Goal: Transaction & Acquisition: Purchase product/service

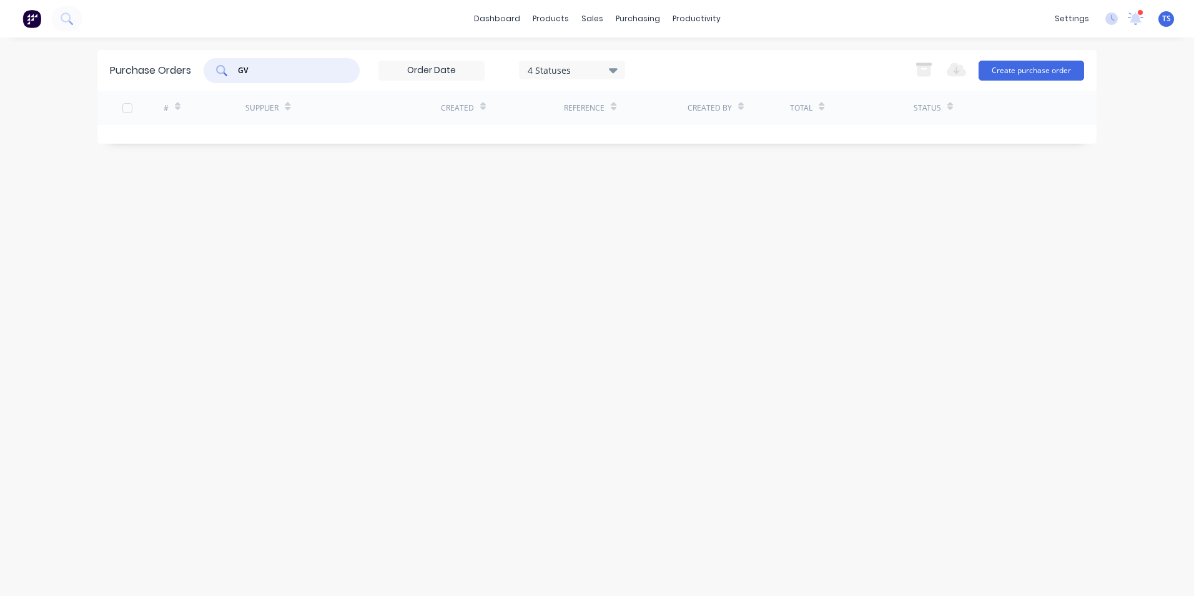
type input "G"
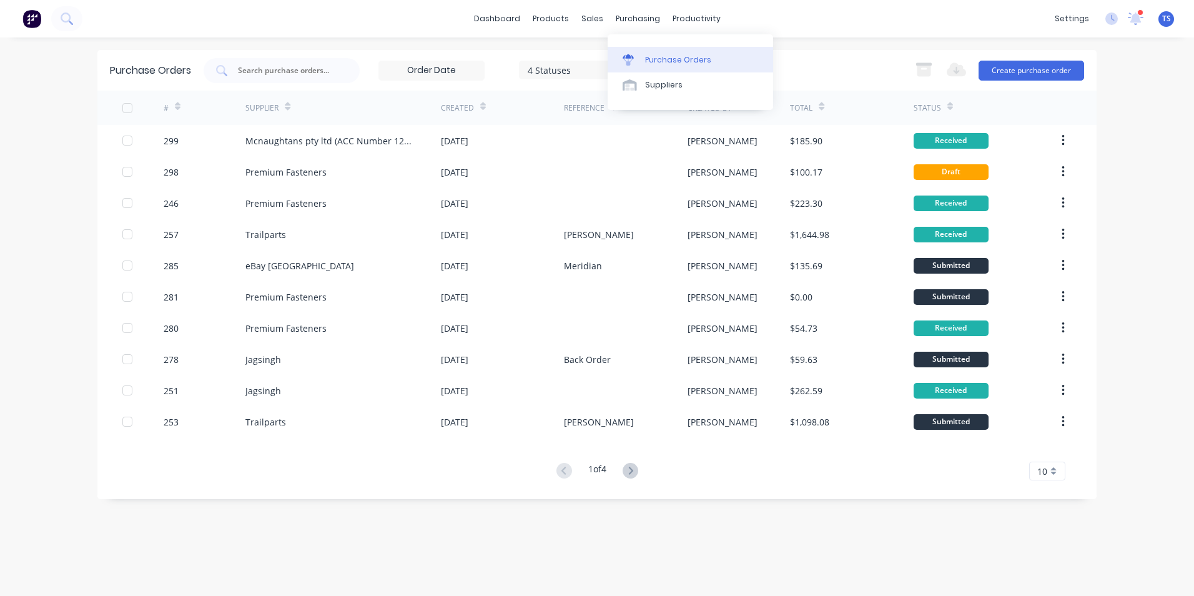
click at [659, 57] on div "Purchase Orders" at bounding box center [678, 59] width 66 height 11
click at [247, 70] on input "text" at bounding box center [289, 70] width 104 height 12
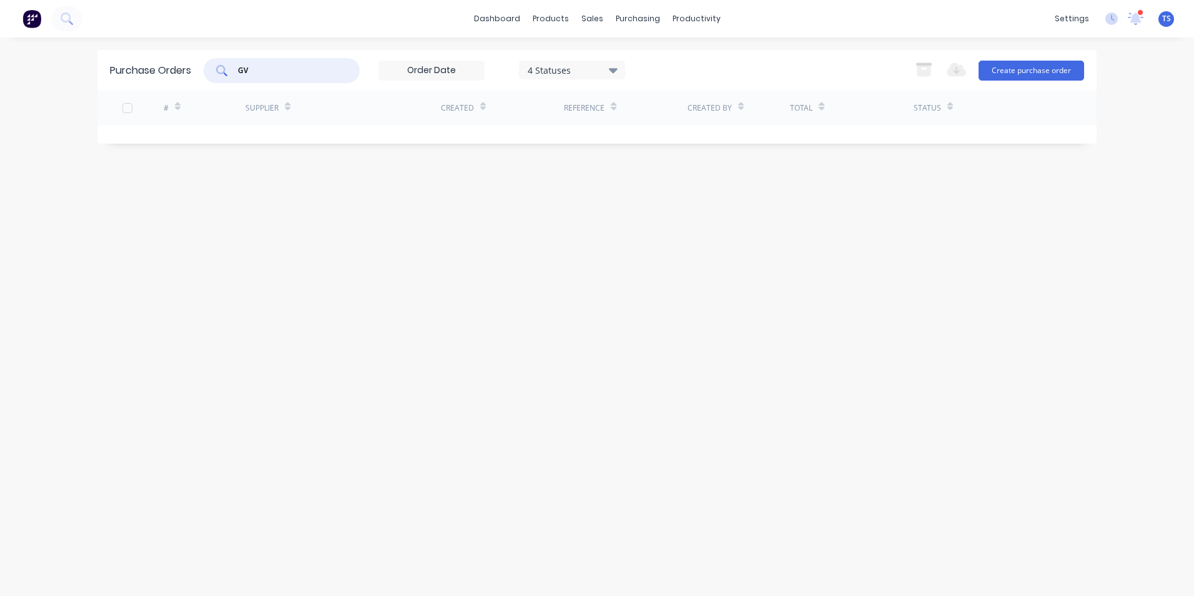
type input "G"
type input "p"
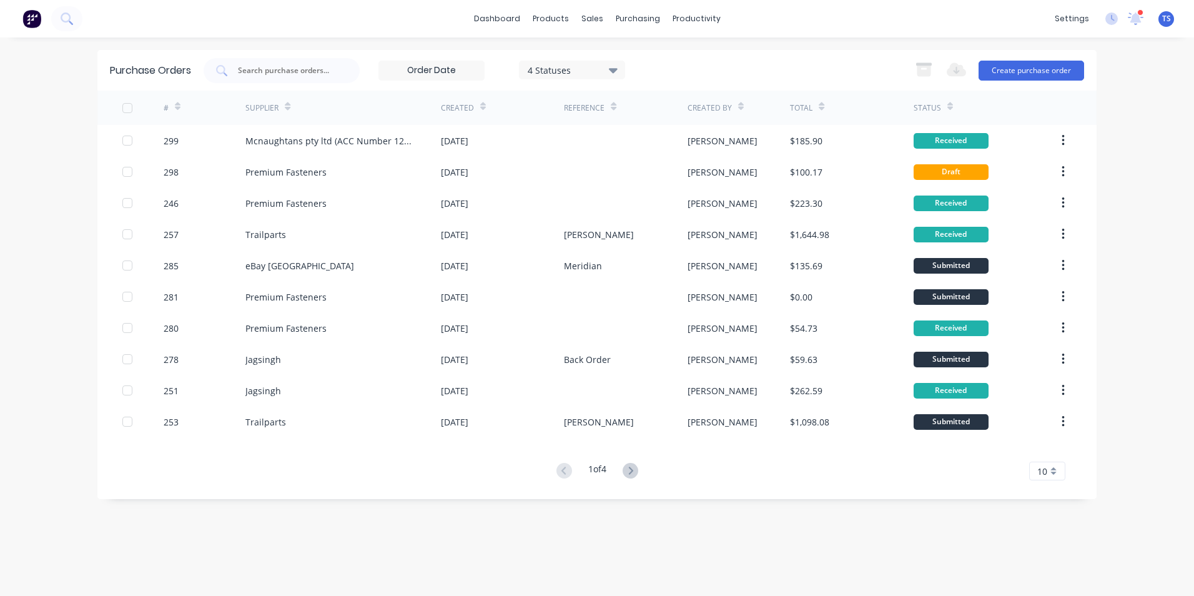
click at [610, 69] on icon at bounding box center [613, 70] width 9 height 14
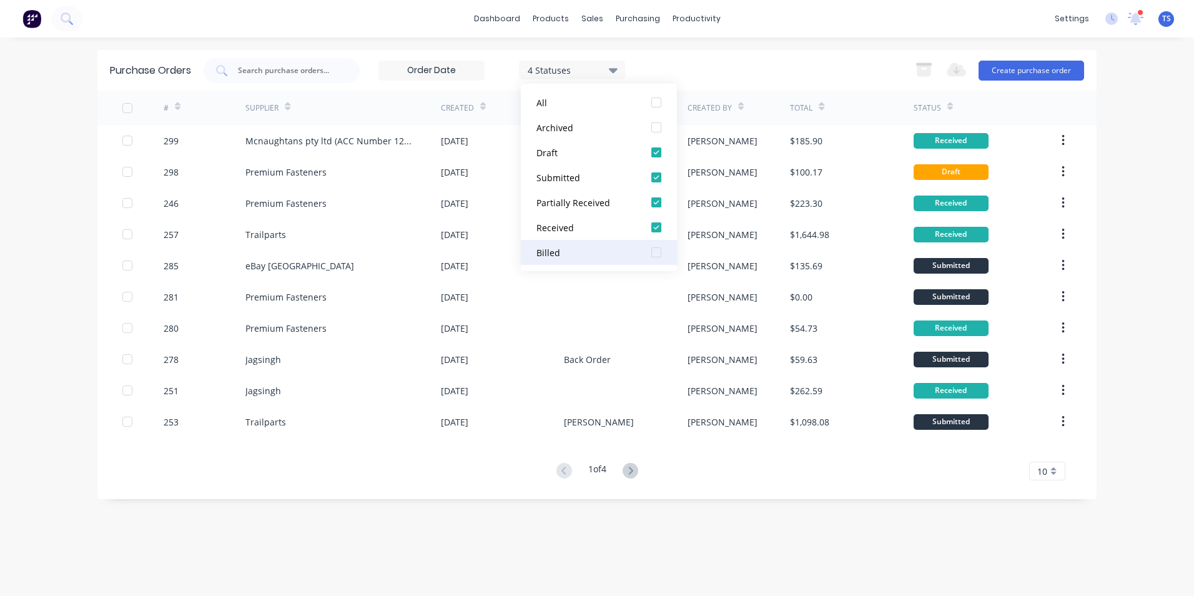
click at [657, 254] on div at bounding box center [656, 252] width 25 height 25
click at [826, 66] on div "5 Statuses 5 Statuses Export to Excel (XLSX) Create purchase order" at bounding box center [644, 70] width 881 height 25
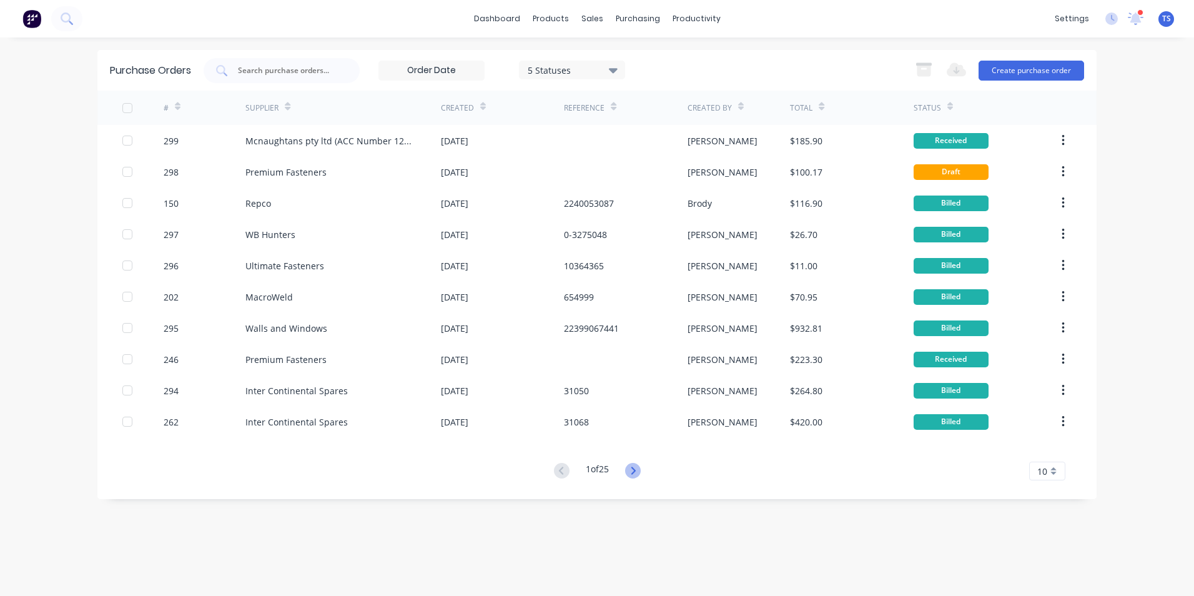
click at [638, 472] on icon at bounding box center [633, 471] width 16 height 16
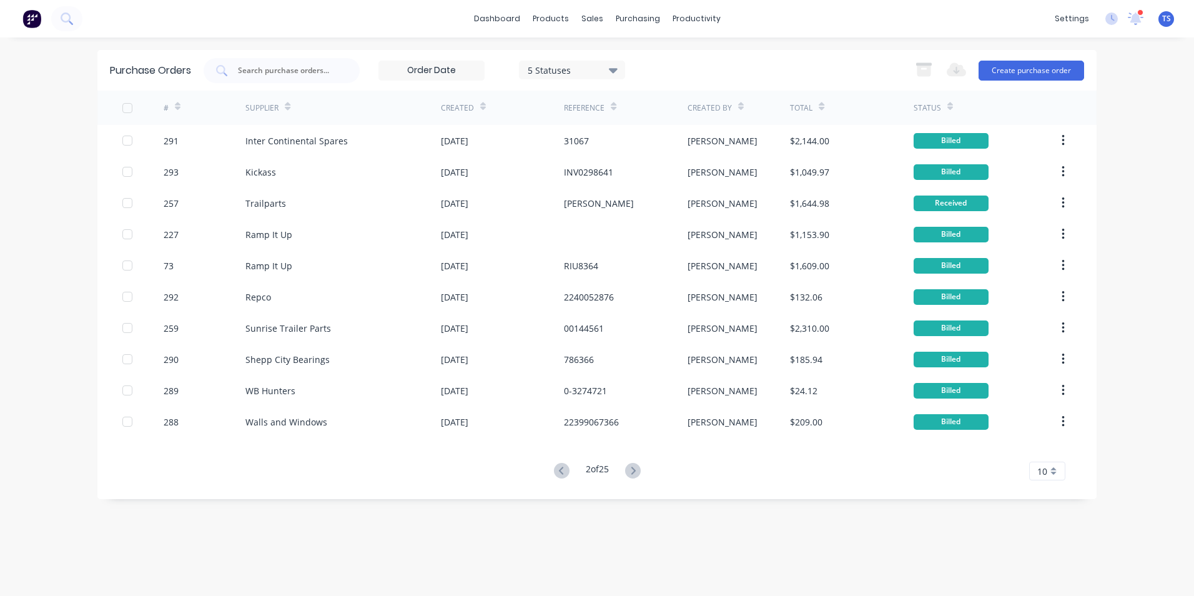
click at [638, 472] on icon at bounding box center [633, 471] width 16 height 16
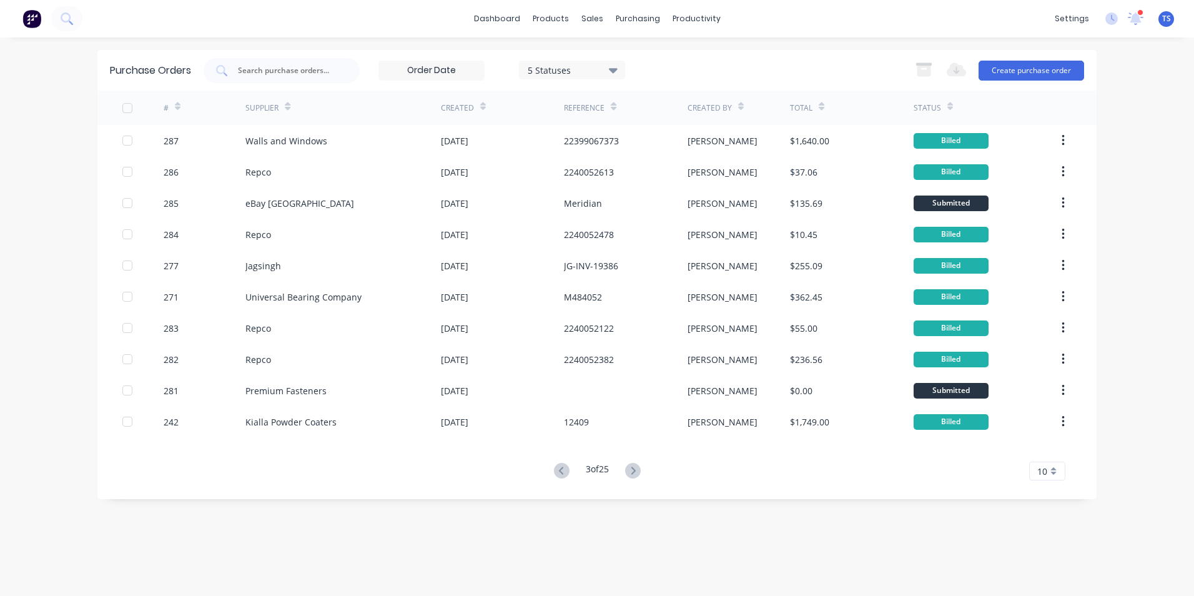
click at [638, 472] on icon at bounding box center [633, 471] width 16 height 16
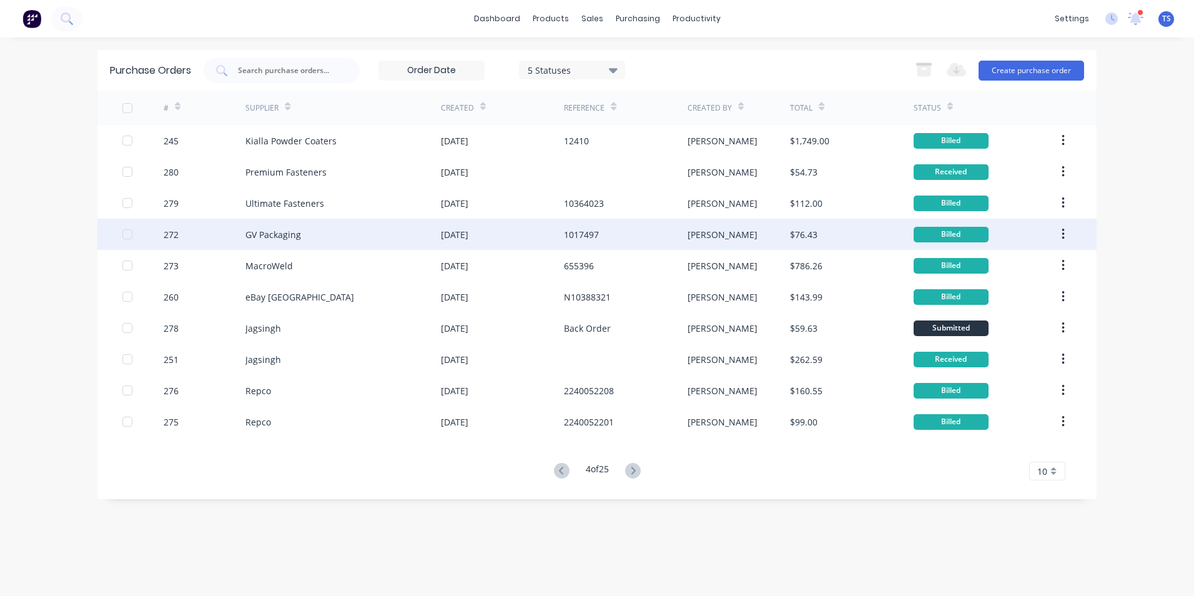
click at [274, 232] on div "GV Packaging" at bounding box center [273, 234] width 56 height 13
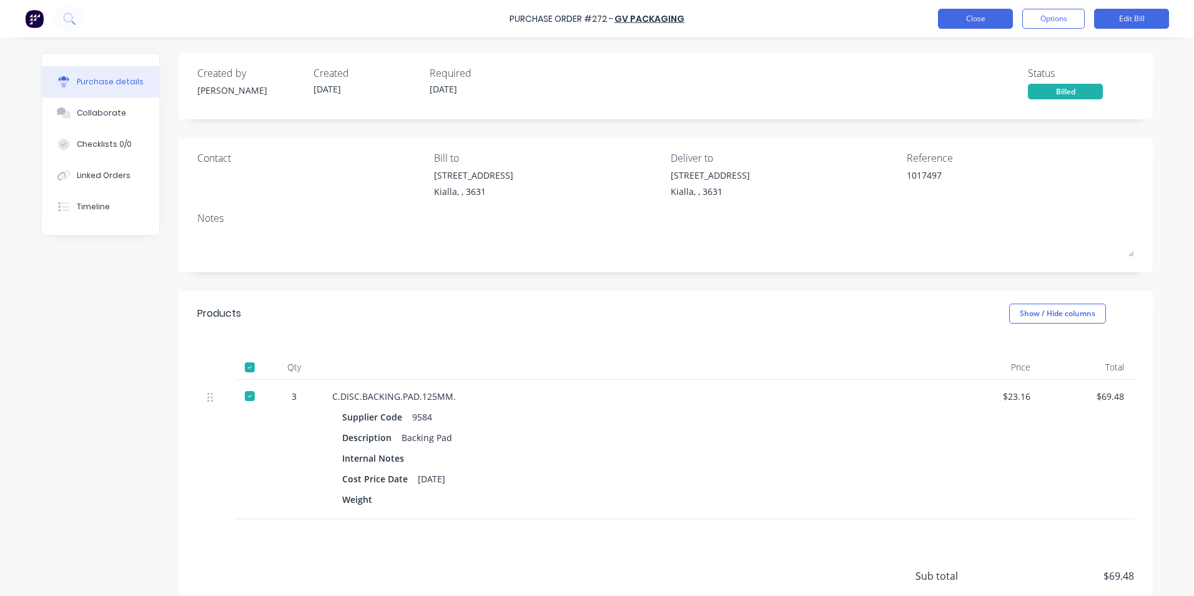
click at [983, 18] on button "Close" at bounding box center [975, 19] width 75 height 20
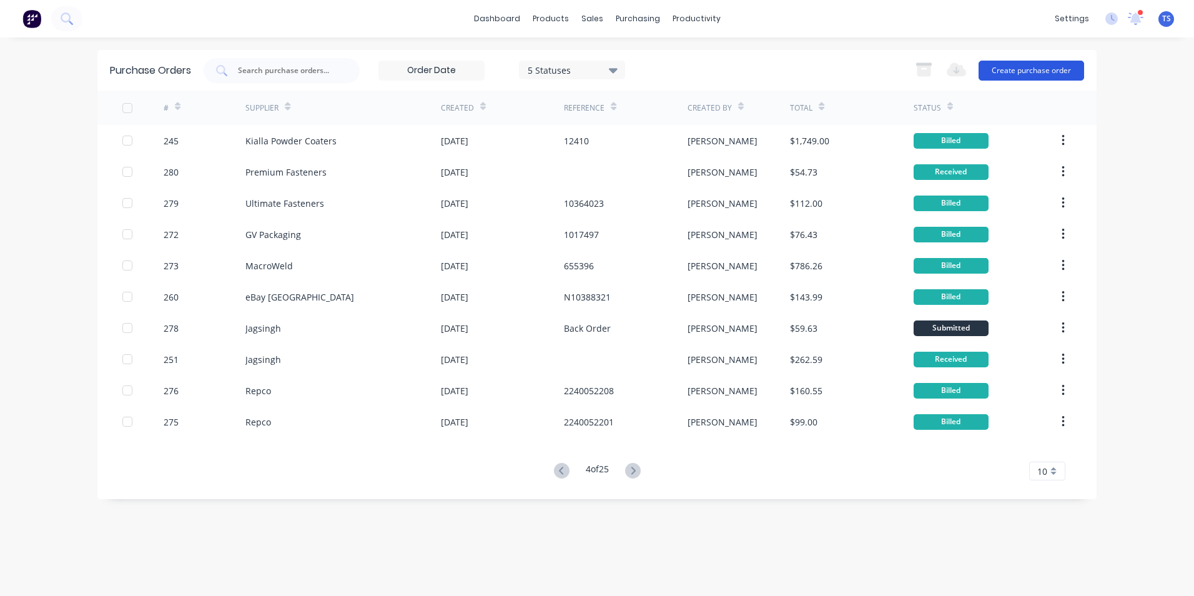
click at [1027, 72] on button "Create purchase order" at bounding box center [1032, 71] width 106 height 20
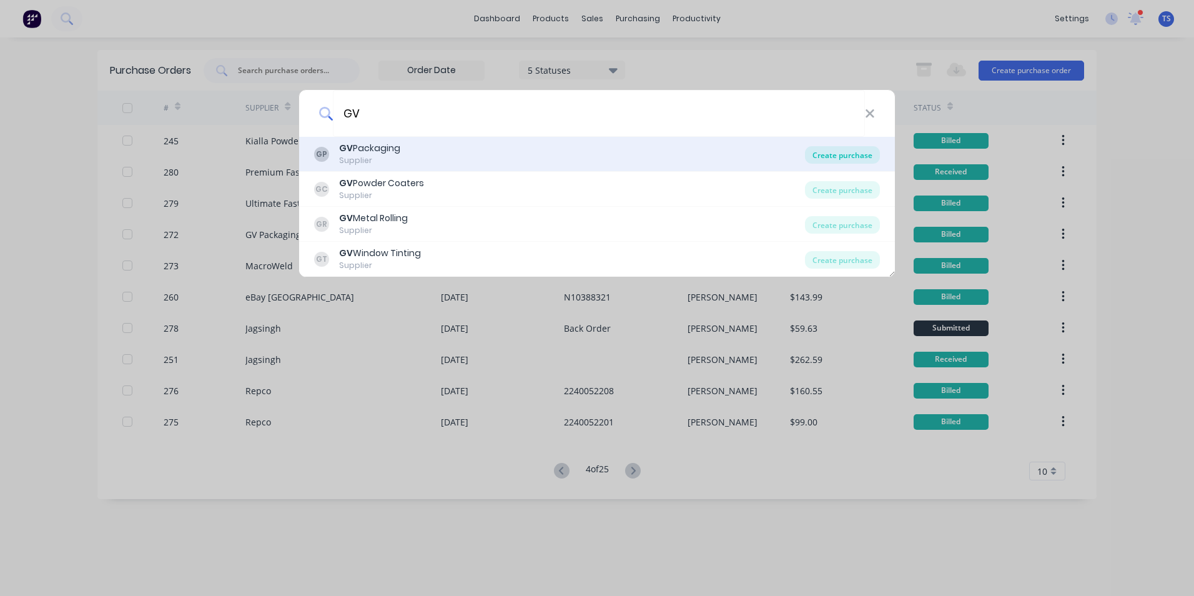
type input "GV"
click at [836, 154] on div "Create purchase" at bounding box center [842, 154] width 75 height 17
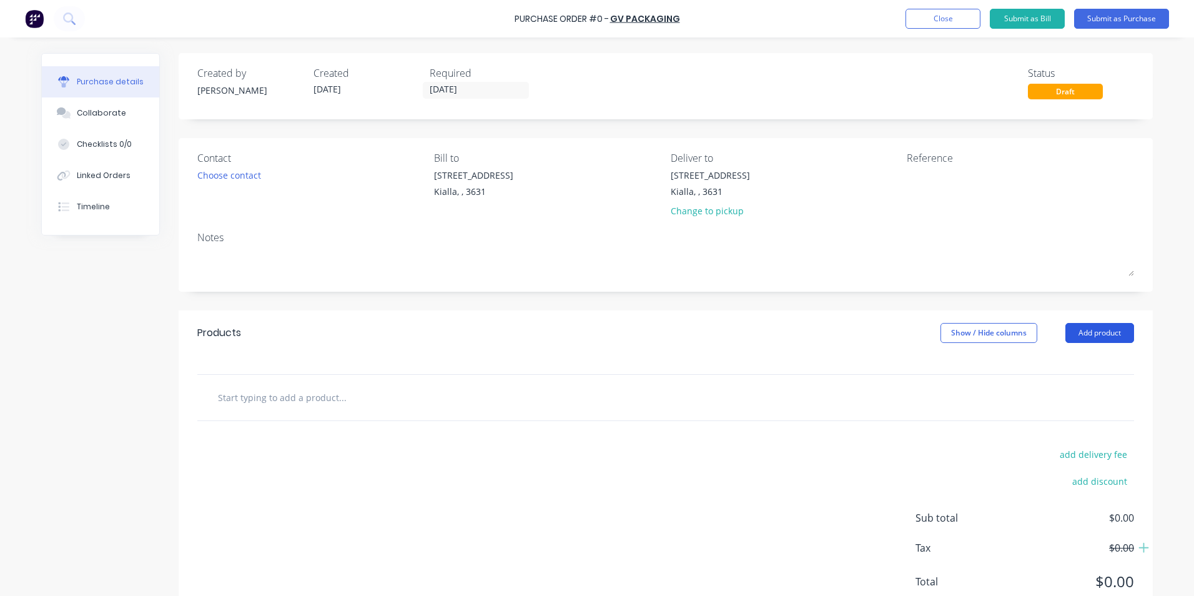
click at [1106, 335] on button "Add product" at bounding box center [1100, 333] width 69 height 20
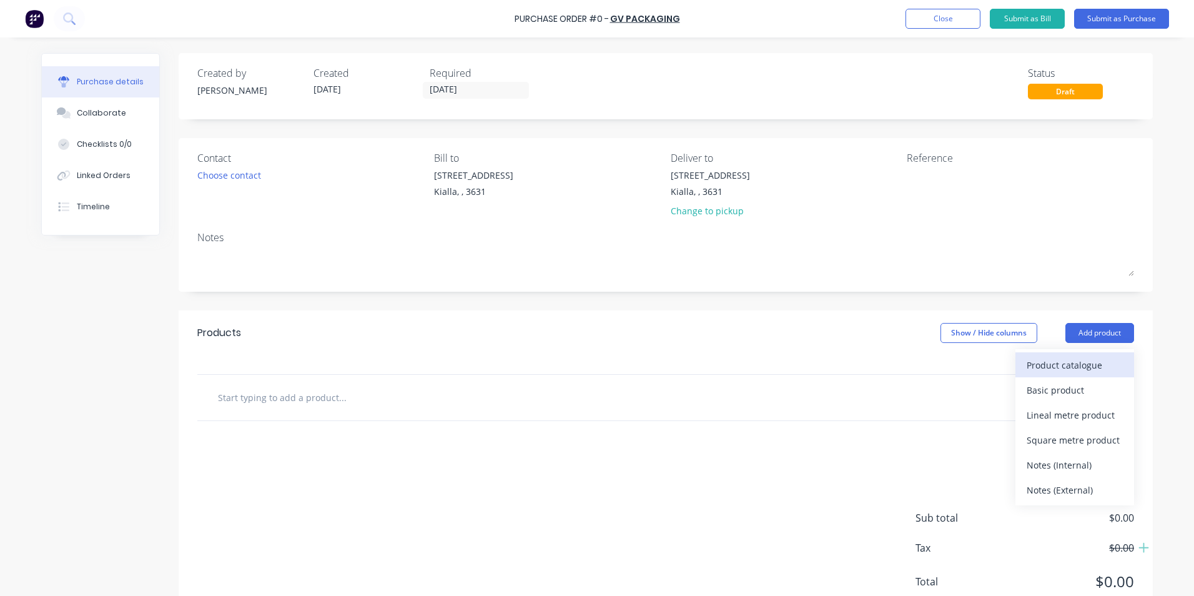
click at [1071, 364] on div "Product catalogue" at bounding box center [1075, 365] width 96 height 18
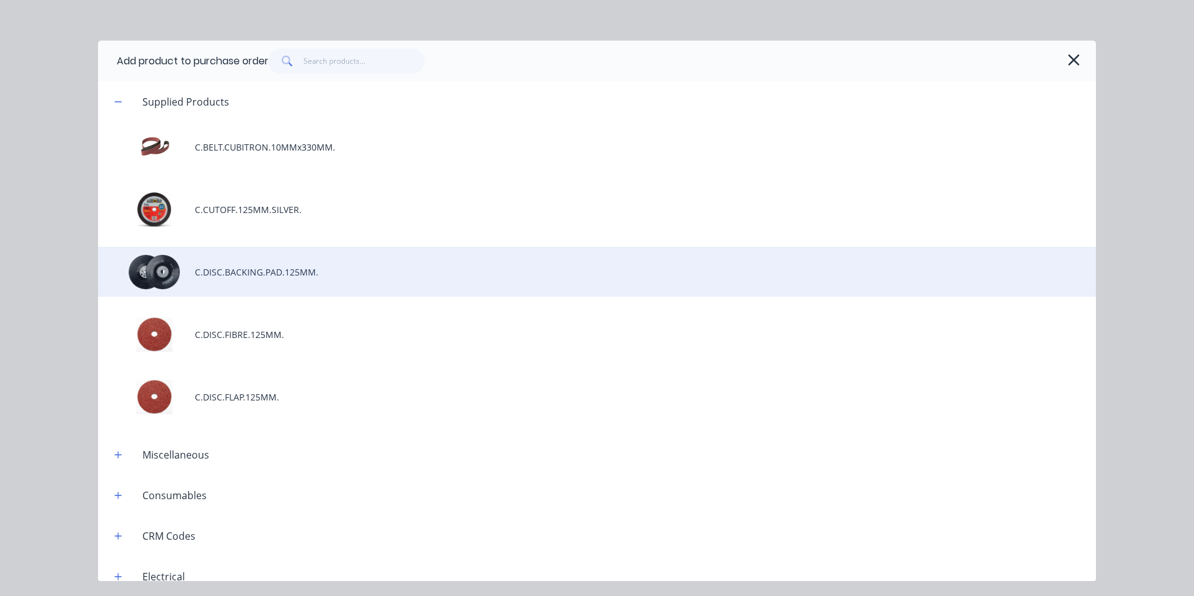
click at [260, 274] on div "C.DISC.BACKING.PAD.125MM." at bounding box center [597, 272] width 998 height 50
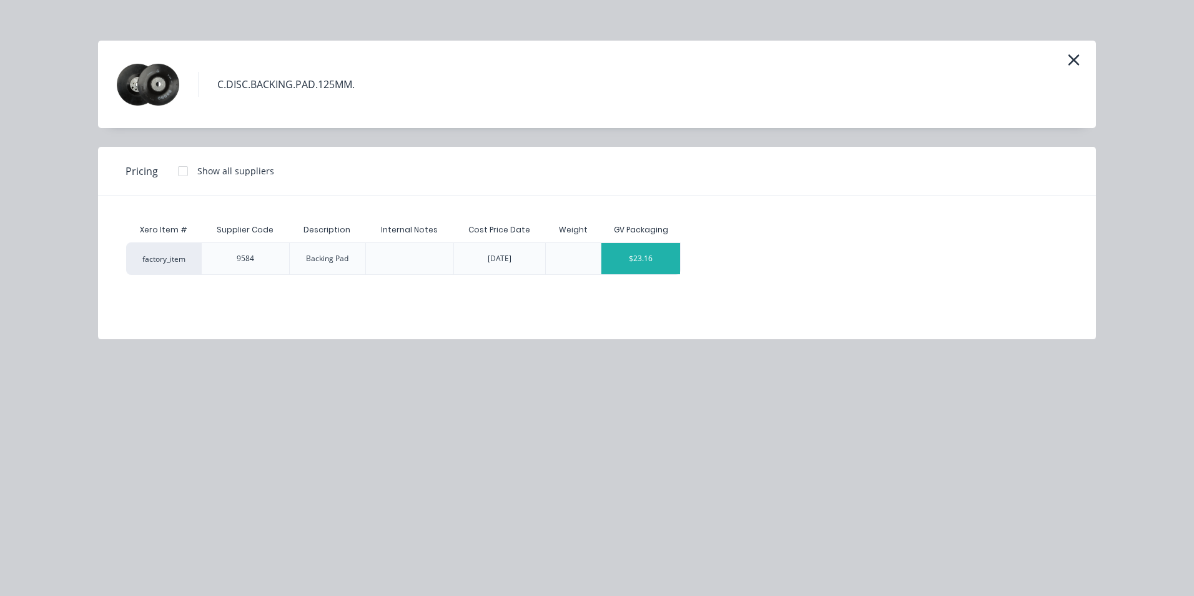
click at [658, 263] on div "$23.16" at bounding box center [641, 258] width 79 height 31
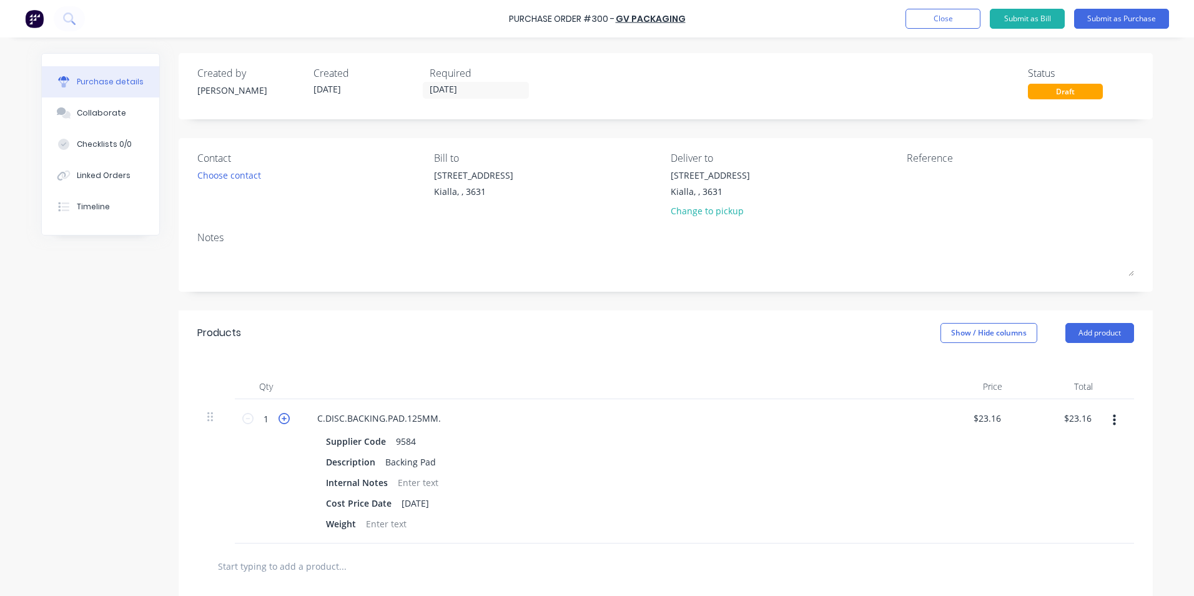
click at [280, 417] on icon at bounding box center [284, 418] width 11 height 11
type input "2"
type input "$46.32"
click at [305, 562] on input "text" at bounding box center [342, 565] width 250 height 25
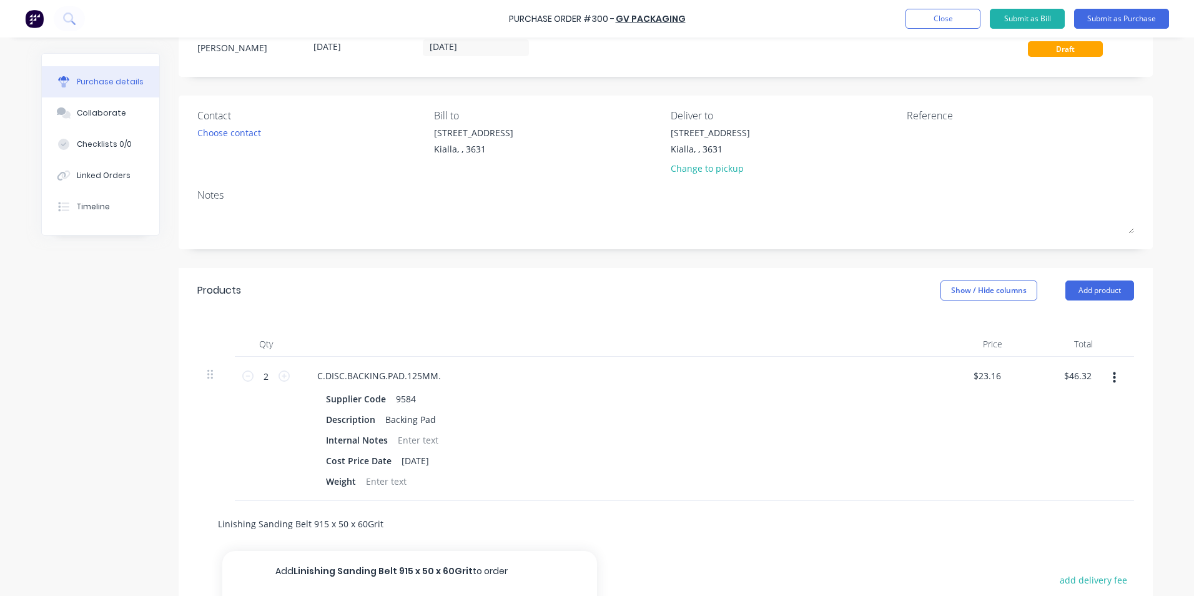
scroll to position [211, 0]
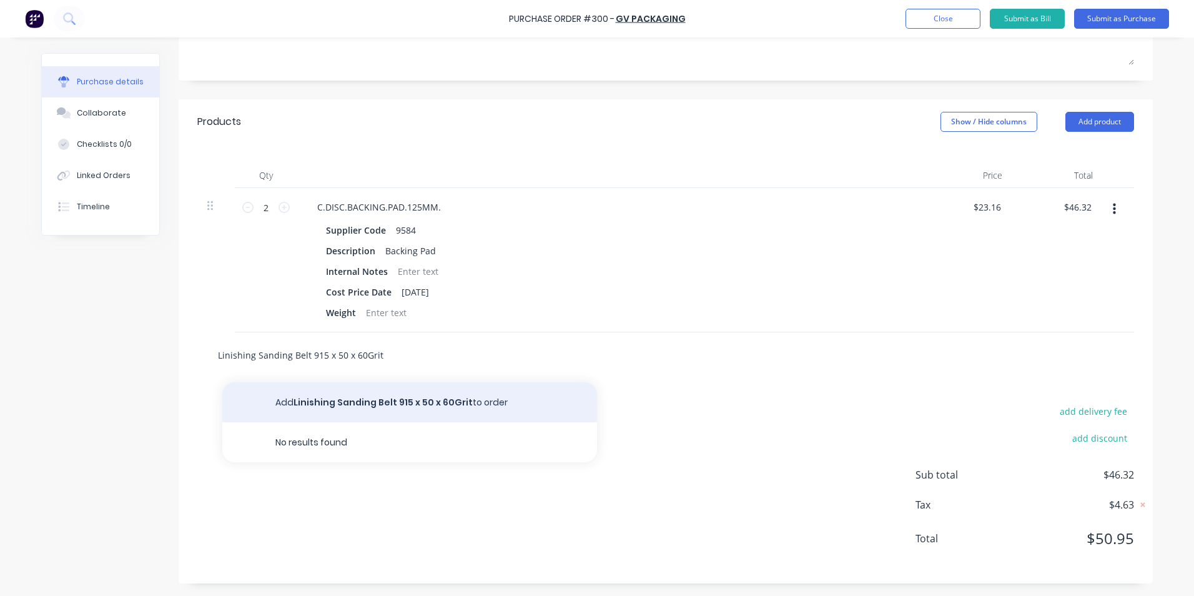
type input "Linishing Sanding Belt 915 x 50 x 60Grit"
click at [368, 397] on button "Add Linishing Sanding Belt 915 x 50 x 60Grit to order" at bounding box center [409, 402] width 375 height 40
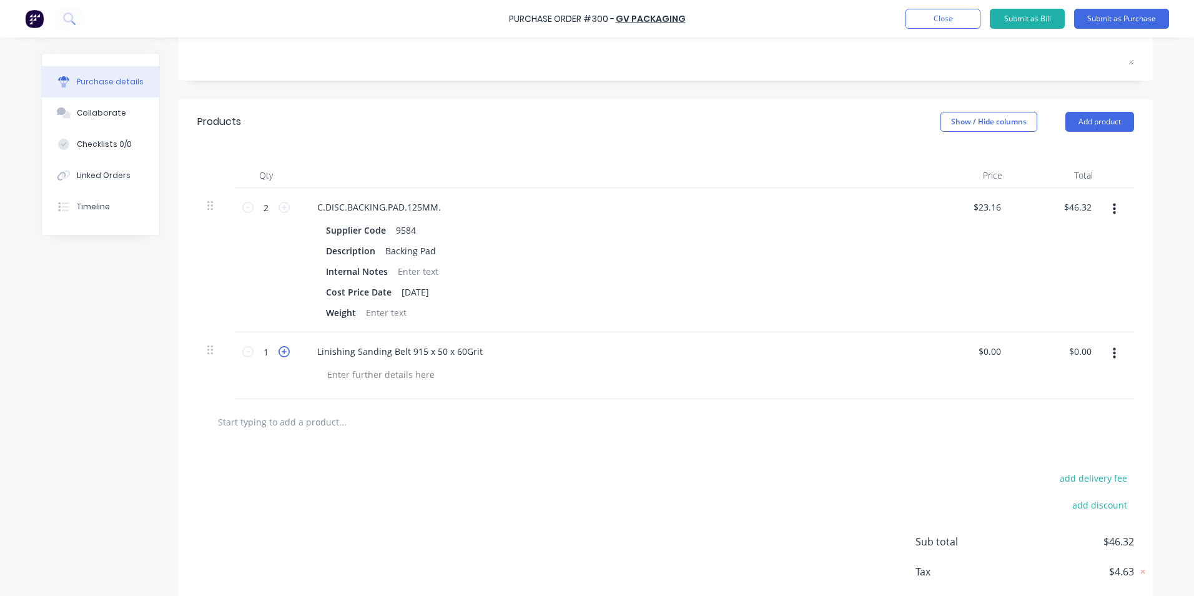
click at [280, 354] on icon at bounding box center [284, 351] width 11 height 11
type input "2"
click at [289, 422] on input "text" at bounding box center [342, 421] width 250 height 25
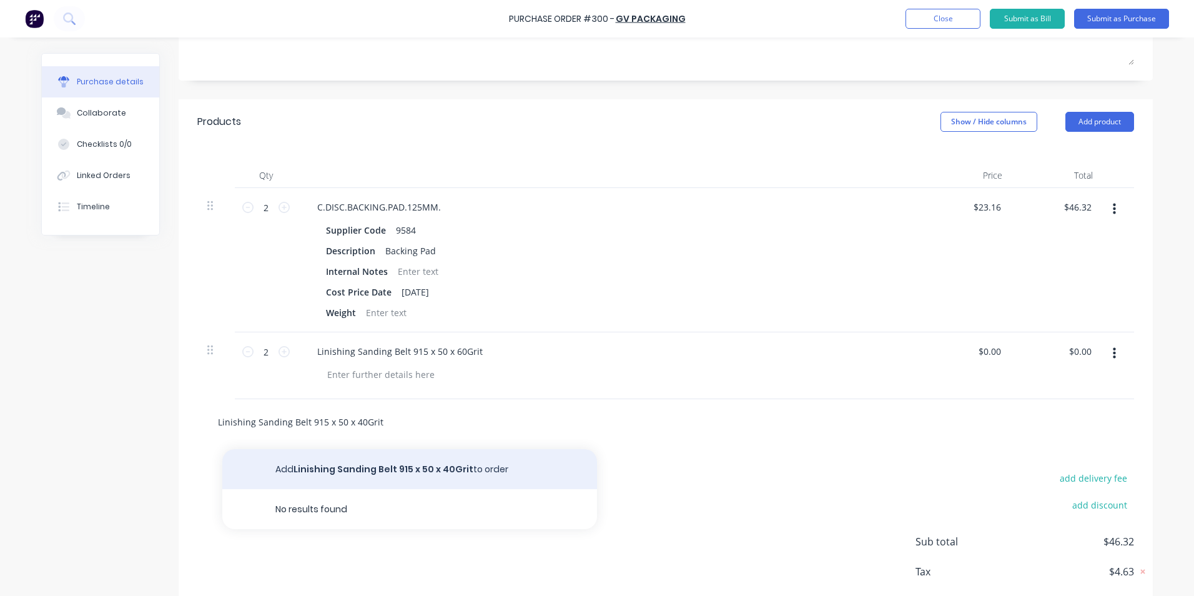
type input "Linishing Sanding Belt 915 x 50 x 40Grit"
click at [364, 465] on button "Add Linishing Sanding Belt 915 x 50 x 40Grit to order" at bounding box center [409, 469] width 375 height 40
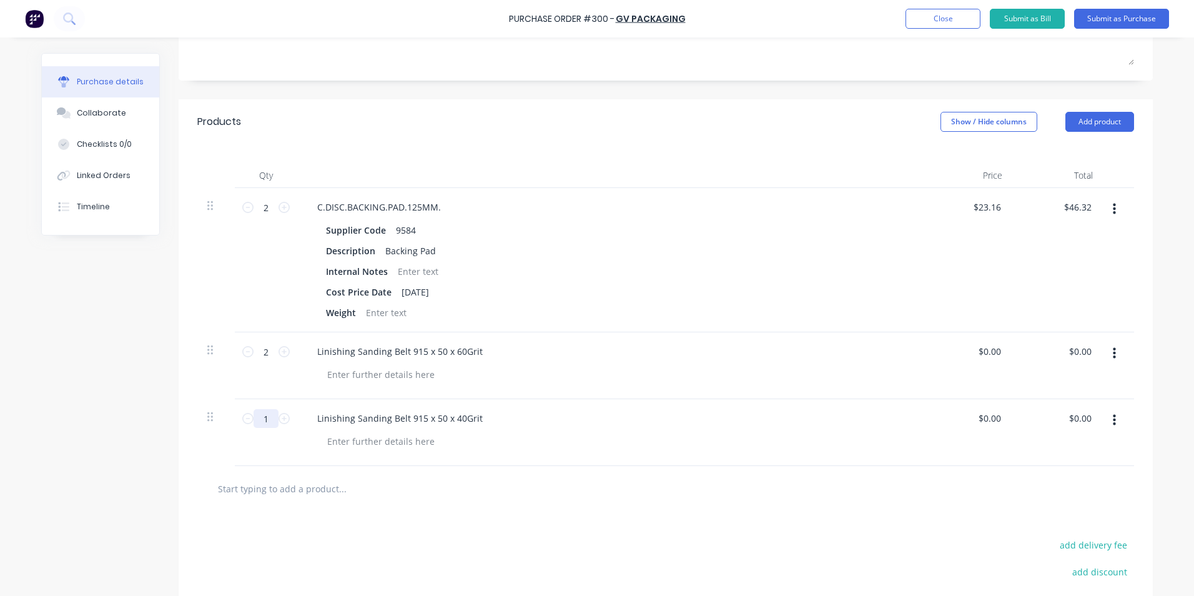
click at [264, 418] on input "1" at bounding box center [266, 418] width 25 height 19
type input "2"
click at [279, 352] on icon at bounding box center [284, 351] width 11 height 11
type input "3"
click at [1131, 19] on button "Submit as Purchase" at bounding box center [1121, 19] width 95 height 20
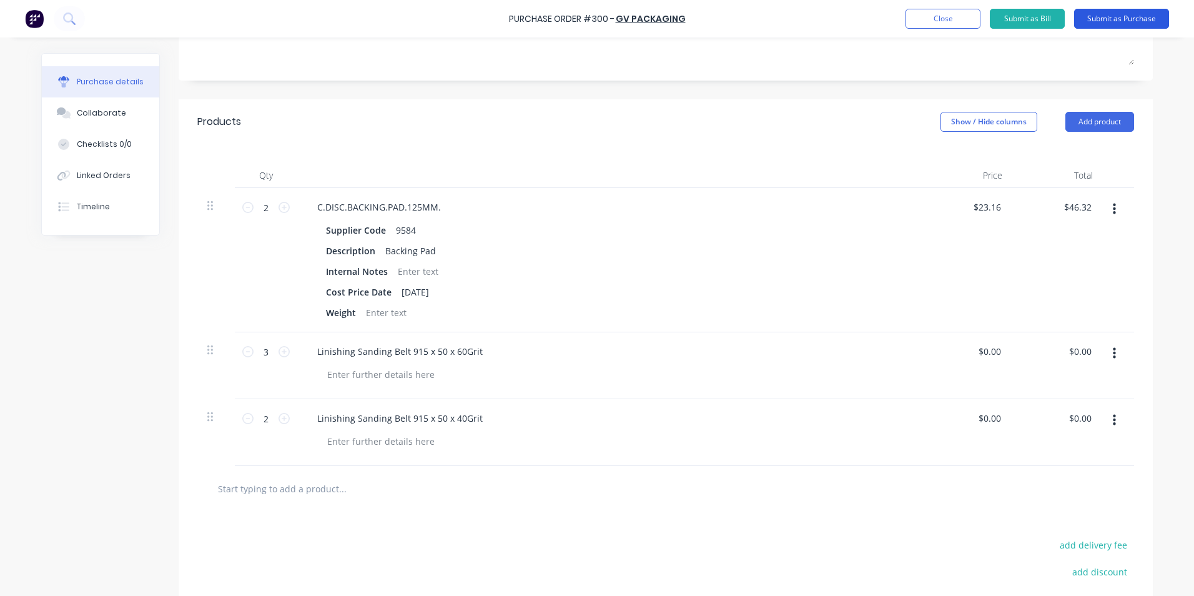
scroll to position [0, 0]
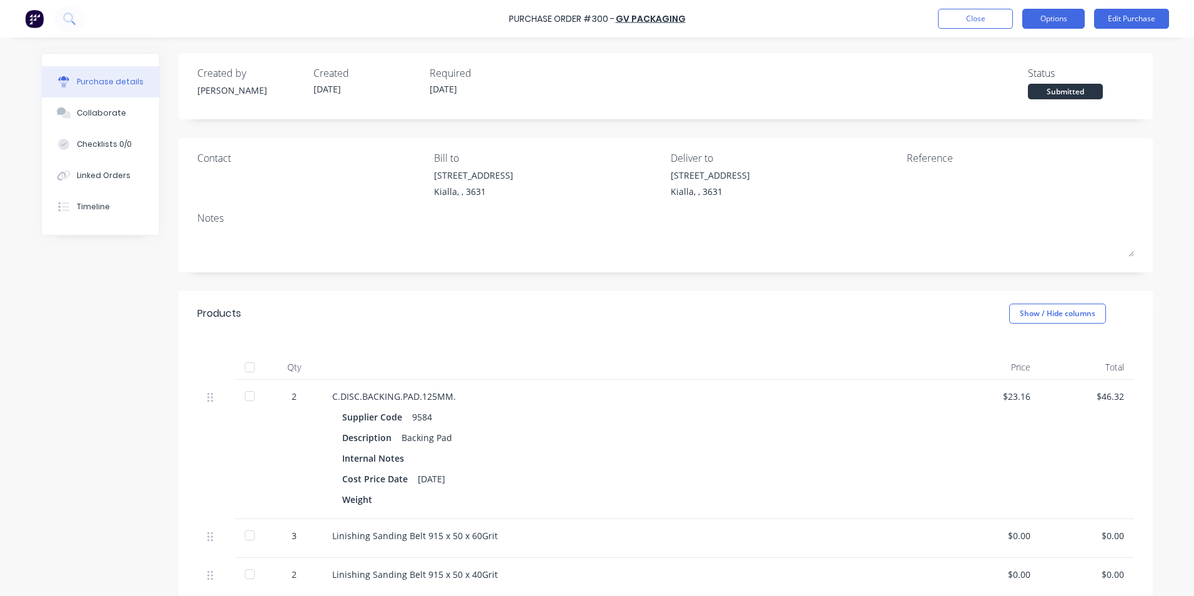
click at [1054, 23] on button "Options" at bounding box center [1054, 19] width 62 height 20
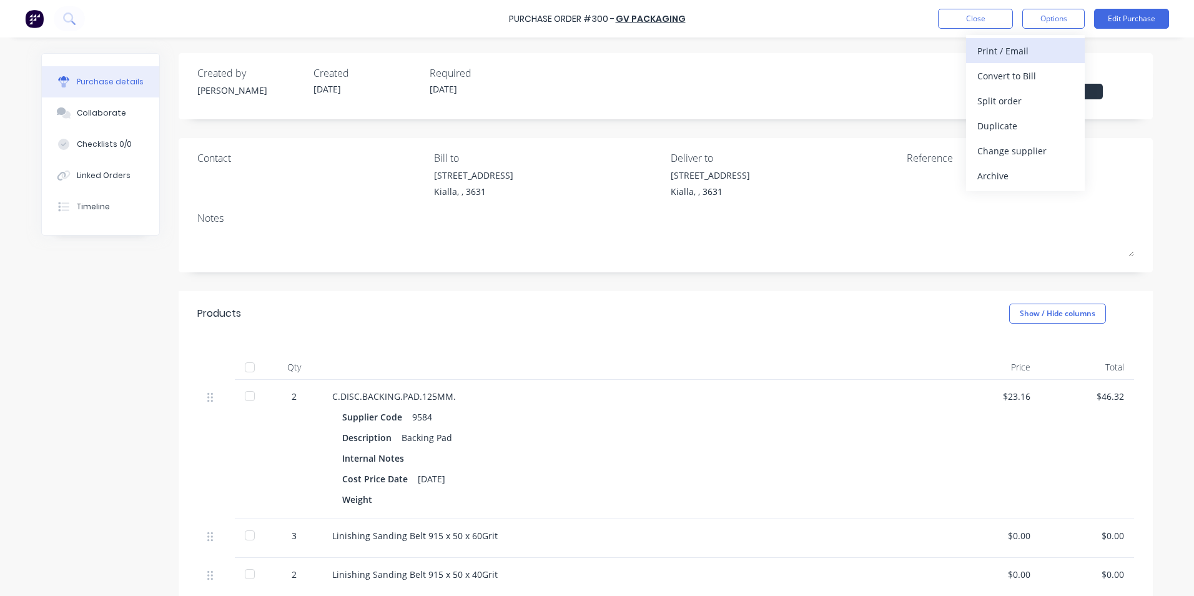
click at [1018, 53] on div "Print / Email" at bounding box center [1026, 51] width 96 height 18
click at [1007, 78] on div "With pricing" at bounding box center [1026, 76] width 96 height 18
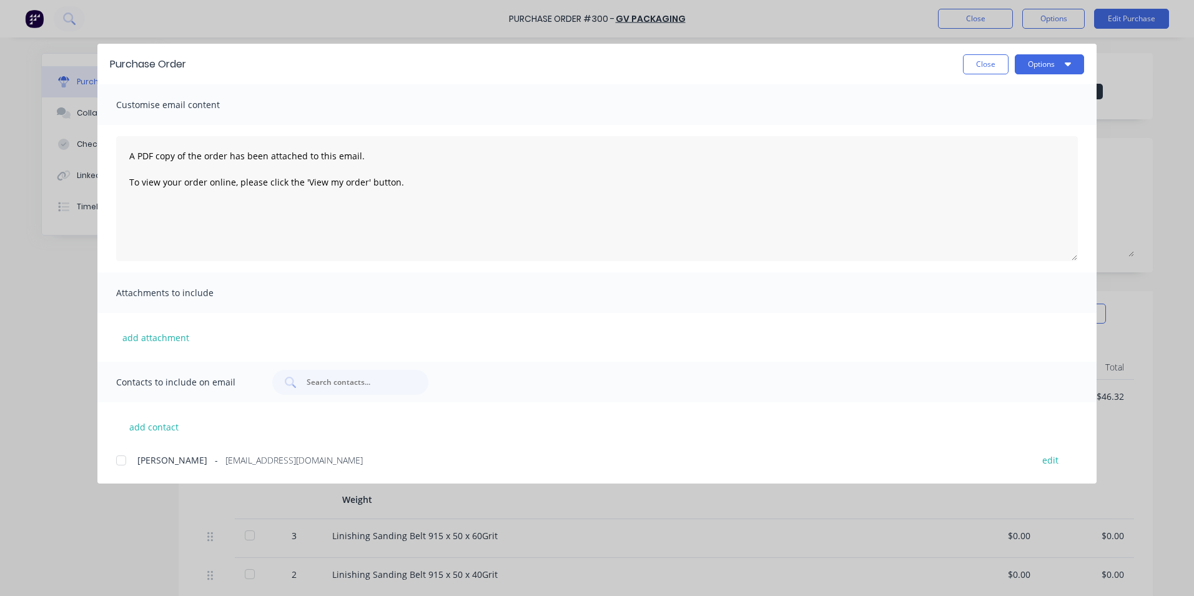
click at [122, 460] on div at bounding box center [121, 460] width 25 height 25
click at [1061, 65] on button "Options" at bounding box center [1049, 64] width 69 height 20
click at [1027, 148] on div "Email" at bounding box center [1025, 146] width 96 height 18
click at [1069, 65] on icon "button" at bounding box center [1068, 64] width 6 height 4
click at [1019, 151] on div "Email" at bounding box center [1025, 146] width 96 height 18
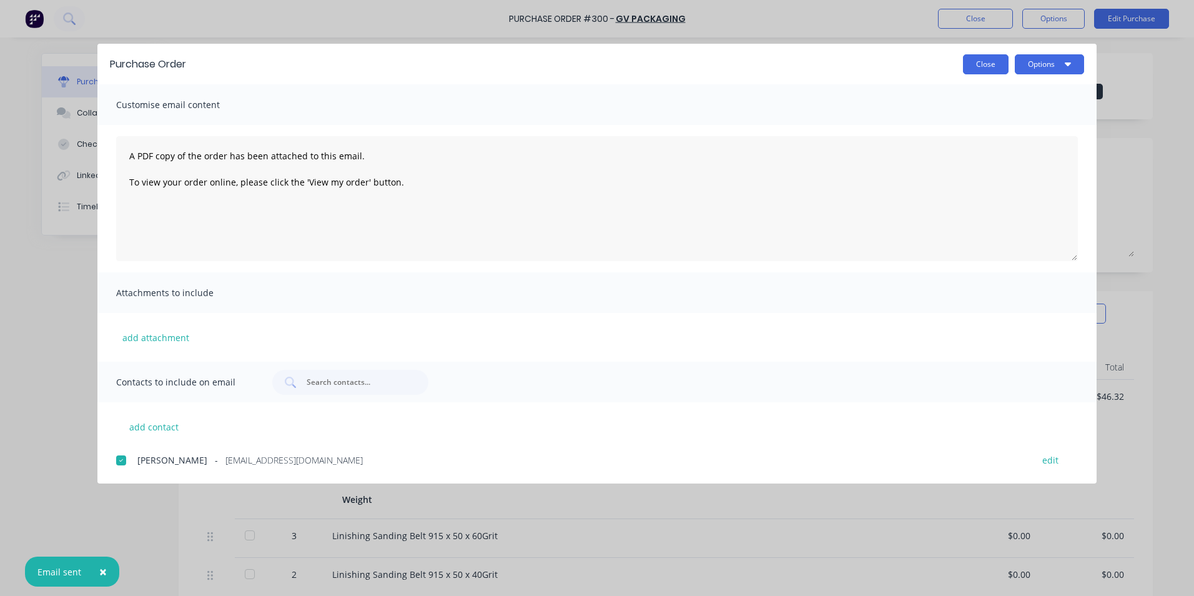
click at [984, 67] on button "Close" at bounding box center [986, 64] width 46 height 20
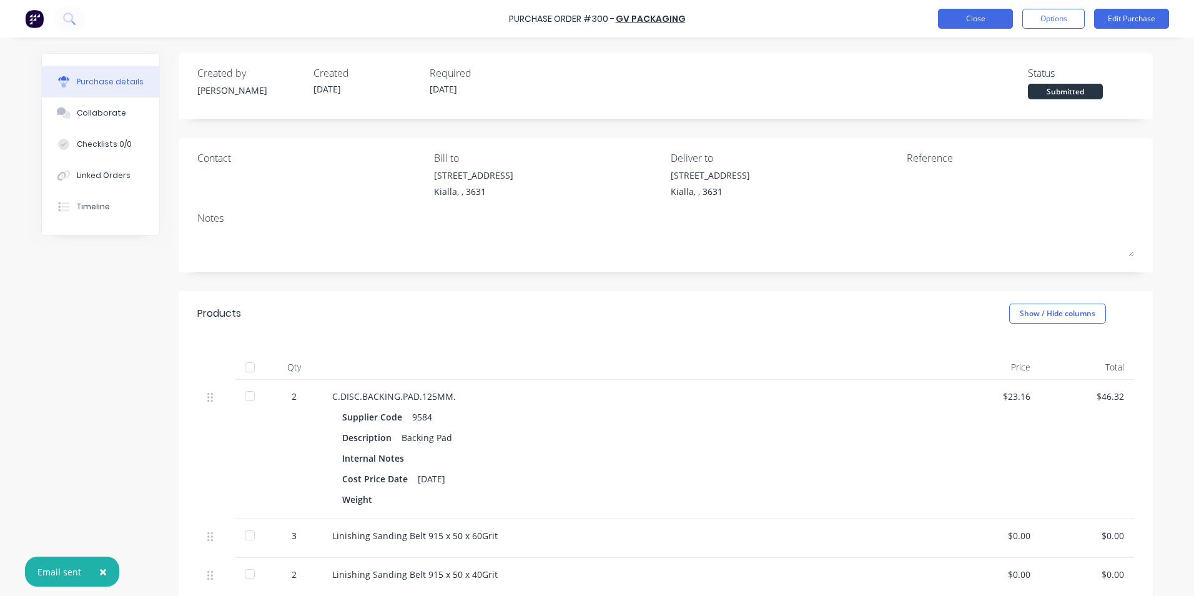
click at [974, 19] on button "Close" at bounding box center [975, 19] width 75 height 20
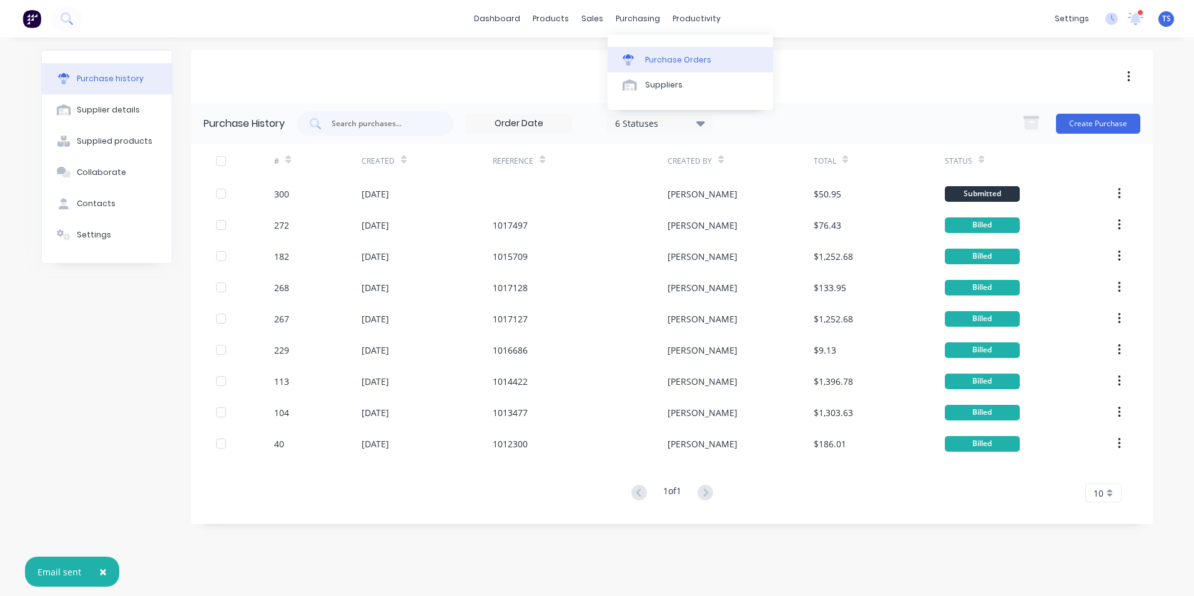
click at [655, 61] on div "Purchase Orders" at bounding box center [678, 59] width 66 height 11
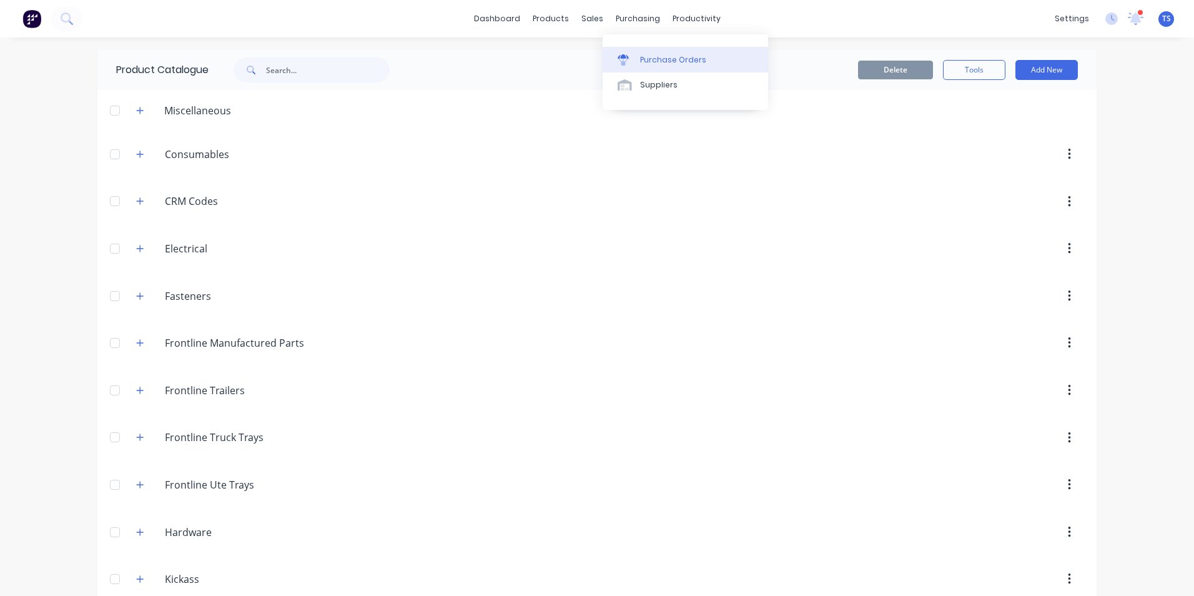
click at [643, 57] on div "Purchase Orders" at bounding box center [673, 59] width 66 height 11
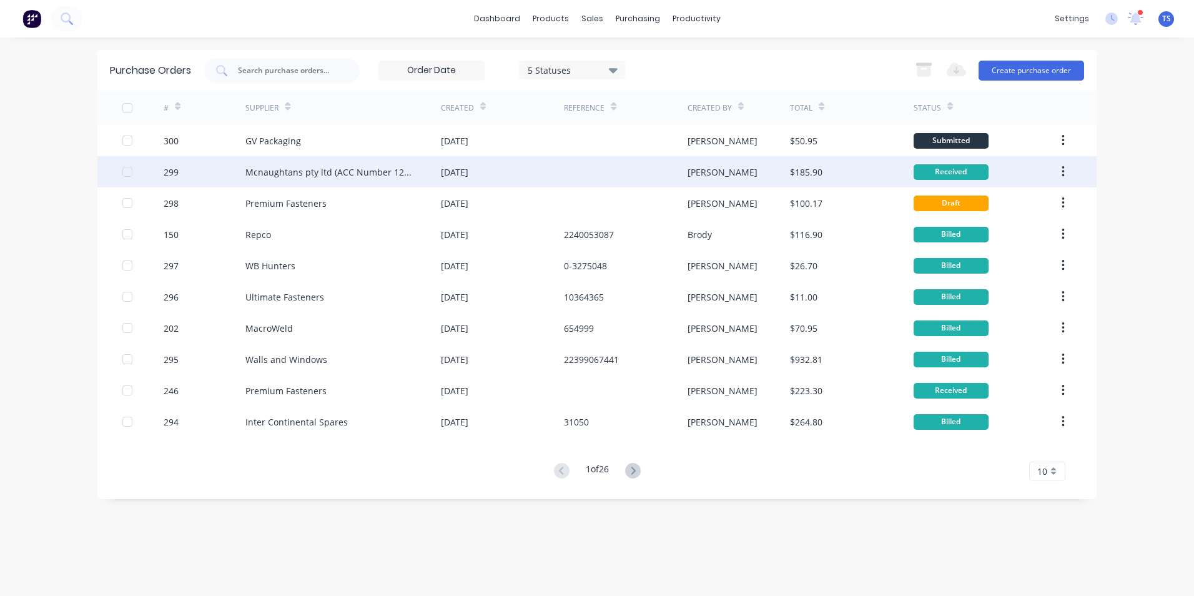
click at [302, 174] on div "Mcnaughtans pty ltd (ACC Number 12579)" at bounding box center [330, 172] width 171 height 13
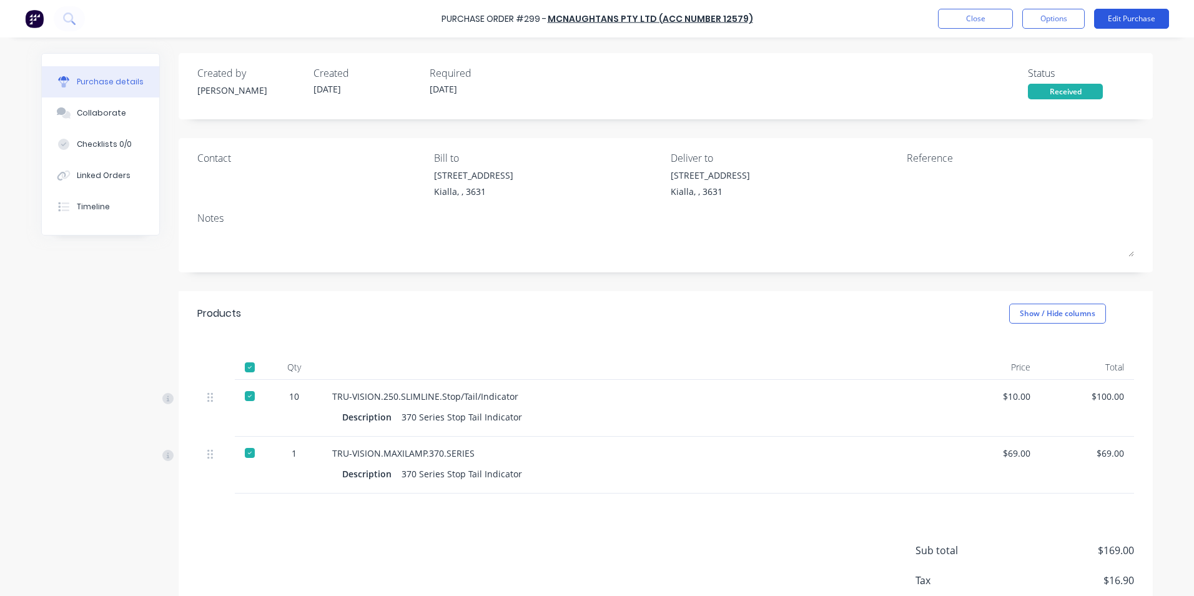
click at [1124, 16] on button "Edit Purchase" at bounding box center [1131, 19] width 75 height 20
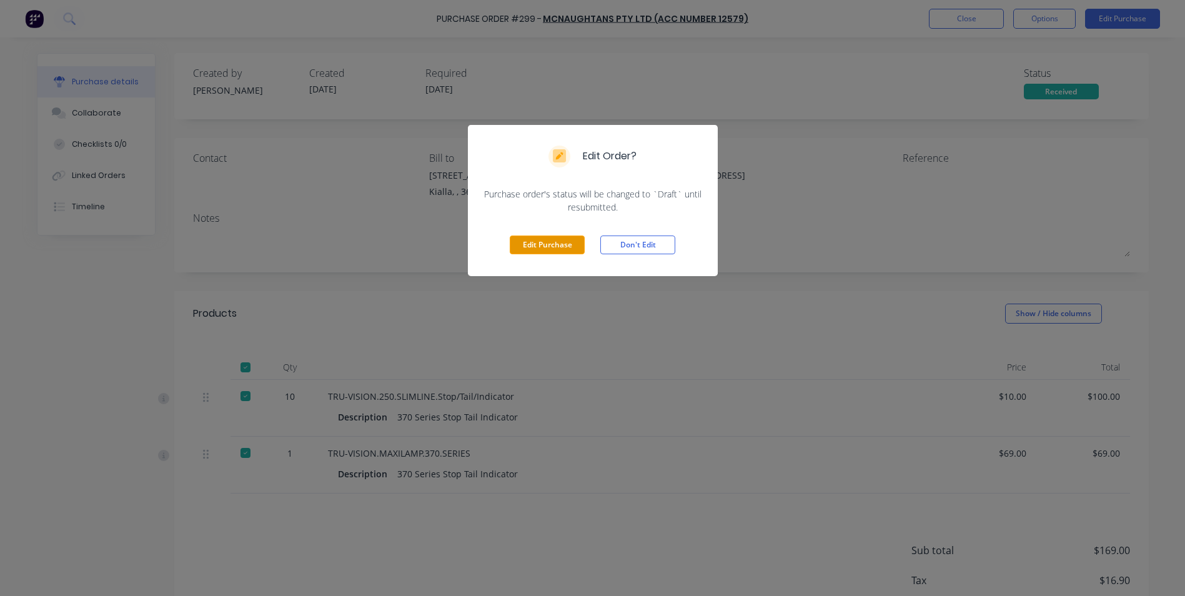
click at [567, 245] on button "Edit Purchase" at bounding box center [547, 244] width 75 height 19
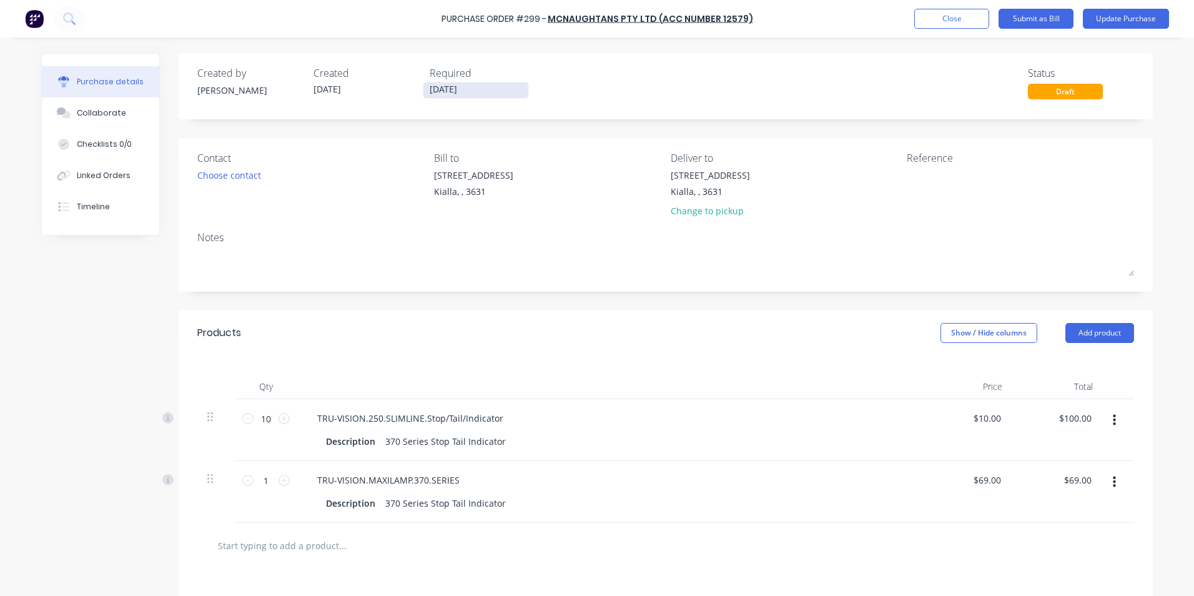
click at [505, 91] on input "[DATE]" at bounding box center [476, 90] width 105 height 16
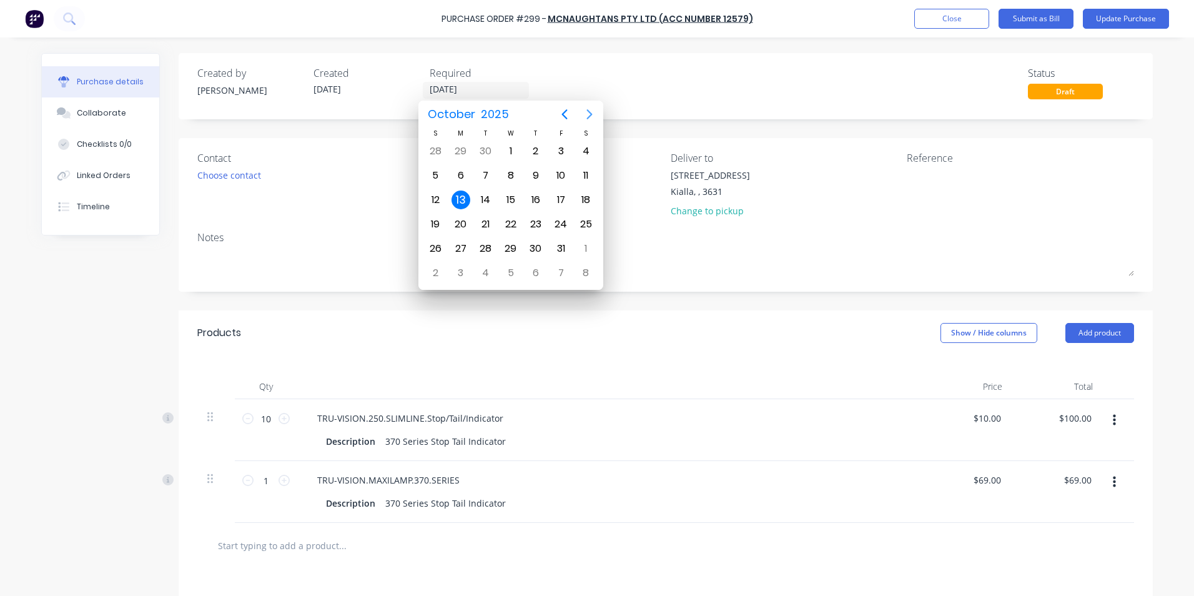
click at [592, 117] on icon "Next page" at bounding box center [589, 114] width 15 height 15
click at [434, 274] on div "30" at bounding box center [435, 273] width 19 height 19
type input "30/11/25"
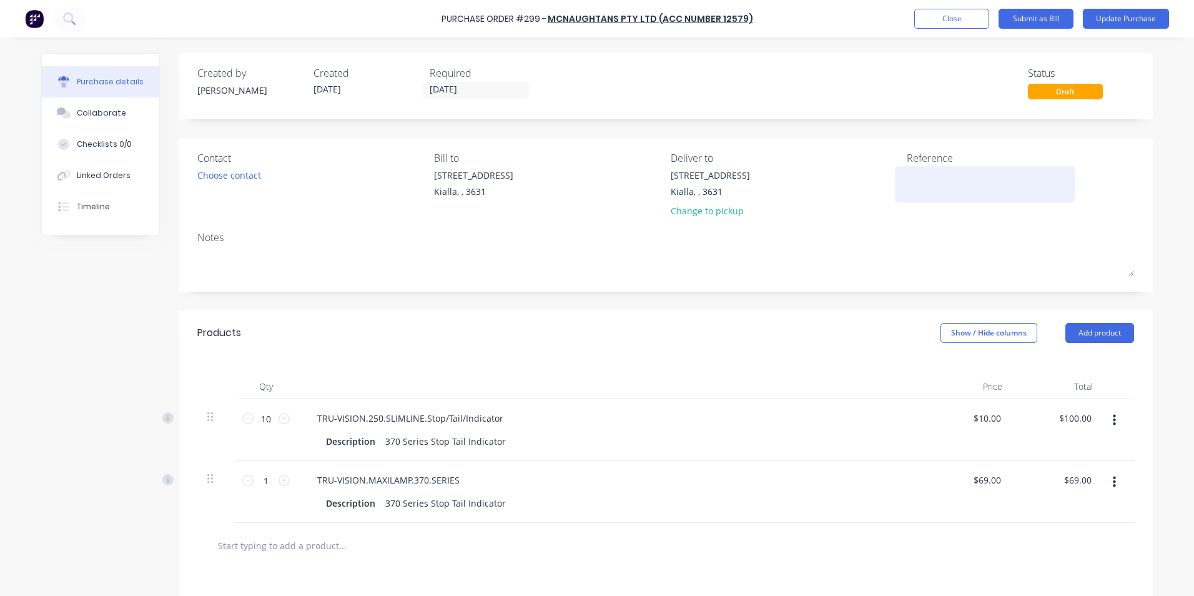
click at [907, 176] on textarea at bounding box center [985, 183] width 156 height 28
type textarea "1138697"
click at [1000, 417] on div "$10.00 $10.00" at bounding box center [989, 418] width 39 height 18
click at [996, 417] on input "10.00" at bounding box center [987, 418] width 34 height 18
type input "$10.74"
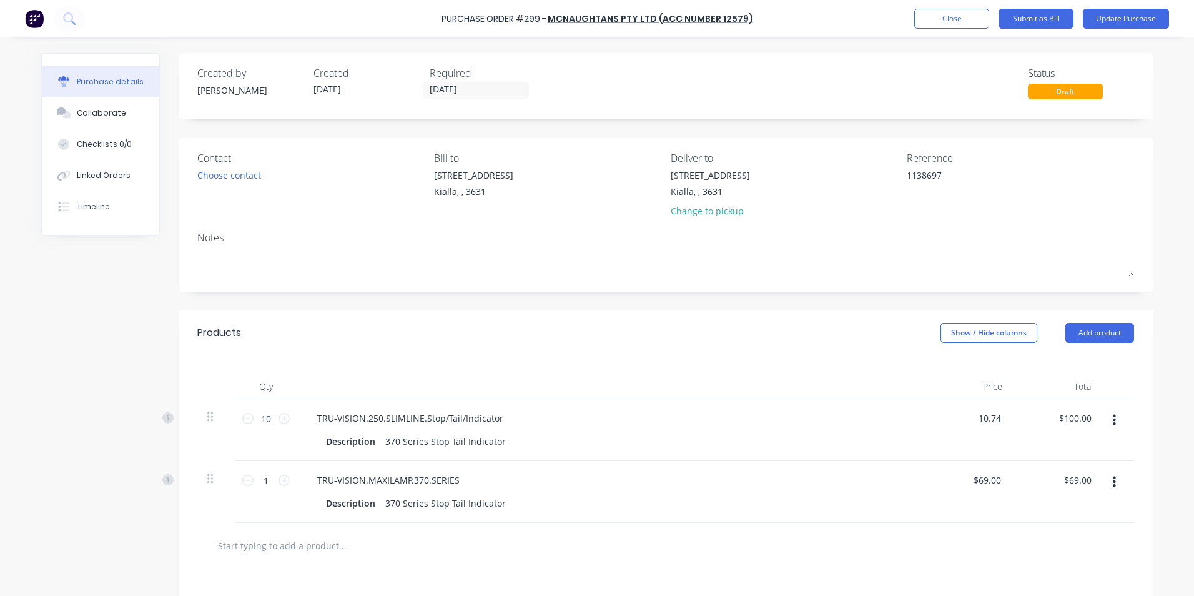
type input "$107.40"
click at [1078, 435] on div "$107.40 $100.00" at bounding box center [1058, 430] width 91 height 62
click at [1116, 19] on button "Update Purchase" at bounding box center [1126, 19] width 86 height 20
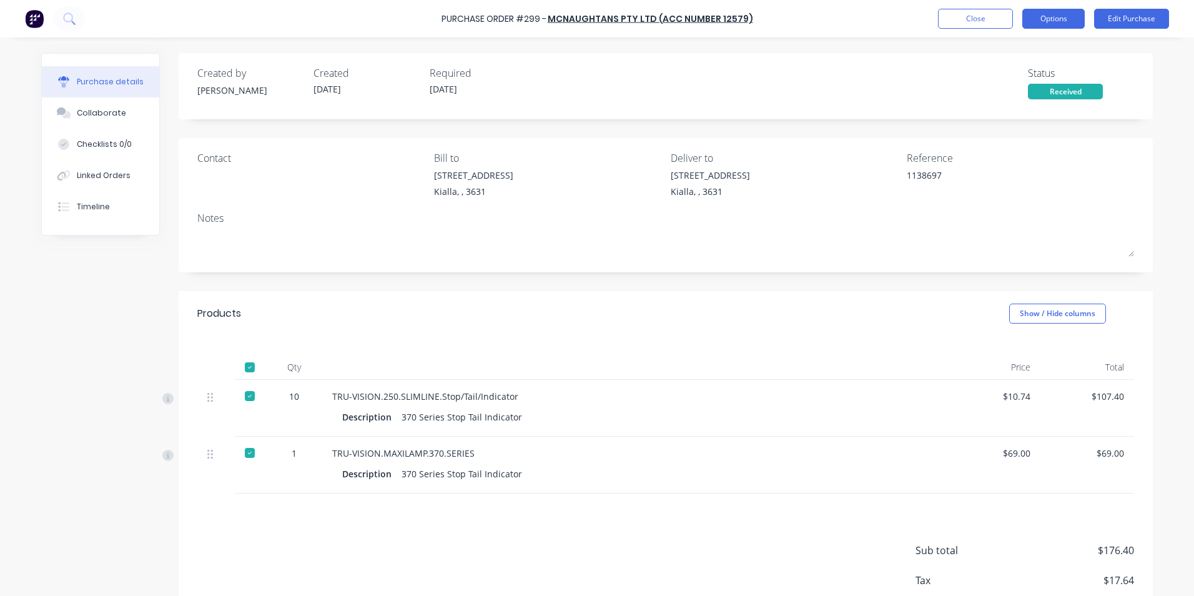
click at [1058, 18] on button "Options" at bounding box center [1054, 19] width 62 height 20
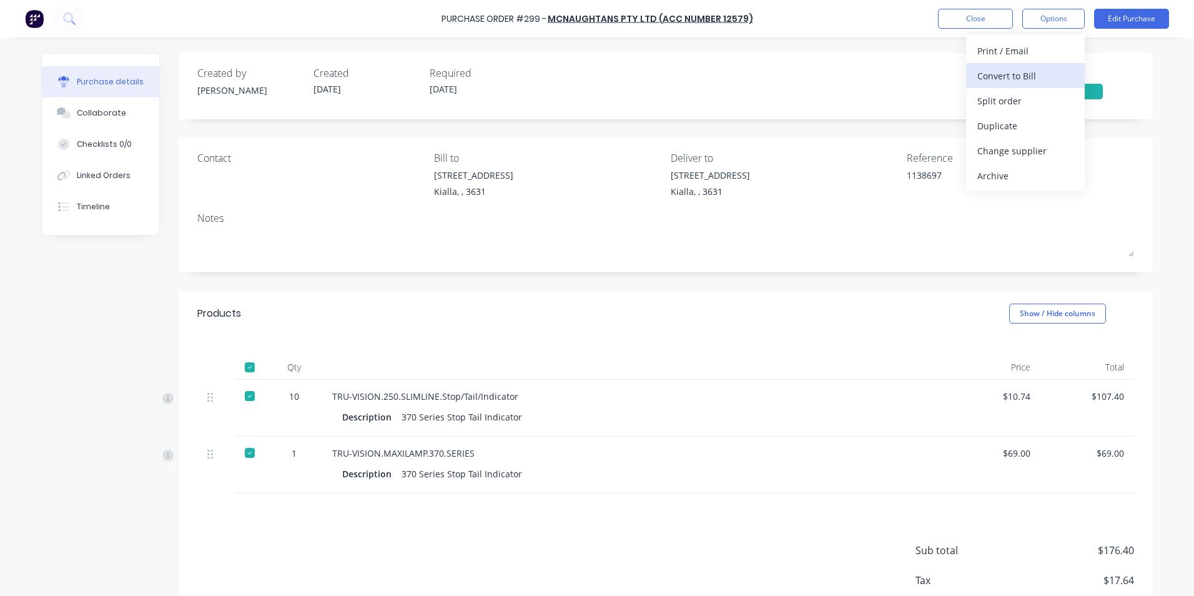
click at [1007, 76] on div "Convert to Bill" at bounding box center [1026, 76] width 96 height 18
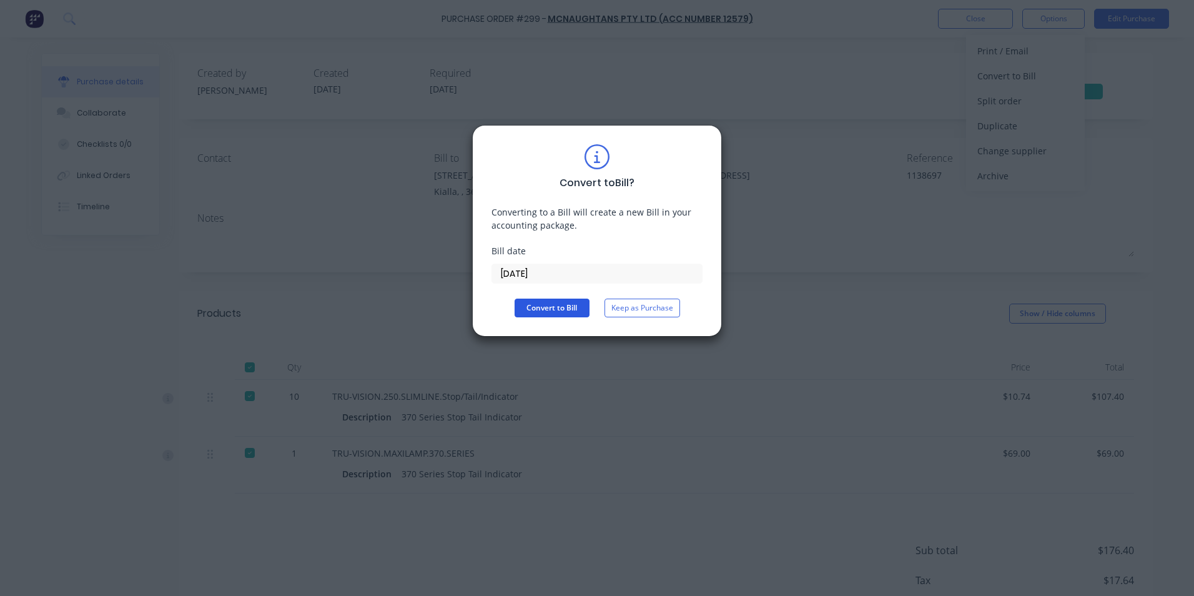
click at [536, 309] on button "Convert to Bill" at bounding box center [552, 308] width 75 height 19
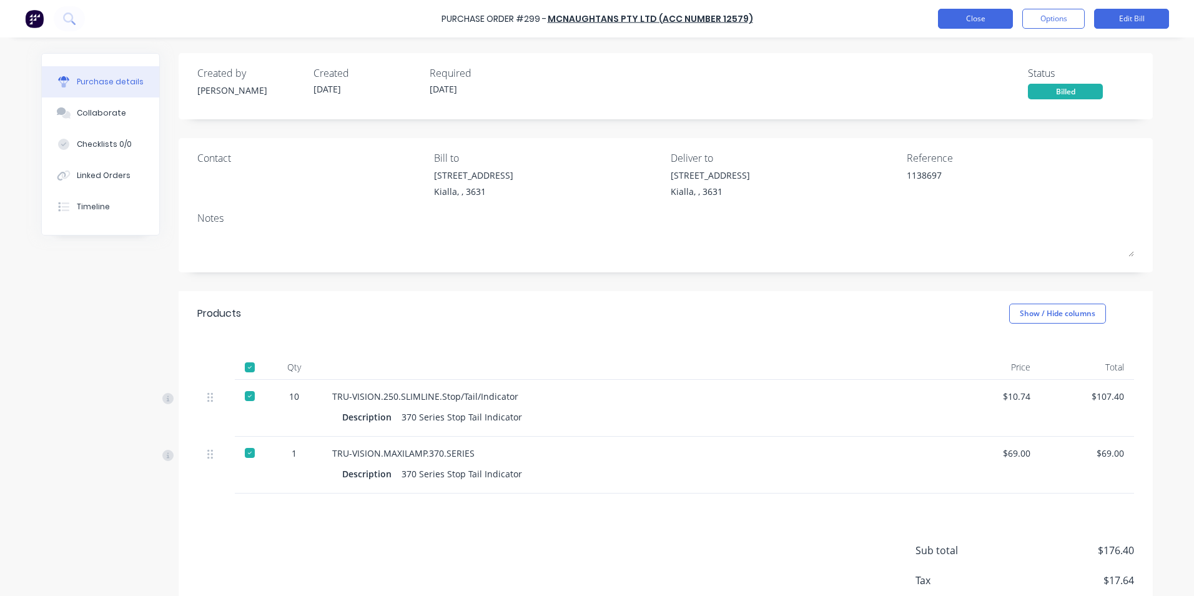
click at [964, 24] on button "Close" at bounding box center [975, 19] width 75 height 20
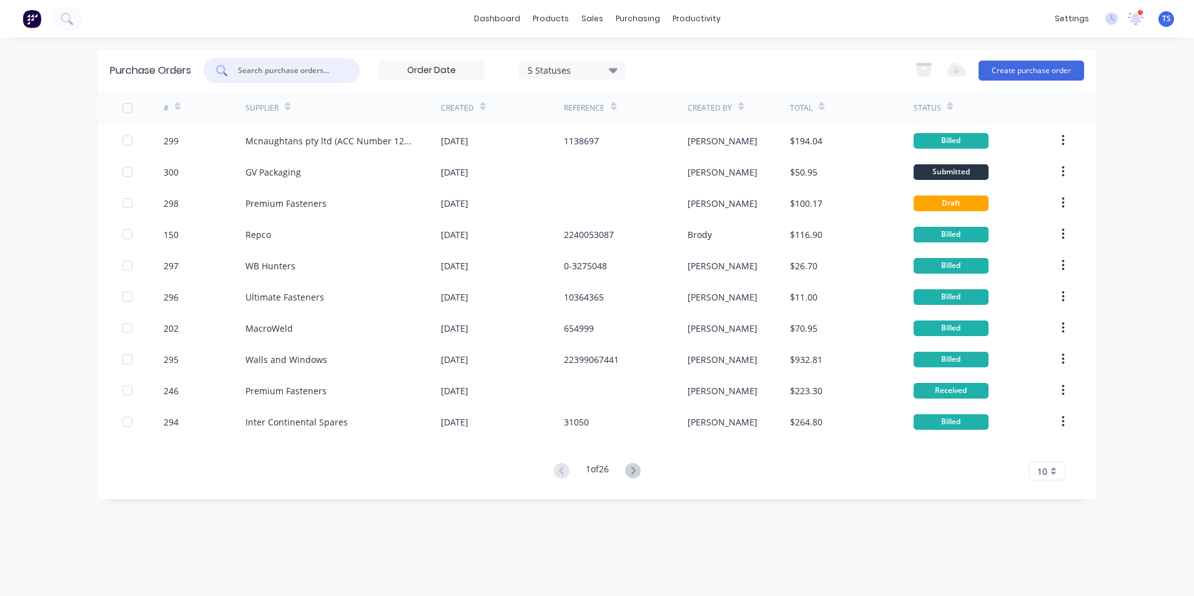
click at [272, 66] on input "text" at bounding box center [289, 70] width 104 height 12
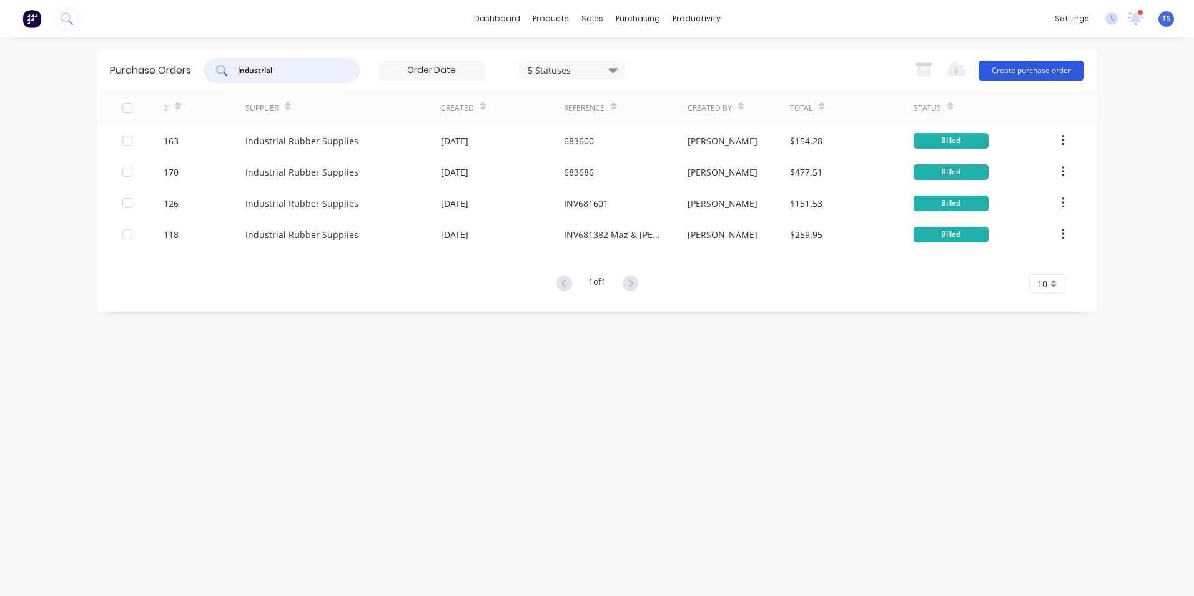
type input "industrial"
click at [1023, 71] on button "Create purchase order" at bounding box center [1032, 71] width 106 height 20
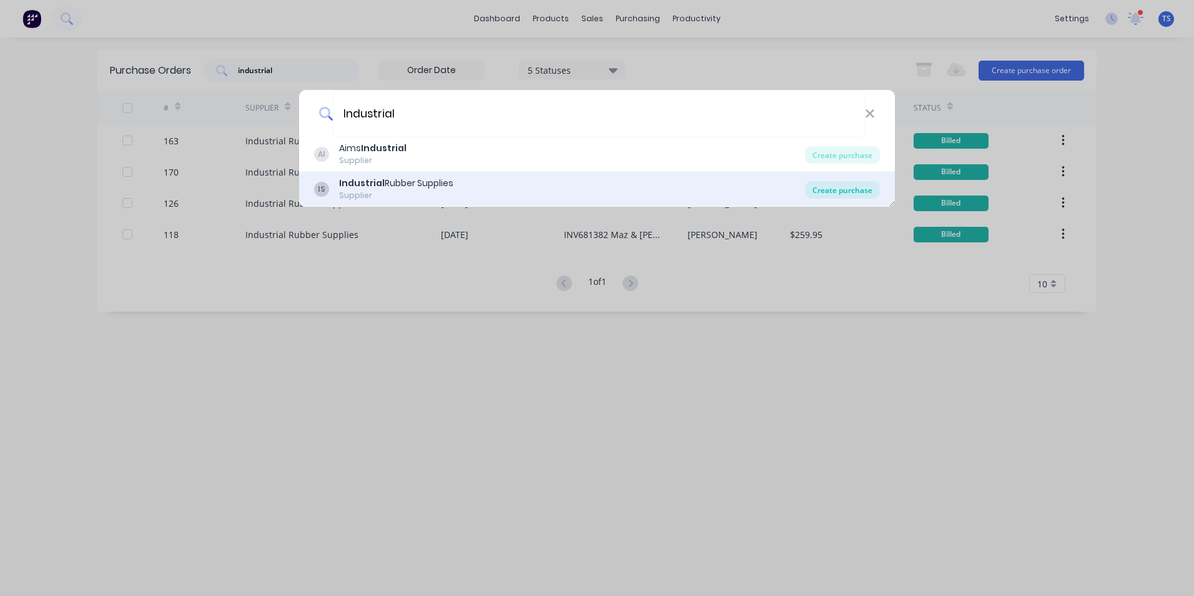
type input "Industrial"
click at [821, 190] on div "Create purchase" at bounding box center [842, 189] width 75 height 17
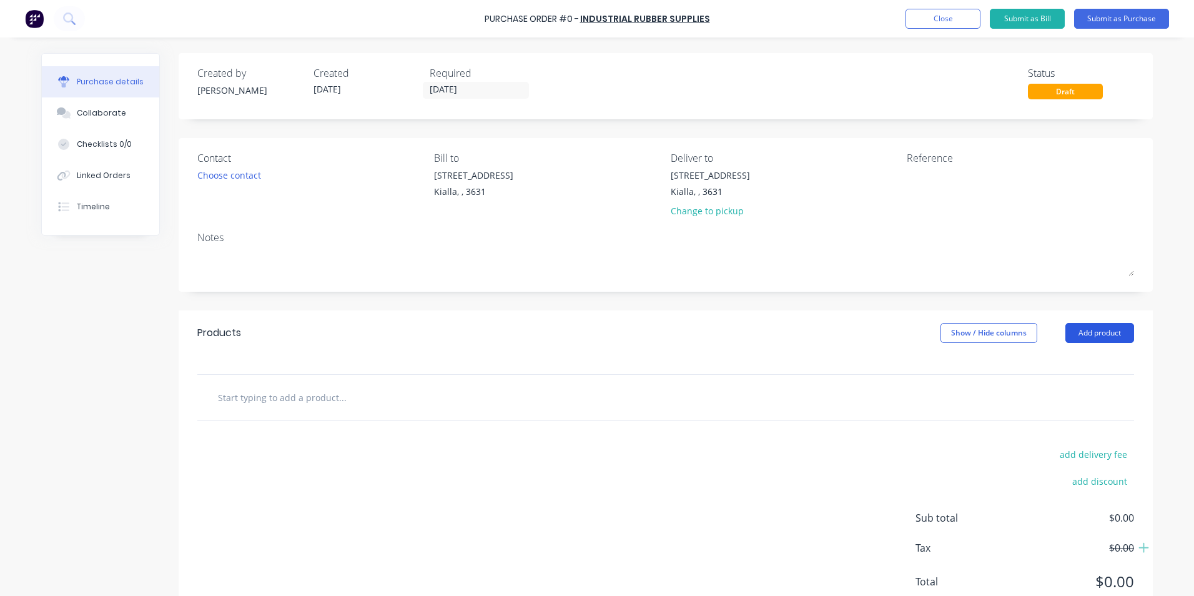
click at [1096, 332] on button "Add product" at bounding box center [1100, 333] width 69 height 20
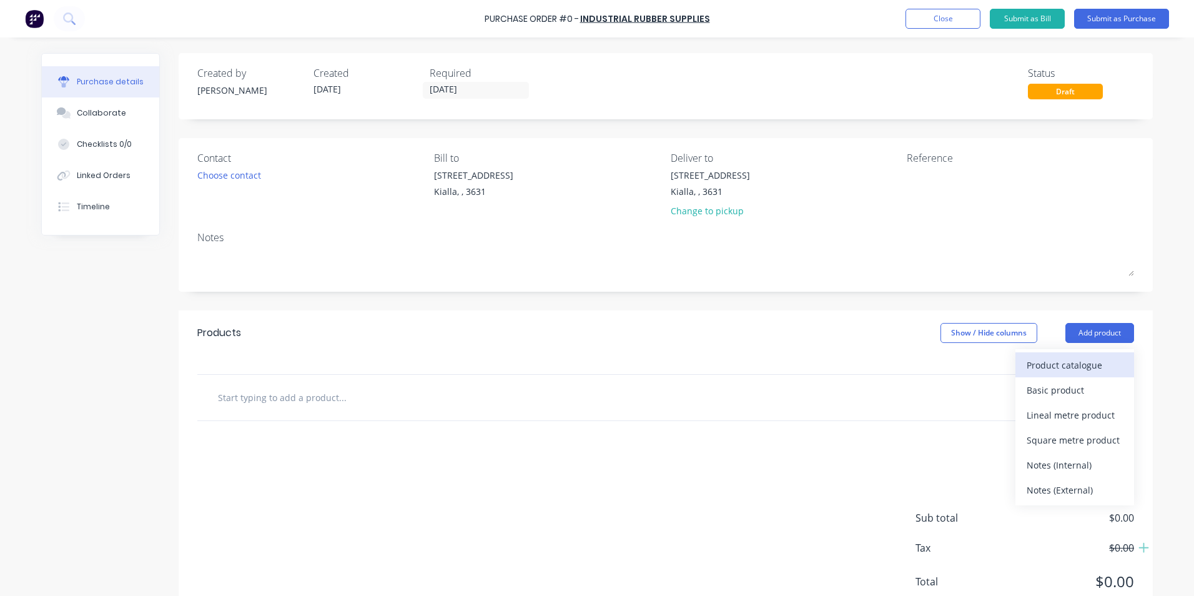
click at [1086, 365] on div "Product catalogue" at bounding box center [1075, 365] width 96 height 18
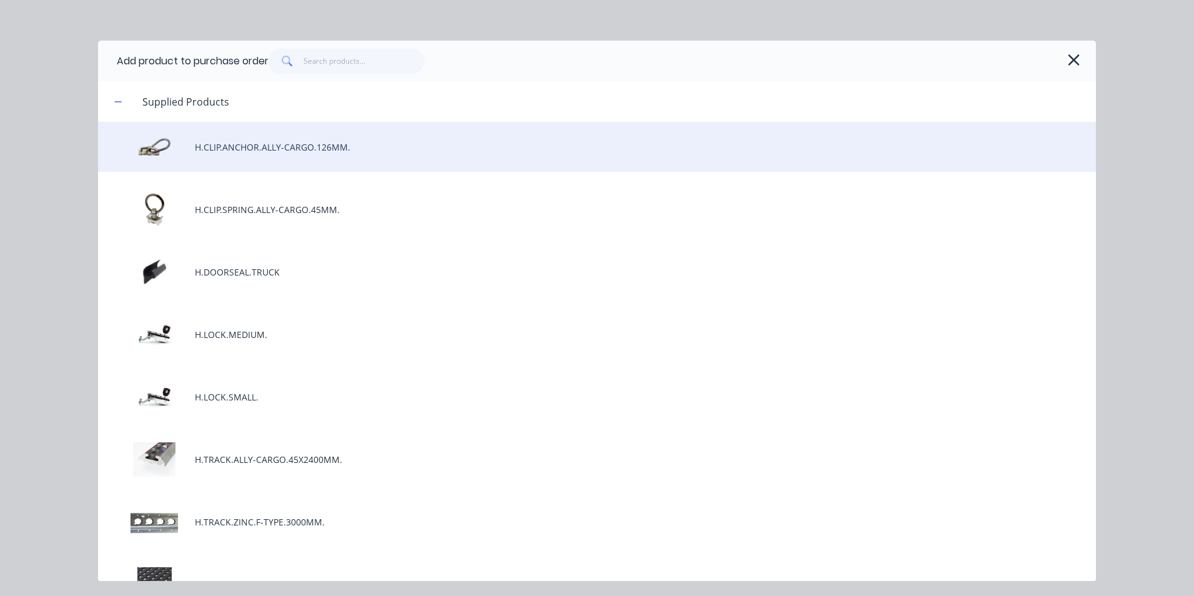
click at [386, 154] on div "H.CLIP.ANCHOR.ALLY-CARGO.126MM." at bounding box center [597, 147] width 998 height 50
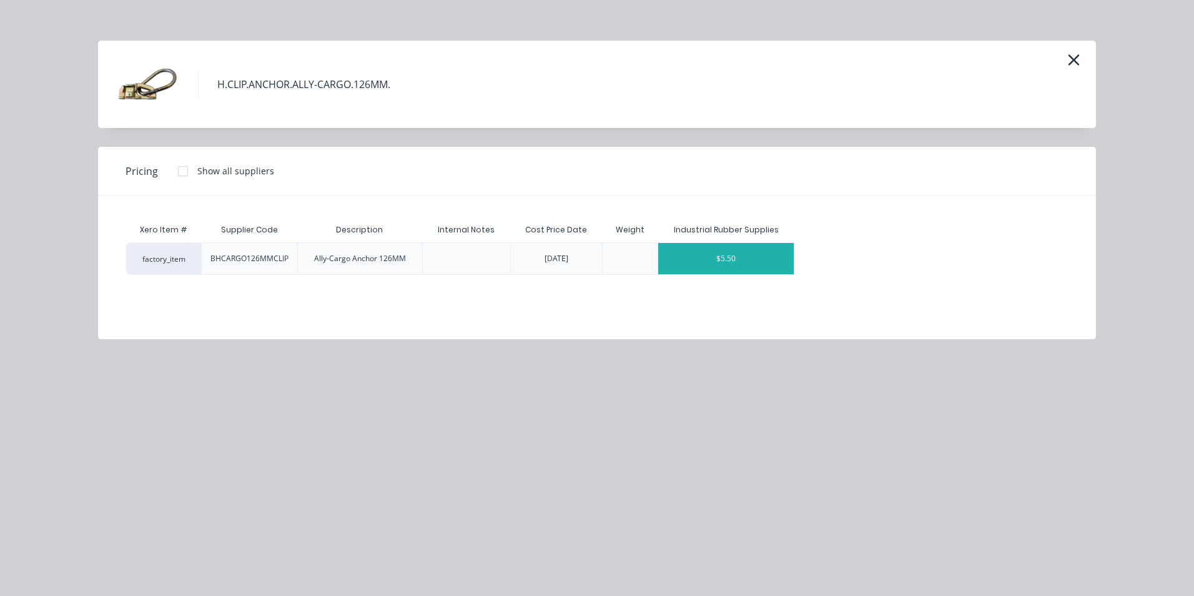
click at [761, 262] on div "$5.50" at bounding box center [726, 258] width 136 height 31
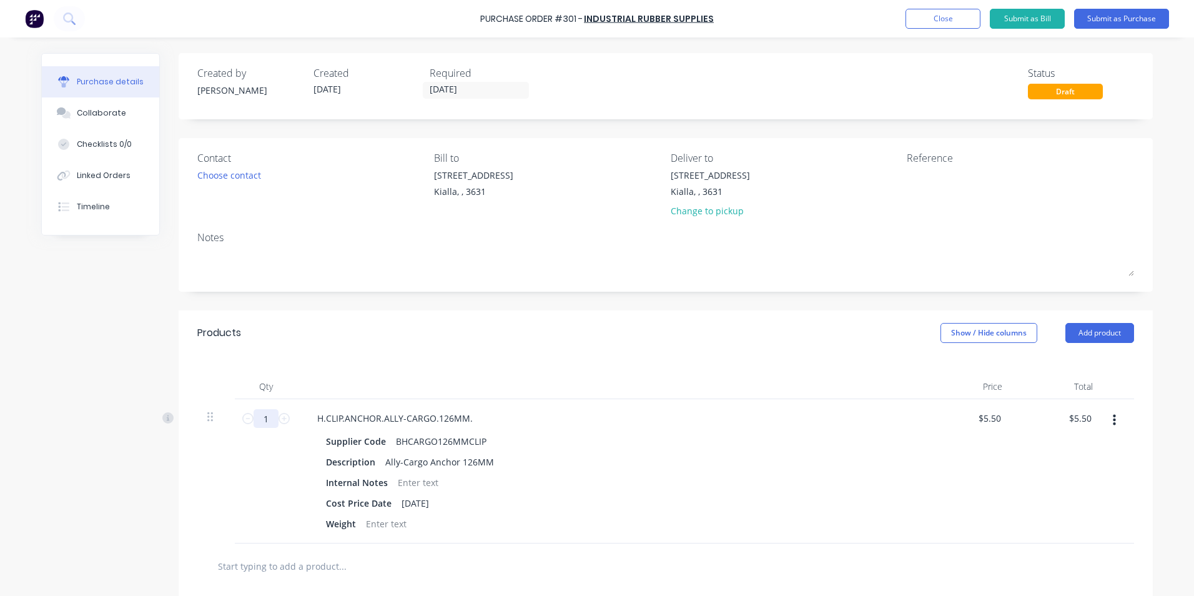
click at [262, 418] on input "1" at bounding box center [266, 418] width 25 height 19
type input "15"
type input "$82.50"
click at [587, 484] on div "Internal Notes" at bounding box center [607, 482] width 572 height 18
click at [265, 419] on input "15" at bounding box center [266, 418] width 25 height 19
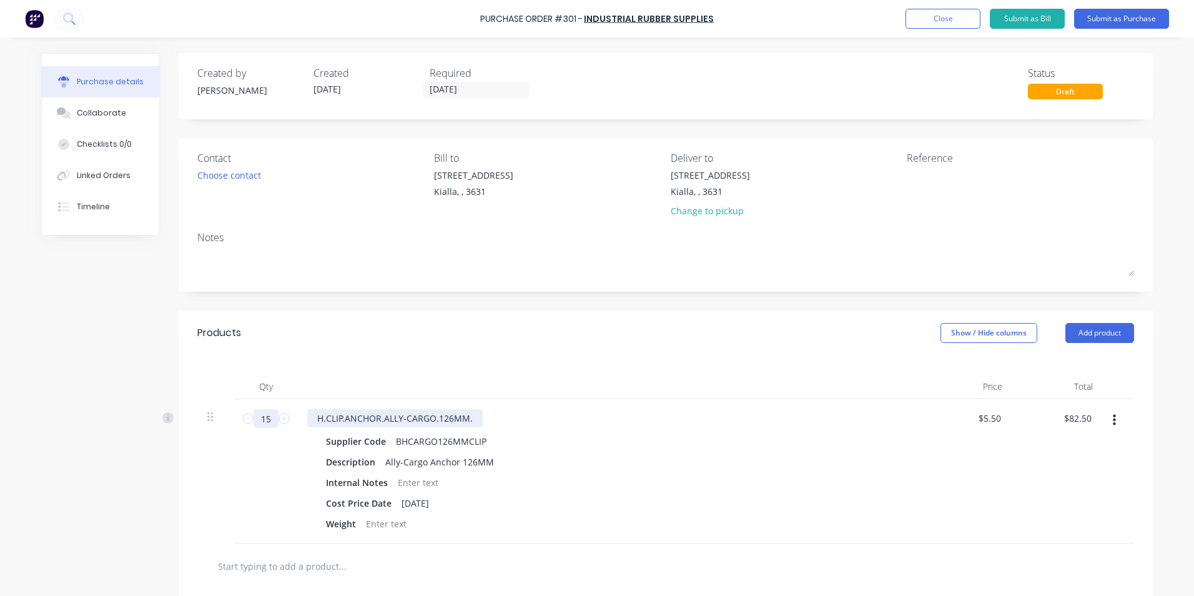
type input "2"
type input "$11.00"
type input "20"
type input "$110.00"
click at [642, 480] on div "Internal Notes" at bounding box center [607, 482] width 572 height 18
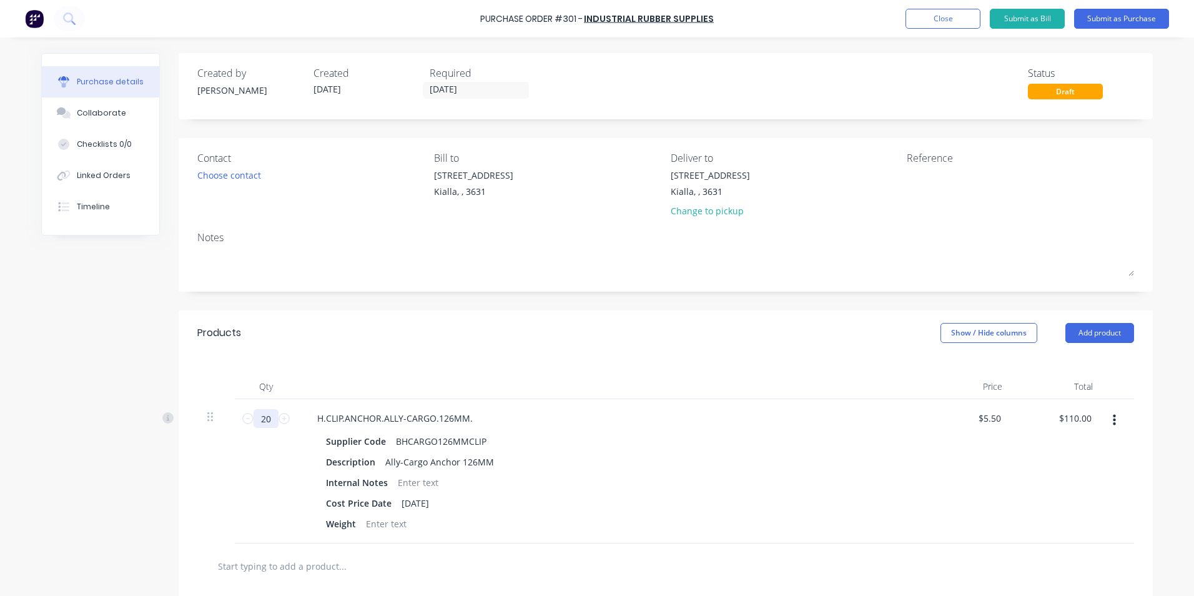
click at [266, 418] on input "20" at bounding box center [266, 418] width 25 height 19
type input "1"
type input "$5.50"
type input "15"
type input "$82.50"
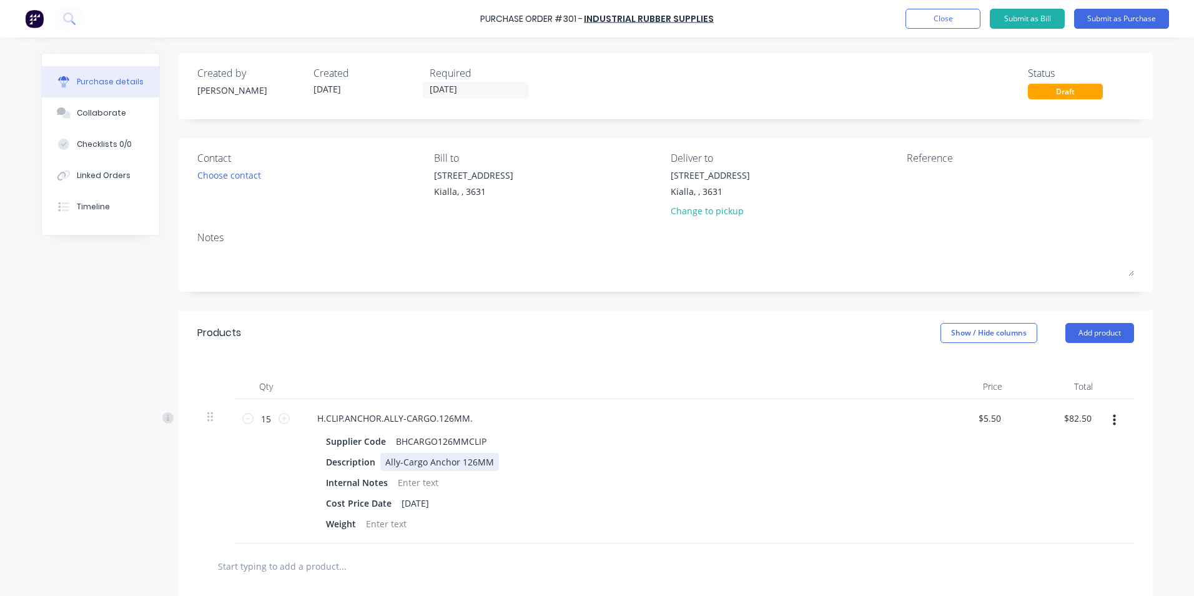
click at [610, 453] on div "Description Ally-Cargo Anchor 126MM" at bounding box center [607, 462] width 572 height 18
click at [266, 417] on input "15" at bounding box center [266, 418] width 25 height 19
type input "2"
type input "$11.00"
type input "20"
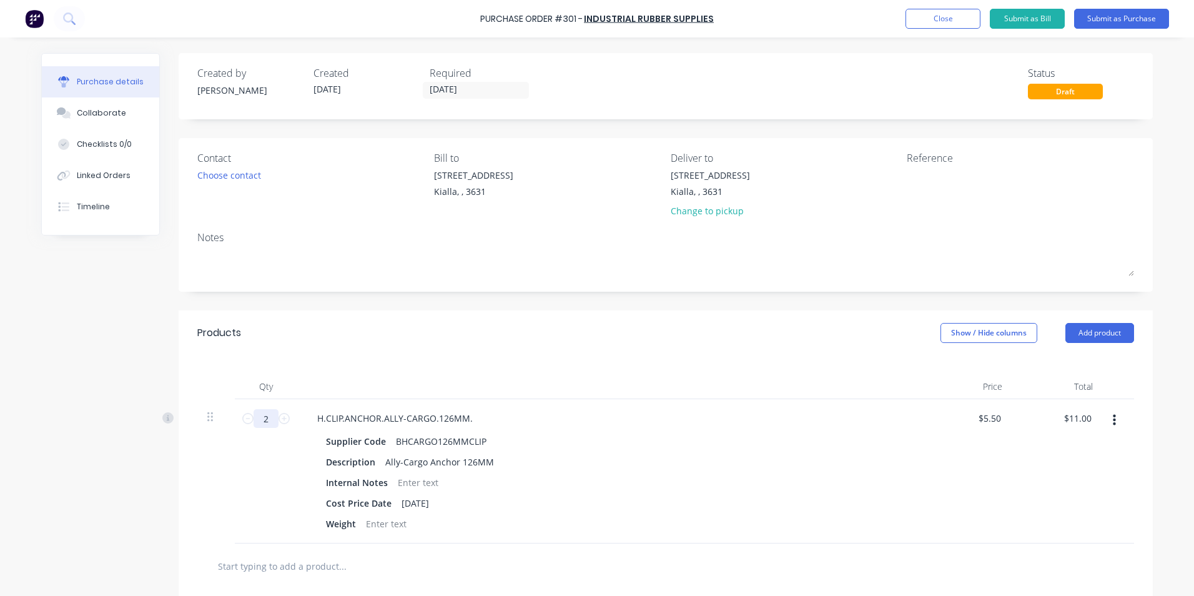
type input "$110.00"
type input "20"
click at [780, 487] on div "Internal Notes" at bounding box center [607, 482] width 572 height 18
click at [1101, 18] on button "Submit as Purchase" at bounding box center [1121, 19] width 95 height 20
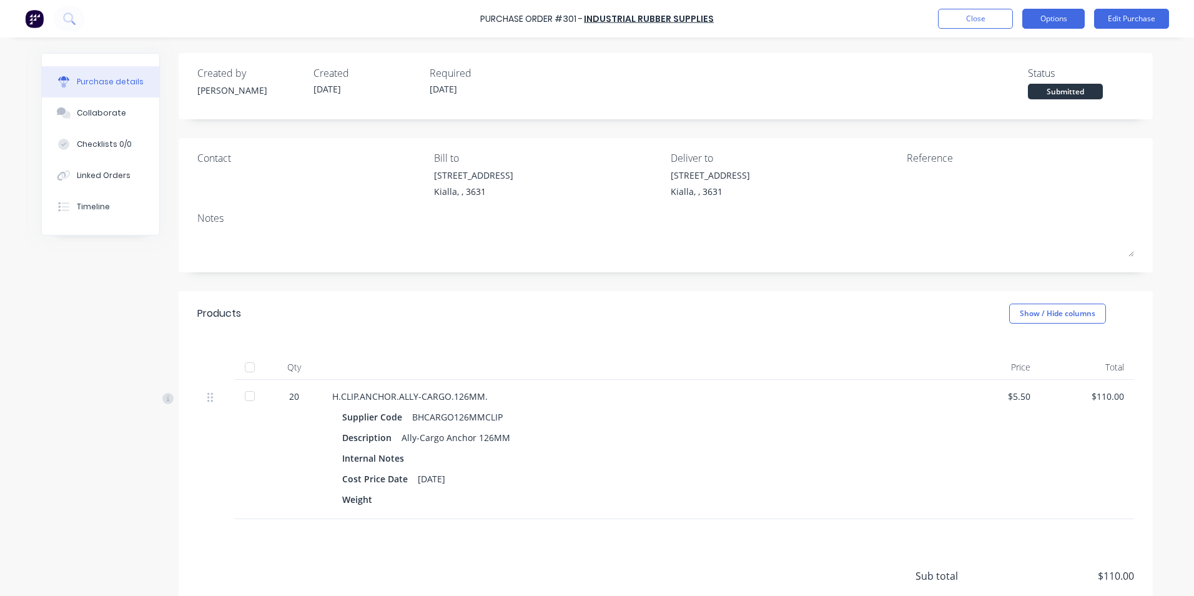
click at [1053, 17] on button "Options" at bounding box center [1054, 19] width 62 height 20
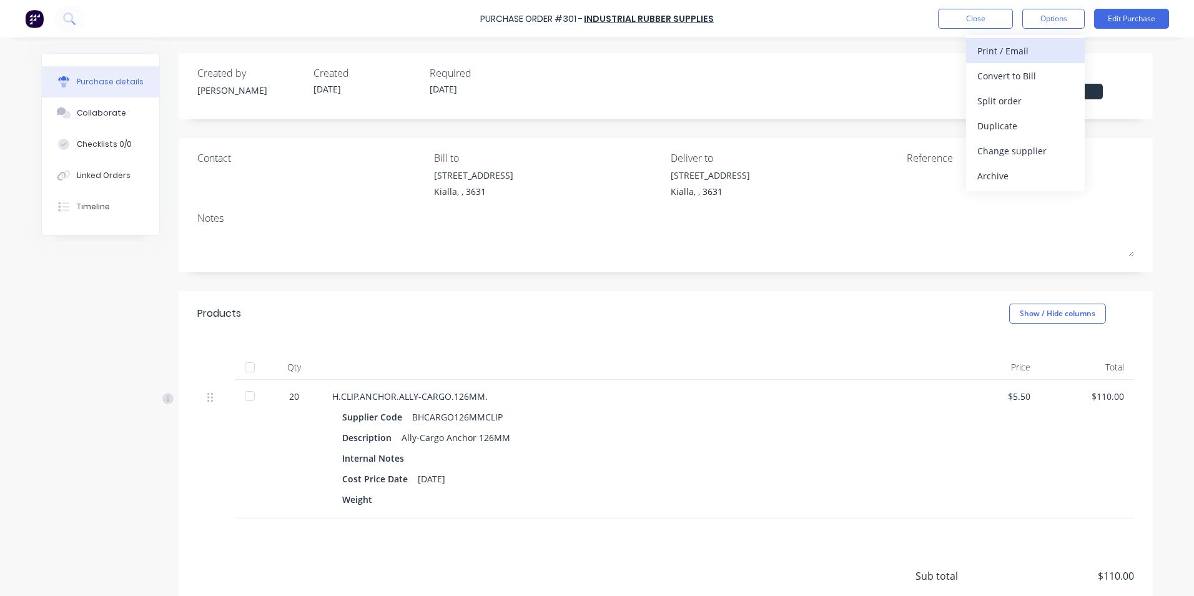
click at [1038, 49] on div "Print / Email" at bounding box center [1026, 51] width 96 height 18
click at [1026, 72] on div "With pricing" at bounding box center [1026, 76] width 96 height 18
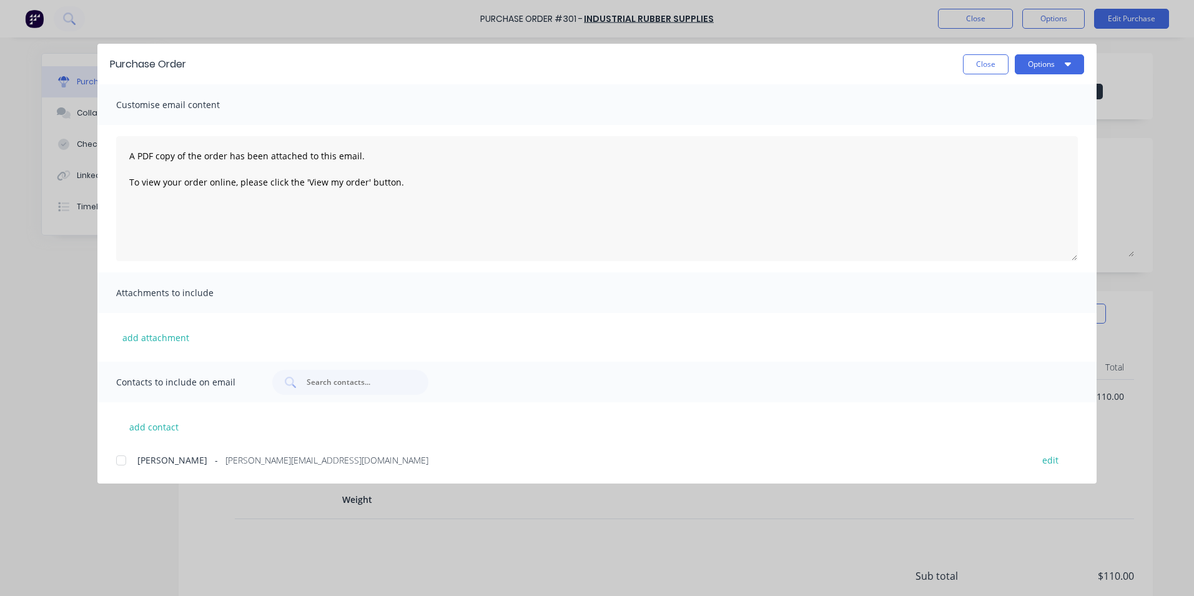
click at [120, 459] on div at bounding box center [121, 460] width 25 height 25
click at [1047, 62] on button "Options" at bounding box center [1049, 64] width 69 height 20
click at [1004, 149] on div "Email" at bounding box center [1025, 146] width 96 height 18
click at [1047, 65] on button "Options" at bounding box center [1049, 64] width 69 height 20
click at [1008, 141] on div "Email" at bounding box center [1025, 146] width 96 height 18
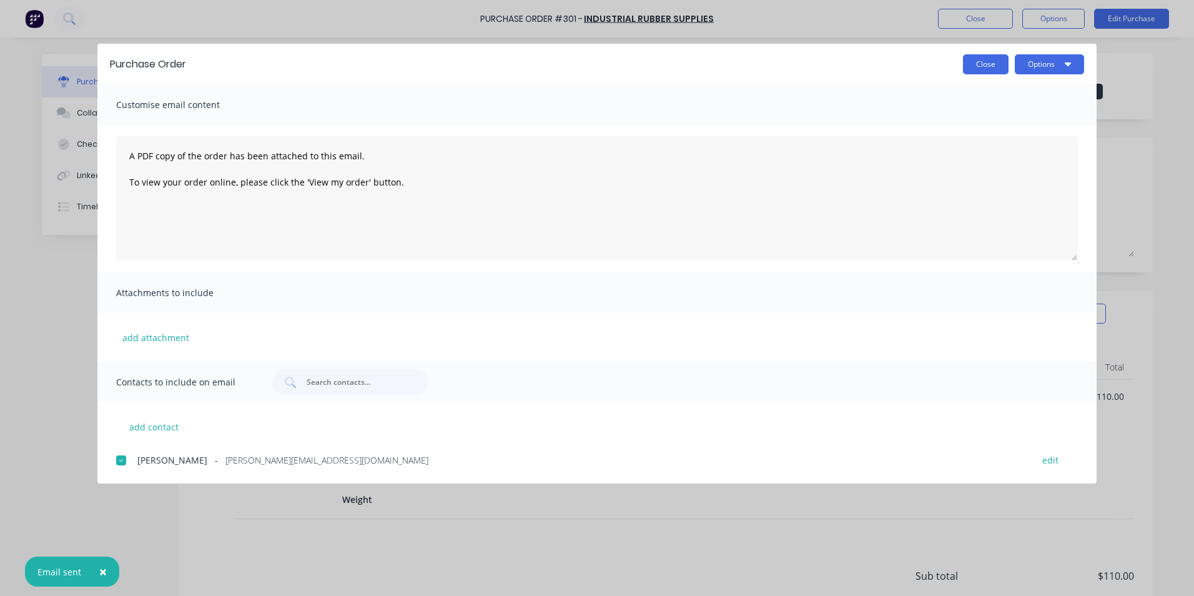
click at [984, 63] on button "Close" at bounding box center [986, 64] width 46 height 20
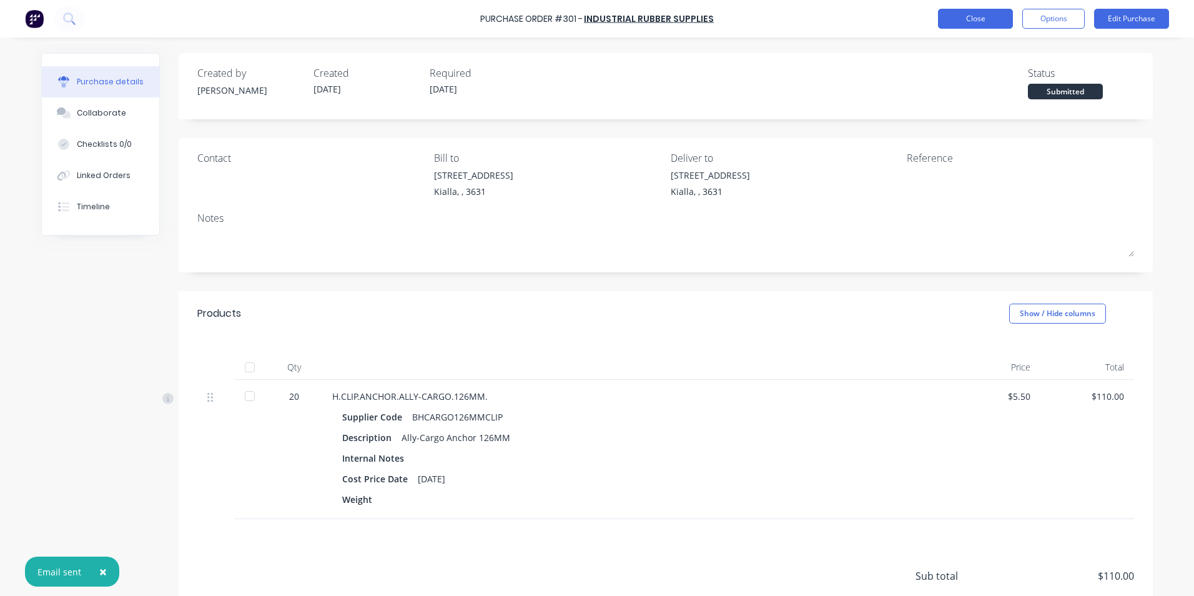
click at [999, 12] on button "Close" at bounding box center [975, 19] width 75 height 20
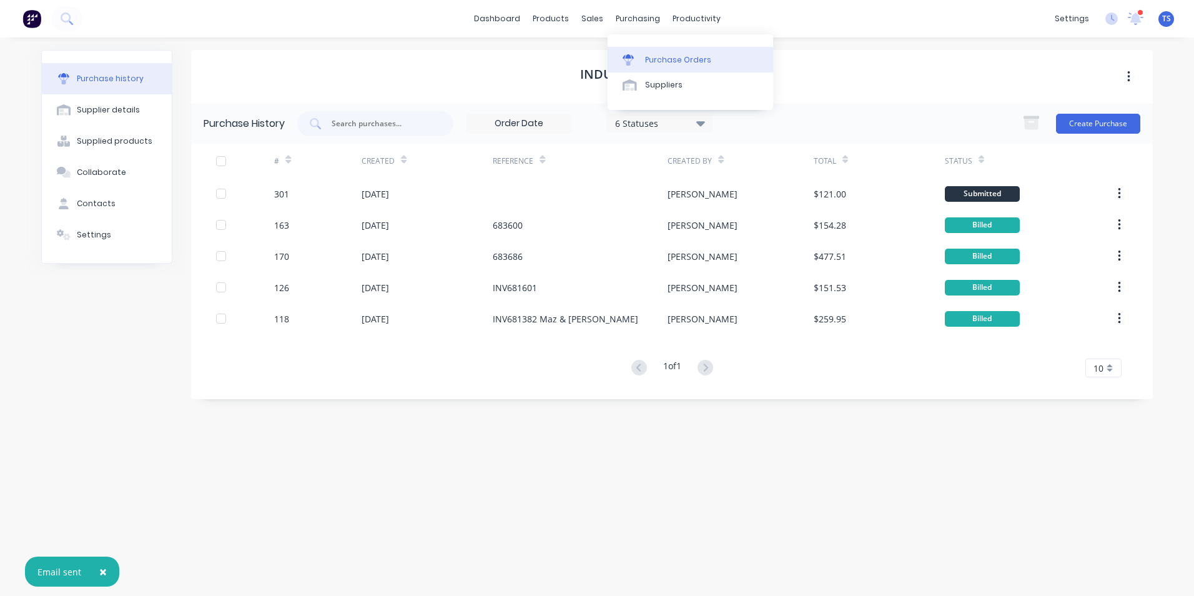
click at [659, 57] on div "Purchase Orders" at bounding box center [678, 59] width 66 height 11
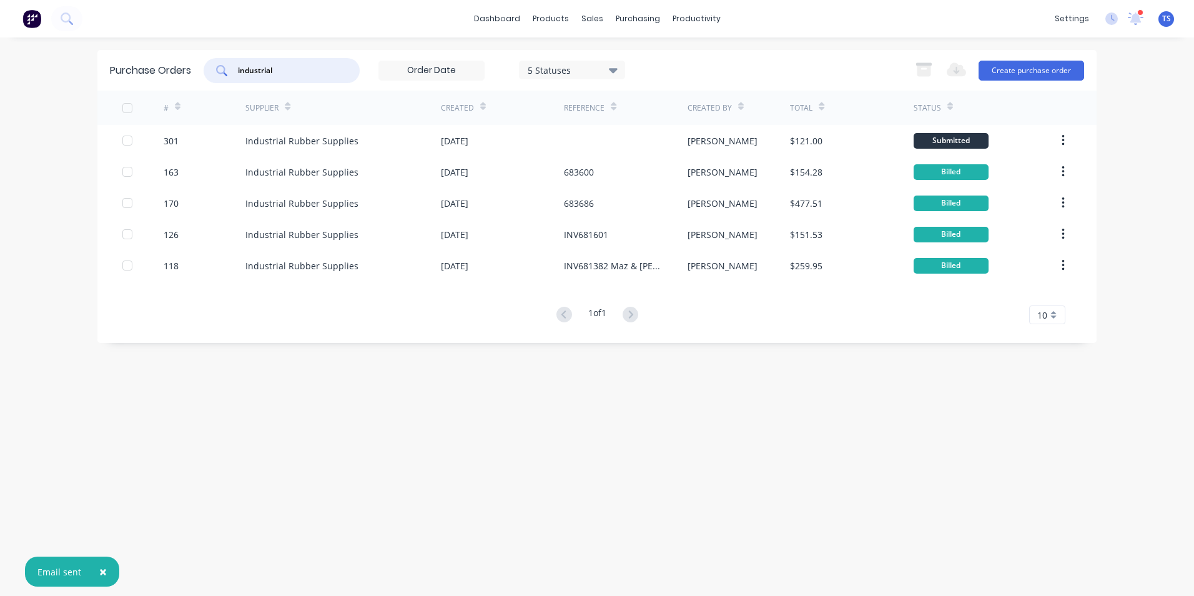
click at [276, 67] on input "industrial" at bounding box center [289, 70] width 104 height 12
type input "i"
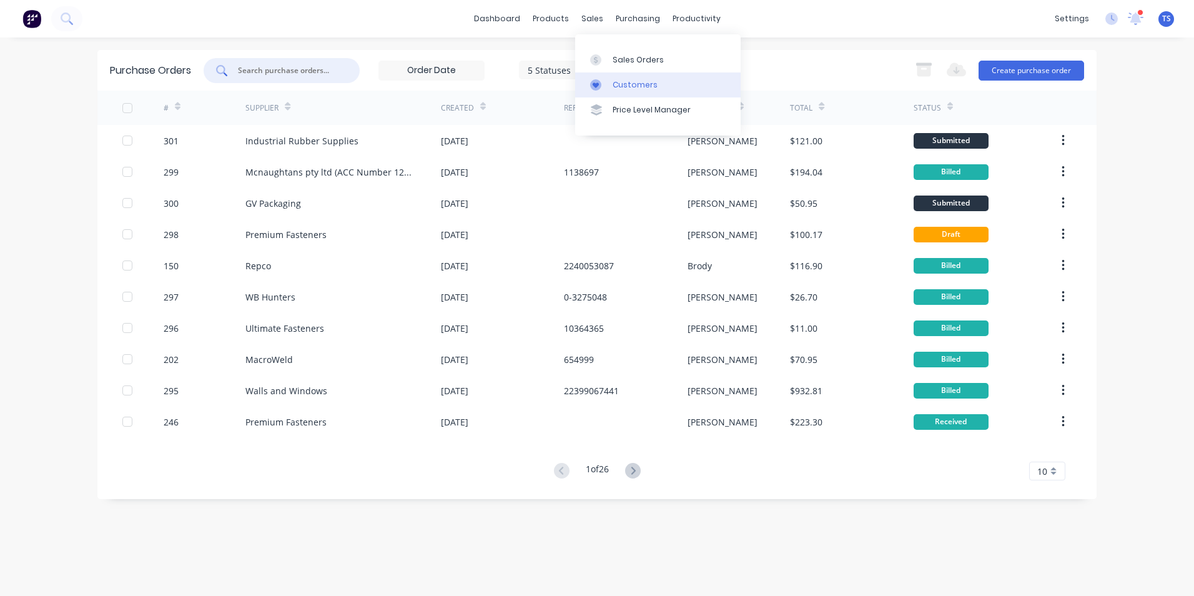
click at [610, 84] on link "Customers" at bounding box center [658, 84] width 166 height 25
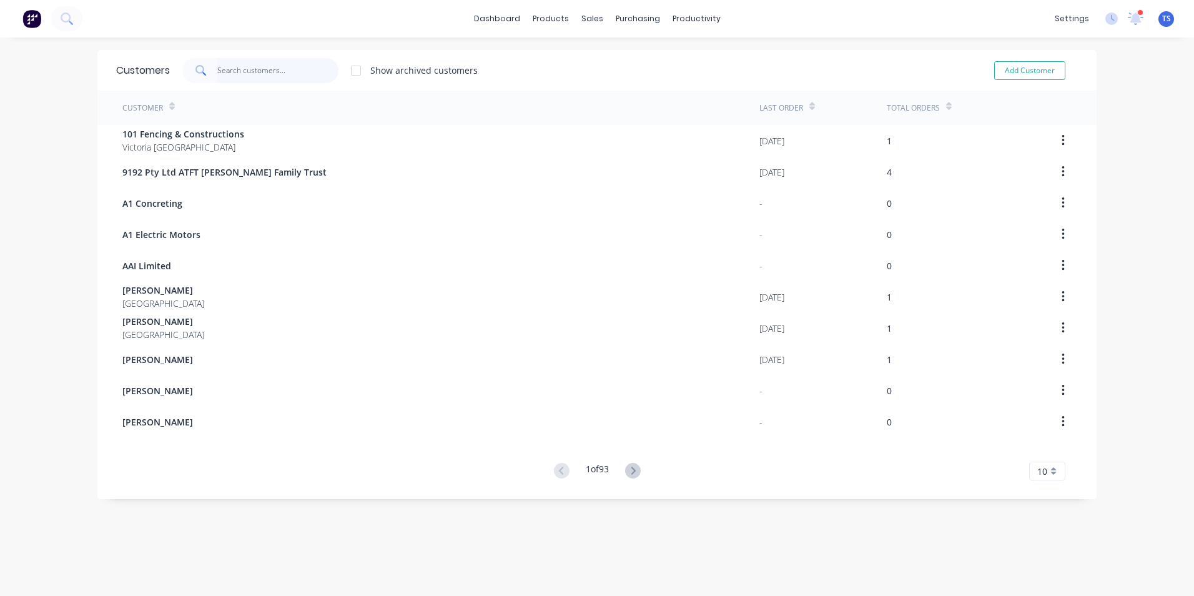
click at [234, 74] on input "text" at bounding box center [278, 70] width 122 height 25
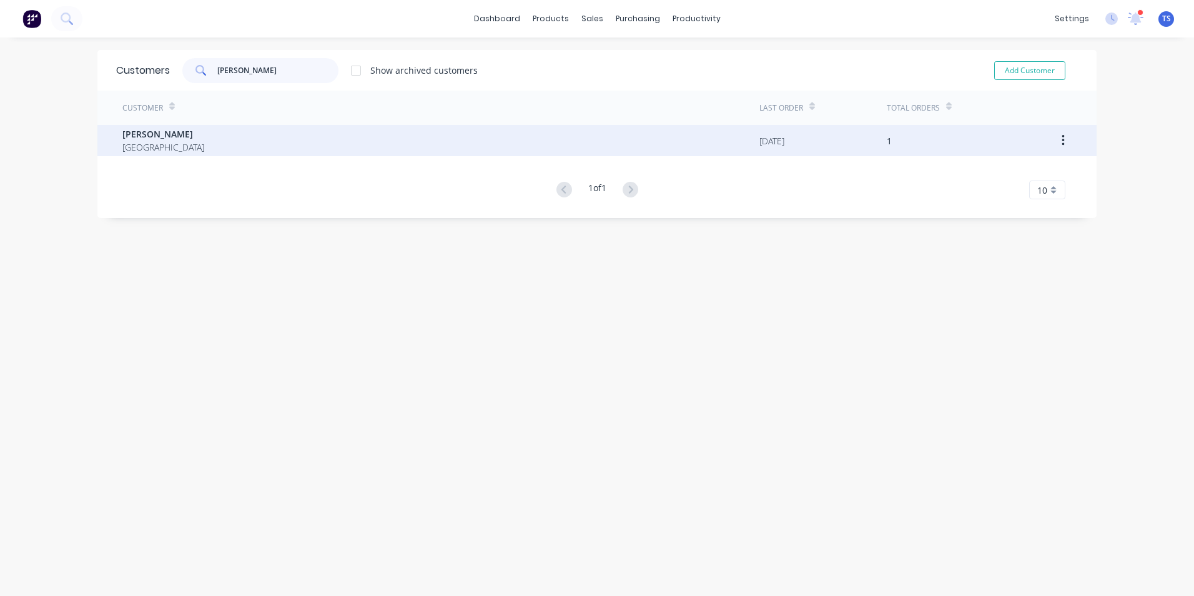
type input "Matt Hardy"
click at [184, 139] on div "Matt Hardy Australia" at bounding box center [440, 140] width 637 height 31
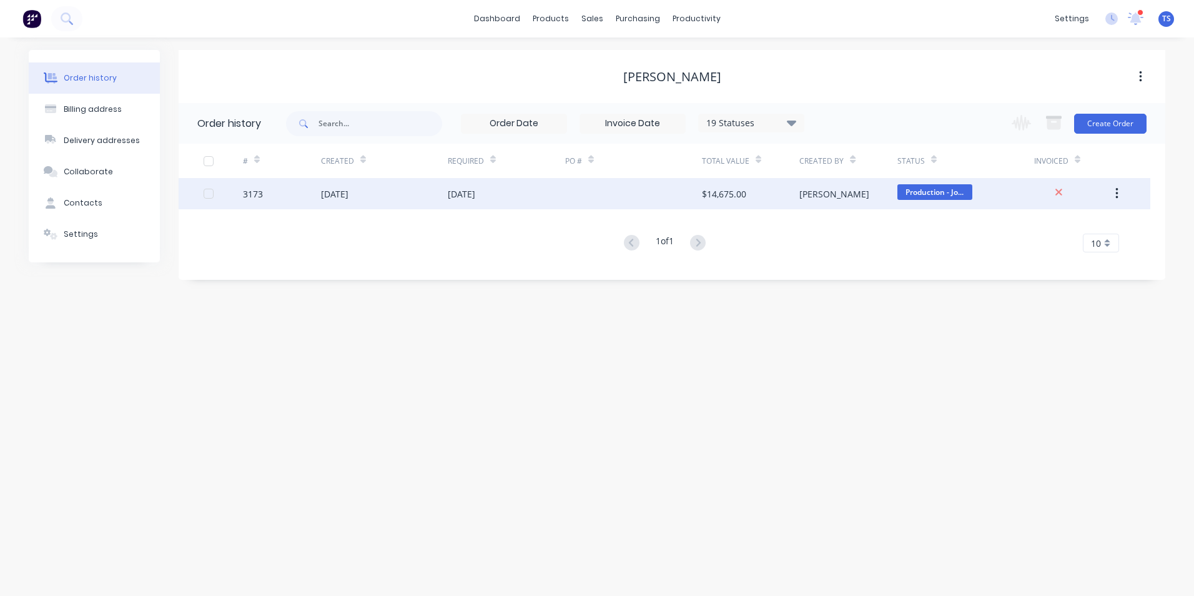
click at [280, 198] on div "3173" at bounding box center [282, 193] width 78 height 31
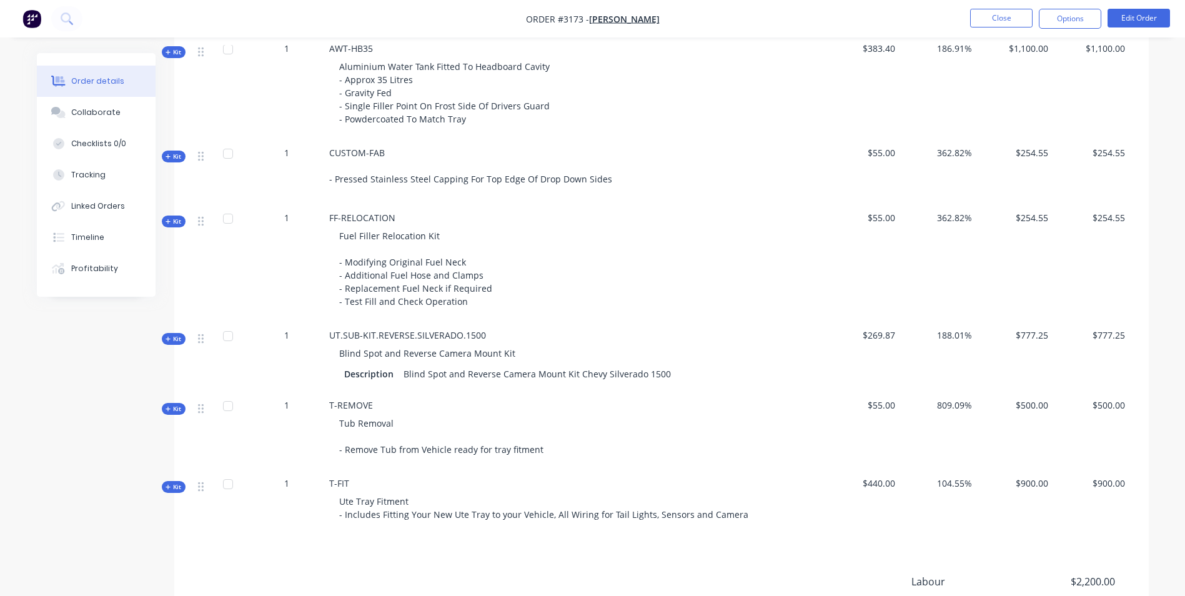
scroll to position [1374, 0]
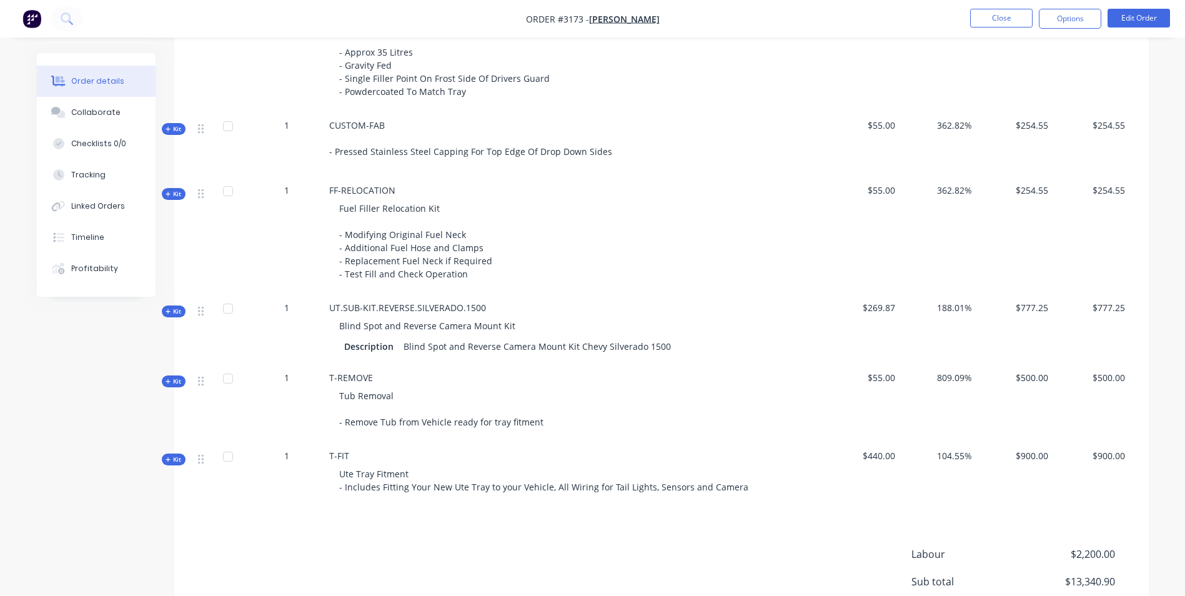
click at [169, 312] on icon "button" at bounding box center [169, 312] width 6 height 6
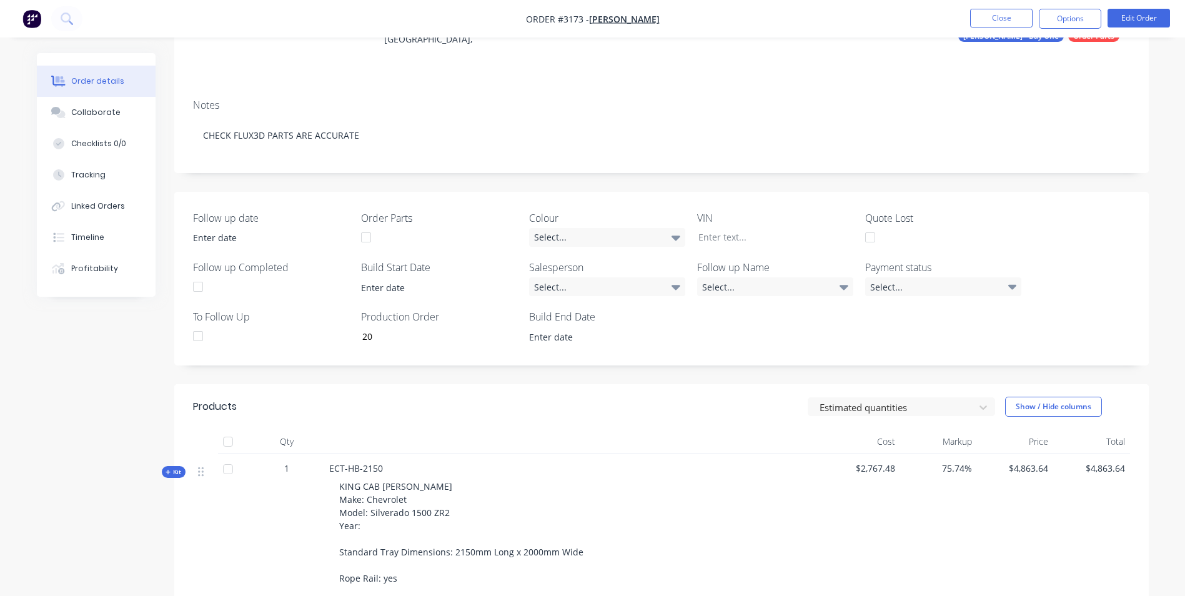
scroll to position [0, 0]
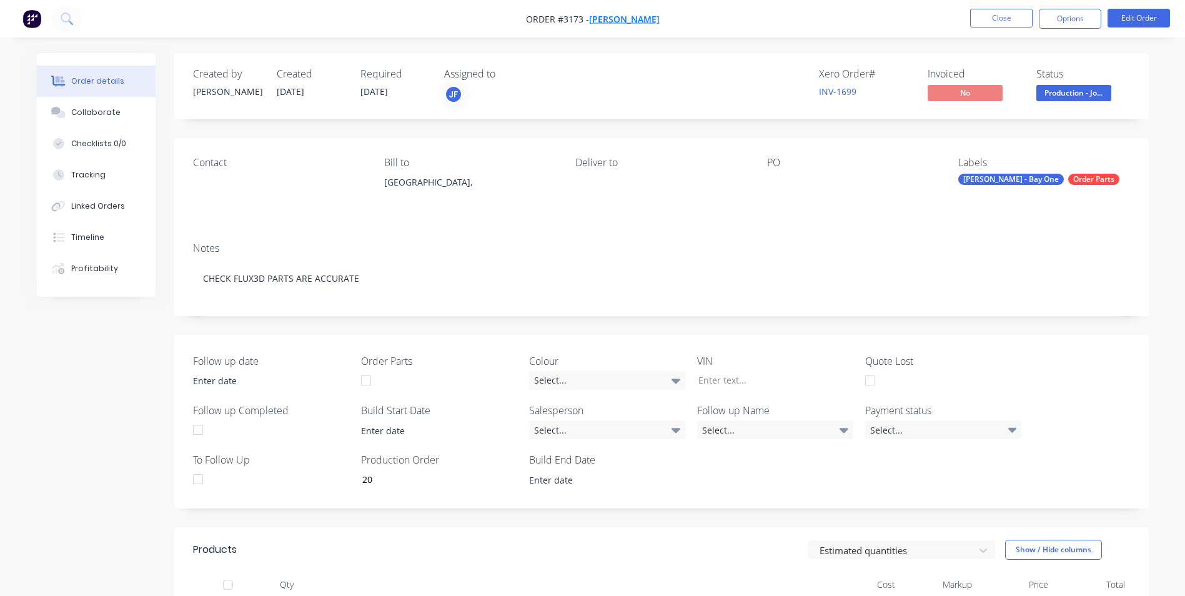
click at [628, 17] on span "Matt Hardy" at bounding box center [624, 19] width 71 height 12
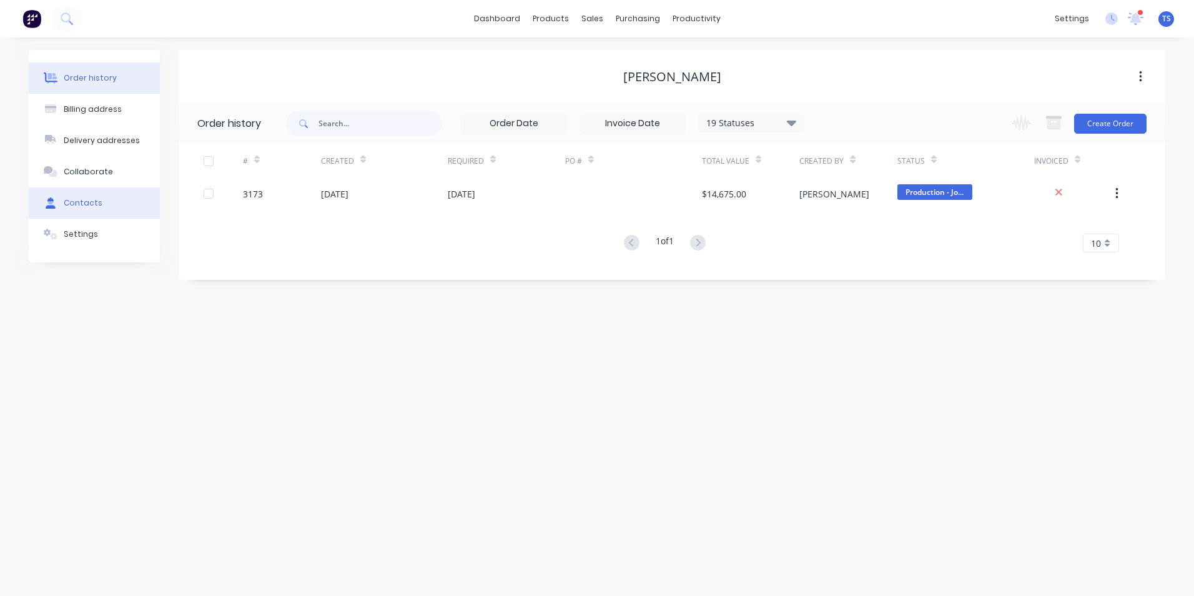
click at [88, 205] on div "Contacts" at bounding box center [83, 202] width 39 height 11
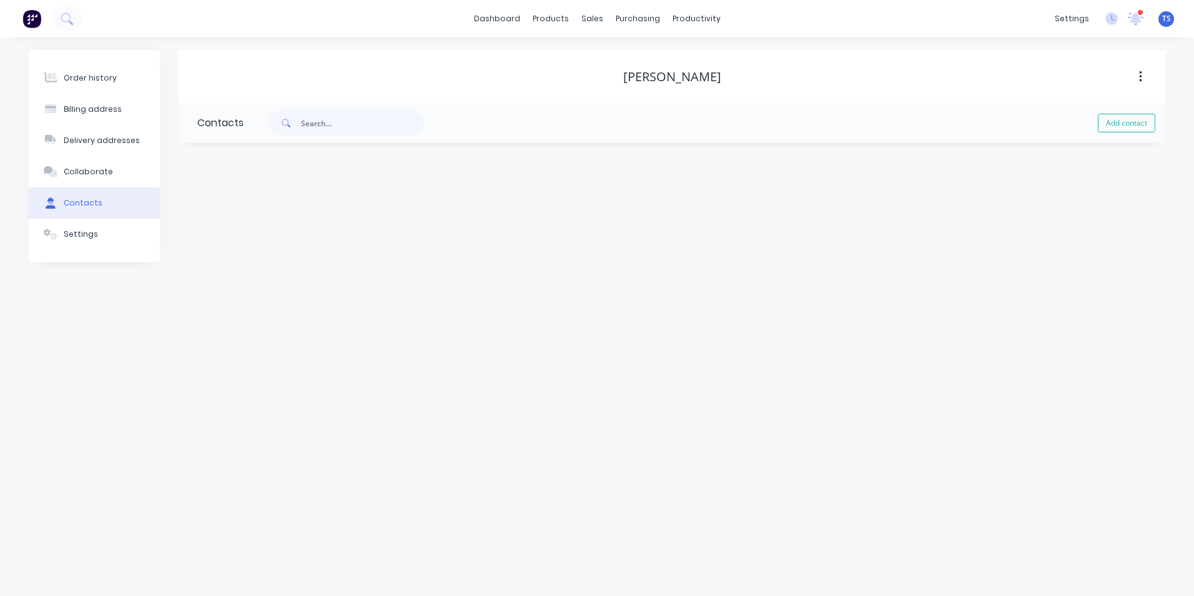
click at [83, 203] on div "Contacts" at bounding box center [83, 202] width 39 height 11
click at [80, 112] on div "Billing address" at bounding box center [93, 109] width 58 height 11
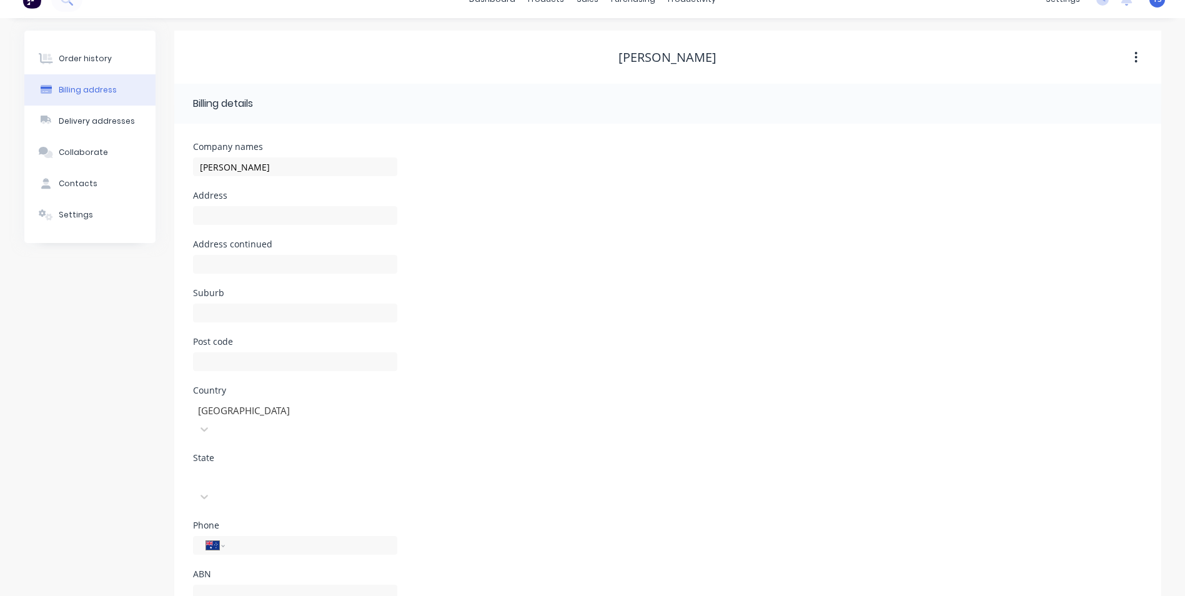
scroll to position [29, 0]
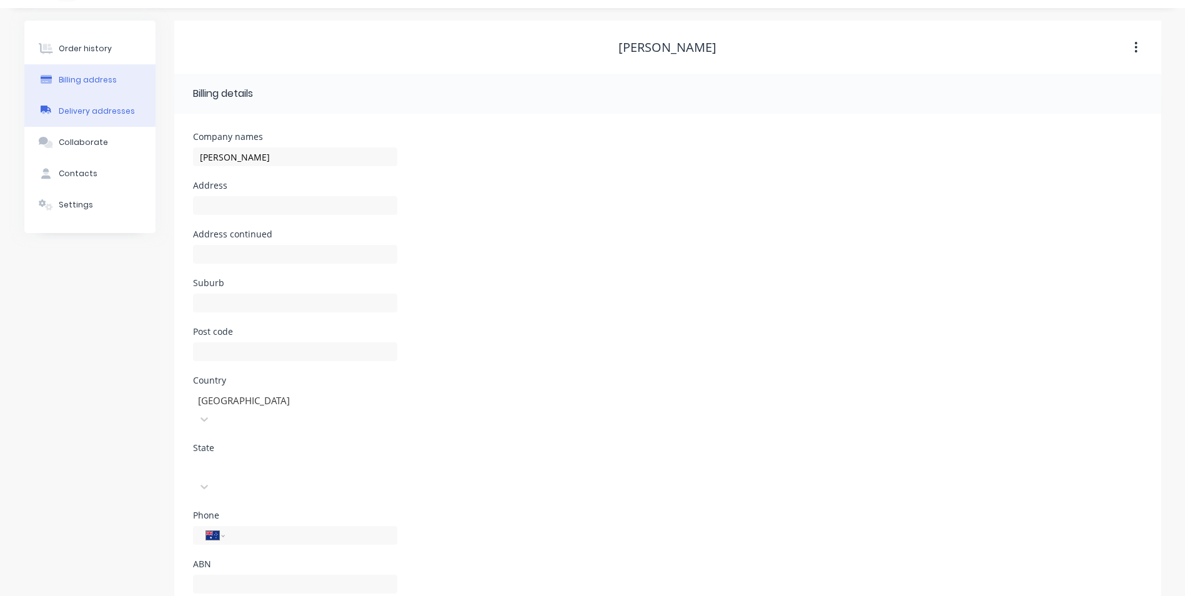
click at [71, 110] on div "Delivery addresses" at bounding box center [97, 111] width 76 height 11
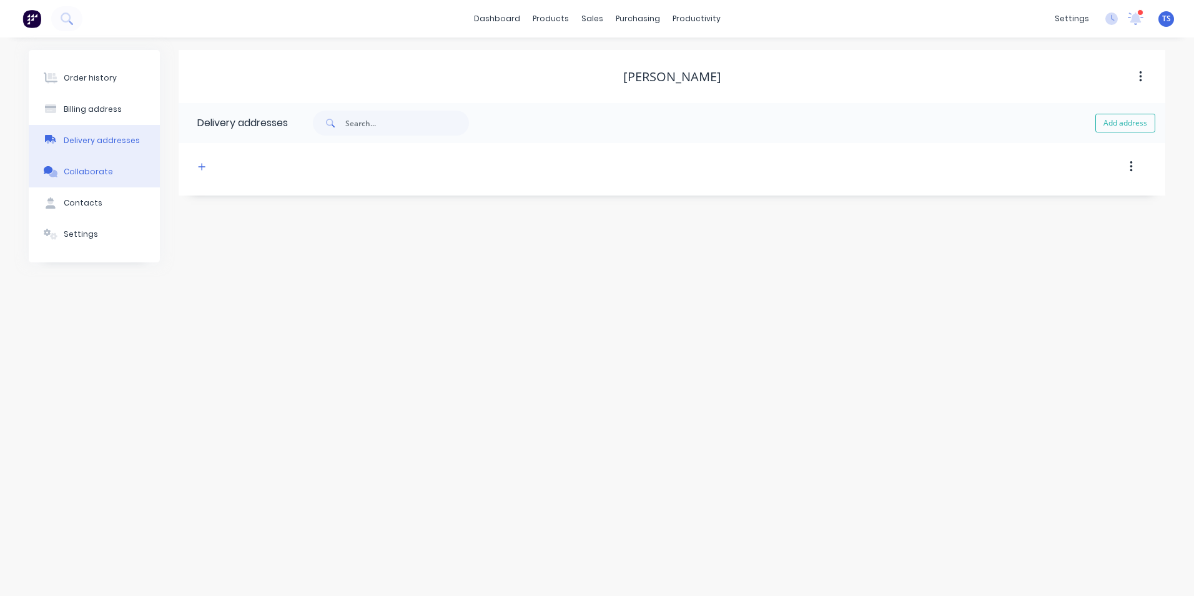
click at [67, 167] on div "Collaborate" at bounding box center [88, 171] width 49 height 11
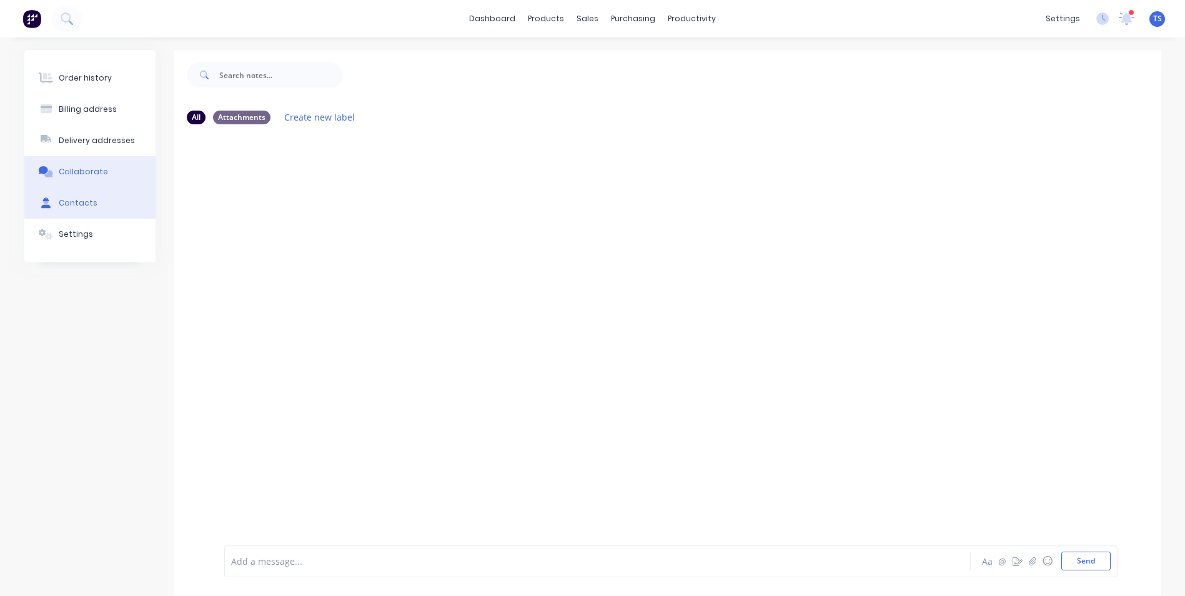
click at [86, 206] on div "Contacts" at bounding box center [78, 202] width 39 height 11
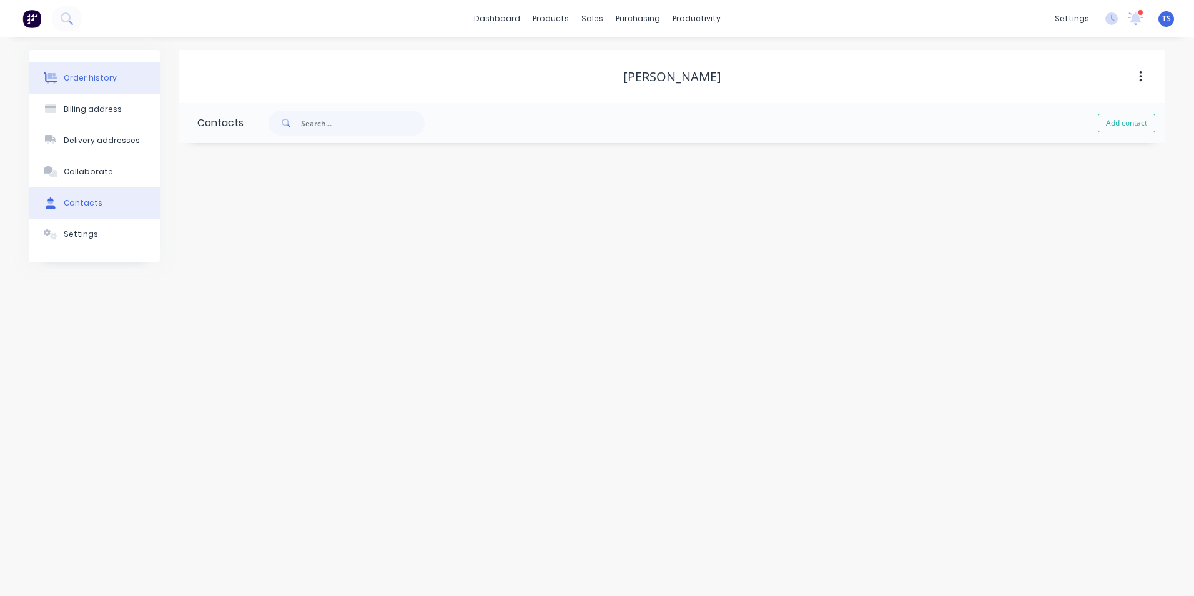
click at [92, 75] on div "Order history" at bounding box center [90, 77] width 53 height 11
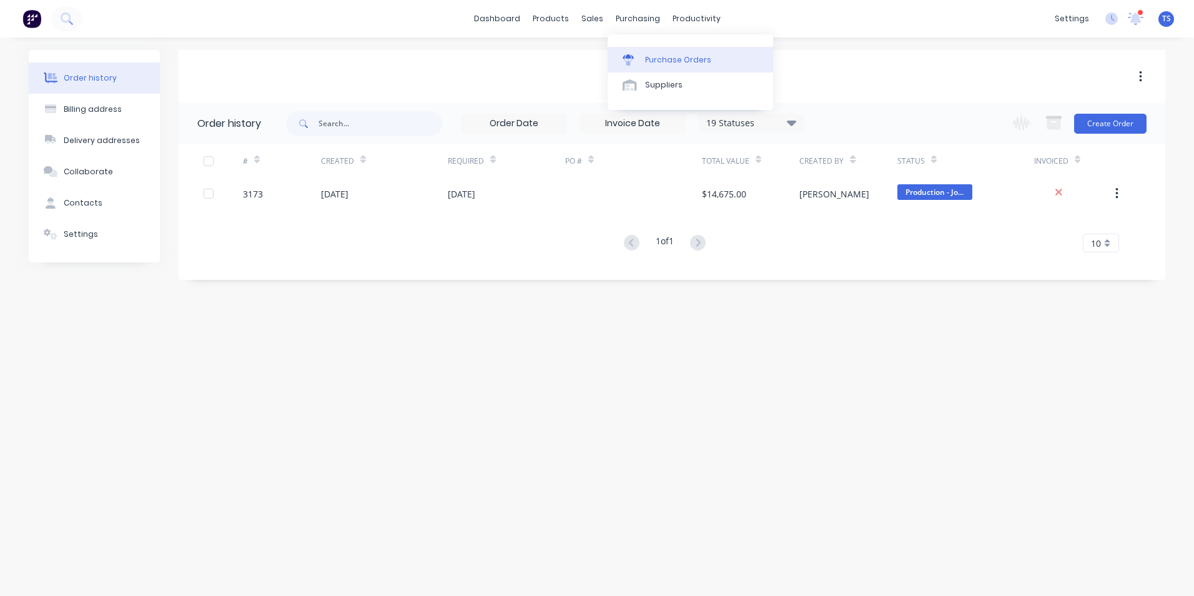
click at [652, 64] on div "Purchase Orders" at bounding box center [678, 59] width 66 height 11
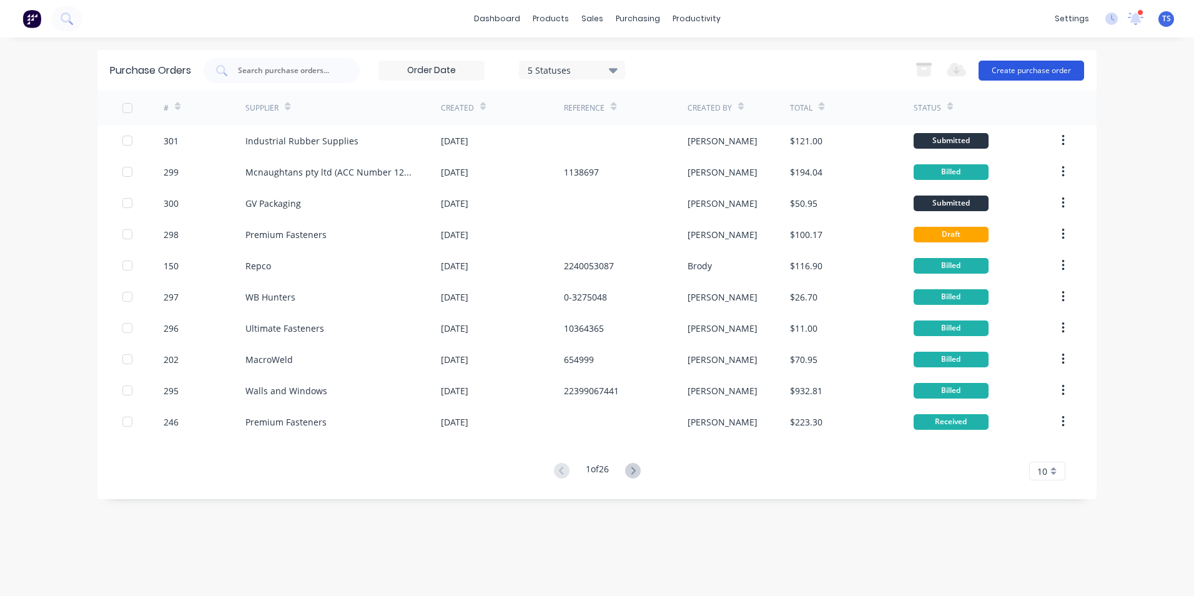
click at [1037, 71] on button "Create purchase order" at bounding box center [1032, 71] width 106 height 20
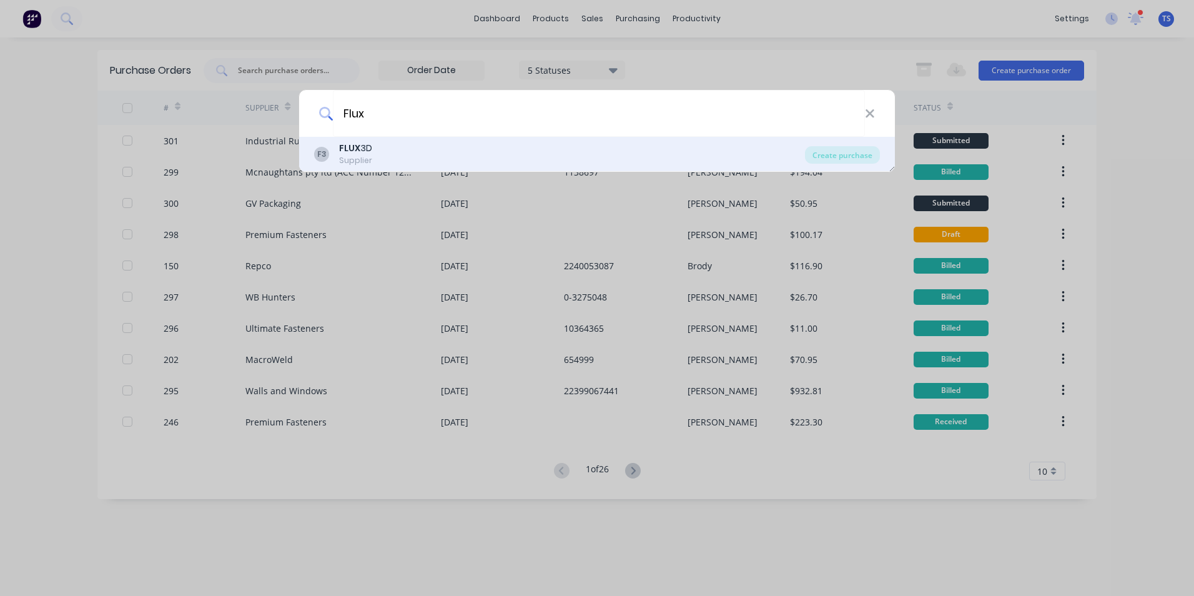
type input "Flux"
click at [419, 159] on div "F3 FLUX 3D Supplier" at bounding box center [559, 154] width 491 height 24
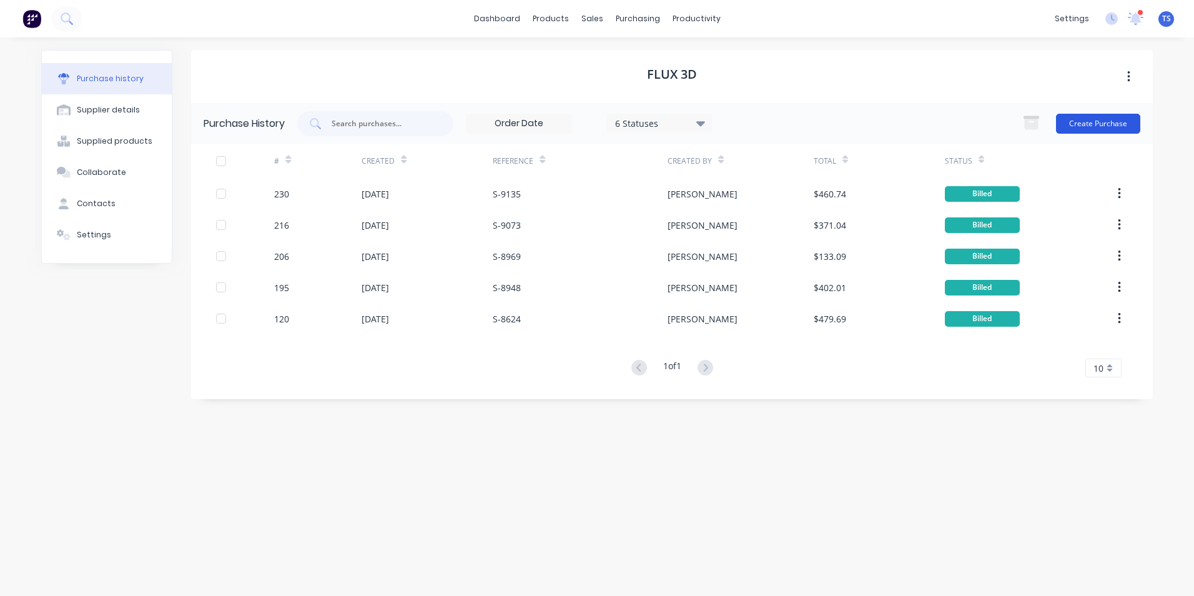
click at [1111, 123] on button "Create Purchase" at bounding box center [1098, 124] width 84 height 20
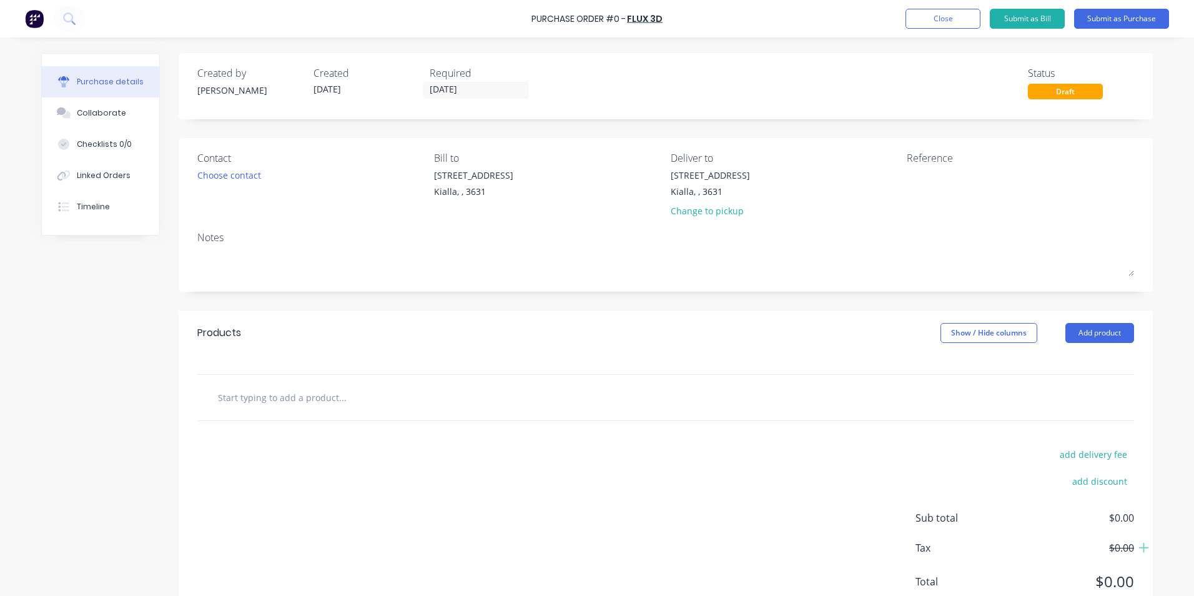
click at [331, 399] on input "text" at bounding box center [342, 397] width 250 height 25
click at [1083, 334] on button "Add product" at bounding box center [1100, 333] width 69 height 20
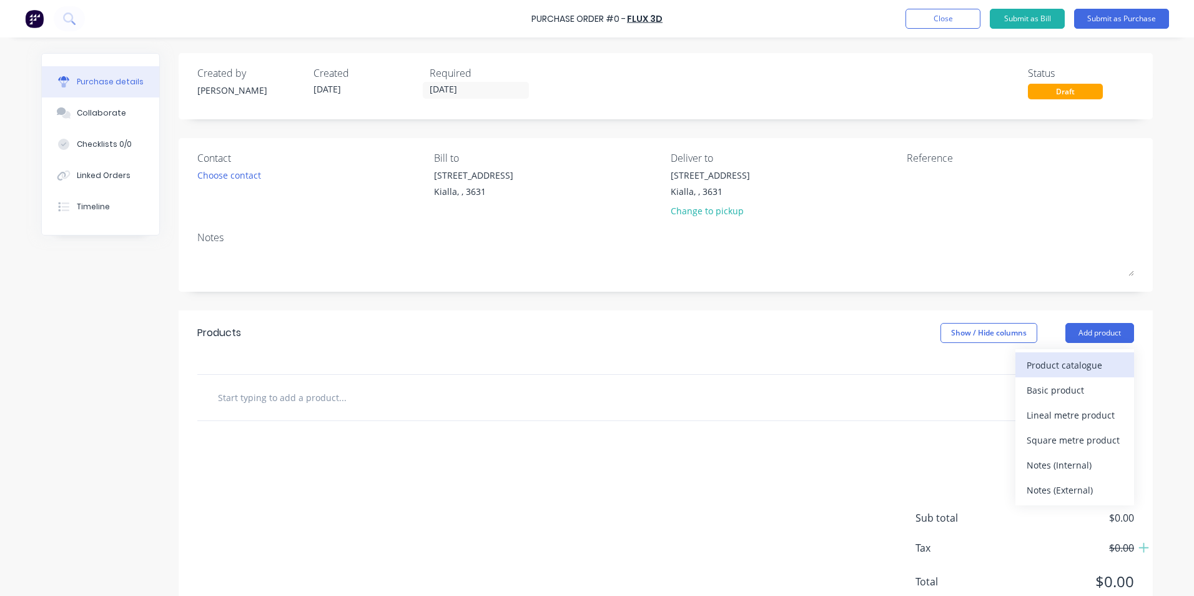
click at [1059, 365] on div "Product catalogue" at bounding box center [1075, 365] width 96 height 18
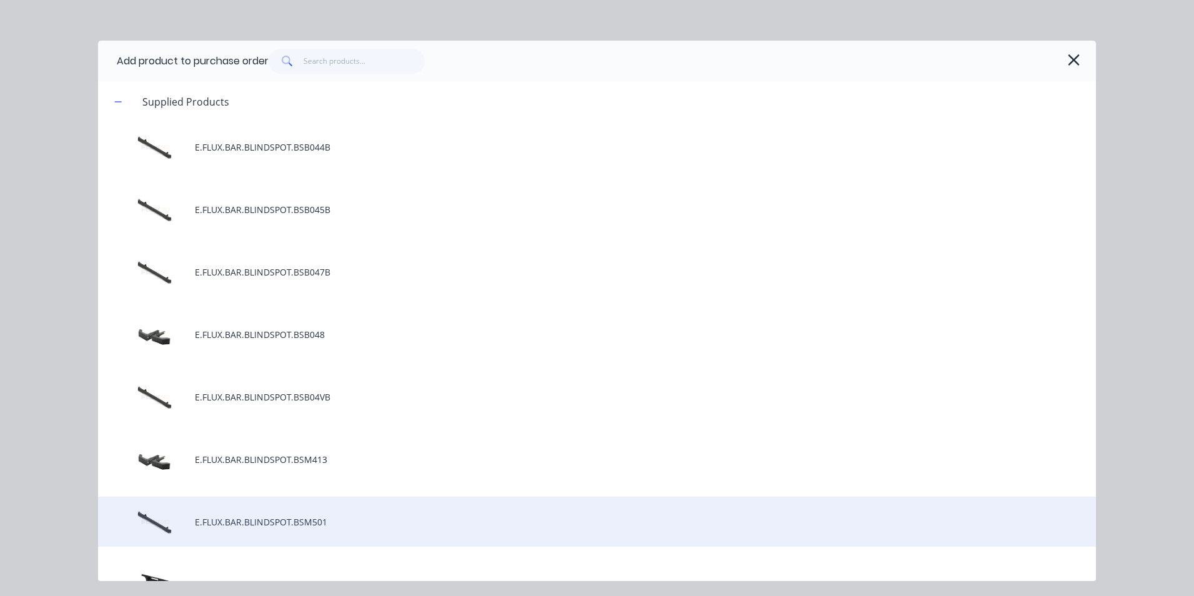
click at [310, 522] on div "E.FLUX.BAR.BLINDSPOT.BSM501" at bounding box center [597, 522] width 998 height 50
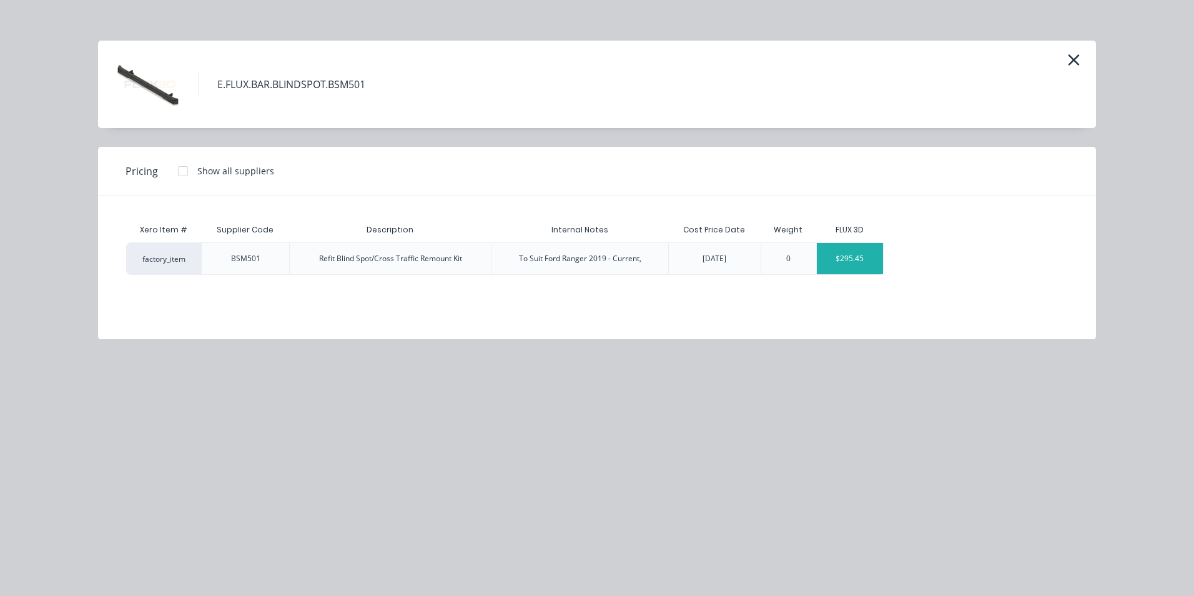
click at [848, 260] on div "$295.45" at bounding box center [850, 258] width 67 height 31
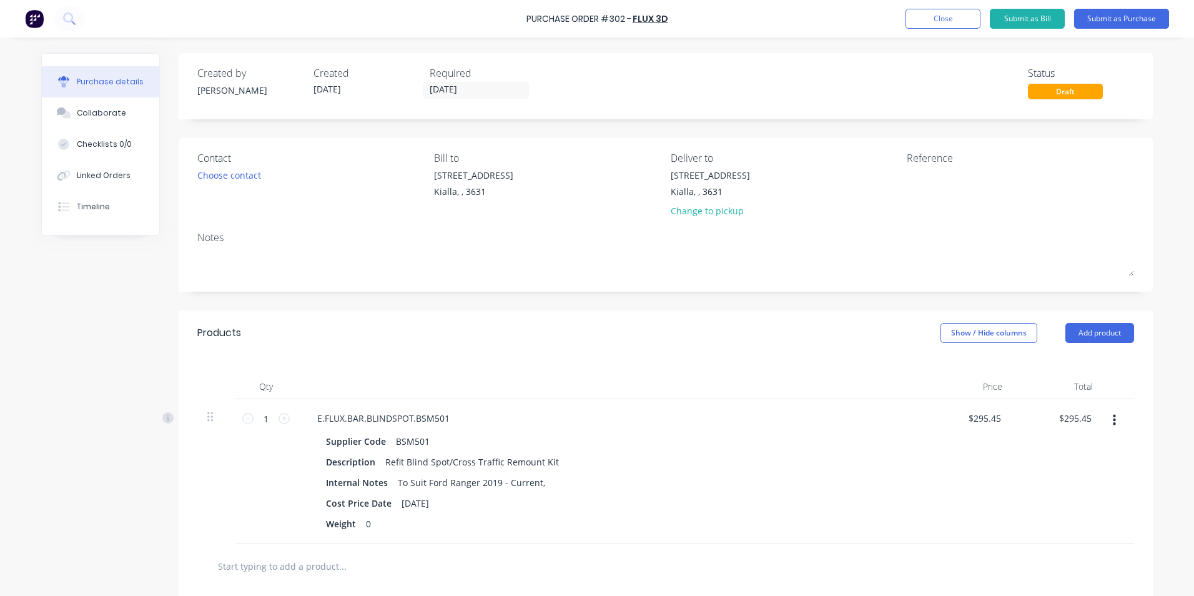
click at [327, 561] on input "text" at bounding box center [342, 565] width 250 height 25
click at [959, 17] on button "Close" at bounding box center [943, 19] width 75 height 20
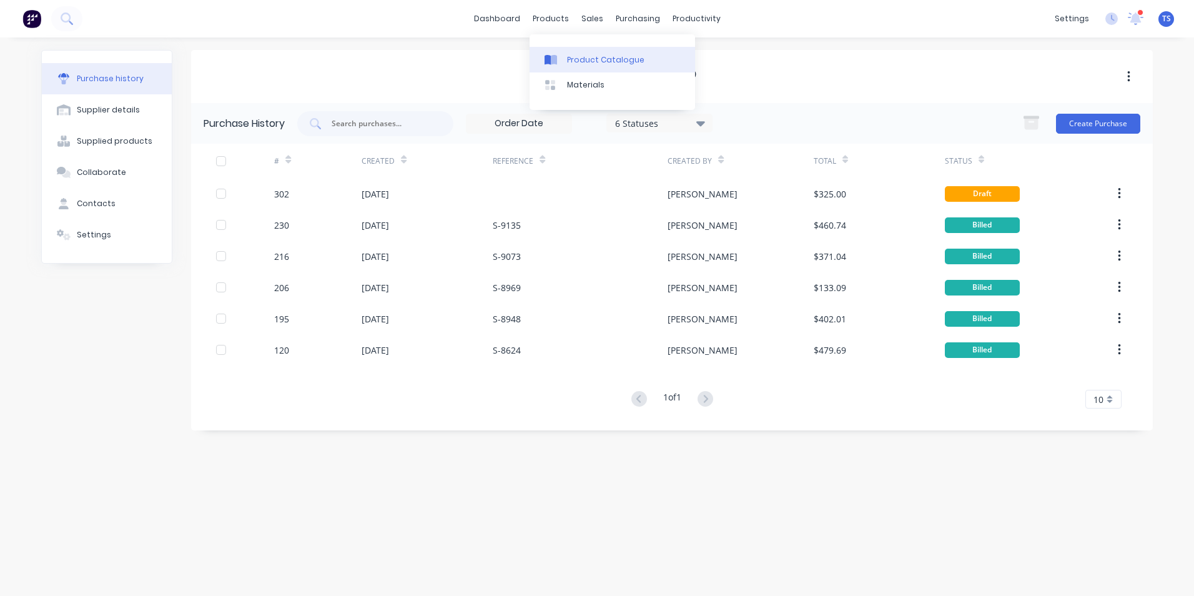
click at [594, 56] on div "Product Catalogue" at bounding box center [605, 59] width 77 height 11
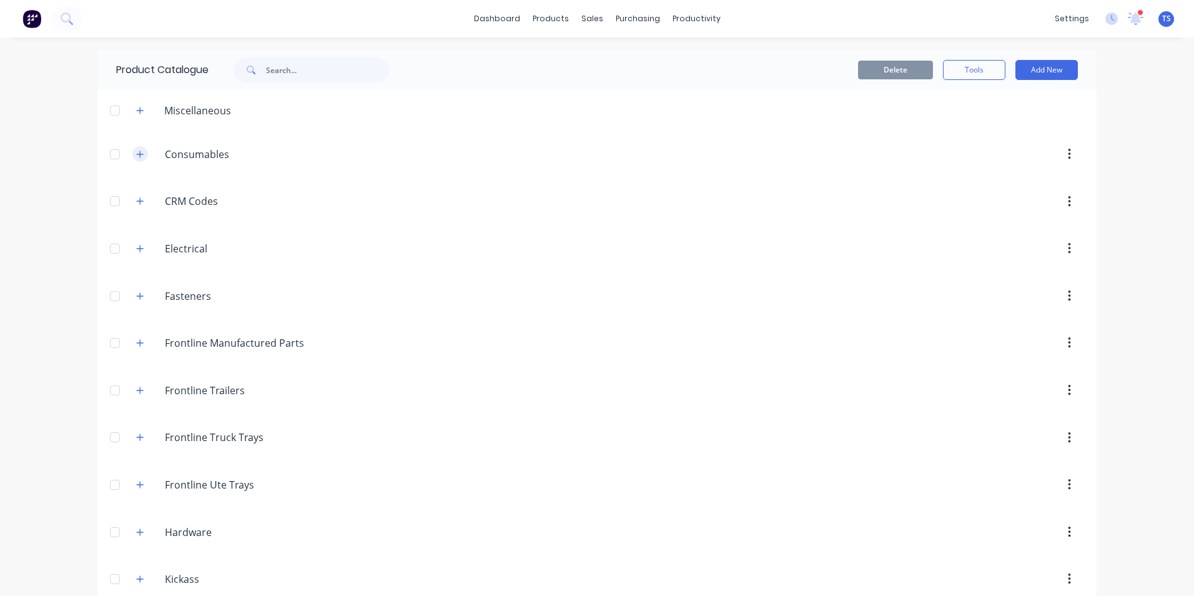
click at [138, 151] on icon "button" at bounding box center [139, 154] width 7 height 9
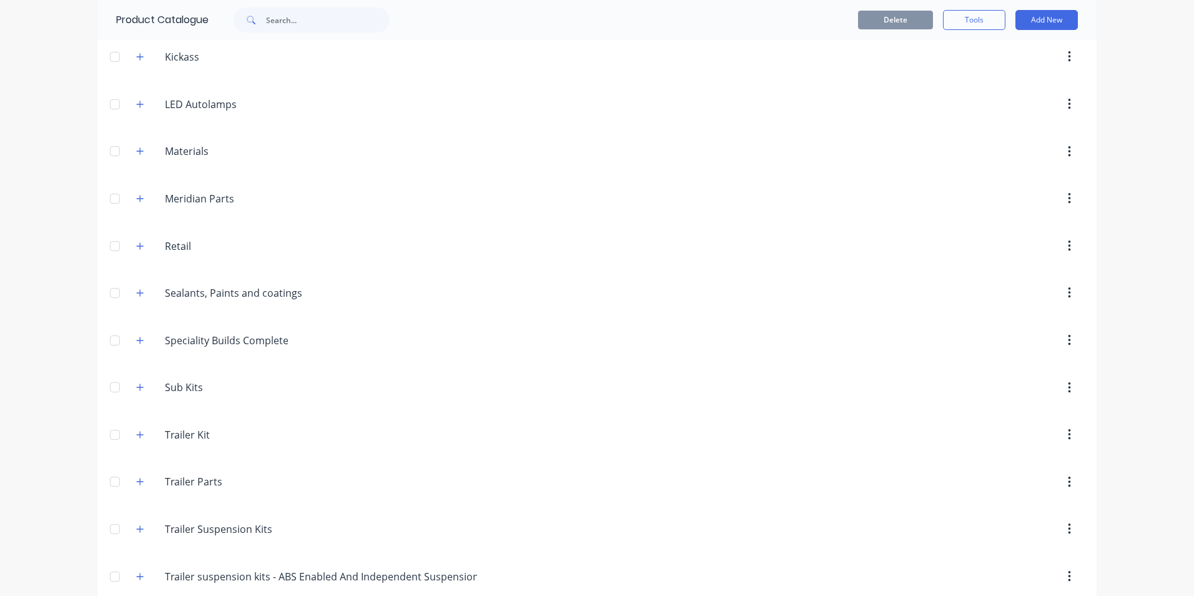
scroll to position [2249, 0]
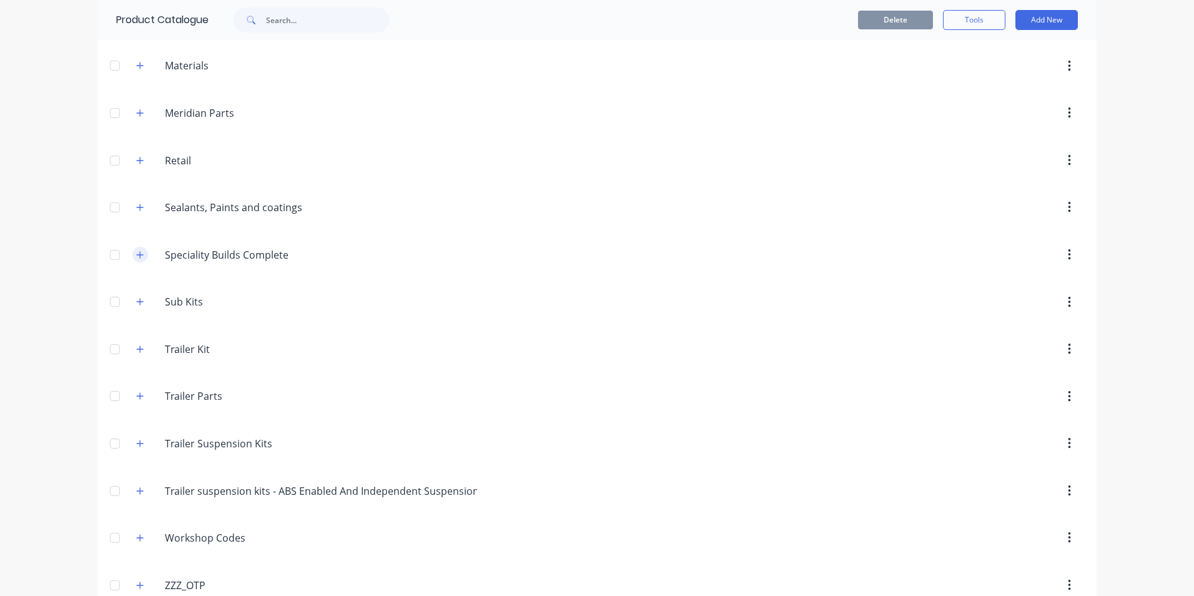
click at [136, 254] on icon "button" at bounding box center [139, 254] width 7 height 9
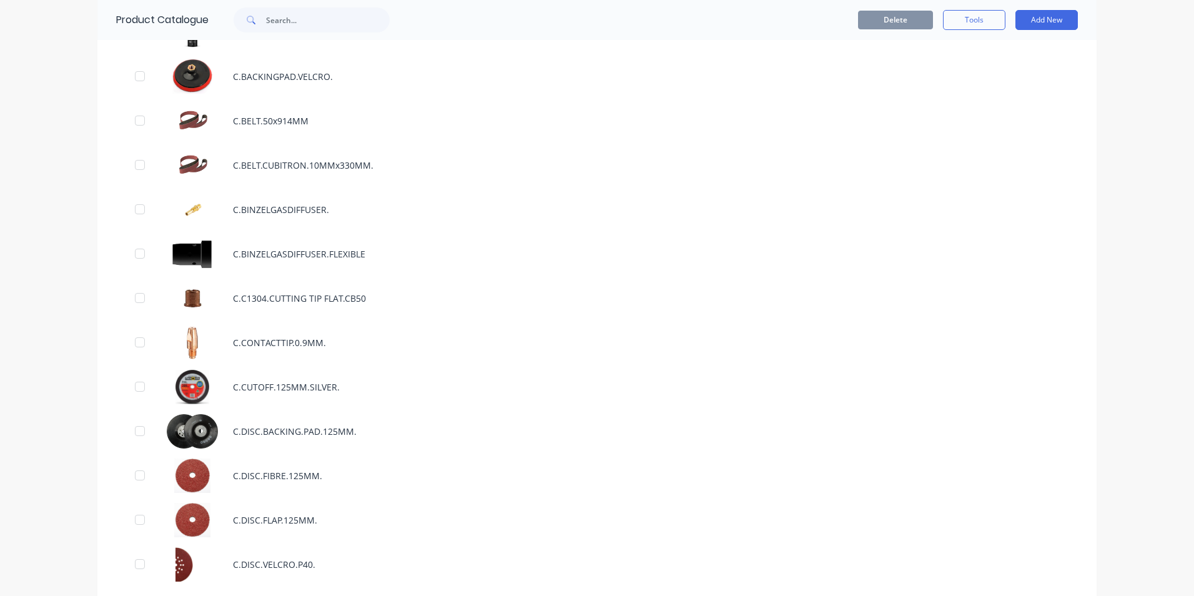
scroll to position [0, 0]
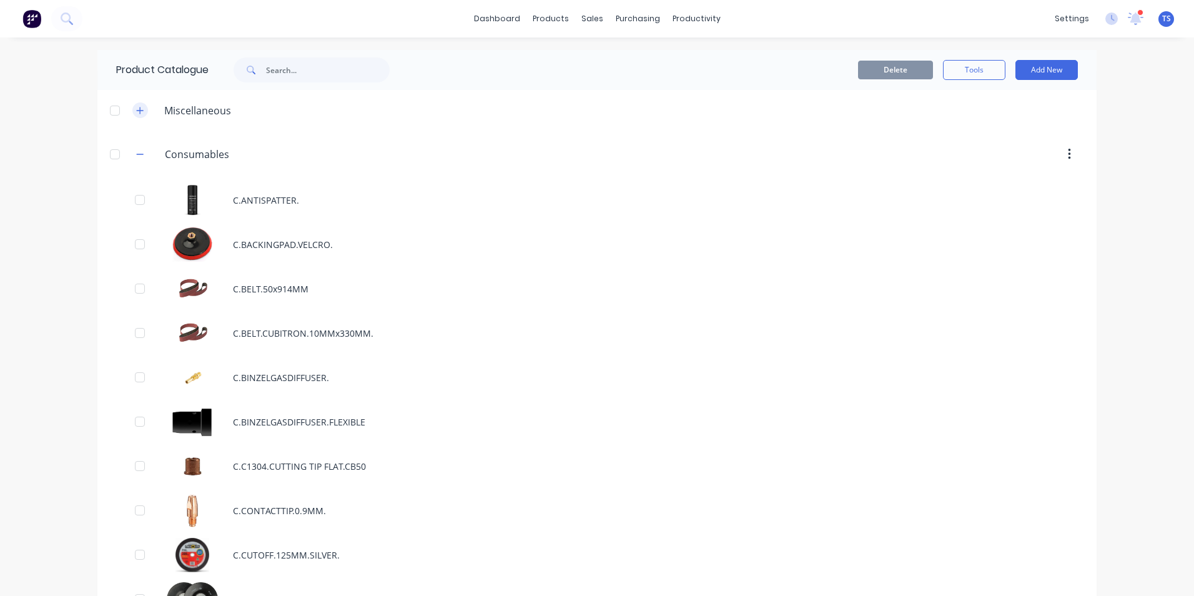
click at [138, 109] on icon "button" at bounding box center [139, 110] width 7 height 9
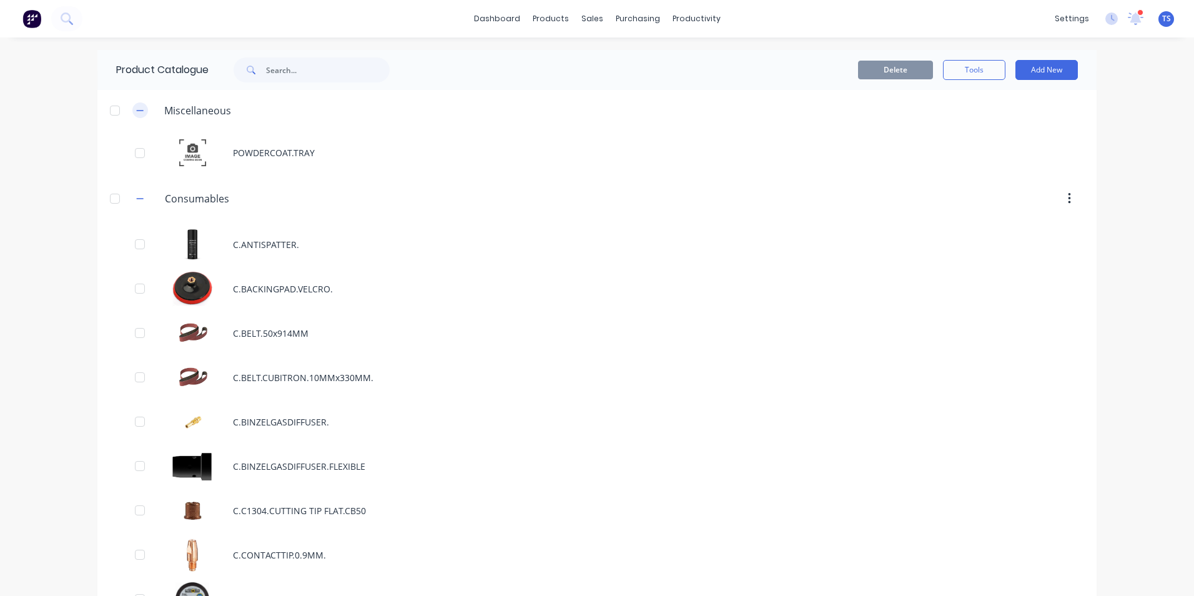
click at [136, 111] on icon "button" at bounding box center [139, 110] width 7 height 9
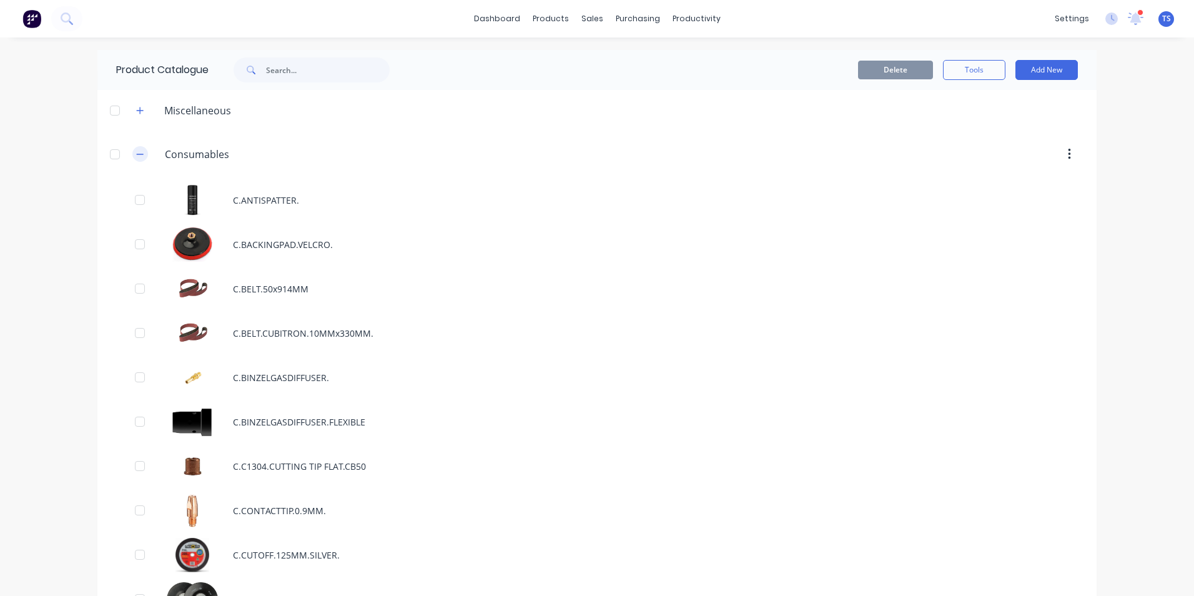
click at [137, 155] on icon "button" at bounding box center [139, 154] width 7 height 9
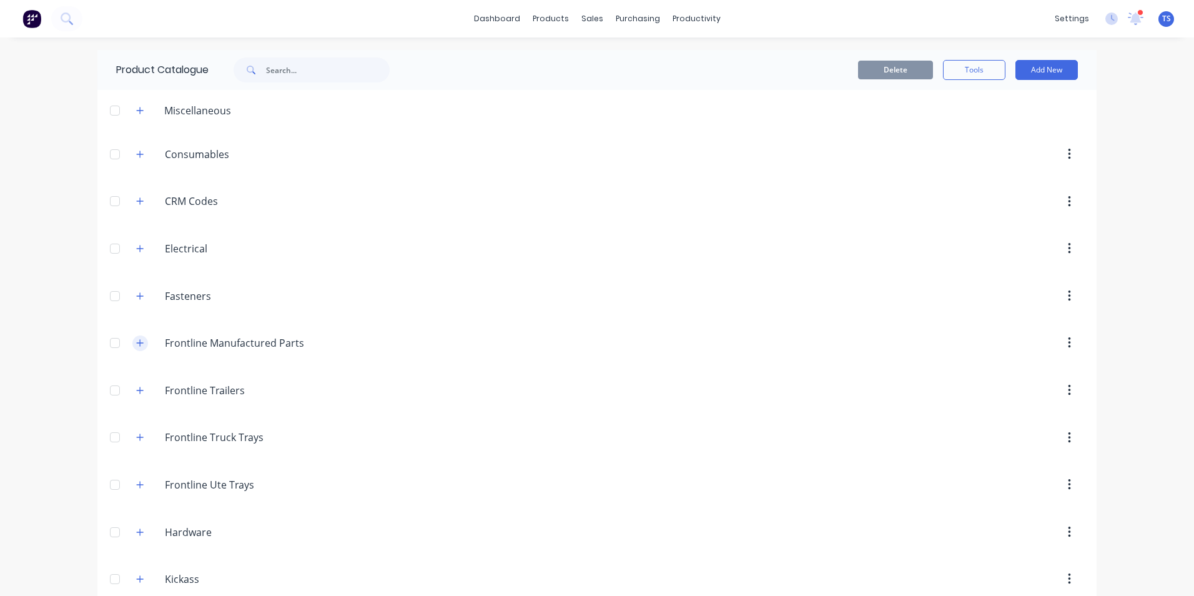
click at [136, 345] on icon "button" at bounding box center [139, 343] width 7 height 9
click at [136, 245] on icon "button" at bounding box center [139, 248] width 7 height 9
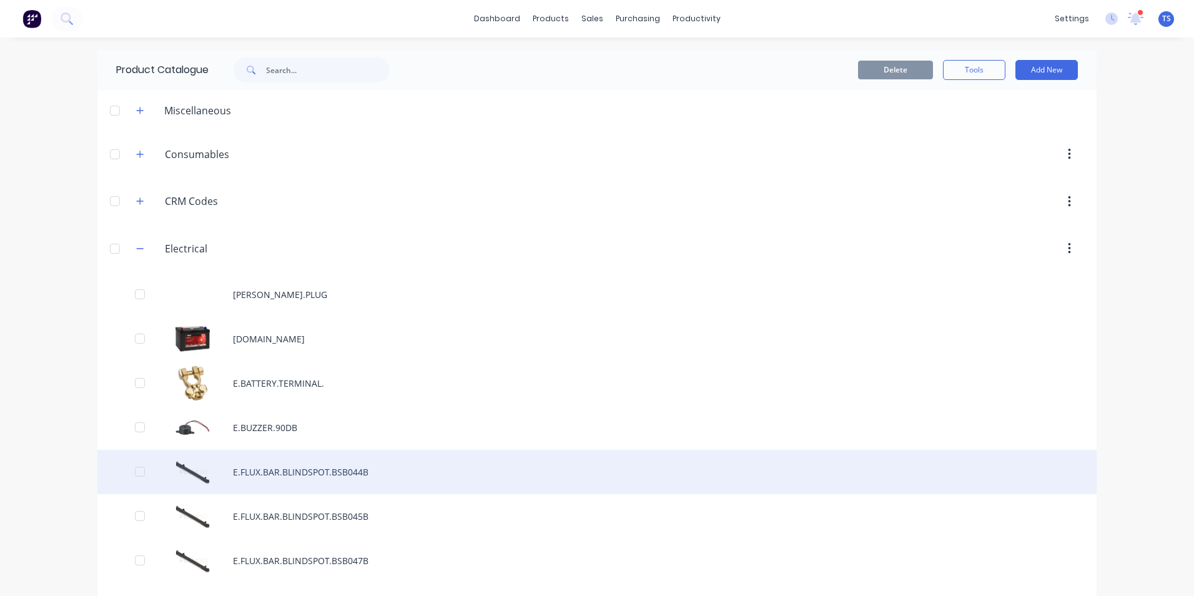
click at [284, 480] on div "E.FLUX.BAR.BLINDSPOT.BSB044B" at bounding box center [596, 472] width 999 height 44
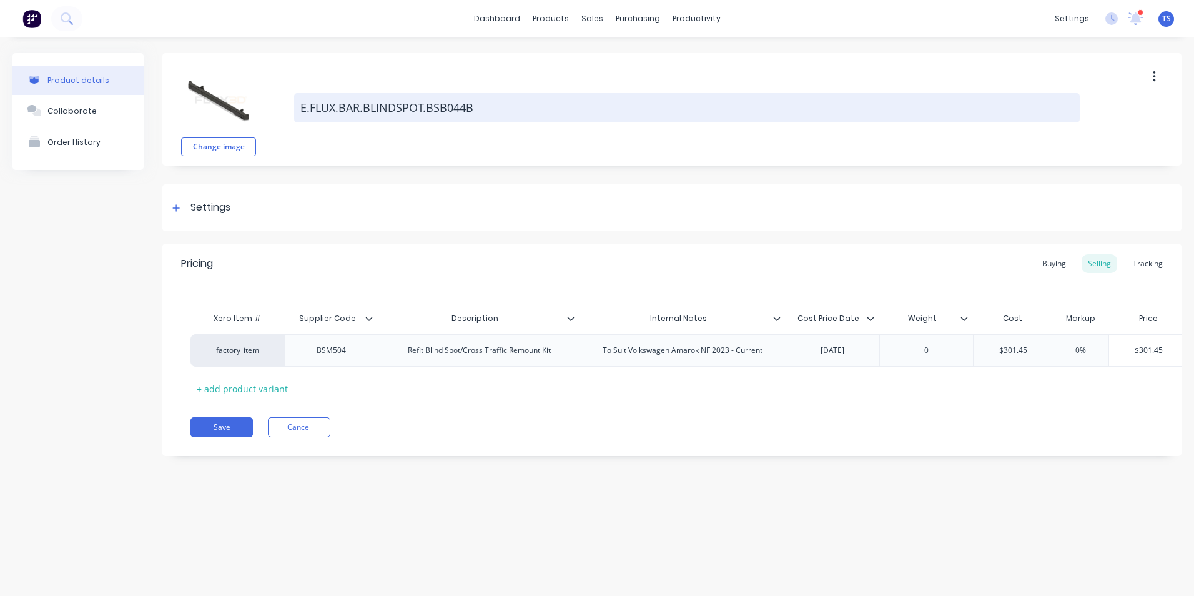
click at [483, 104] on textarea "E.FLUX.BAR.BLINDSPOT.BSB044B" at bounding box center [687, 107] width 786 height 29
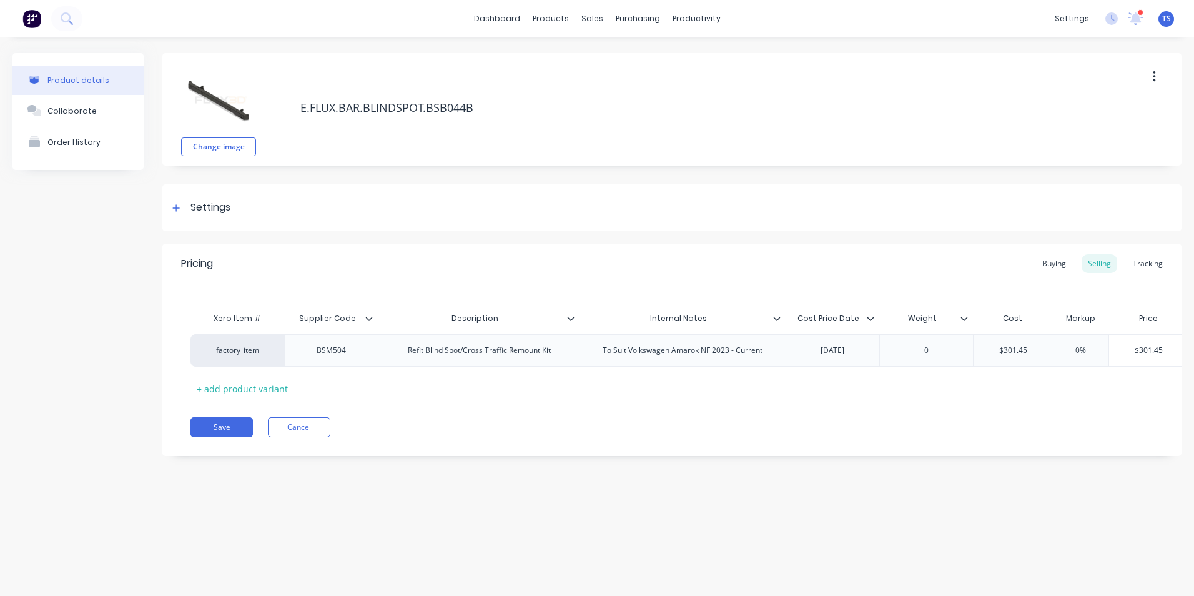
click at [1154, 76] on icon "button" at bounding box center [1154, 76] width 2 height 11
click at [656, 66] on div "Change image E.FLUX.BAR.BLINDSPOT.BSB044B" at bounding box center [671, 109] width 1019 height 112
type textarea "E.FLUX.BAR.BLINDSPOT.BSM504"
click at [228, 437] on button "Save" at bounding box center [222, 427] width 62 height 20
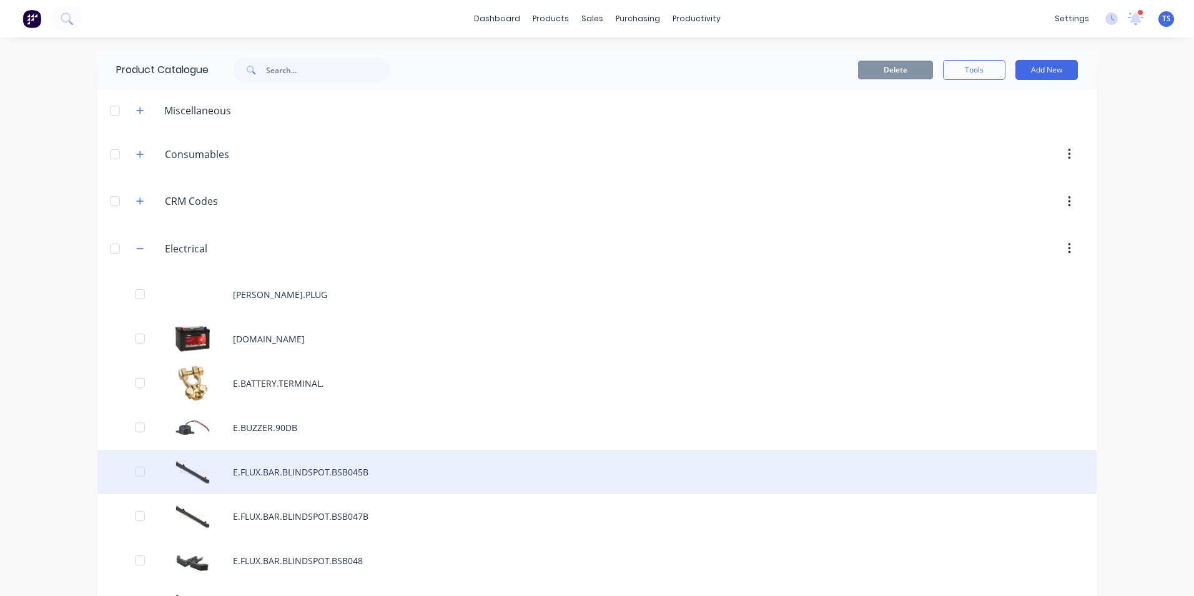
click at [340, 468] on div "E.FLUX.BAR.BLINDSPOT.BSB045B" at bounding box center [596, 472] width 999 height 44
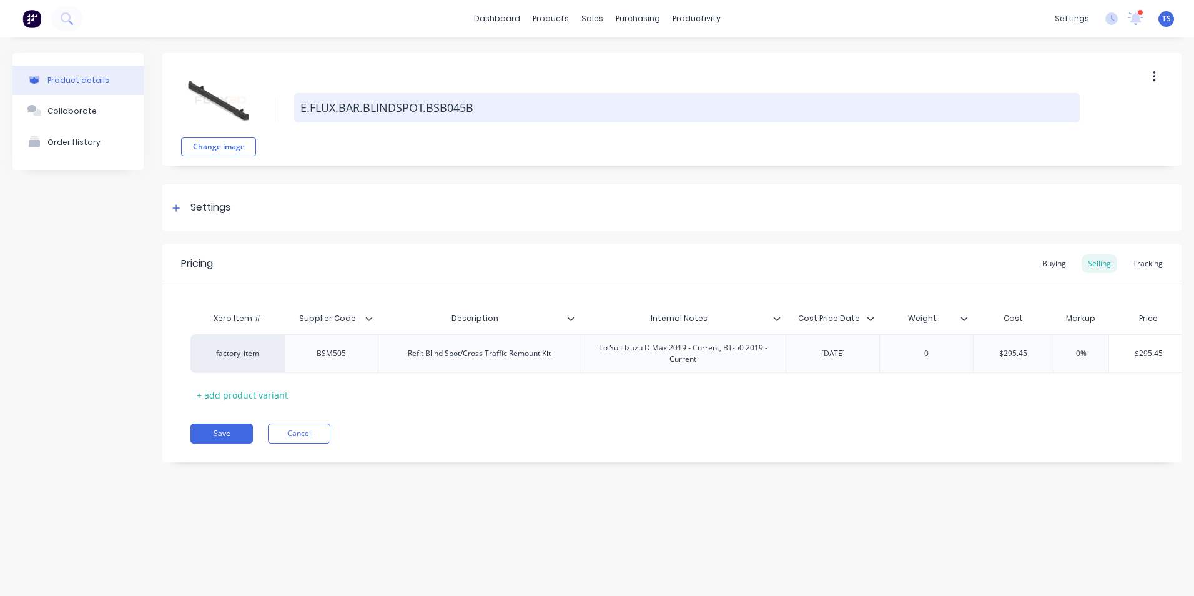
click at [479, 107] on textarea "E.FLUX.BAR.BLINDSPOT.BSB045B" at bounding box center [687, 107] width 786 height 29
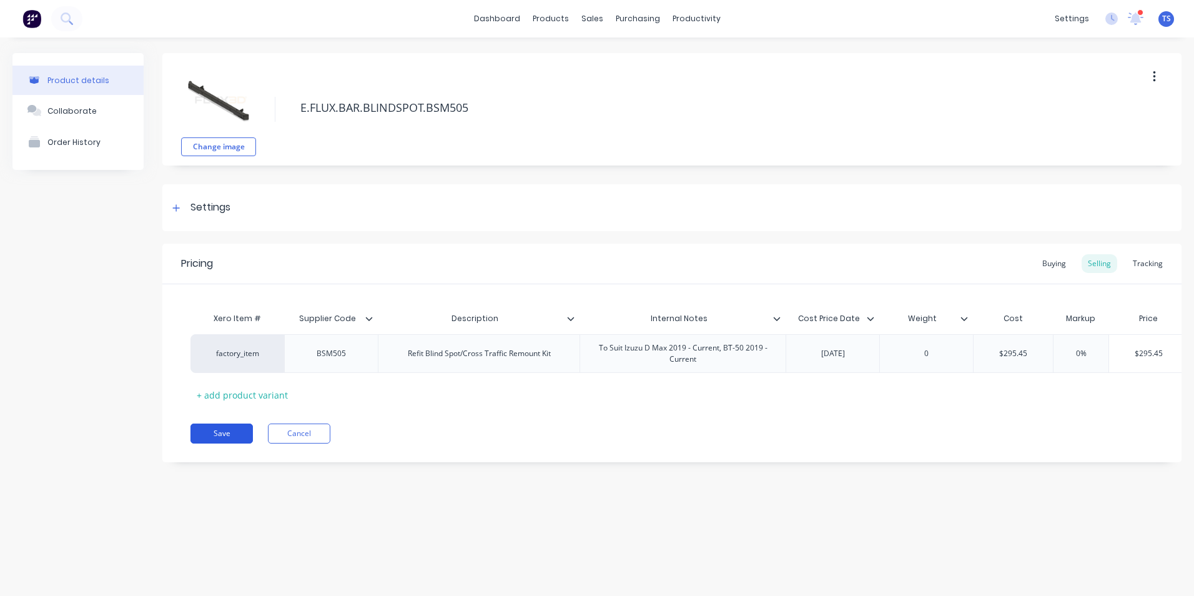
type textarea "E.FLUX.BAR.BLINDSPOT.BSM505"
click at [222, 444] on button "Save" at bounding box center [222, 434] width 62 height 20
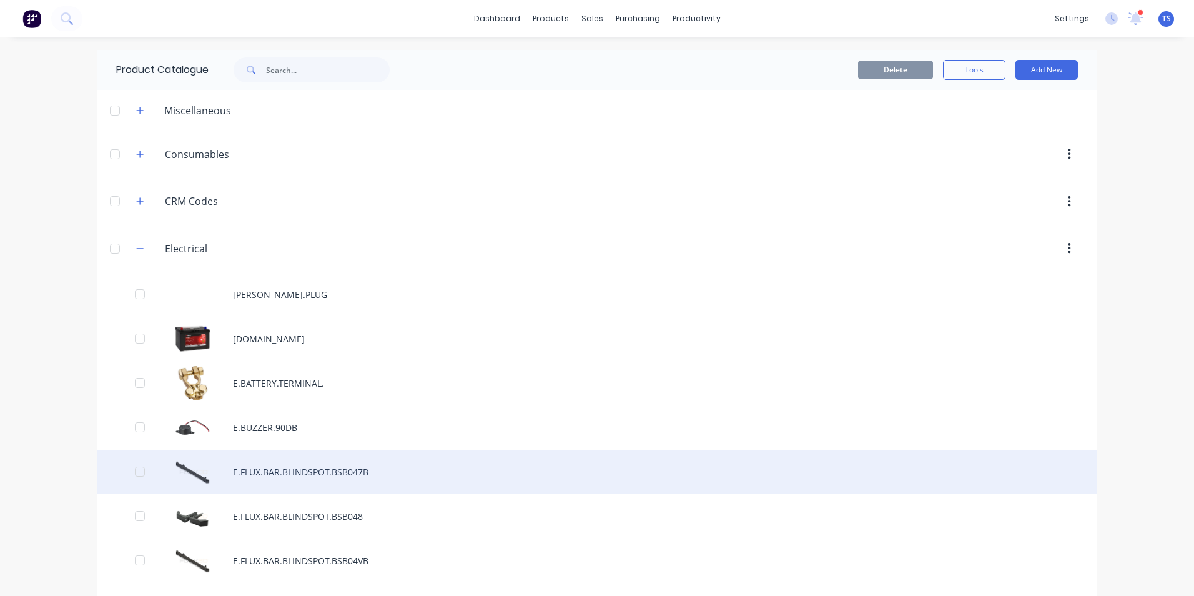
click at [303, 475] on div "E.FLUX.BAR.BLINDSPOT.BSB047B" at bounding box center [596, 472] width 999 height 44
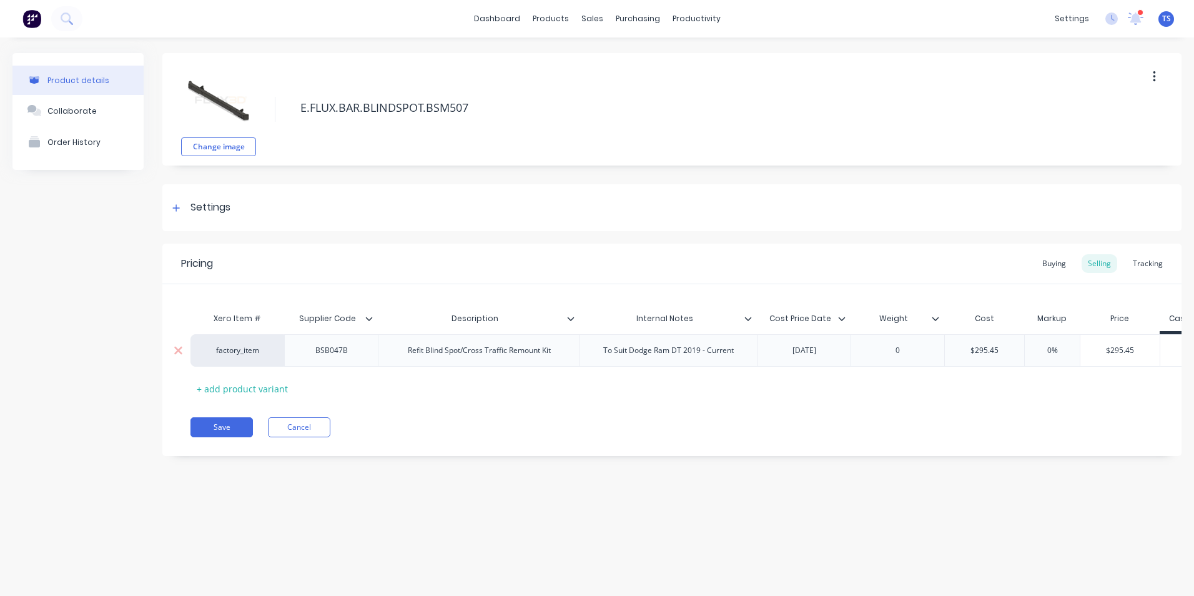
type textarea "E.FLUX.BAR.BLINDSPOT.BSM507"
click at [351, 347] on div "BSB047B" at bounding box center [331, 350] width 62 height 16
click at [222, 435] on button "Save" at bounding box center [222, 427] width 62 height 20
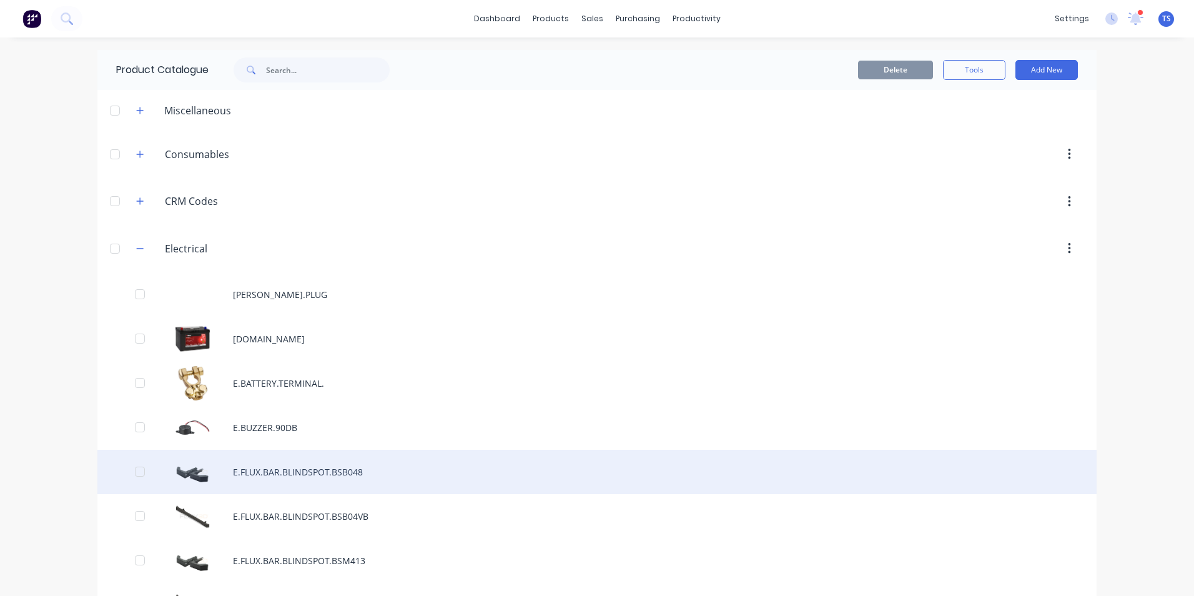
click at [301, 475] on div "E.FLUX.BAR.BLINDSPOT.BSB048" at bounding box center [596, 472] width 999 height 44
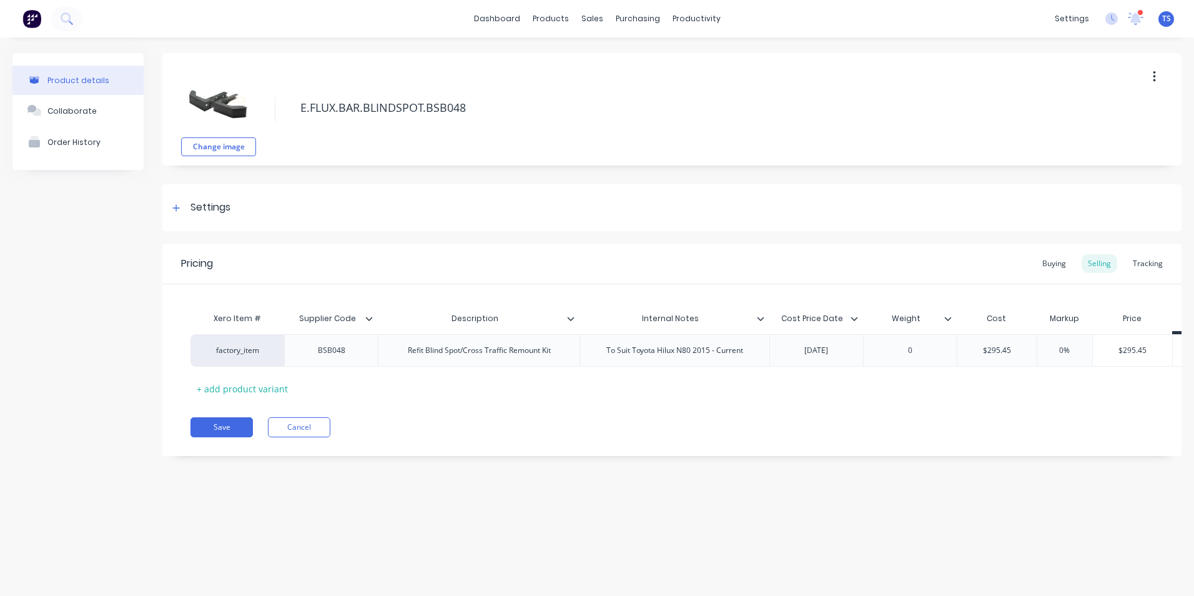
drag, startPoint x: 468, startPoint y: 111, endPoint x: 552, endPoint y: 124, distance: 84.7
click at [473, 110] on textarea "E.FLUX.BAR.BLINDSPOT.BSB048" at bounding box center [687, 107] width 786 height 29
type textarea "E.FLUX.BAR.BLINDSPOT.BSM408"
click at [349, 352] on div "BSB048" at bounding box center [331, 350] width 62 height 16
click at [230, 435] on button "Save" at bounding box center [222, 427] width 62 height 20
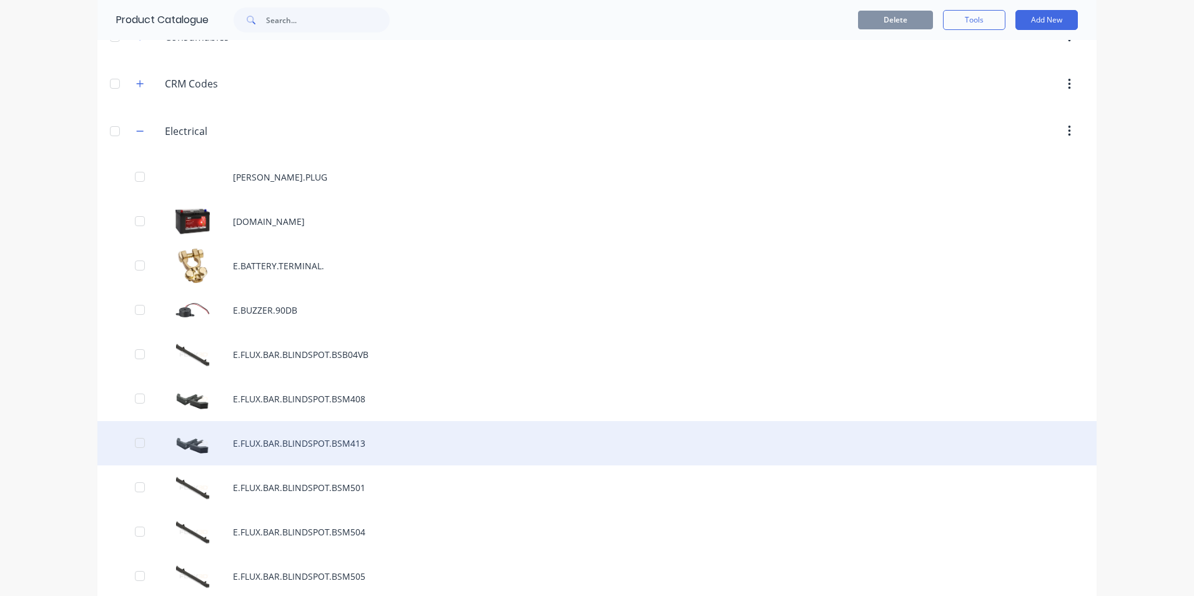
scroll to position [125, 0]
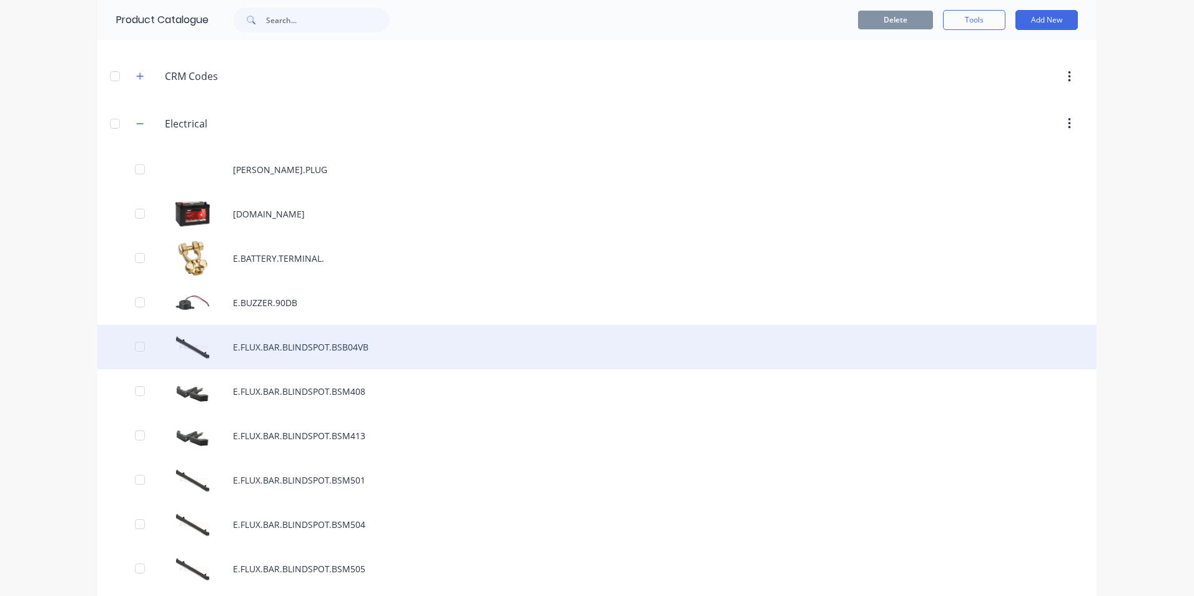
click at [345, 352] on div "E.FLUX.BAR.BLINDSPOT.BSB04VB" at bounding box center [596, 347] width 999 height 44
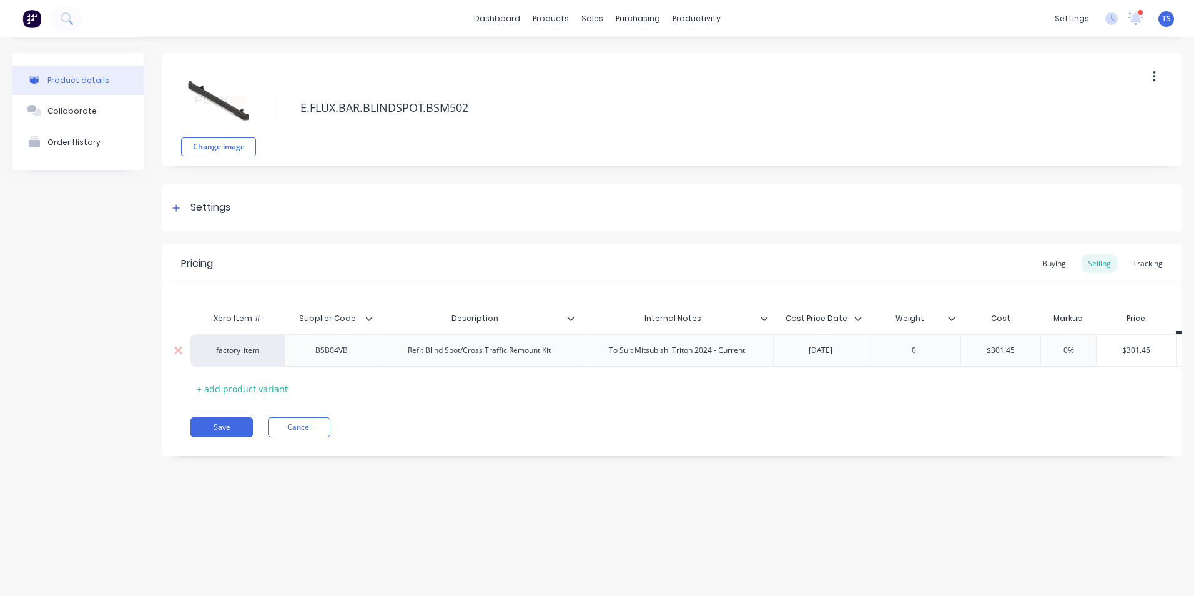
type textarea "E.FLUX.BAR.BLINDSPOT.BSM502"
click at [347, 351] on div "BSB04VB" at bounding box center [331, 350] width 62 height 16
click at [240, 437] on button "Save" at bounding box center [222, 427] width 62 height 20
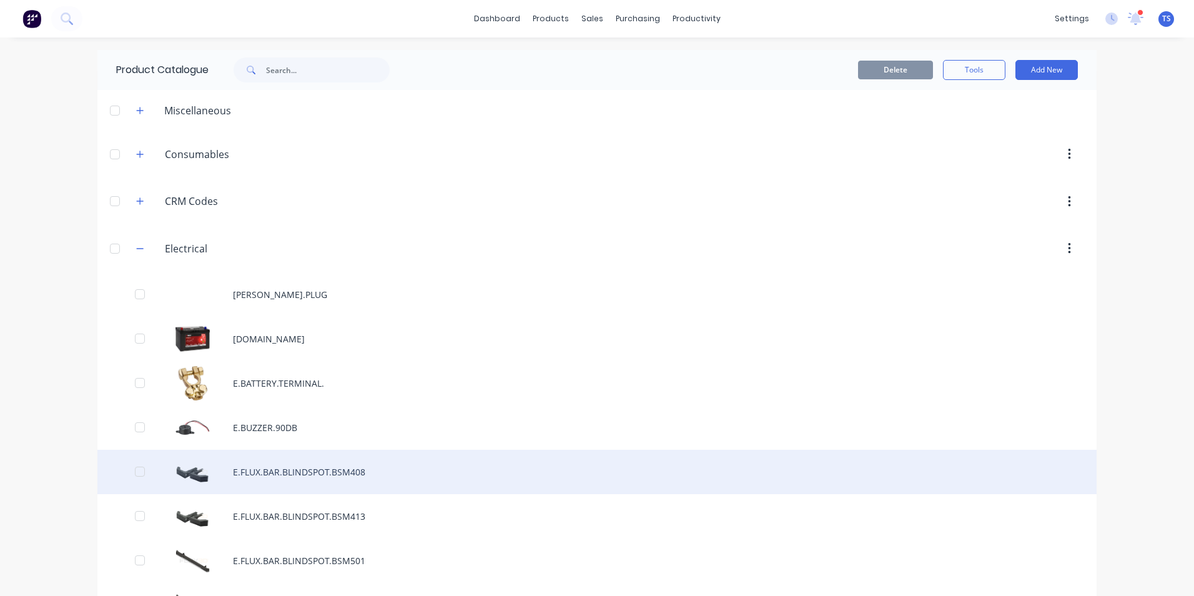
click at [339, 473] on div "E.FLUX.BAR.BLINDSPOT.BSM408" at bounding box center [596, 472] width 999 height 44
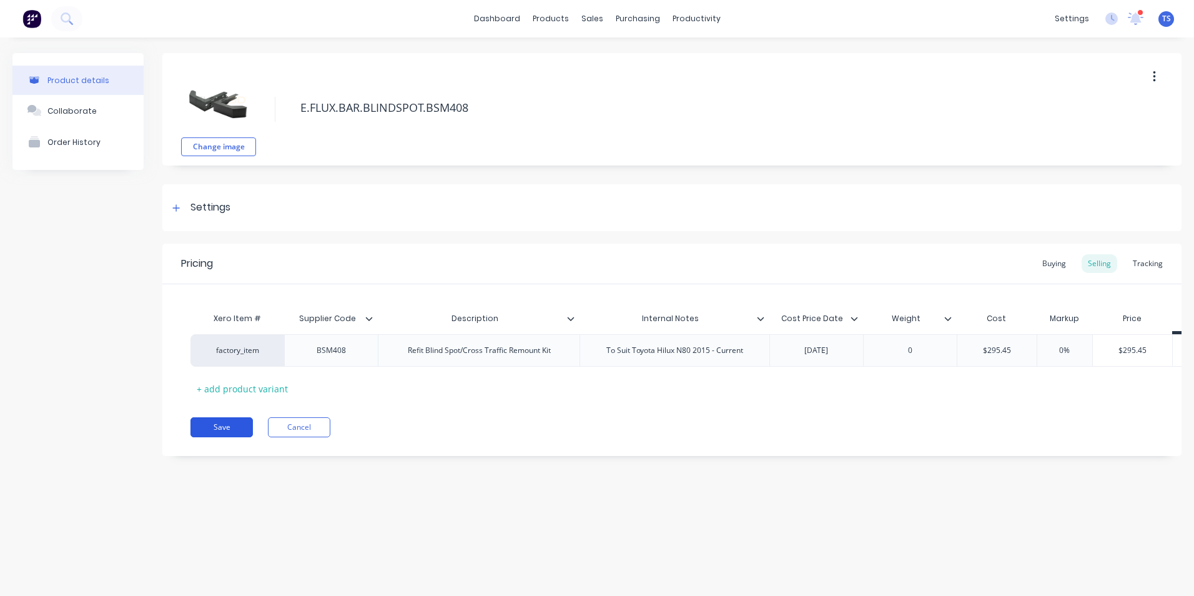
click at [230, 437] on button "Save" at bounding box center [222, 427] width 62 height 20
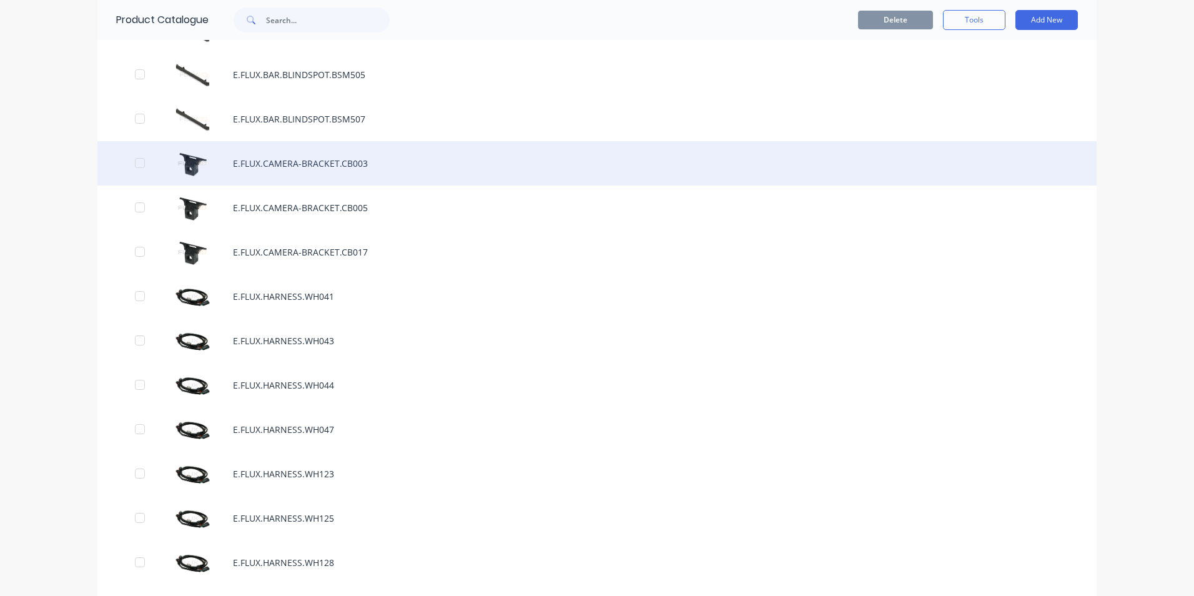
scroll to position [625, 0]
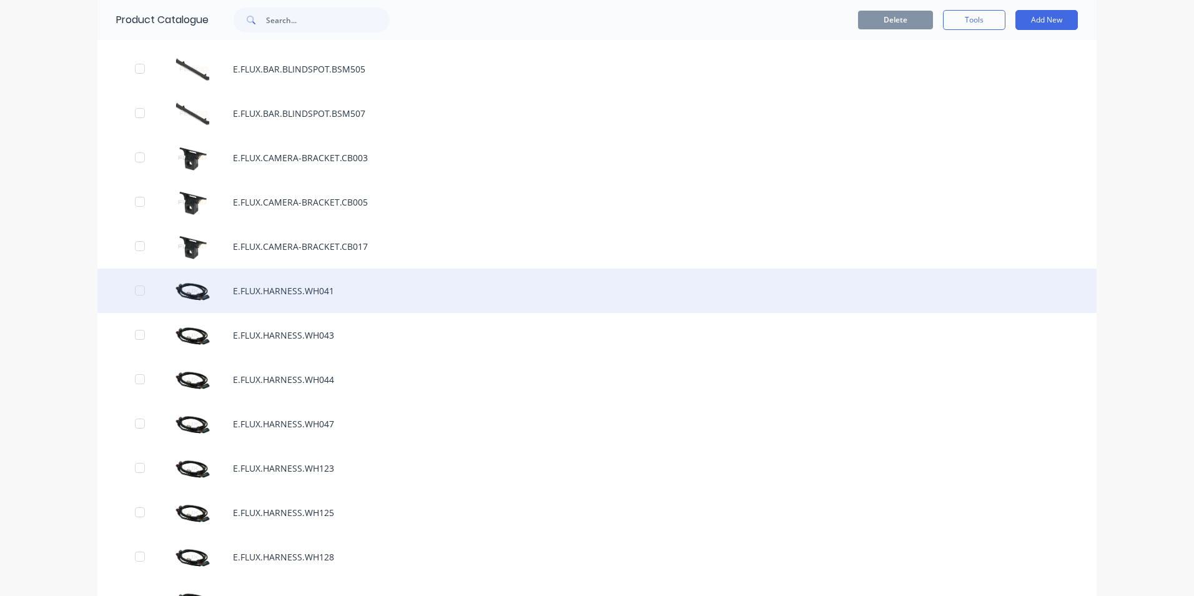
click at [346, 288] on div "E.FLUX.HARNESS.WH041" at bounding box center [596, 291] width 999 height 44
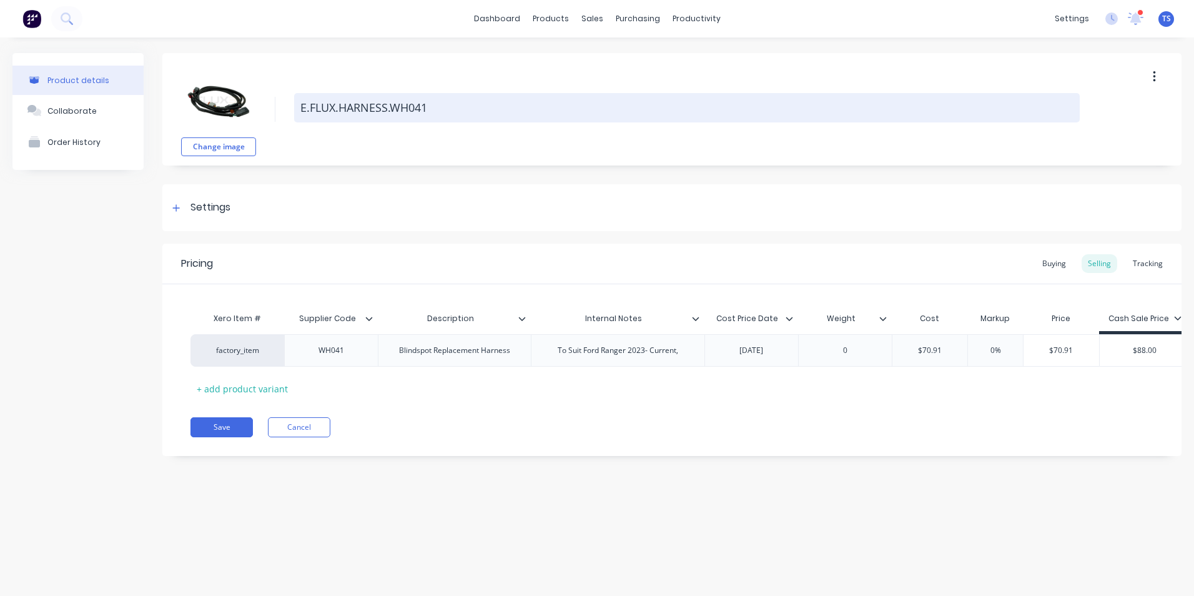
click at [432, 110] on textarea "E.FLUX.HARNESS.WH041" at bounding box center [687, 107] width 786 height 29
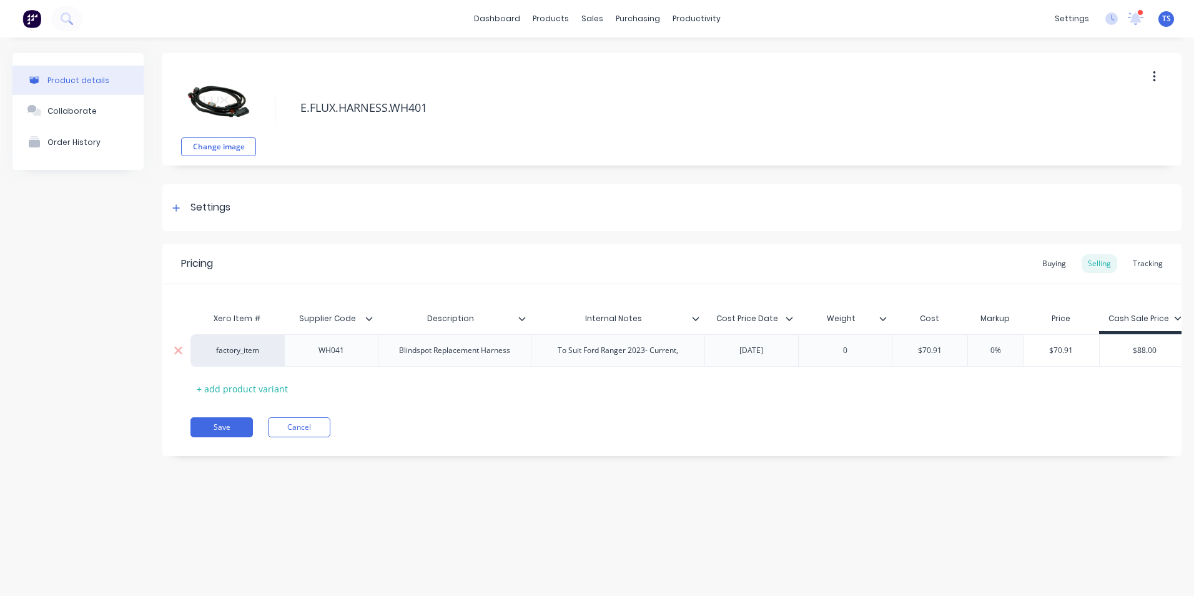
type textarea "E.FLUX.HARNESS.WH401"
click at [349, 352] on div "WH041" at bounding box center [331, 350] width 62 height 16
click at [213, 436] on button "Save" at bounding box center [222, 427] width 62 height 20
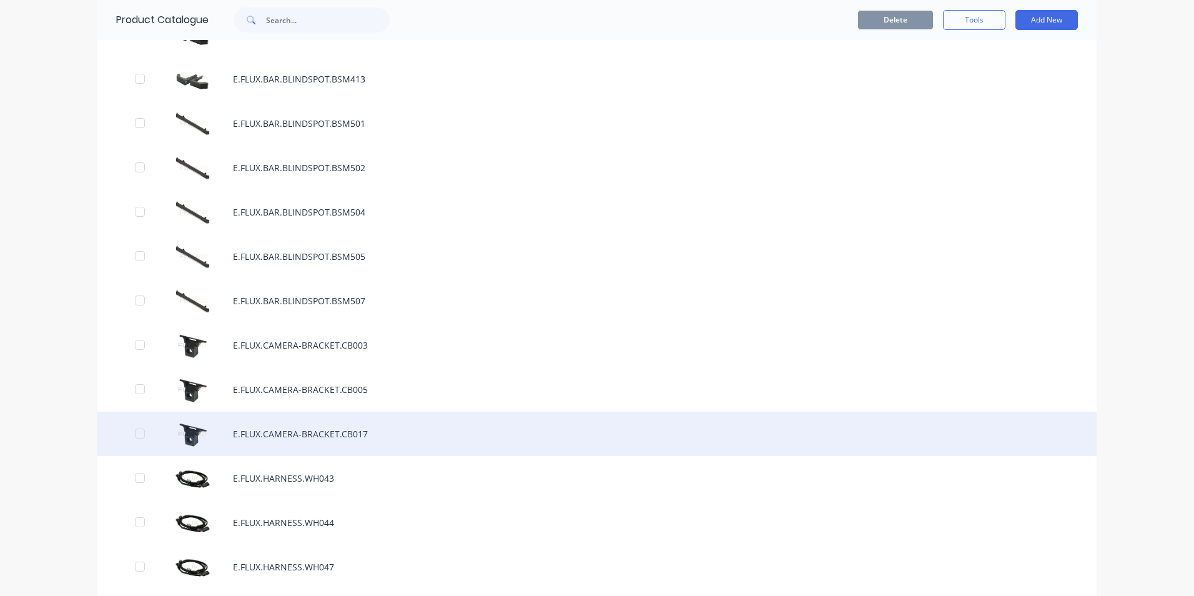
scroll to position [562, 0]
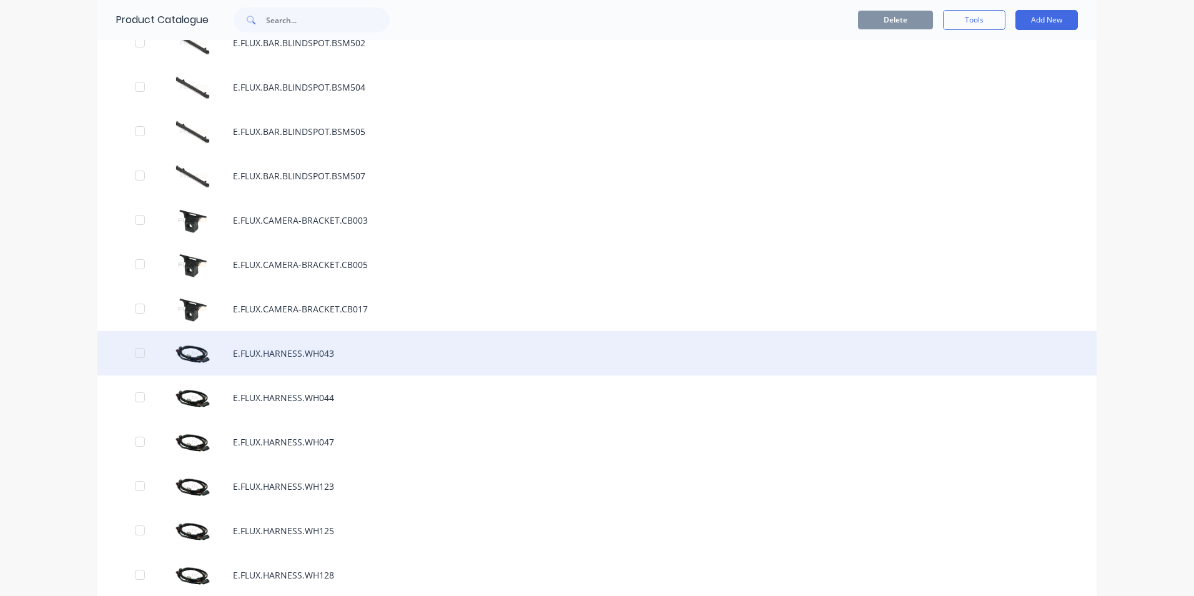
click at [322, 352] on div "E.FLUX.HARNESS.WH043" at bounding box center [596, 353] width 999 height 44
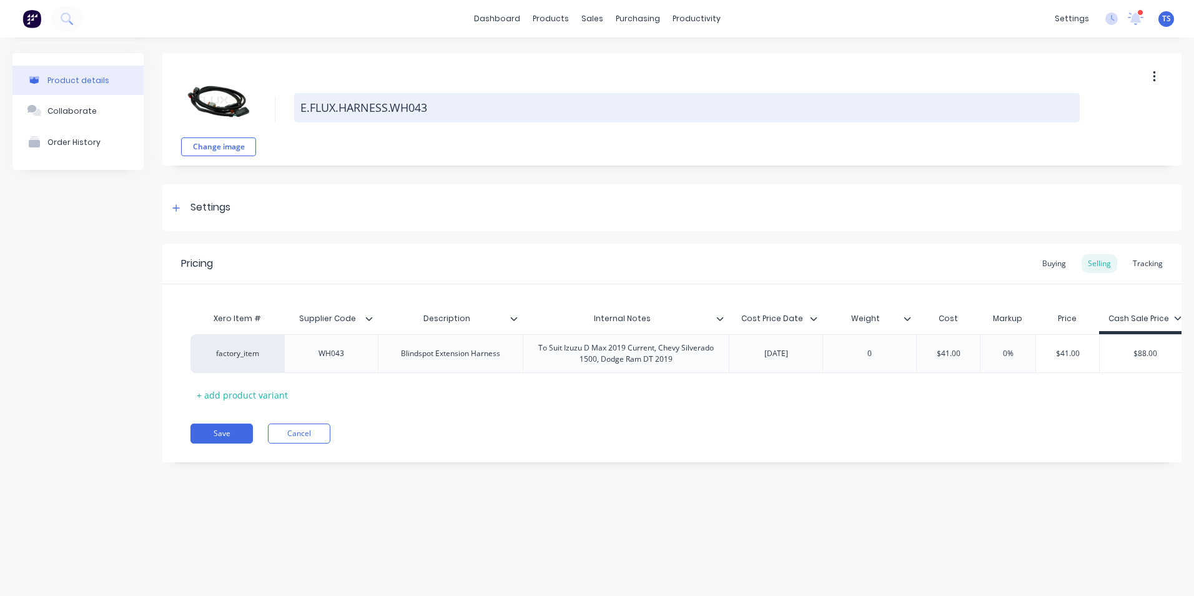
drag, startPoint x: 430, startPoint y: 104, endPoint x: 478, endPoint y: 116, distance: 49.1
click at [430, 104] on textarea "E.FLUX.HARNESS.WH043" at bounding box center [687, 107] width 786 height 29
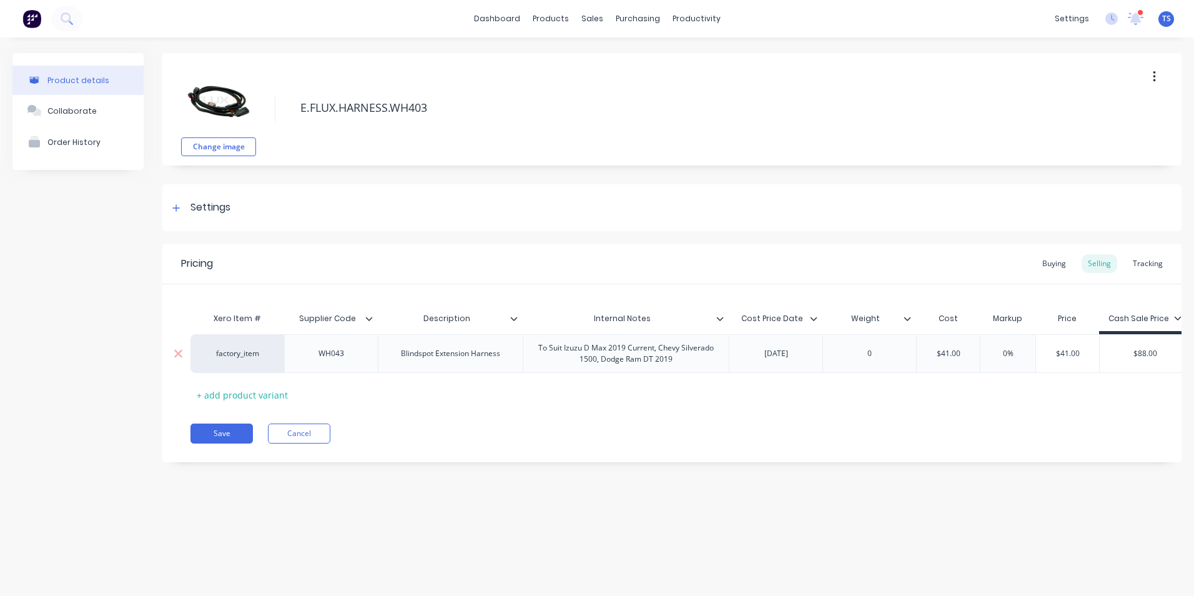
type textarea "E.FLUX.HARNESS.WH403"
click at [348, 356] on div "WH043" at bounding box center [331, 353] width 62 height 16
click at [233, 442] on button "Save" at bounding box center [222, 434] width 62 height 20
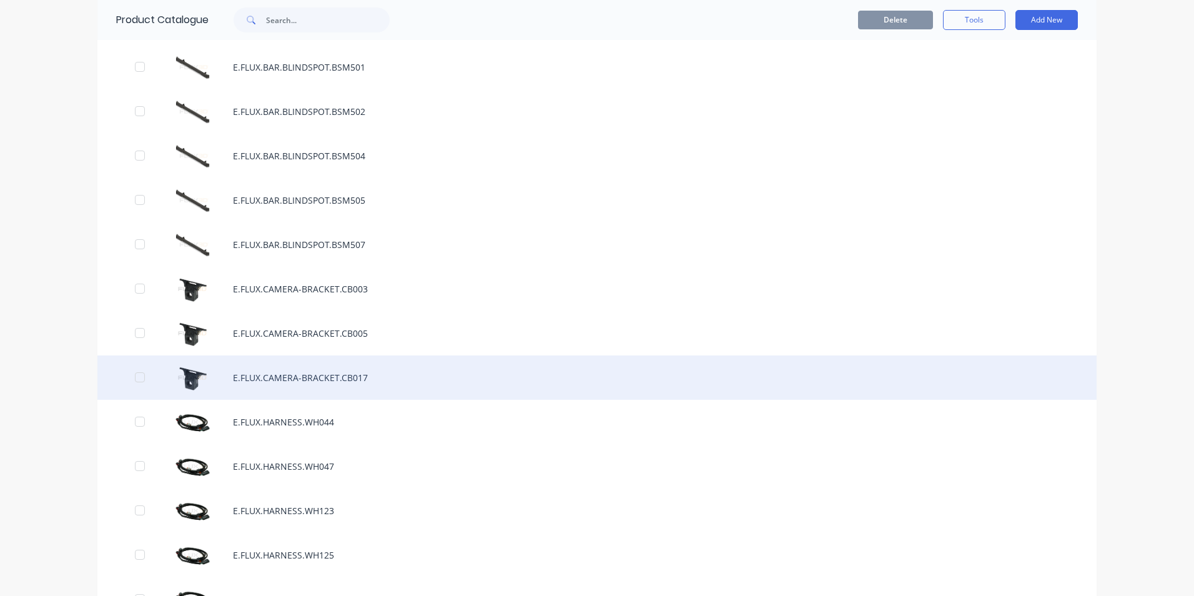
scroll to position [562, 0]
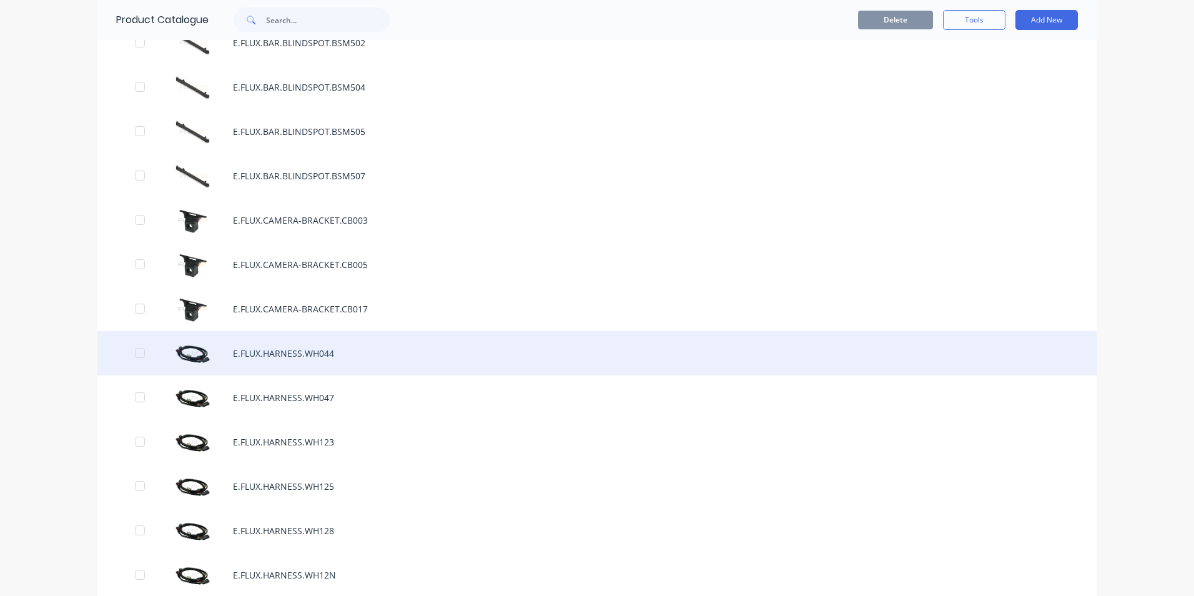
click at [312, 357] on div "E.FLUX.HARNESS.WH044" at bounding box center [596, 353] width 999 height 44
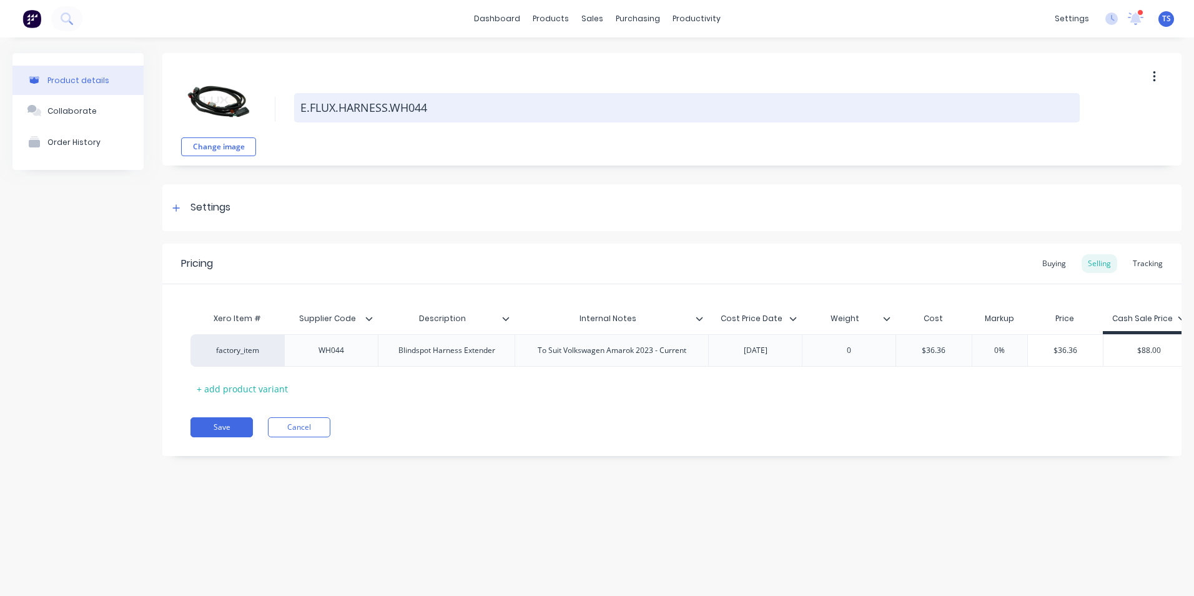
click at [432, 106] on textarea "E.FLUX.HARNESS.WH044" at bounding box center [687, 107] width 786 height 29
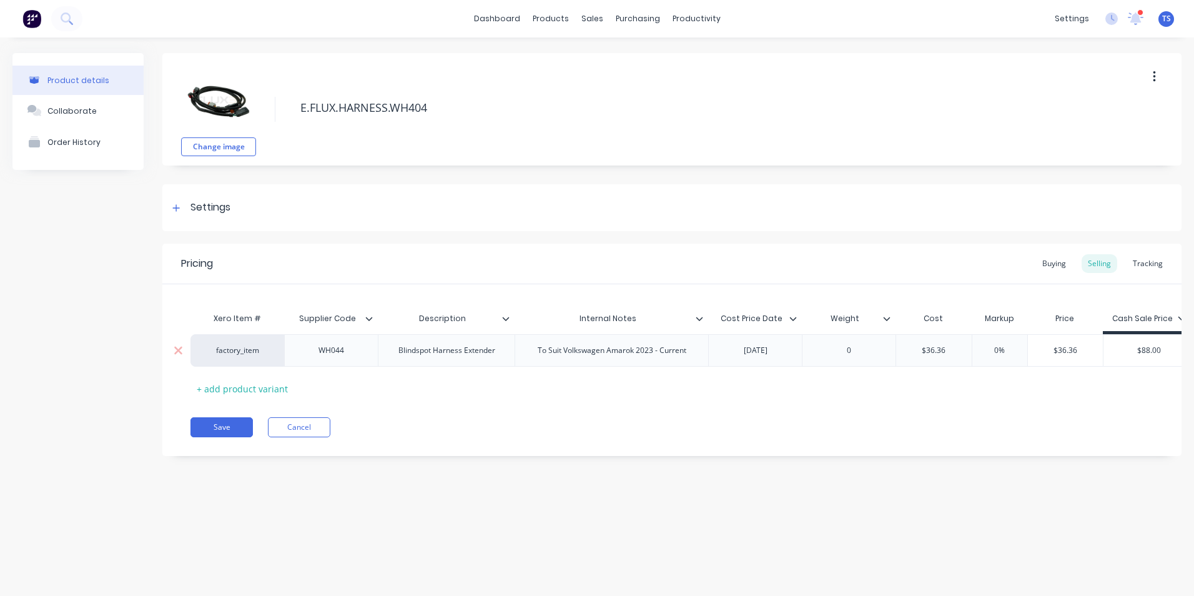
type textarea "E.FLUX.HARNESS.WH404"
click at [347, 351] on div "WH044" at bounding box center [331, 350] width 62 height 16
click at [225, 437] on button "Save" at bounding box center [222, 427] width 62 height 20
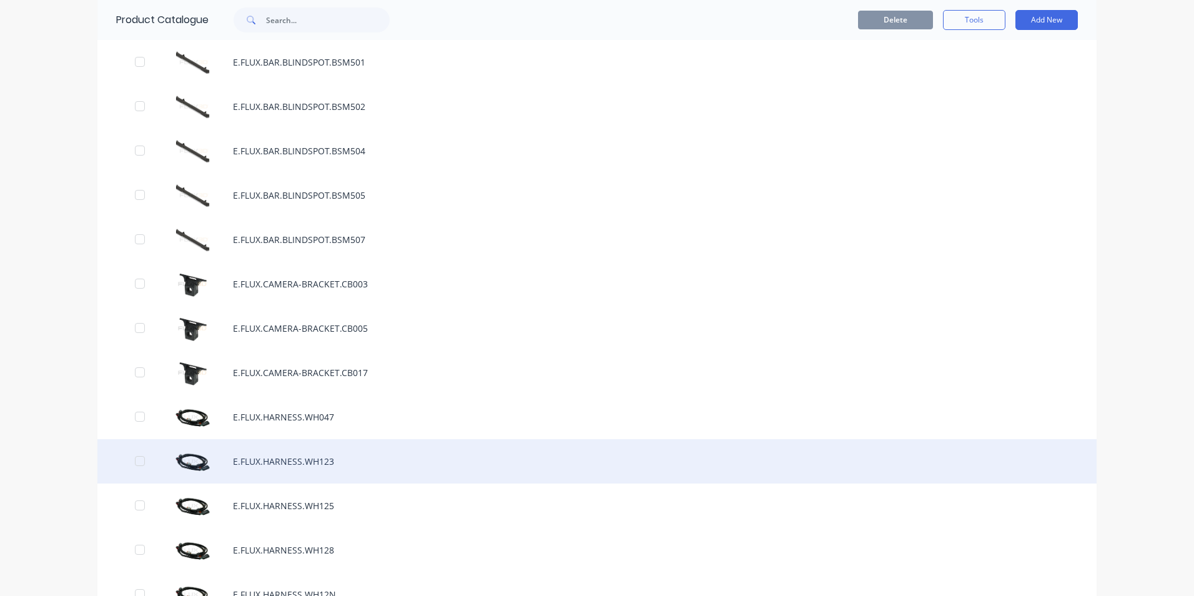
scroll to position [500, 0]
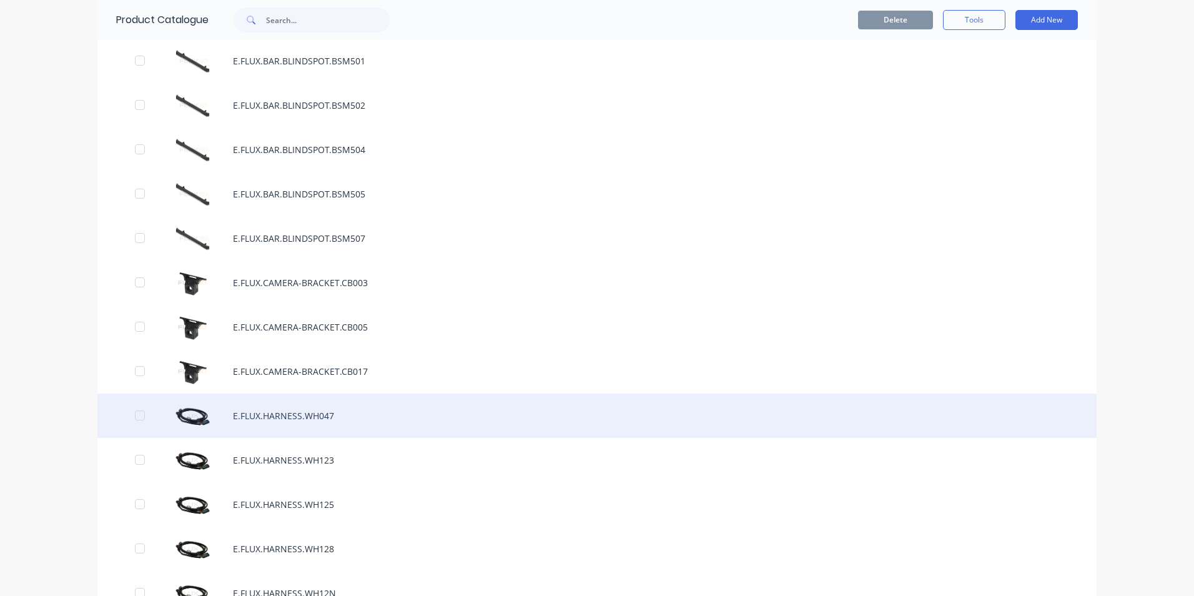
click at [311, 419] on div "E.FLUX.HARNESS.WH047" at bounding box center [596, 416] width 999 height 44
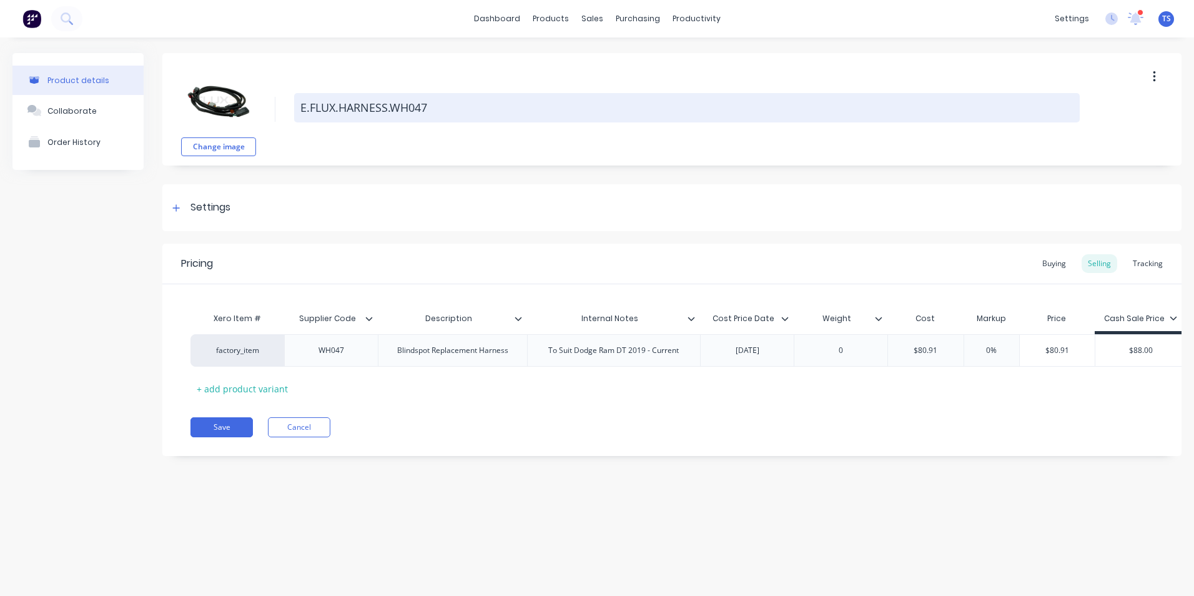
click at [433, 109] on textarea "E.FLUX.HARNESS.WH047" at bounding box center [687, 107] width 786 height 29
click at [432, 104] on textarea "E.FLUX.HARNESS.WH047" at bounding box center [687, 107] width 786 height 29
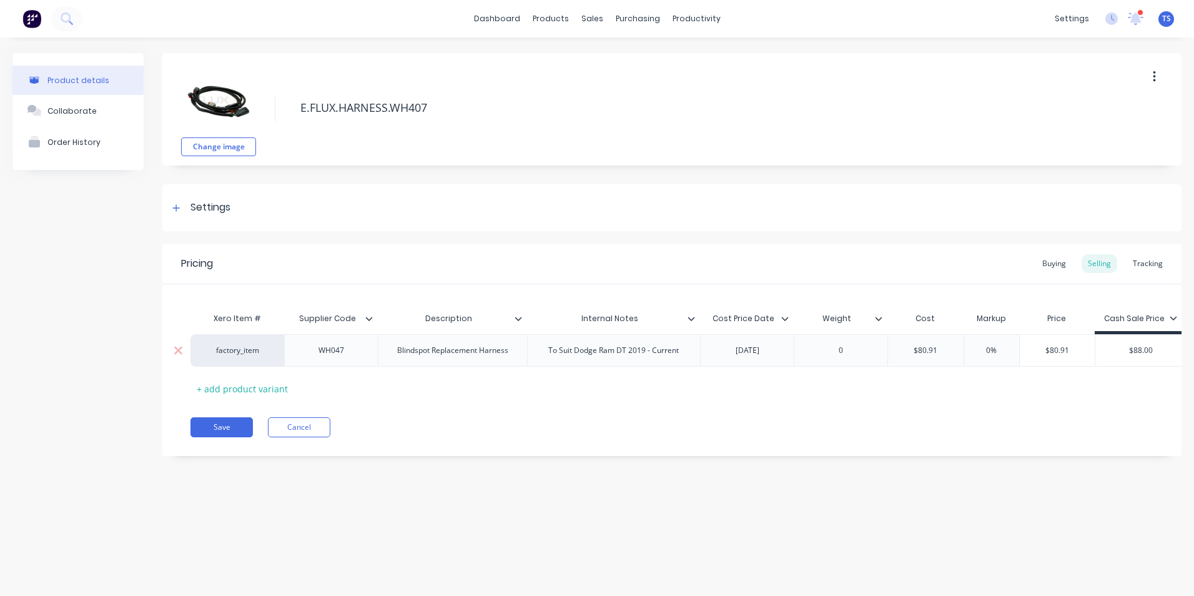
type textarea "E.FLUX.HARNESS.WH407"
click at [347, 354] on div "WH047" at bounding box center [331, 350] width 62 height 16
click at [216, 437] on button "Save" at bounding box center [222, 427] width 62 height 20
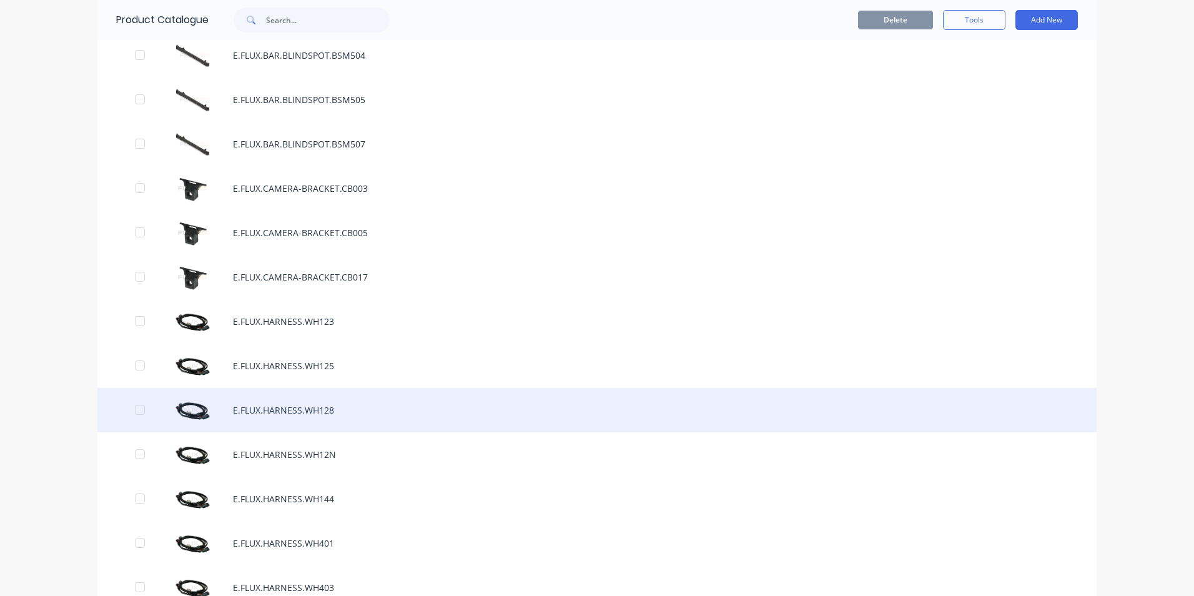
scroll to position [687, 0]
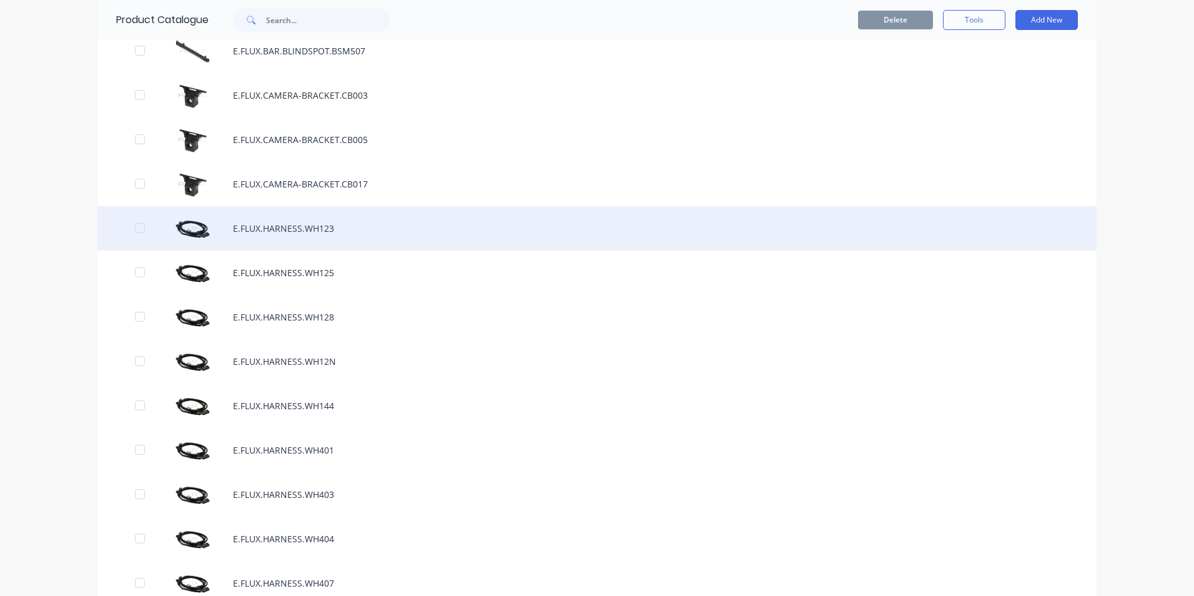
click at [344, 230] on div "E.FLUX.HARNESS.WH123" at bounding box center [596, 228] width 999 height 44
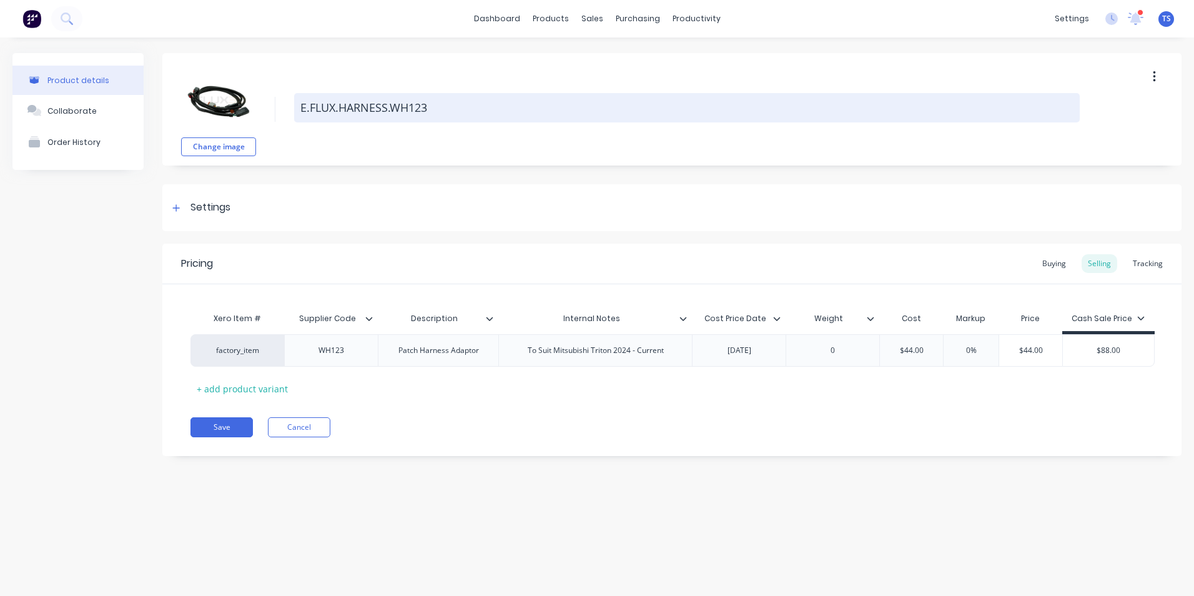
click at [432, 109] on textarea "E.FLUX.HARNESS.WH123" at bounding box center [687, 107] width 786 height 29
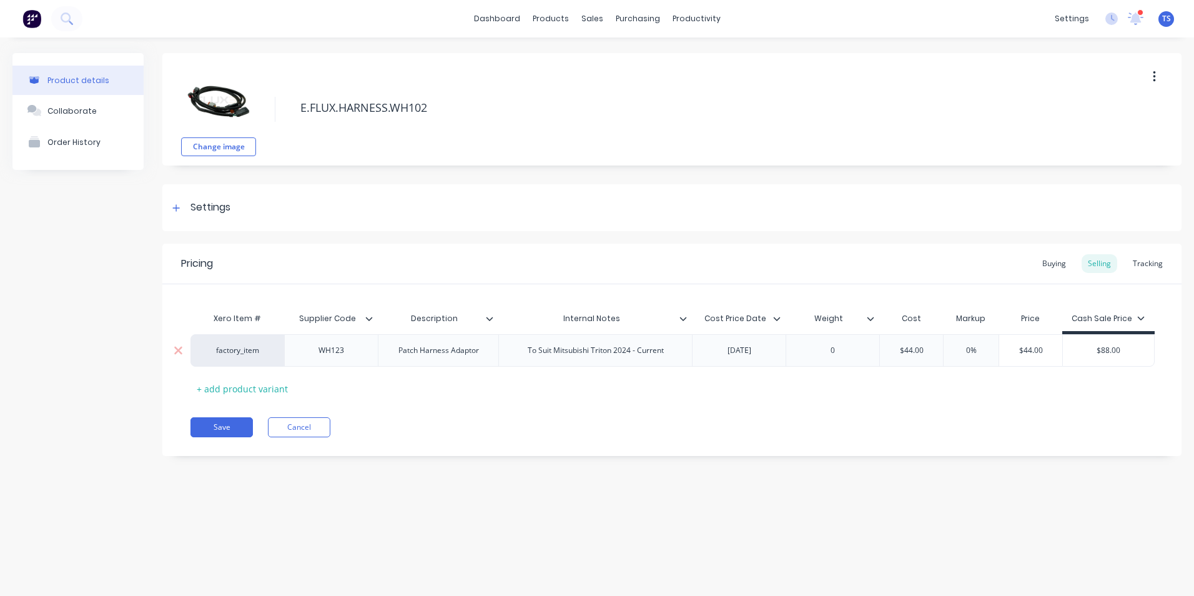
type textarea "E.FLUX.HARNESS.WH102"
click at [347, 352] on div "WH123" at bounding box center [331, 350] width 62 height 16
click at [239, 424] on button "Save" at bounding box center [222, 427] width 62 height 20
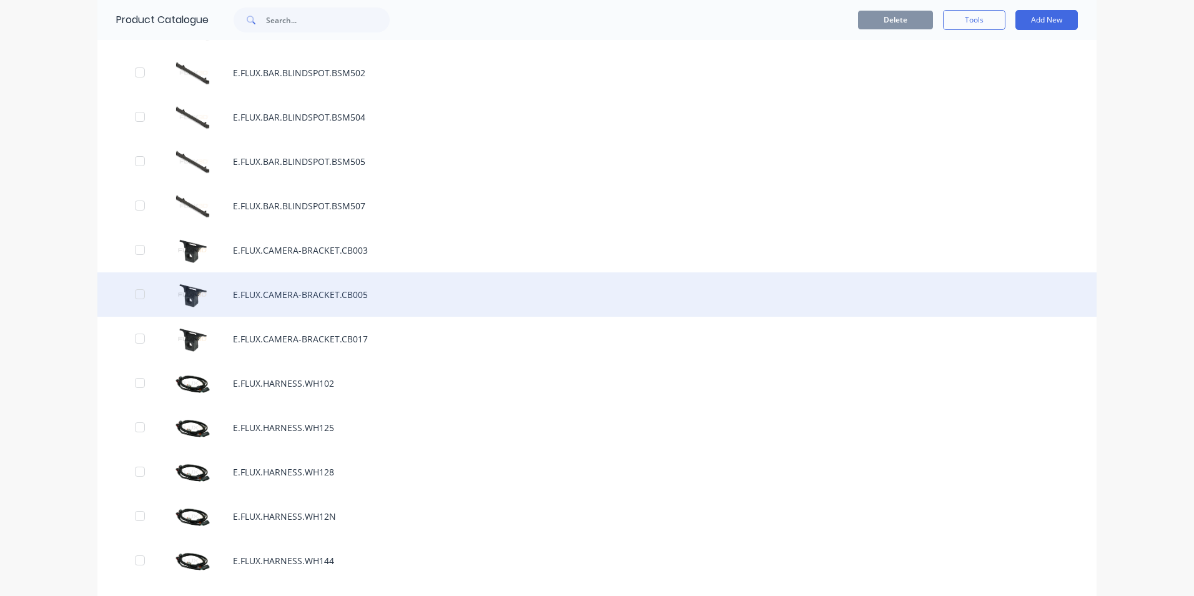
scroll to position [625, 0]
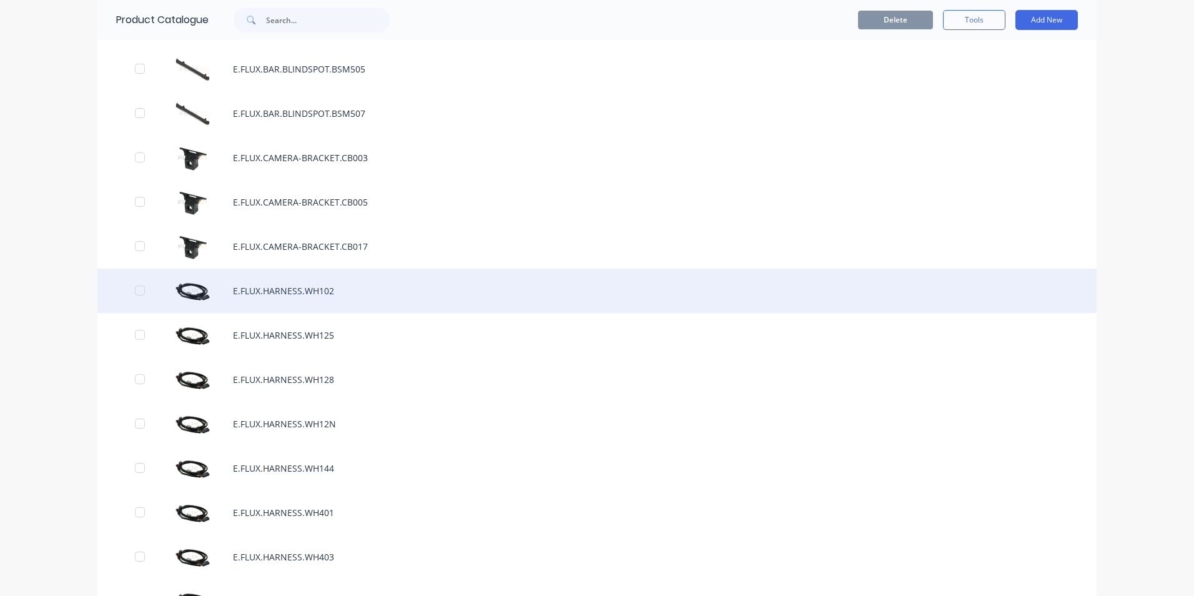
click at [301, 285] on div "E.FLUX.HARNESS.WH102" at bounding box center [596, 291] width 999 height 44
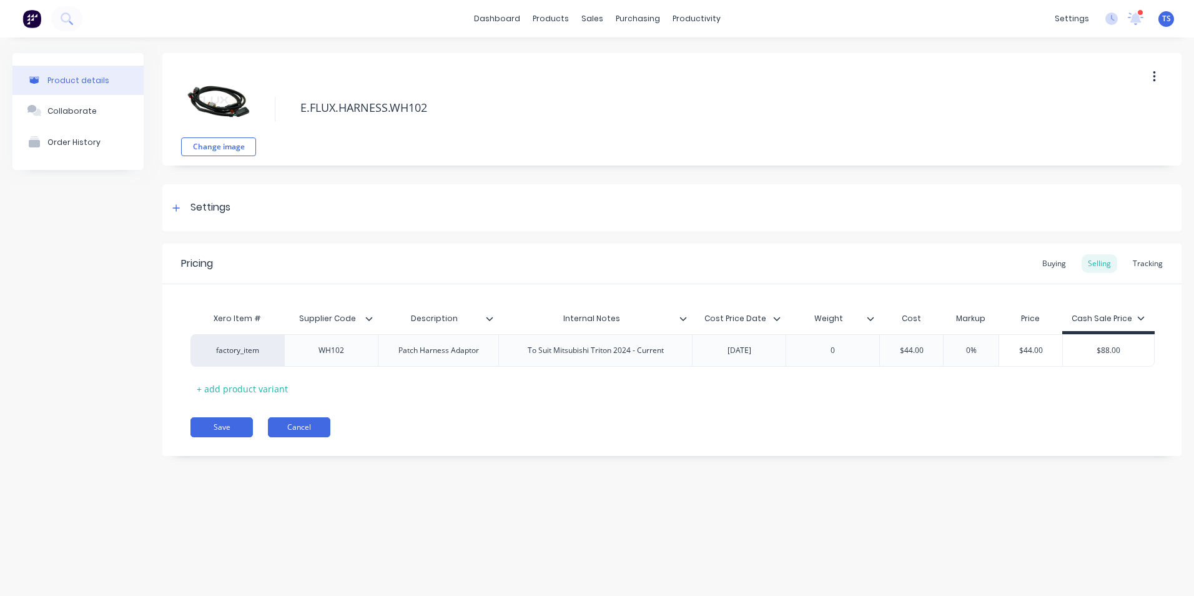
click at [281, 431] on button "Cancel" at bounding box center [299, 427] width 62 height 20
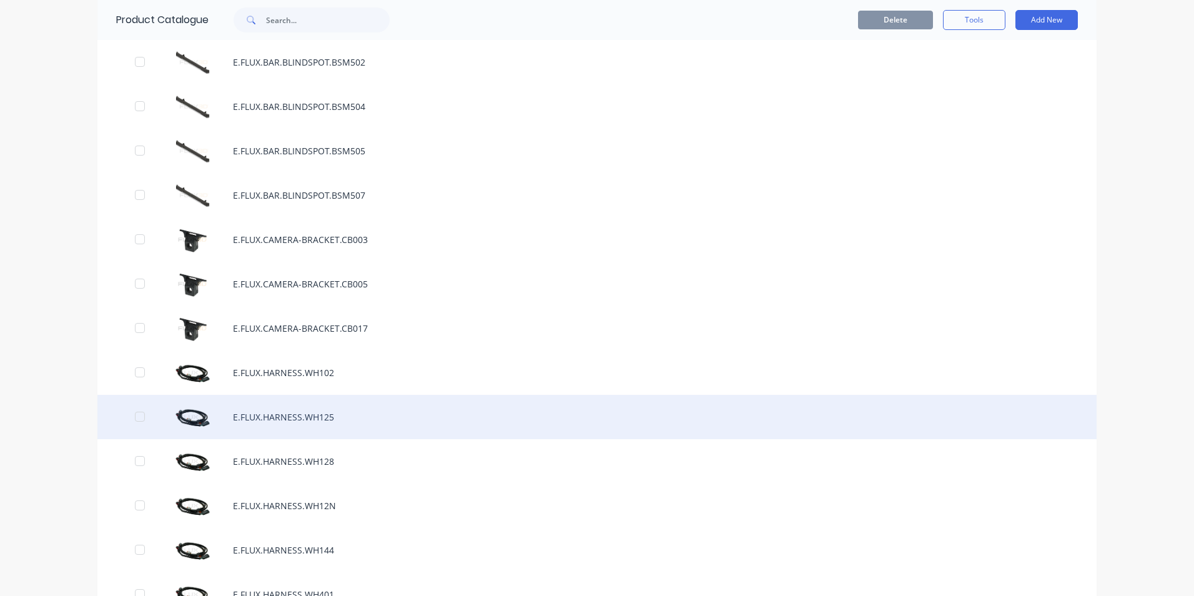
scroll to position [562, 0]
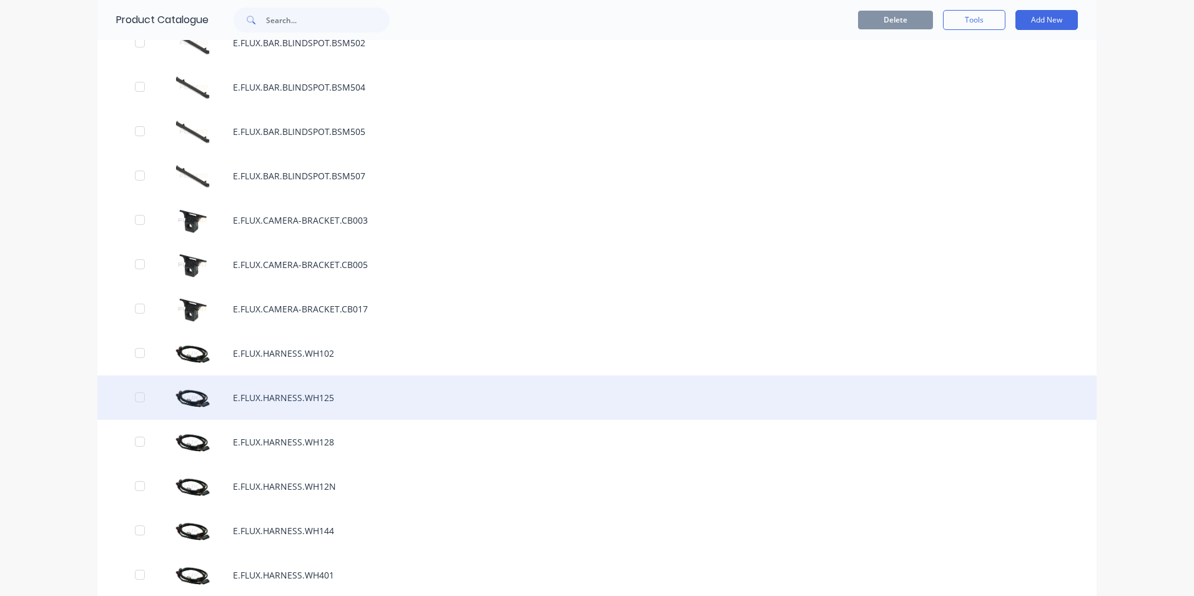
click at [338, 394] on div "E.FLUX.HARNESS.WH125" at bounding box center [596, 397] width 999 height 44
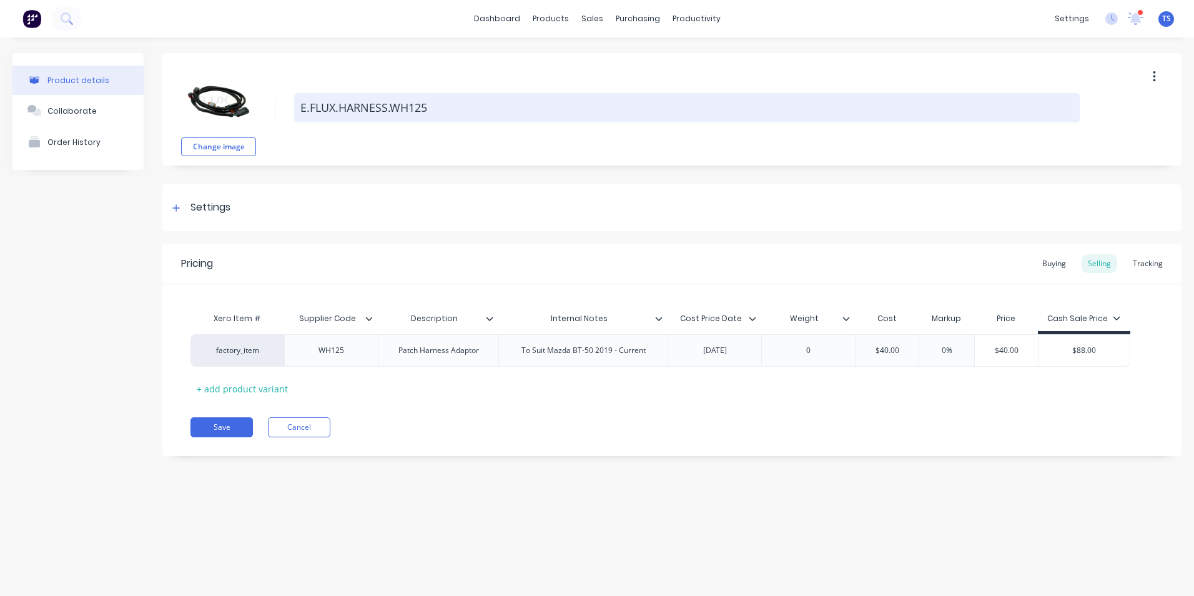
click at [430, 107] on textarea "E.FLUX.HARNESS.WH125" at bounding box center [687, 107] width 786 height 29
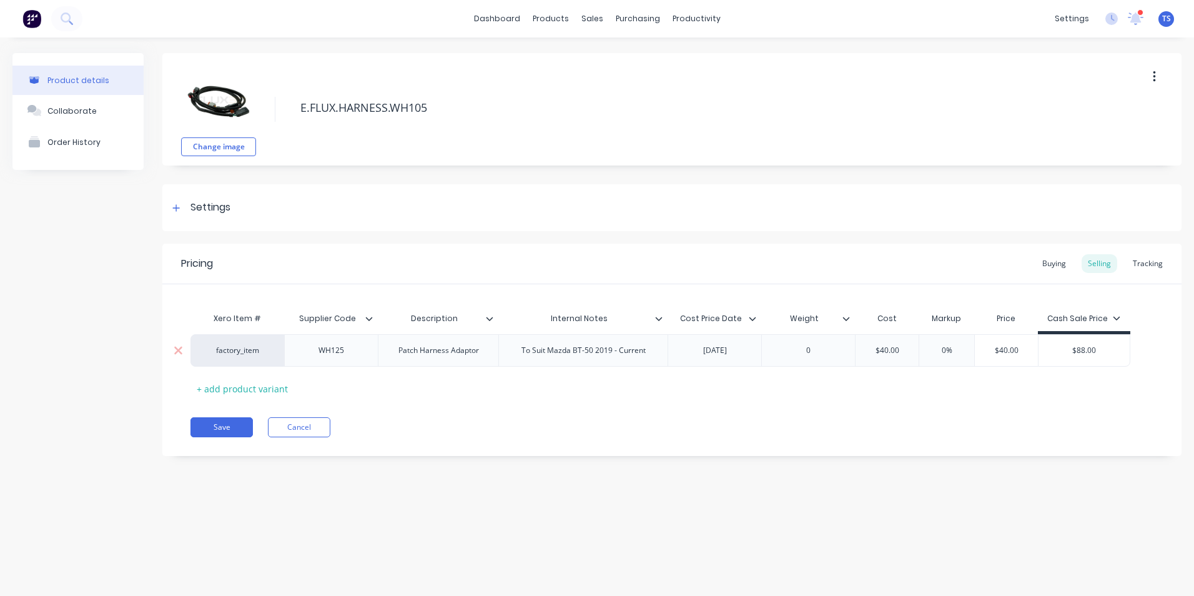
type textarea "E.FLUX.HARNESS.WH105"
click at [347, 352] on div "WH125" at bounding box center [331, 350] width 62 height 16
click at [210, 427] on button "Save" at bounding box center [222, 427] width 62 height 20
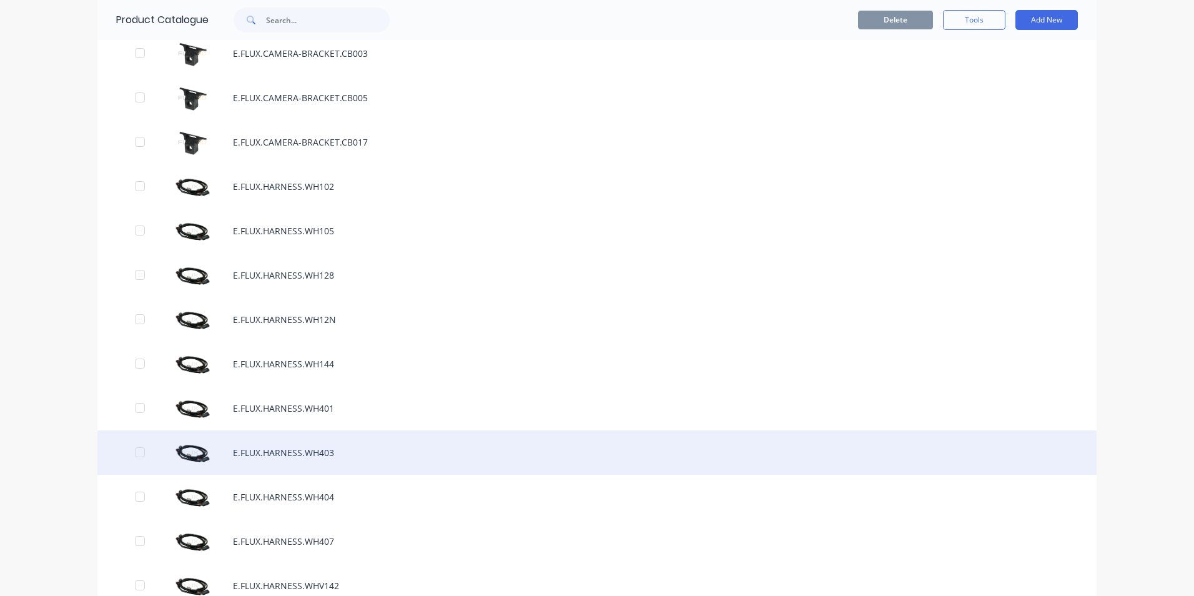
scroll to position [750, 0]
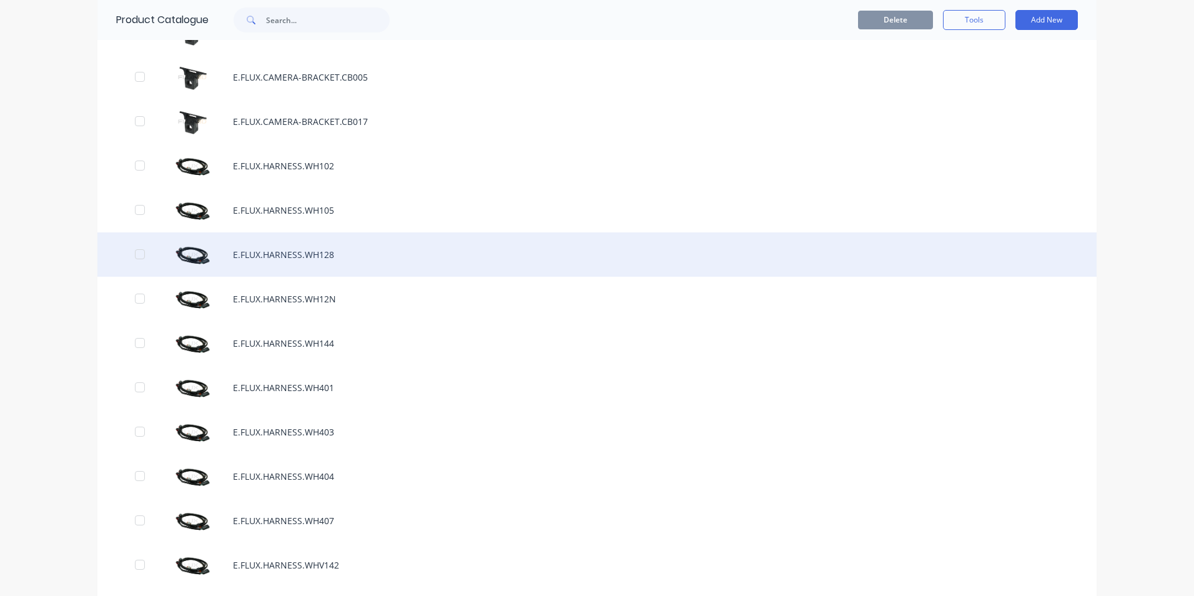
click at [331, 258] on div "E.FLUX.HARNESS.WH128" at bounding box center [596, 254] width 999 height 44
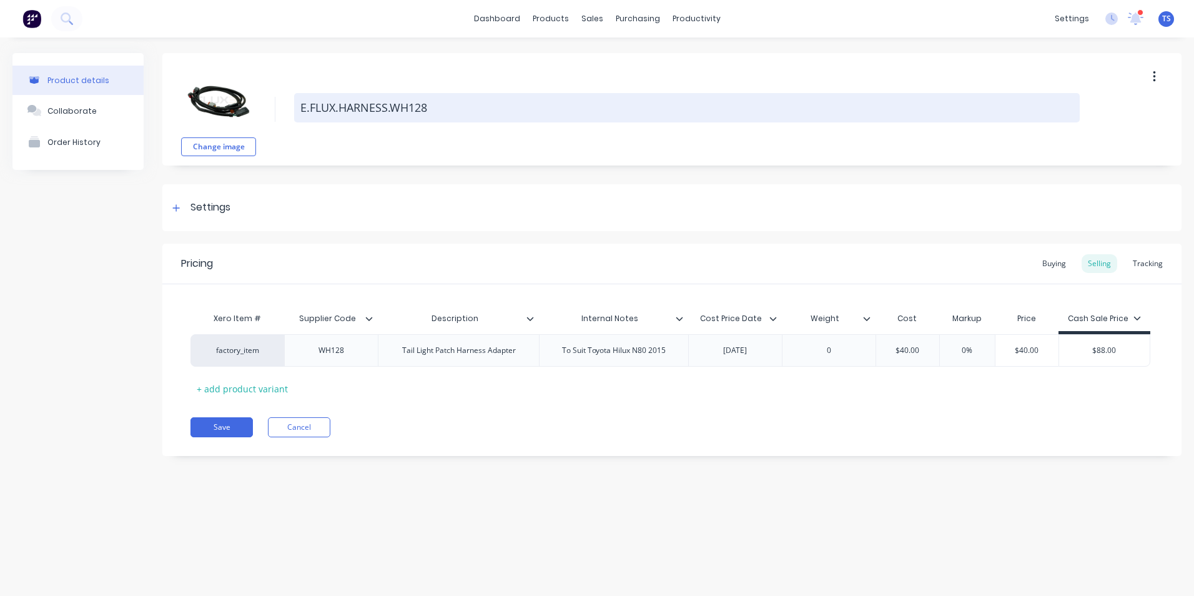
click at [430, 106] on textarea "E.FLUX.HARNESS.WH128" at bounding box center [687, 107] width 786 height 29
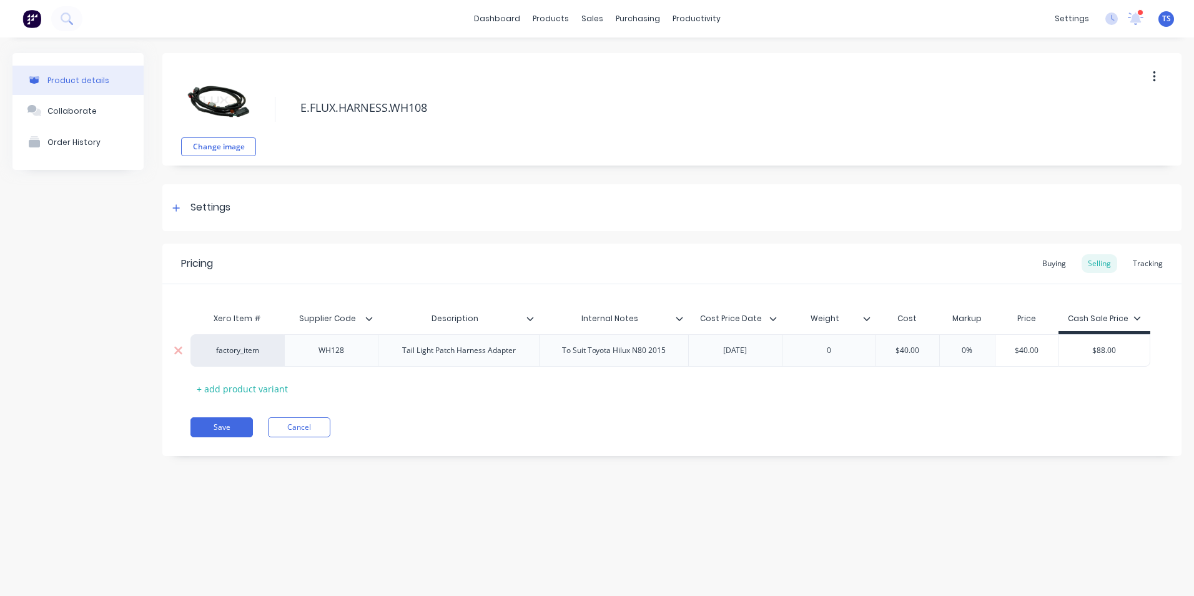
type textarea "E.FLUX.HARNESS.WH108"
click at [345, 351] on div "WH128" at bounding box center [331, 350] width 62 height 16
drag, startPoint x: 213, startPoint y: 430, endPoint x: 259, endPoint y: 436, distance: 46.6
click at [214, 430] on button "Save" at bounding box center [222, 427] width 62 height 20
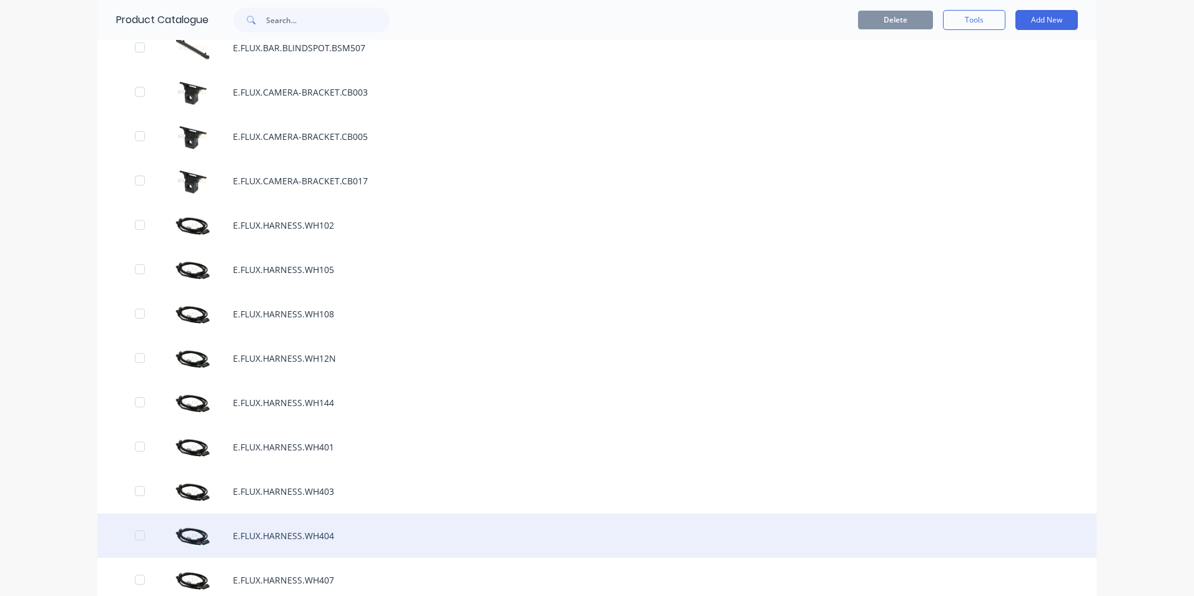
scroll to position [750, 0]
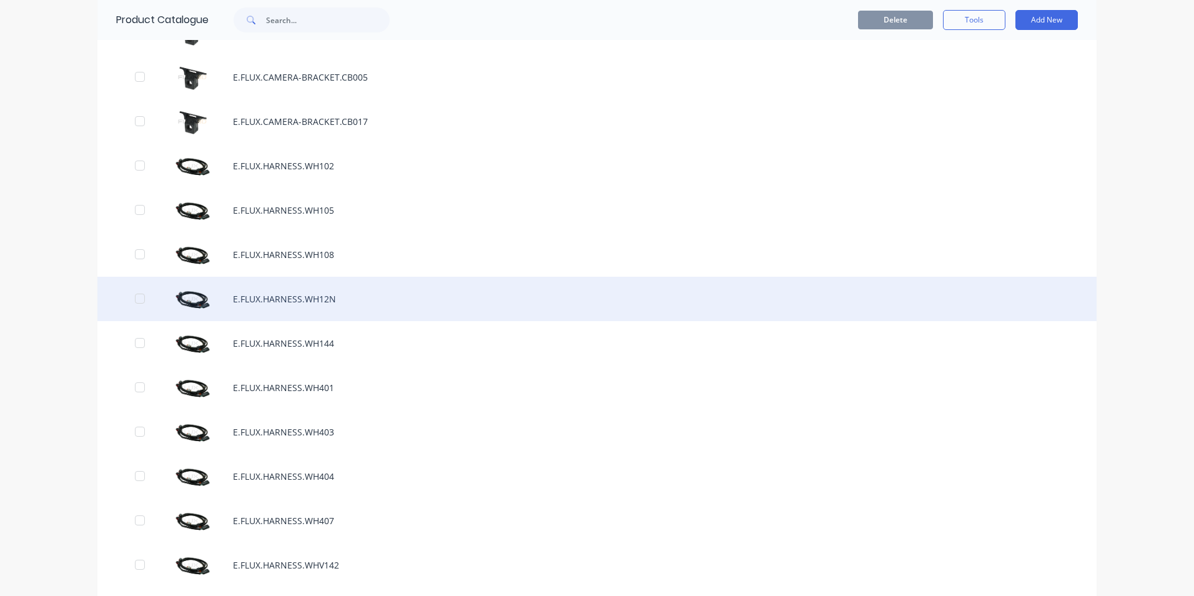
click at [308, 297] on div "E.FLUX.HARNESS.WH12N" at bounding box center [596, 299] width 999 height 44
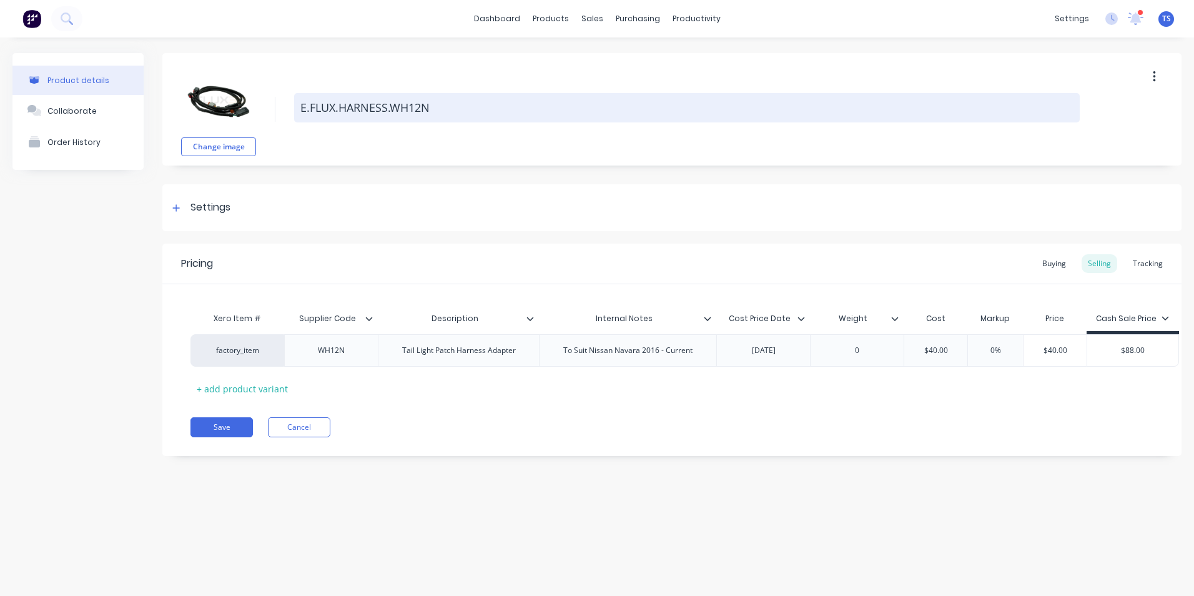
click at [430, 106] on textarea "E.FLUX.HARNESS.WH12N" at bounding box center [687, 107] width 786 height 29
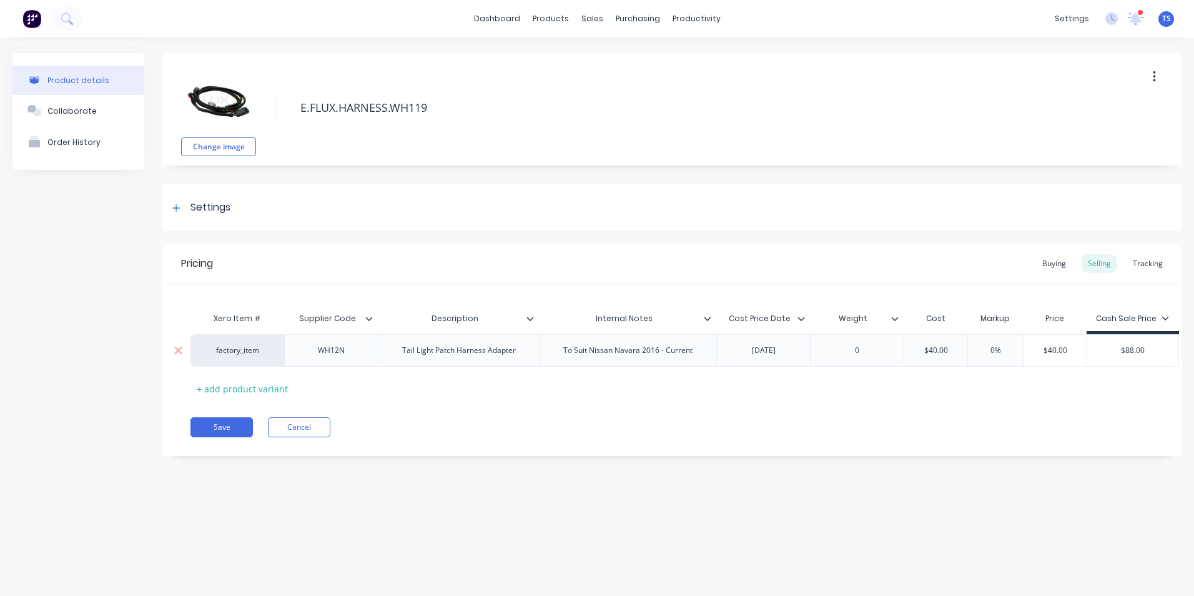
type textarea "E.FLUX.HARNESS.WH119"
click at [347, 352] on div "WH12N" at bounding box center [331, 350] width 62 height 16
click at [213, 424] on button "Save" at bounding box center [222, 427] width 62 height 20
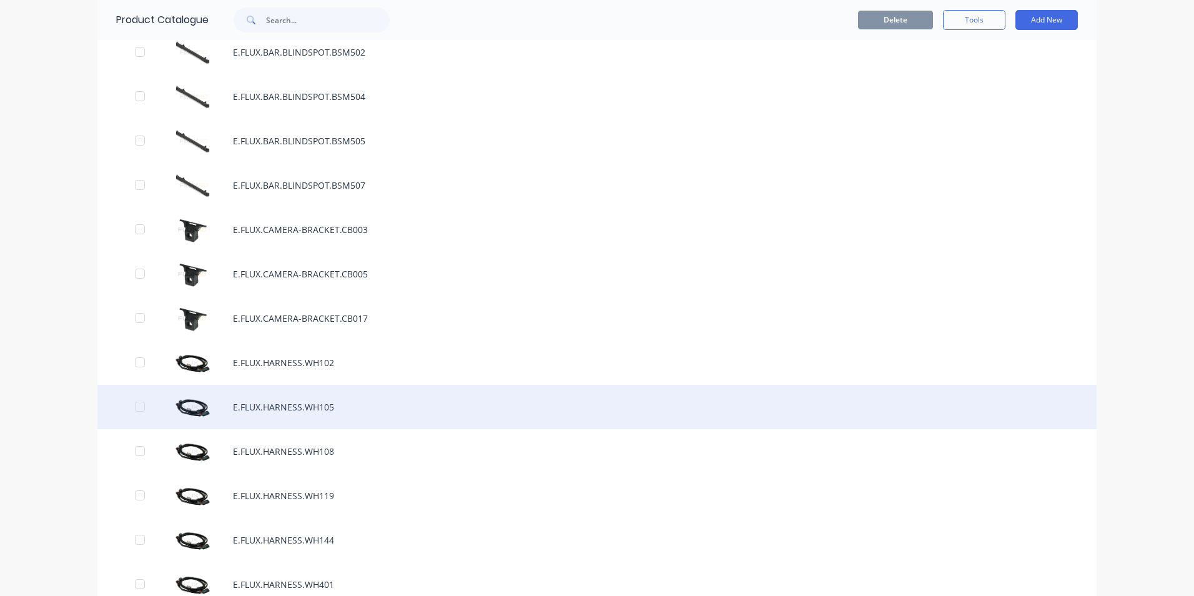
scroll to position [687, 0]
click at [329, 405] on div "E.FLUX.HARNESS.WH144" at bounding box center [596, 406] width 999 height 44
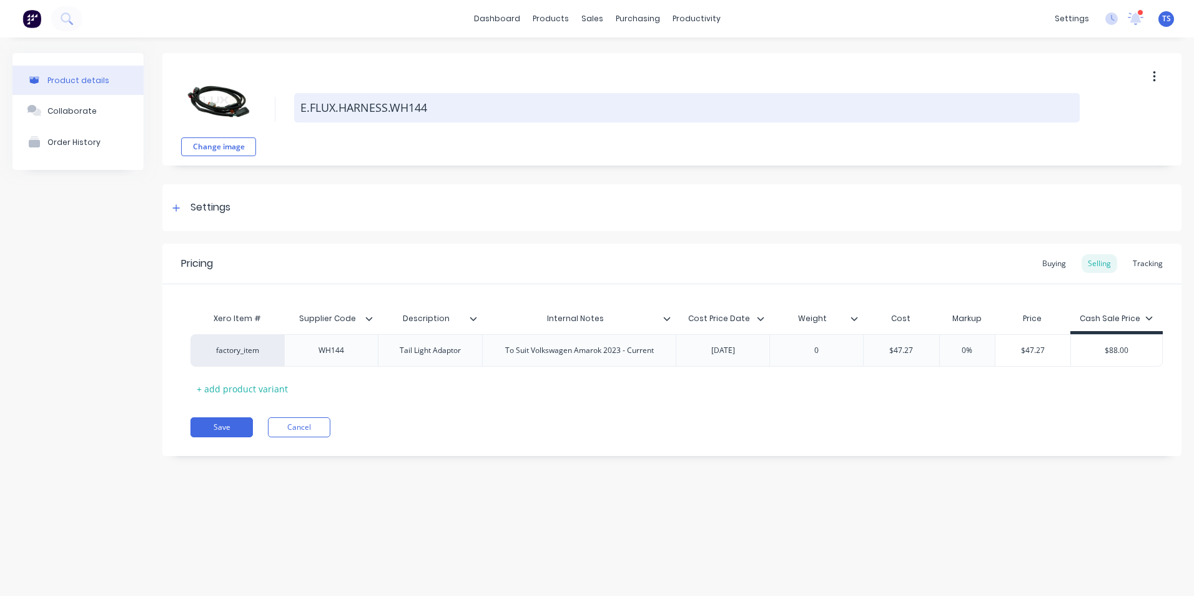
click at [431, 107] on textarea "E.FLUX.HARNESS.WH144" at bounding box center [687, 107] width 786 height 29
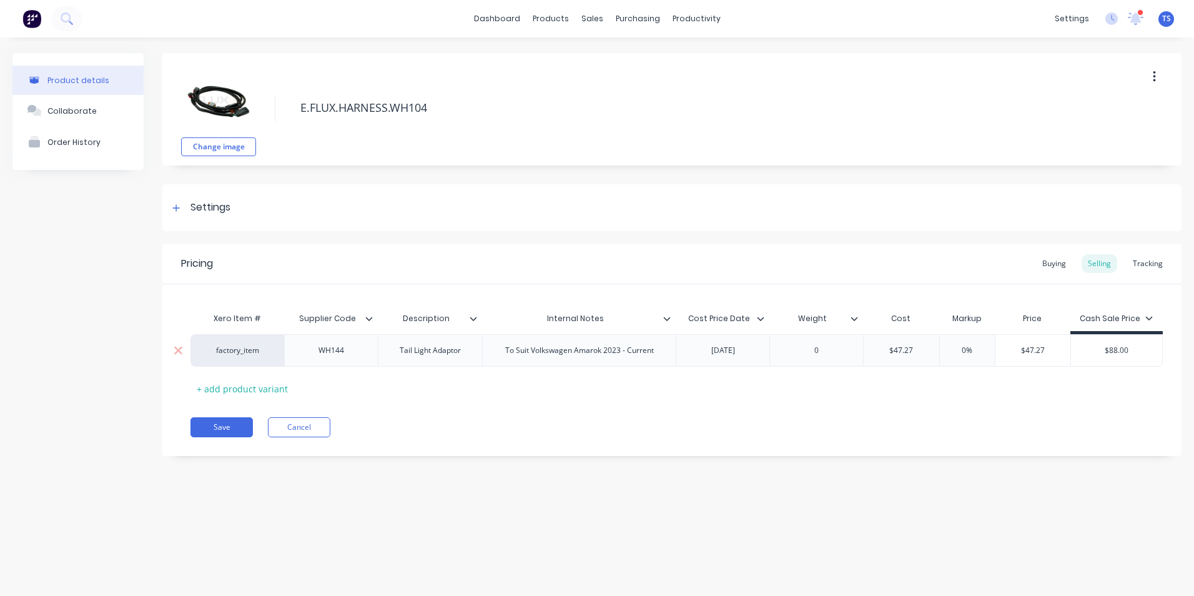
type textarea "E.FLUX.HARNESS.WH104"
click at [356, 354] on div "WH144" at bounding box center [331, 350] width 62 height 16
click at [234, 432] on button "Save" at bounding box center [222, 427] width 62 height 20
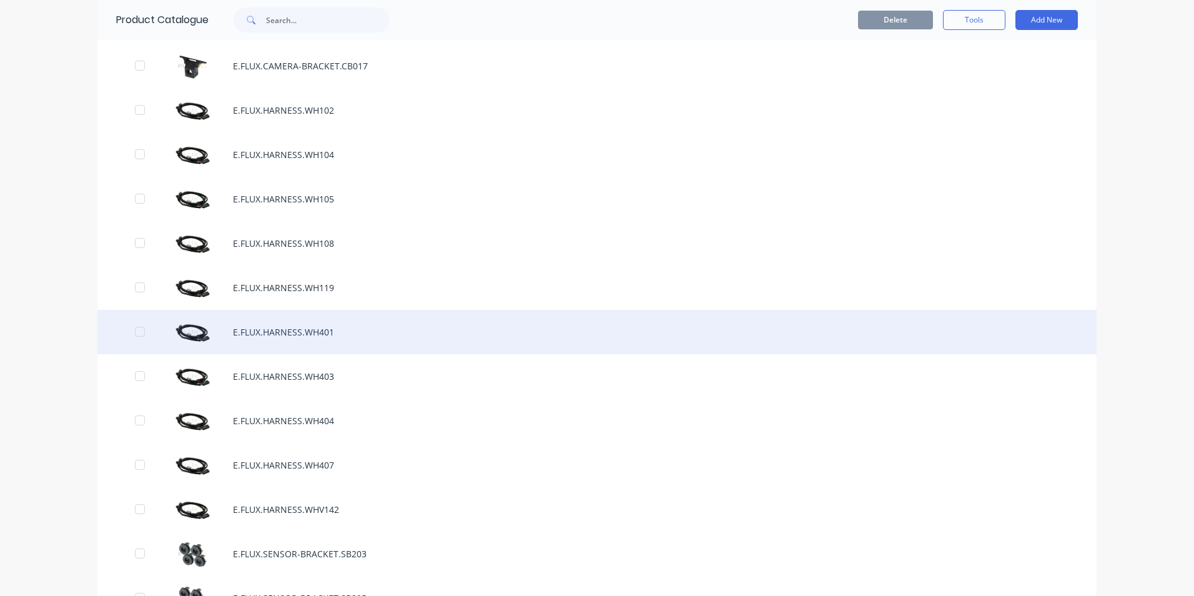
scroll to position [812, 0]
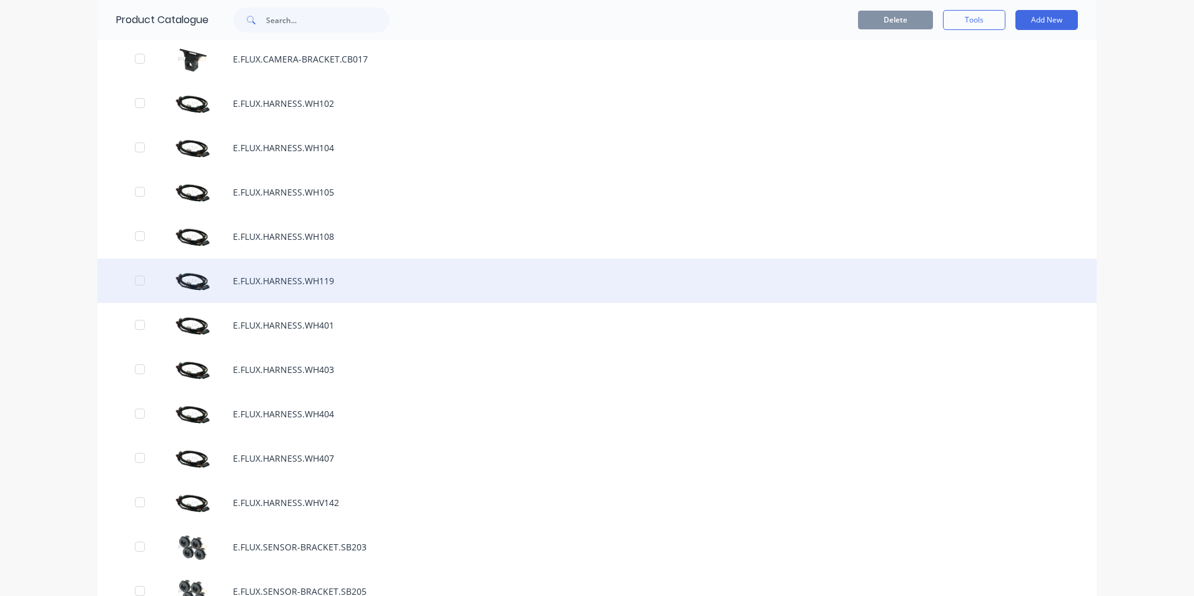
click at [341, 273] on div "E.FLUX.HARNESS.WH119" at bounding box center [596, 281] width 999 height 44
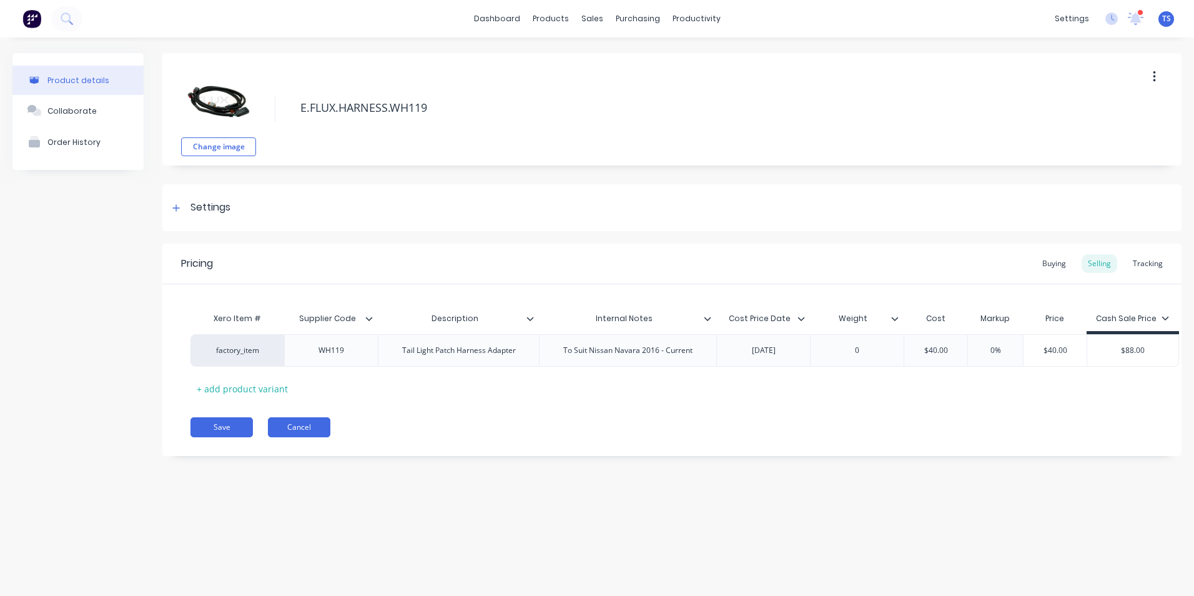
click at [301, 425] on button "Cancel" at bounding box center [299, 427] width 62 height 20
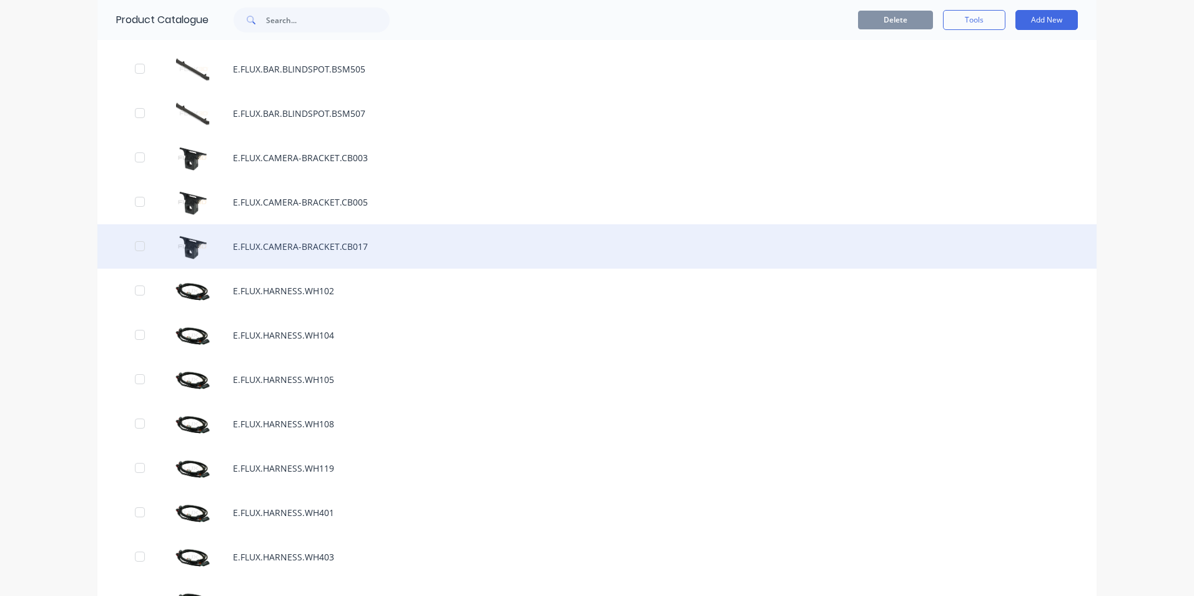
scroll to position [875, 0]
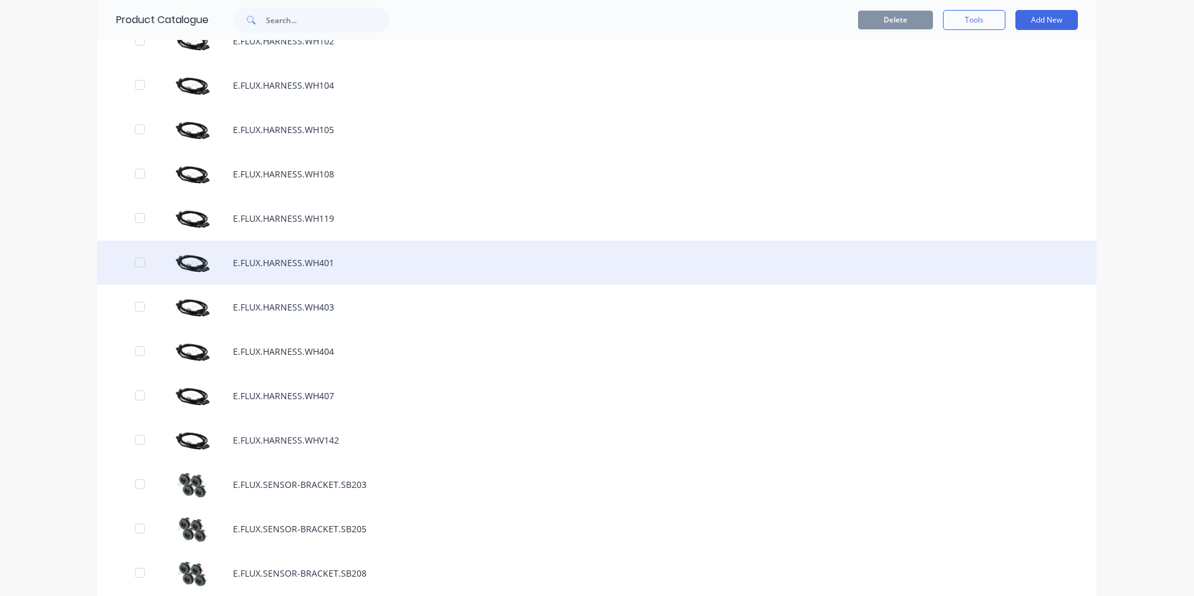
click at [294, 262] on div "E.FLUX.HARNESS.WH401" at bounding box center [596, 262] width 999 height 44
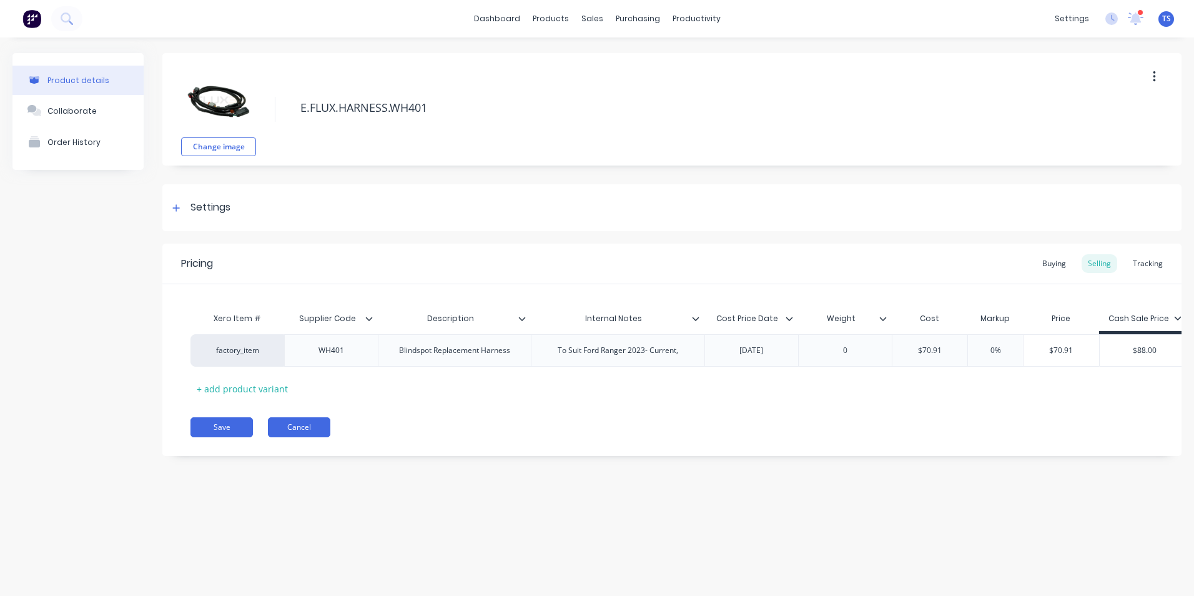
click at [303, 437] on button "Cancel" at bounding box center [299, 427] width 62 height 20
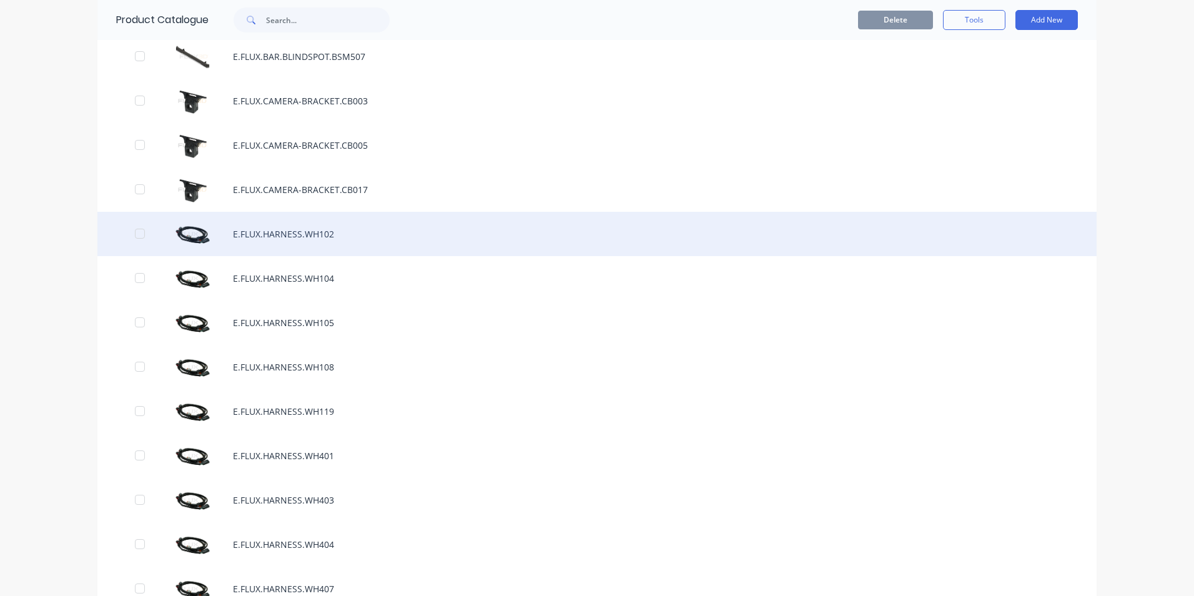
scroll to position [875, 0]
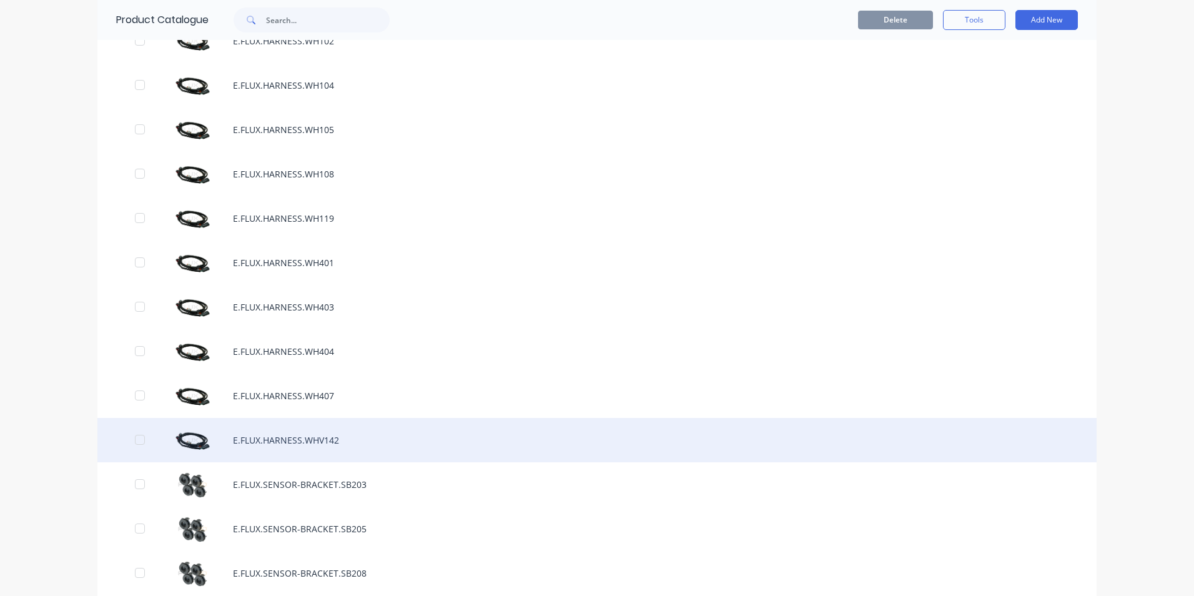
click at [297, 436] on div "E.FLUX.HARNESS.WHV142" at bounding box center [596, 440] width 999 height 44
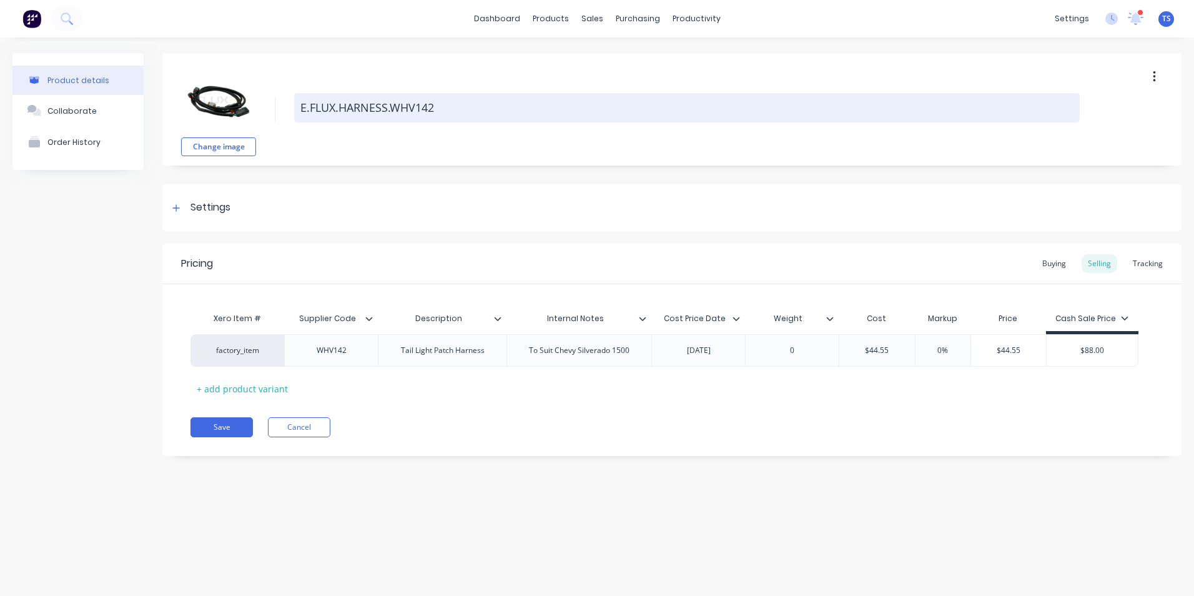
click at [437, 106] on textarea "E.FLUX.HARNESS.WHV142" at bounding box center [687, 107] width 786 height 29
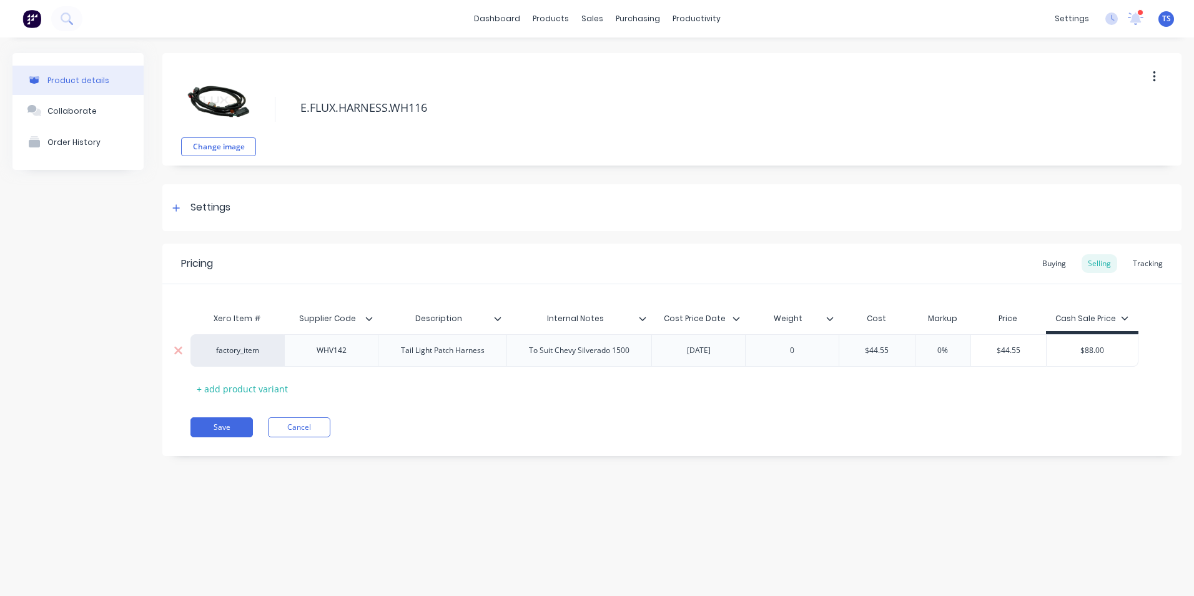
type textarea "E.FLUX.HARNESS.WH116"
click at [347, 351] on div "WHV142" at bounding box center [331, 350] width 62 height 16
click at [219, 428] on button "Save" at bounding box center [222, 427] width 62 height 20
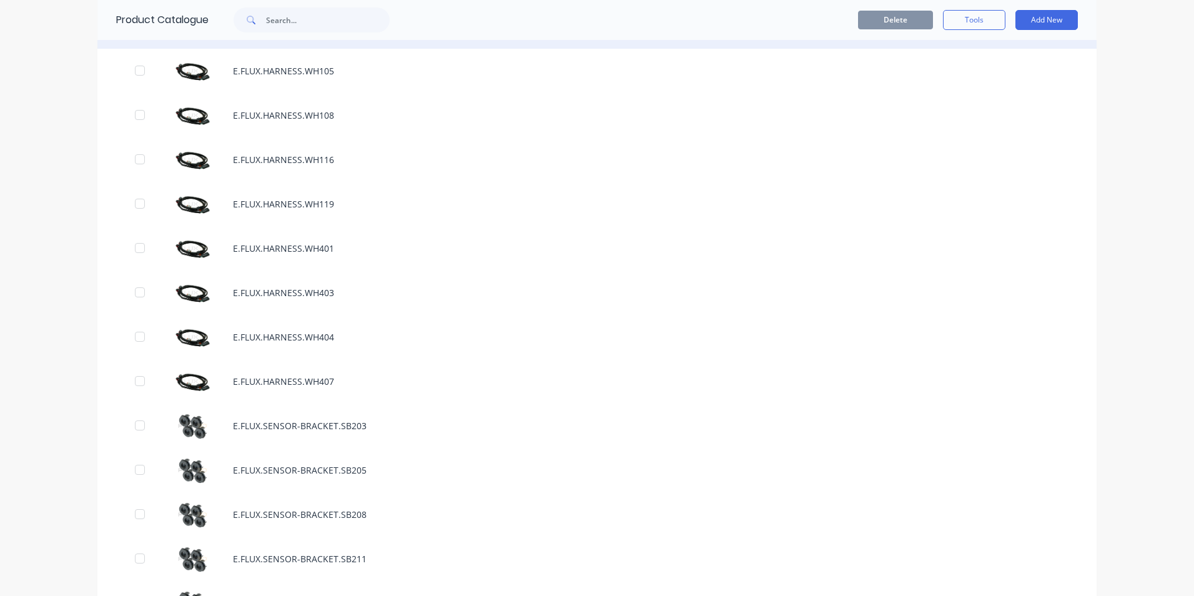
scroll to position [999, 0]
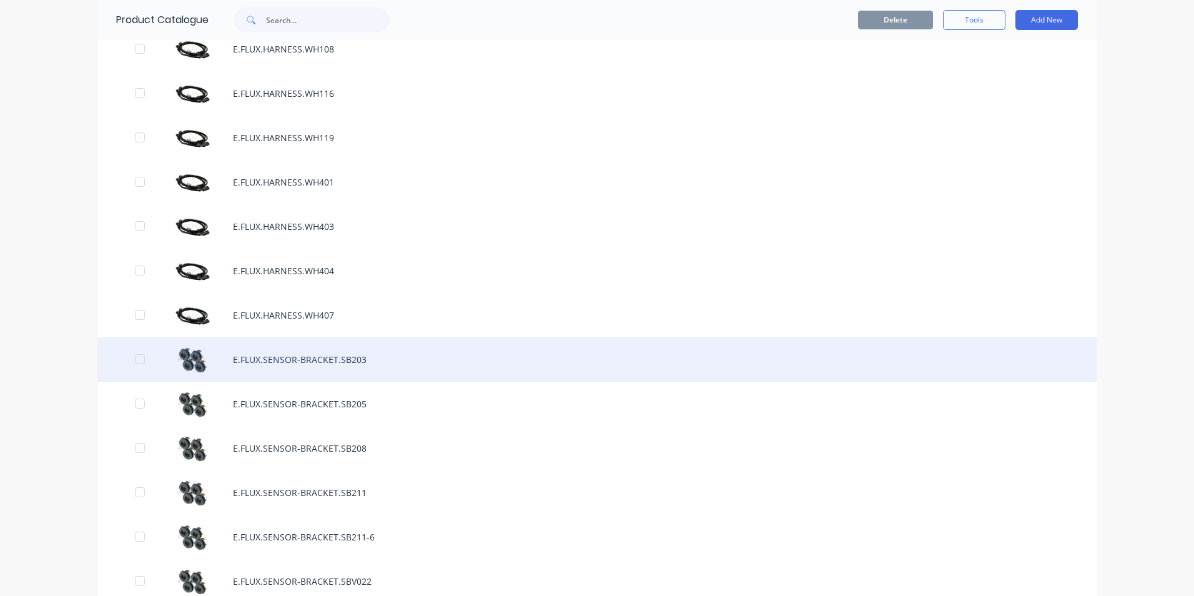
click at [352, 361] on div "E.FLUX.SENSOR-BRACKET.SB203" at bounding box center [596, 359] width 999 height 44
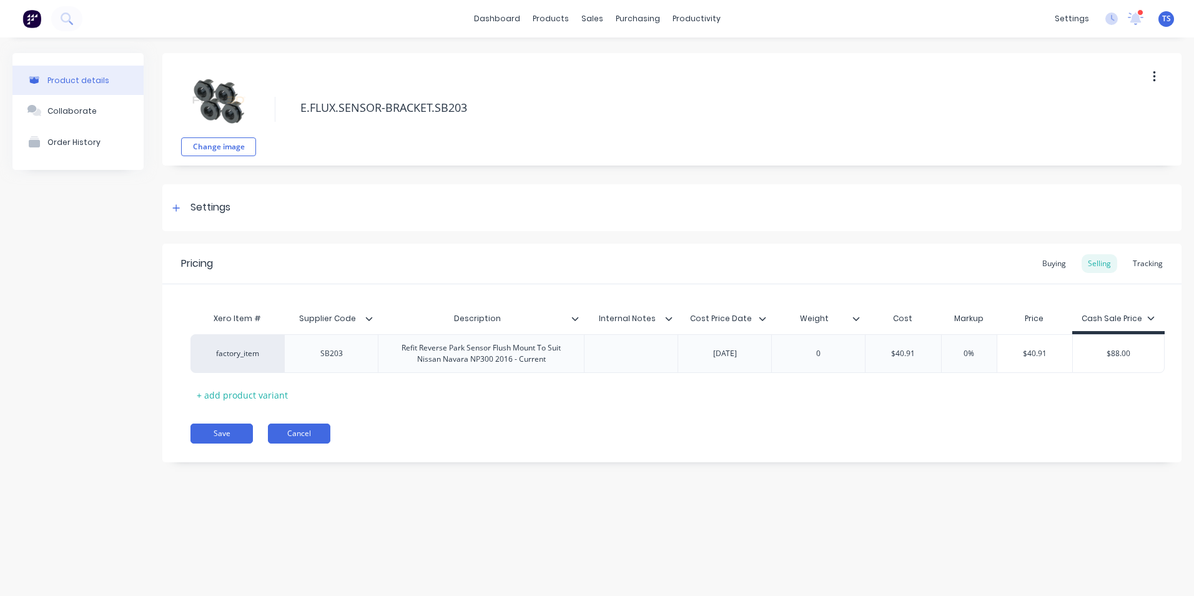
click at [294, 430] on button "Cancel" at bounding box center [299, 434] width 62 height 20
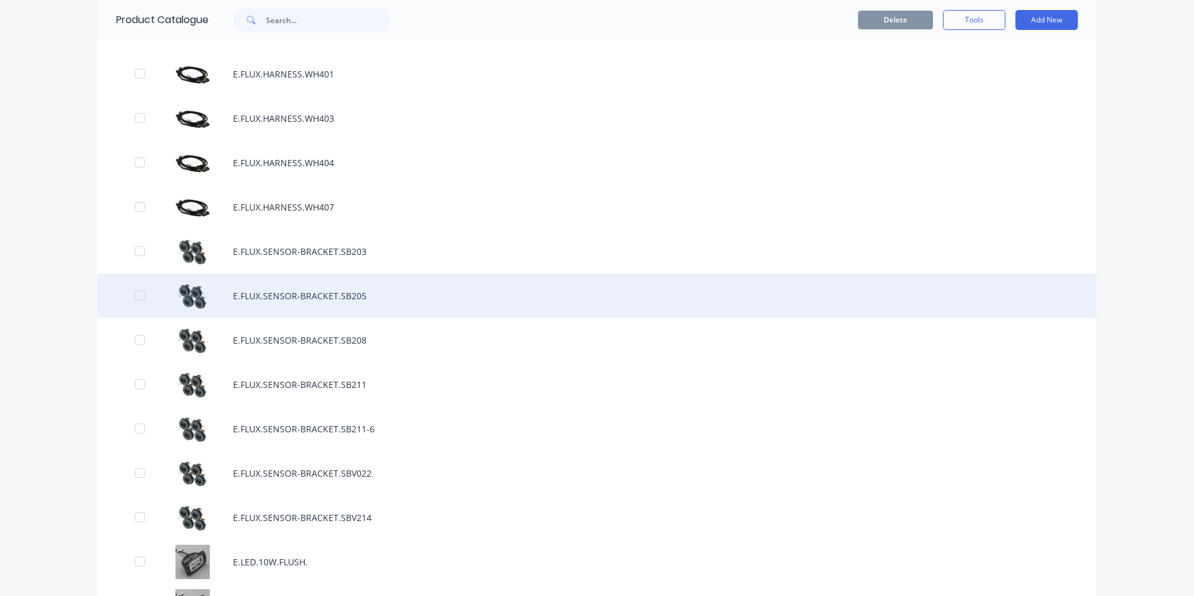
scroll to position [1124, 0]
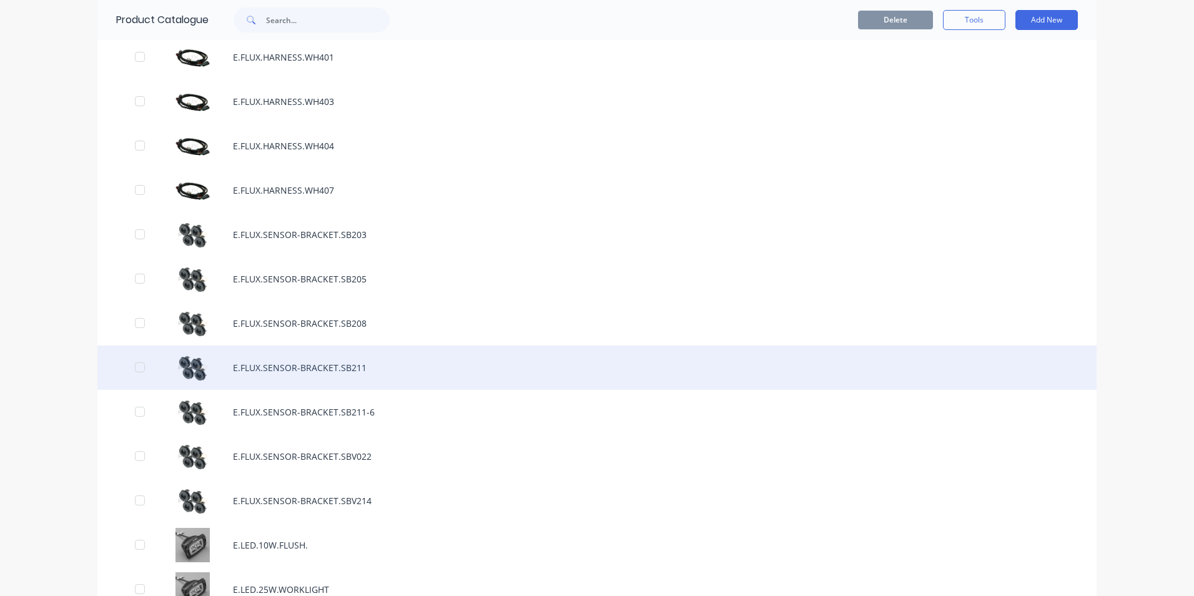
click at [356, 370] on div "E.FLUX.SENSOR-BRACKET.SB211" at bounding box center [596, 367] width 999 height 44
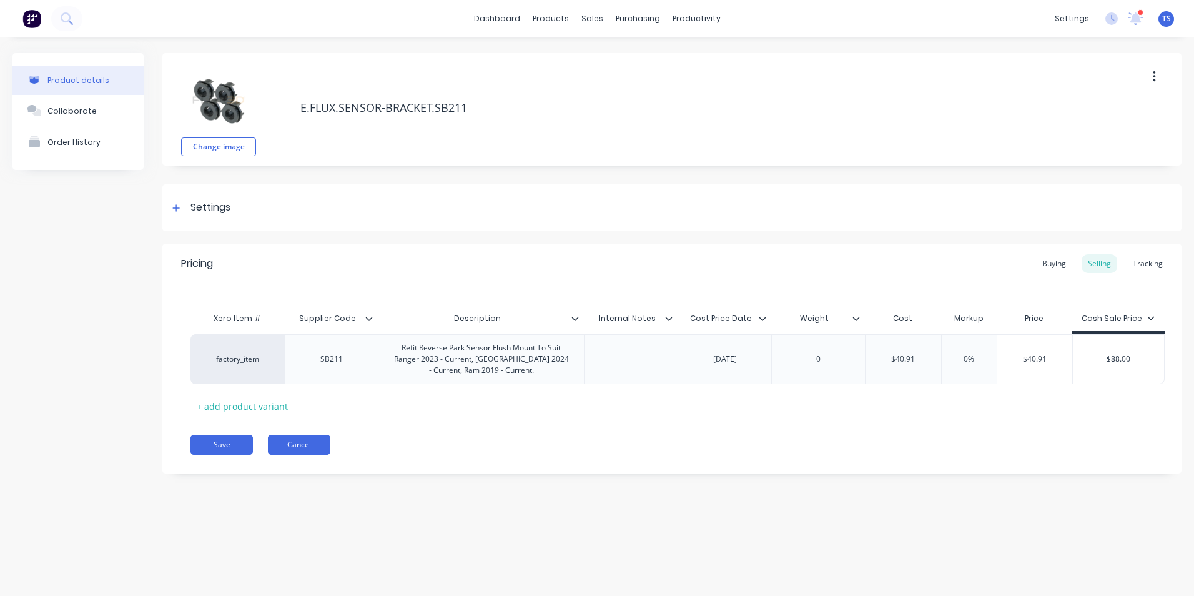
click at [310, 440] on button "Cancel" at bounding box center [299, 445] width 62 height 20
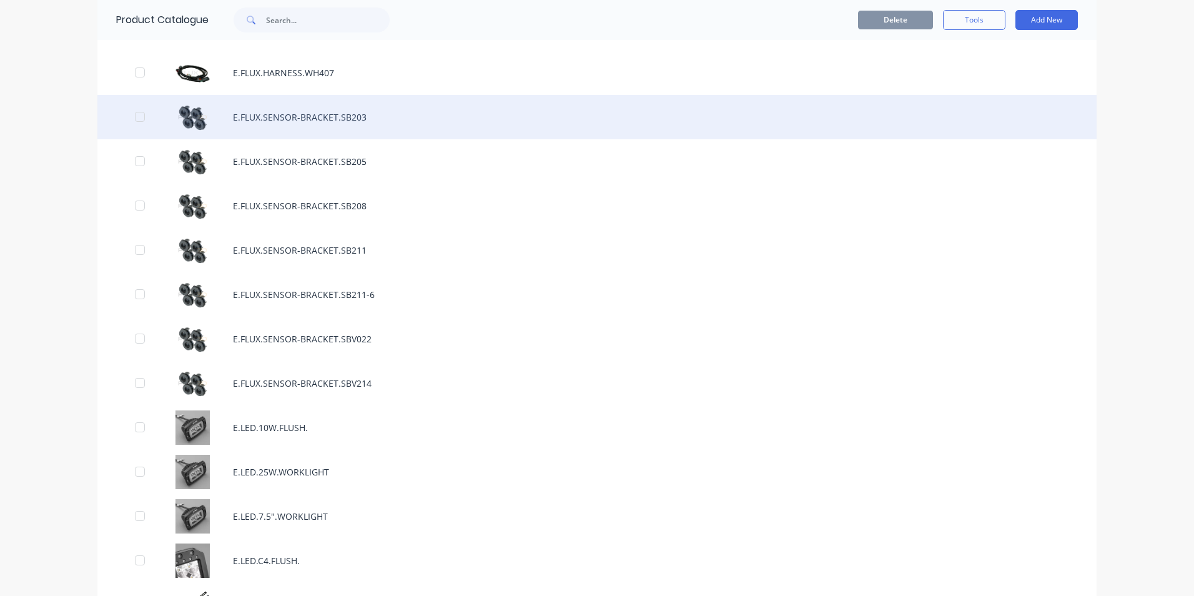
scroll to position [1312, 0]
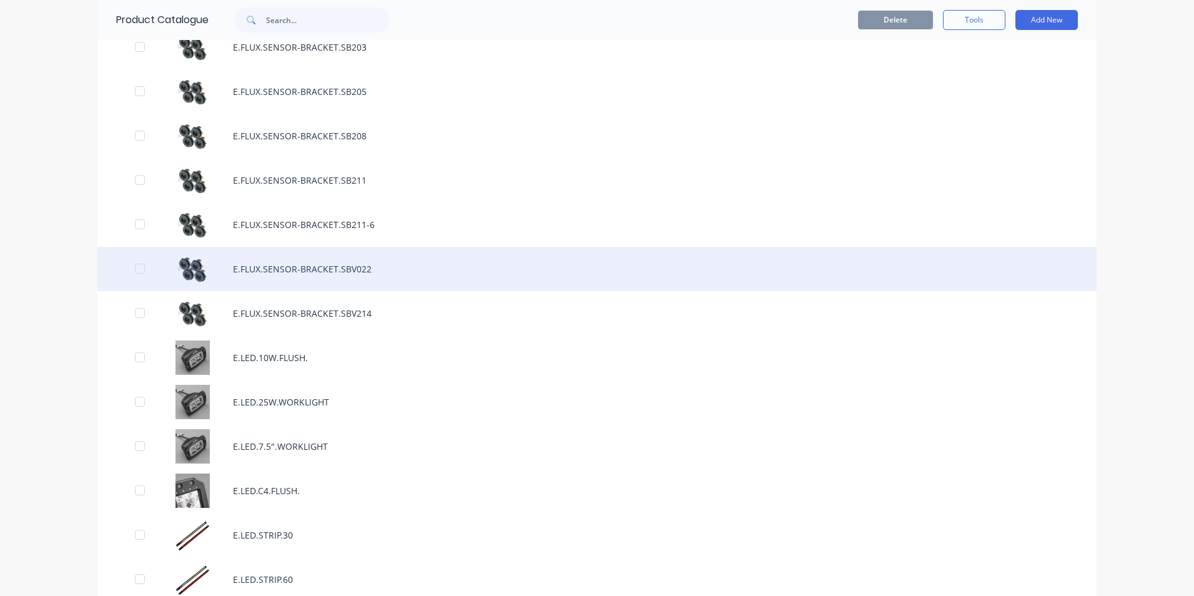
click at [374, 274] on div "E.FLUX.SENSOR-BRACKET.SBV022" at bounding box center [596, 269] width 999 height 44
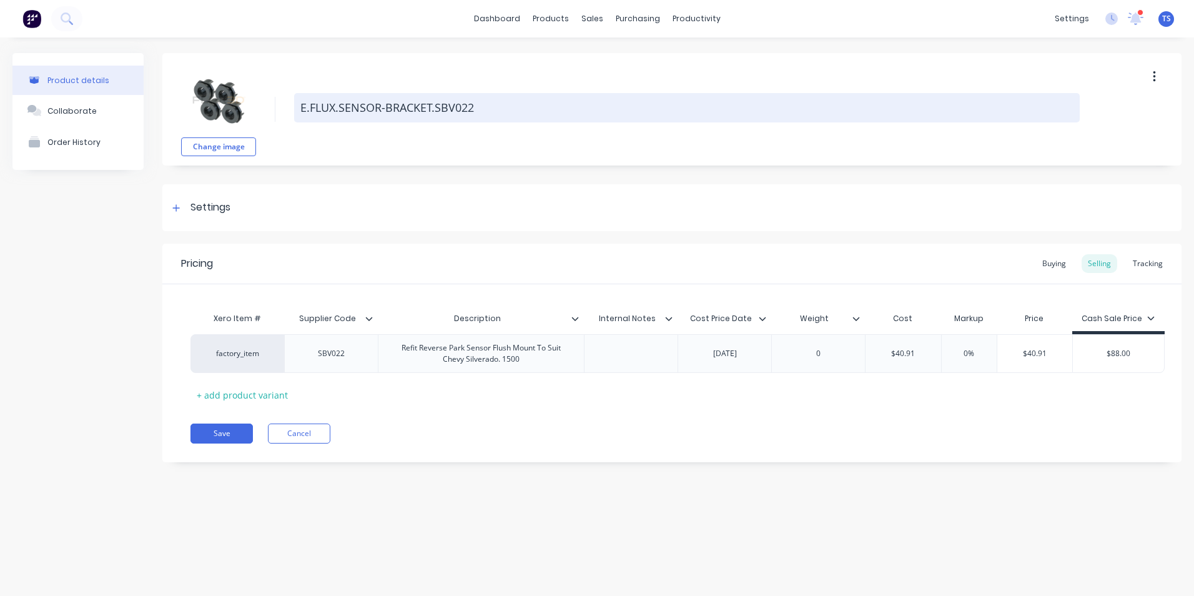
click at [480, 108] on textarea "E.FLUX.SENSOR-BRACKET.SBV022" at bounding box center [687, 107] width 786 height 29
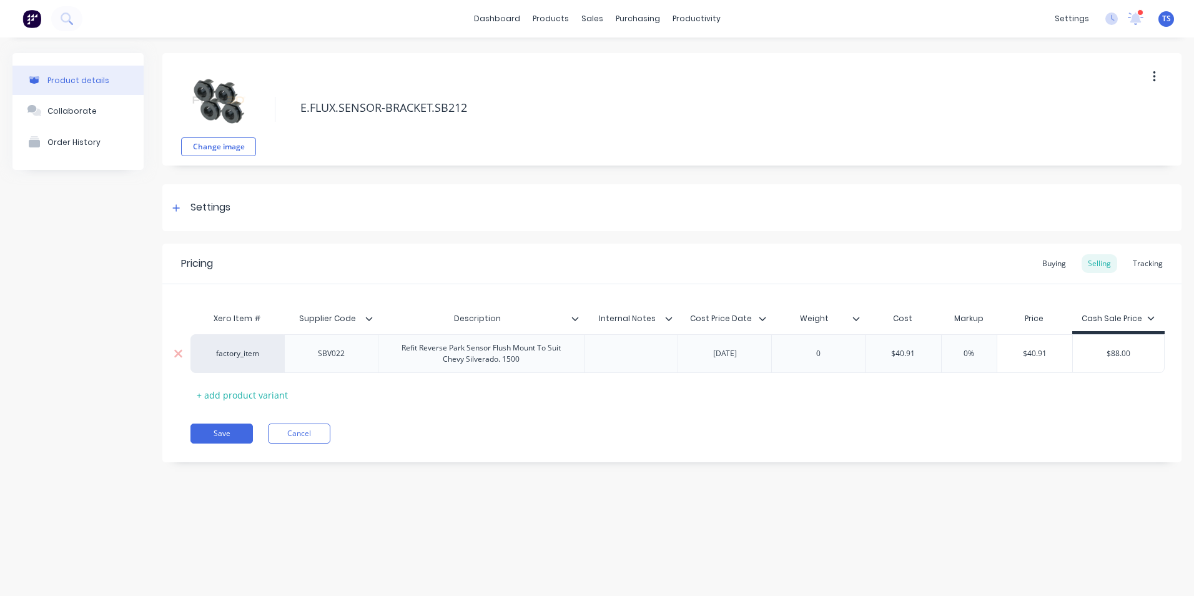
type textarea "E.FLUX.SENSOR-BRACKET.SB212"
click at [345, 352] on div "SBV022" at bounding box center [331, 353] width 62 height 16
click at [227, 434] on button "Save" at bounding box center [222, 434] width 62 height 20
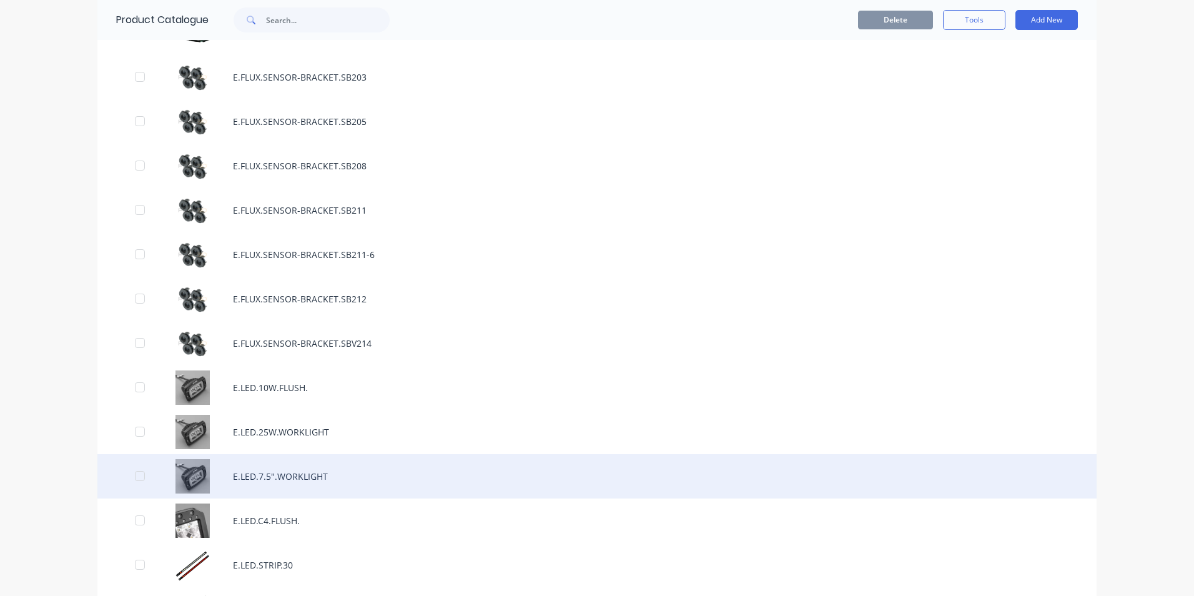
scroll to position [1312, 0]
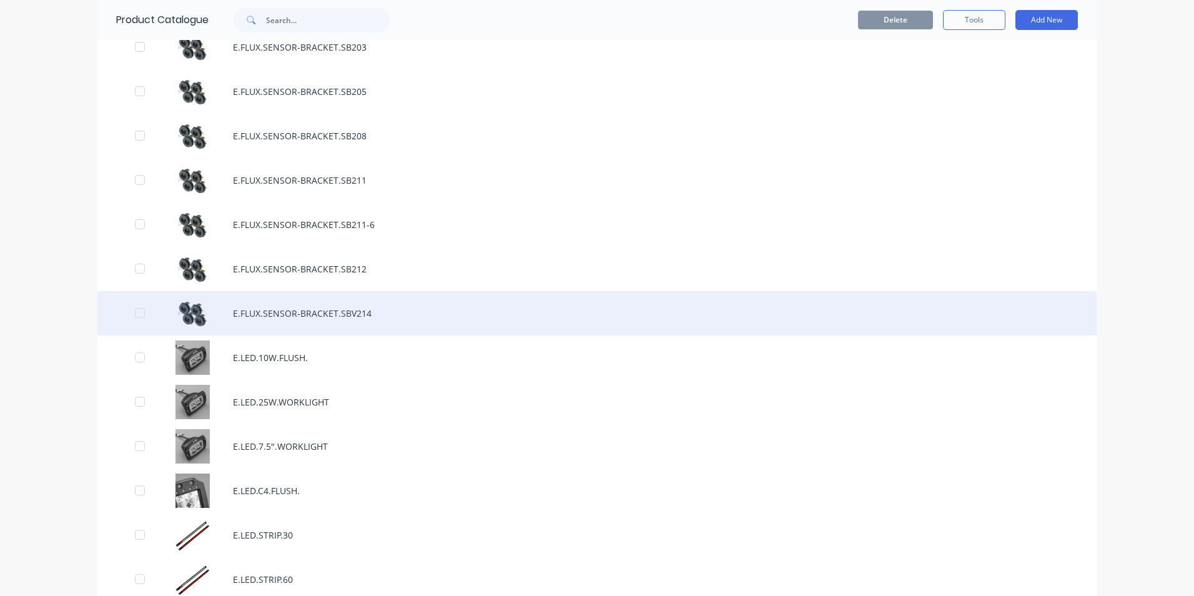
click at [364, 312] on div "E.FLUX.SENSOR-BRACKET.SBV214" at bounding box center [596, 313] width 999 height 44
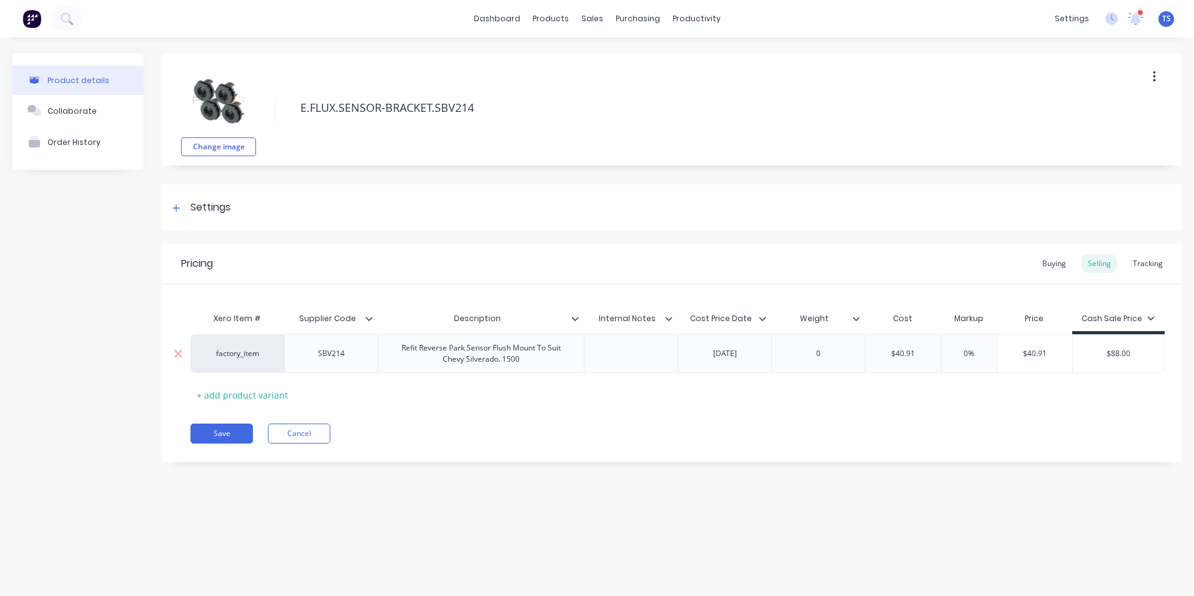
click at [525, 362] on div "Refit Reverse Park Sensor Flush Mount To Suit Chevy Silverado. 1500" at bounding box center [482, 353] width 196 height 27
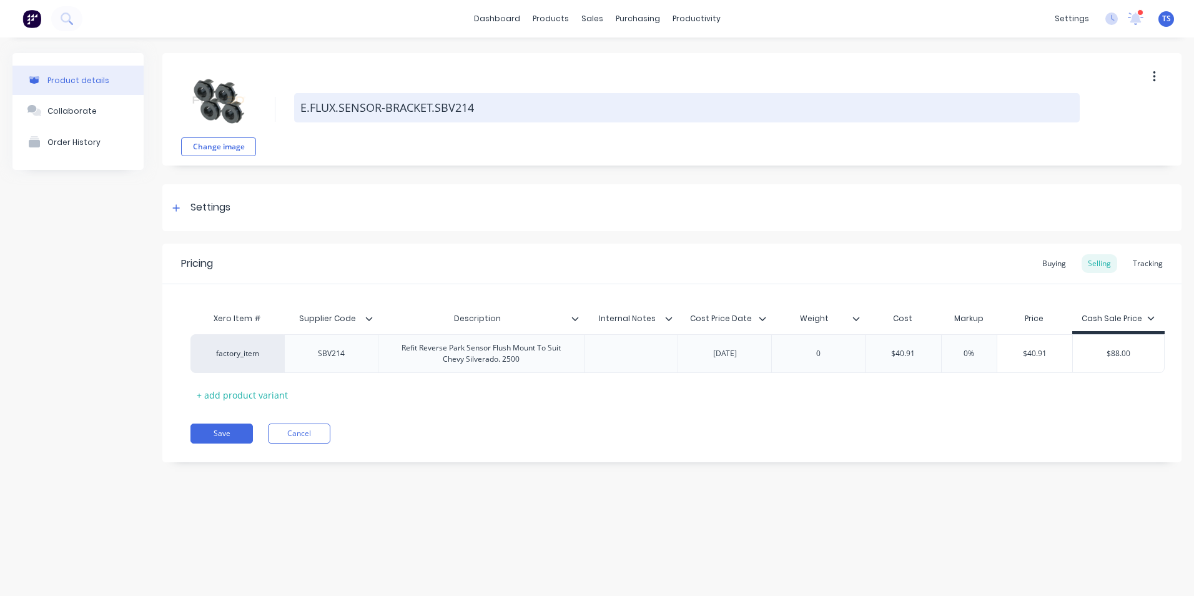
click at [478, 107] on textarea "E.FLUX.SENSOR-BRACKET.SBV214" at bounding box center [687, 107] width 786 height 29
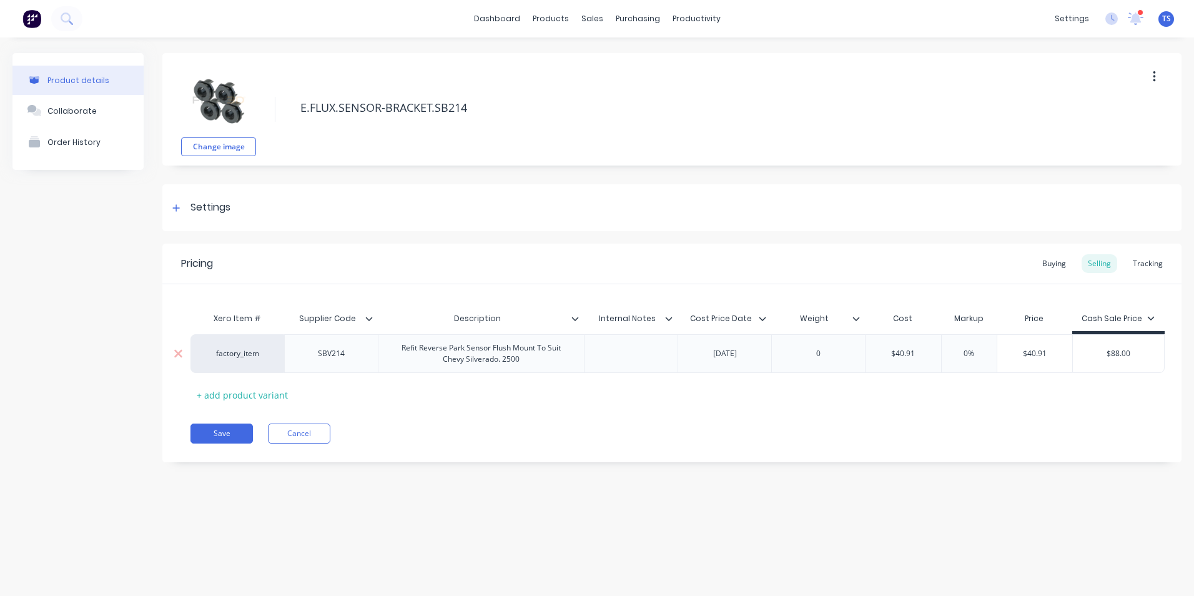
type textarea "E.FLUX.SENSOR-BRACKET.SB214"
click at [347, 357] on div "SBV214" at bounding box center [331, 353] width 62 height 16
click at [220, 434] on button "Save" at bounding box center [222, 434] width 62 height 20
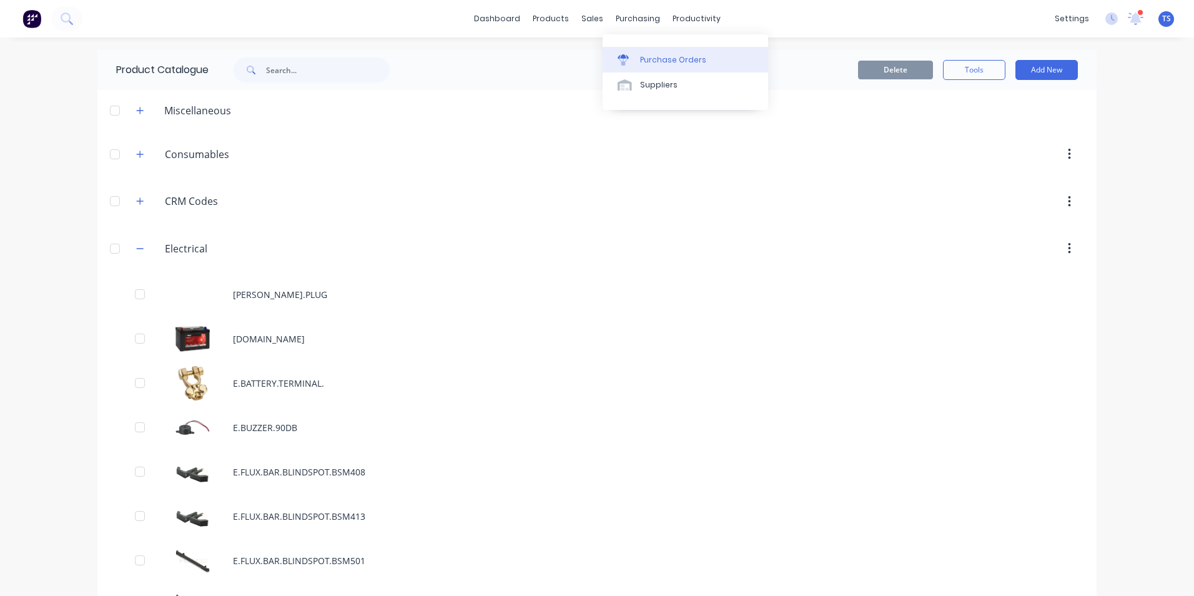
click at [653, 58] on div "Purchase Orders" at bounding box center [673, 59] width 66 height 11
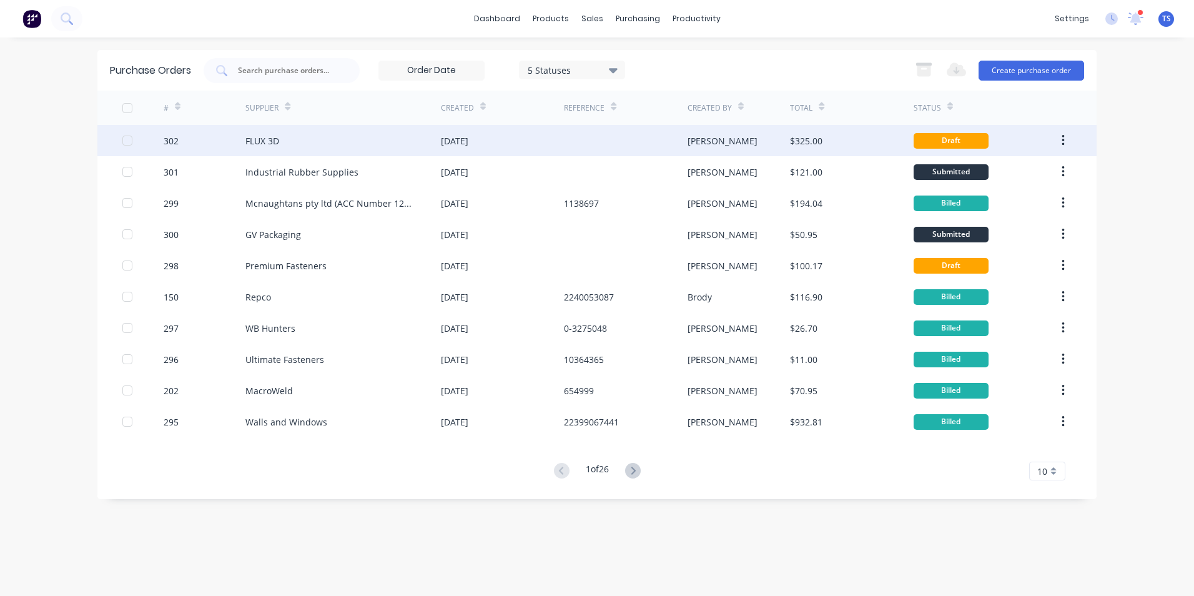
click at [344, 143] on div "FLUX 3D" at bounding box center [343, 140] width 196 height 31
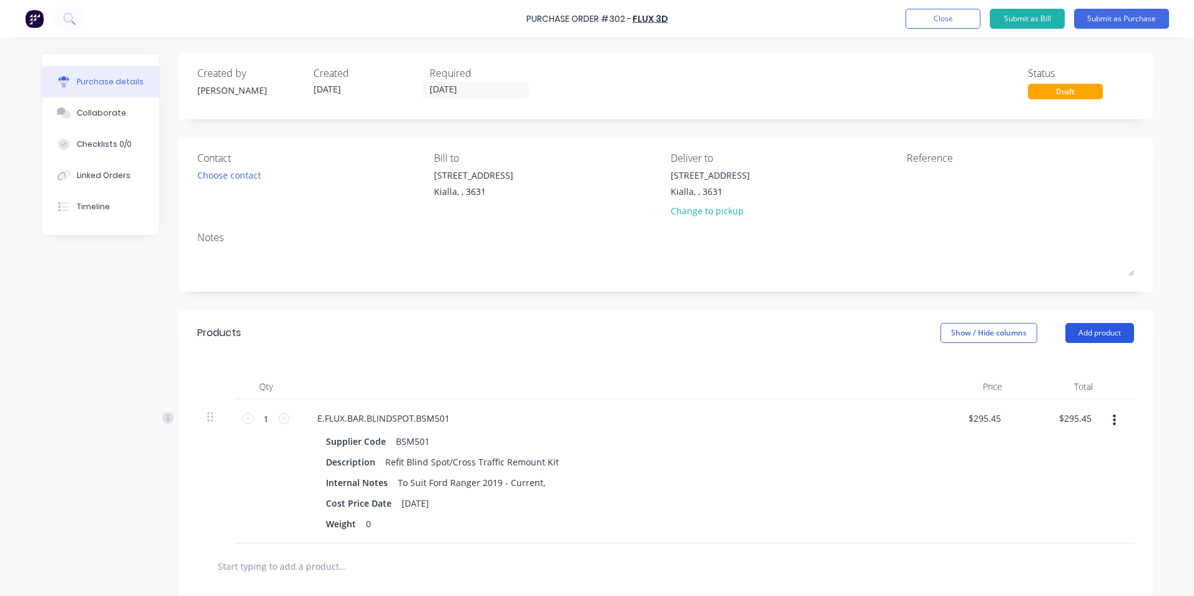
click at [1090, 330] on button "Add product" at bounding box center [1100, 333] width 69 height 20
click at [1054, 370] on div "Product catalogue" at bounding box center [1075, 365] width 96 height 18
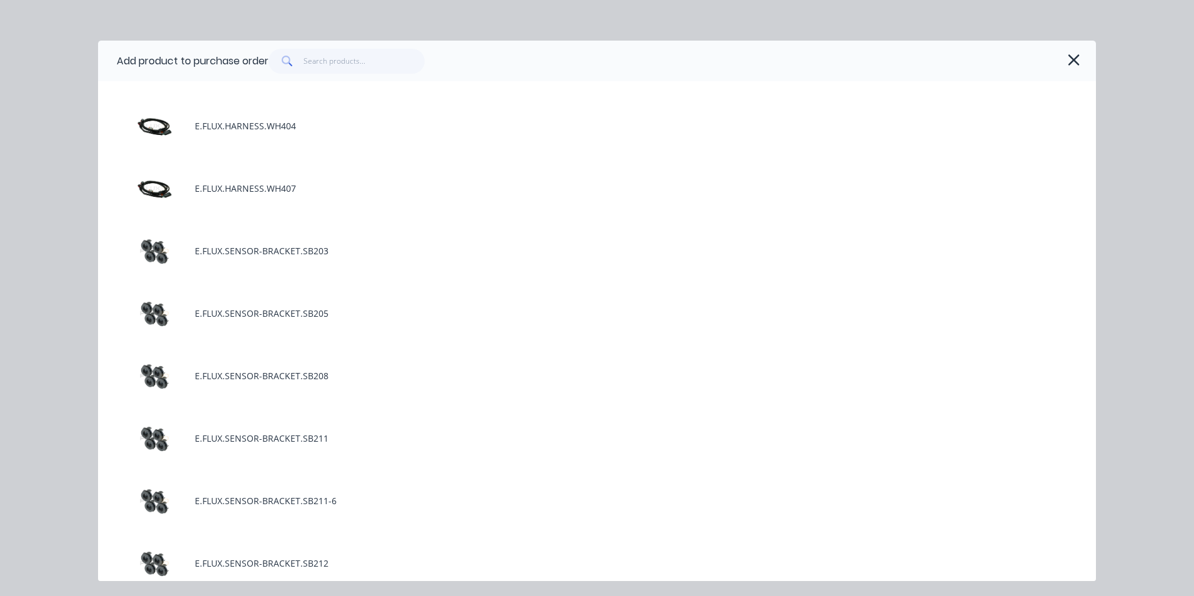
scroll to position [1249, 0]
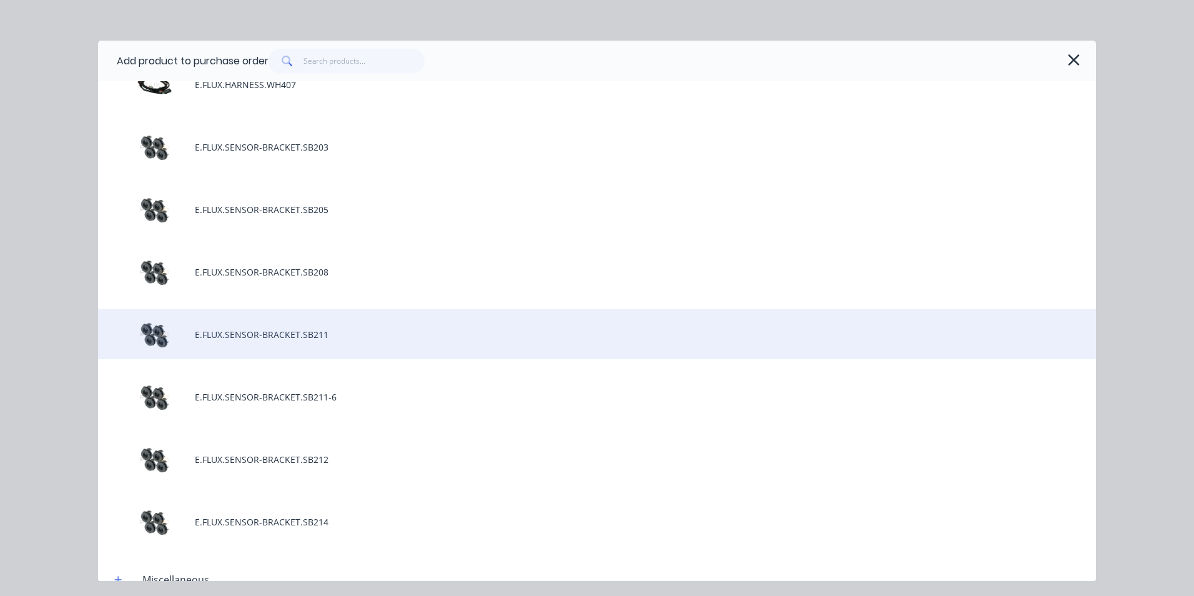
click at [327, 333] on div "E.FLUX.SENSOR-BRACKET.SB211" at bounding box center [597, 334] width 998 height 50
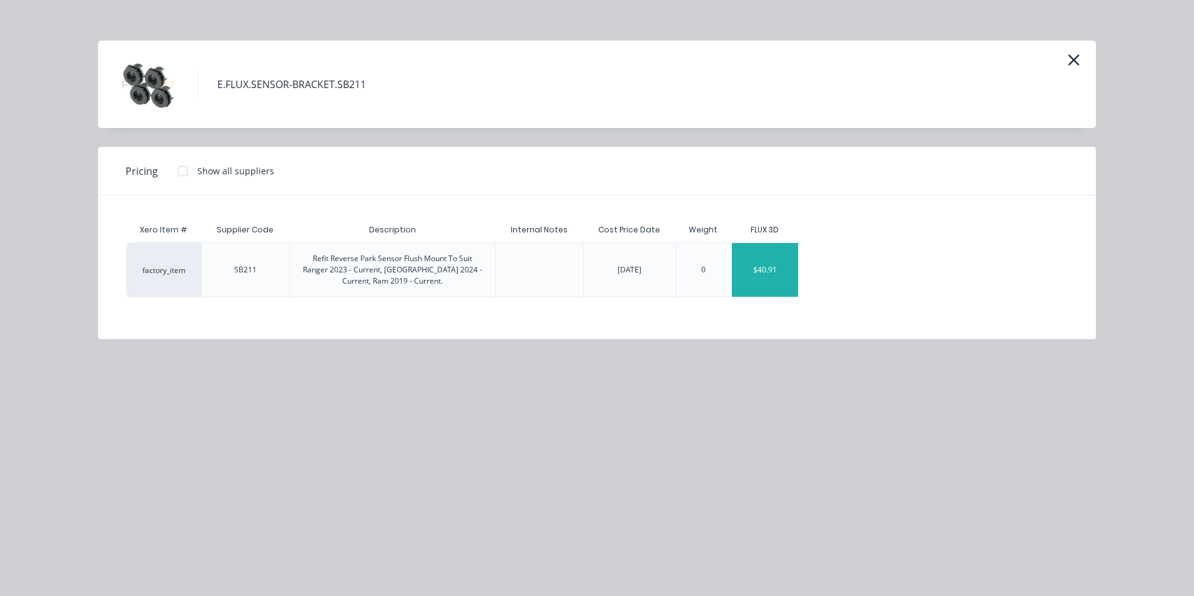
click at [796, 283] on div "$40.91" at bounding box center [765, 270] width 67 height 54
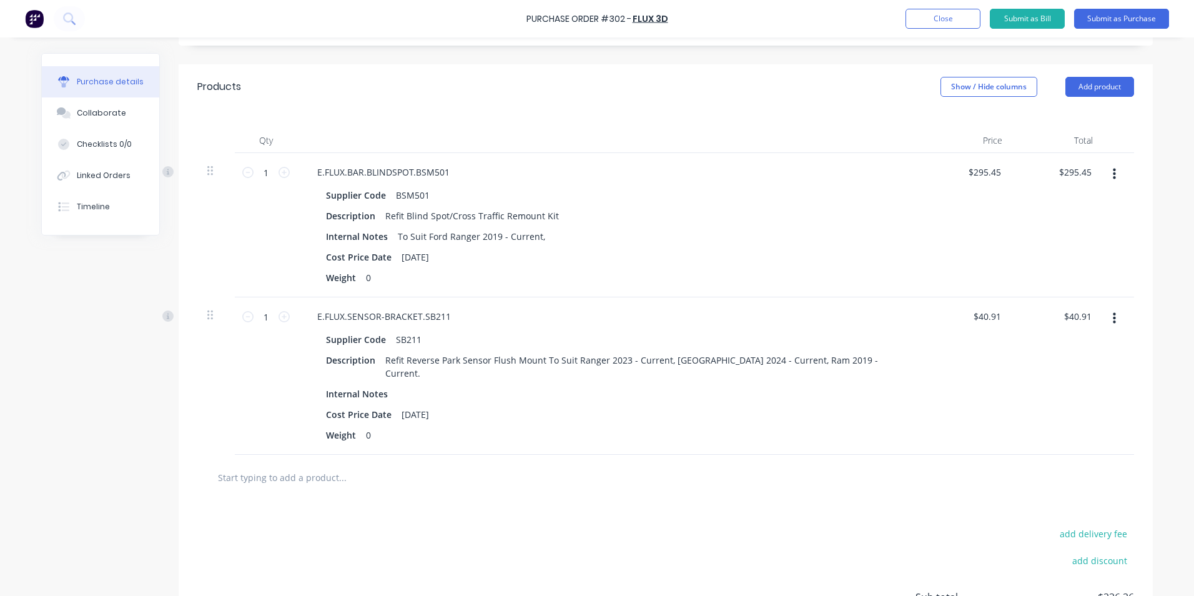
scroll to position [187, 0]
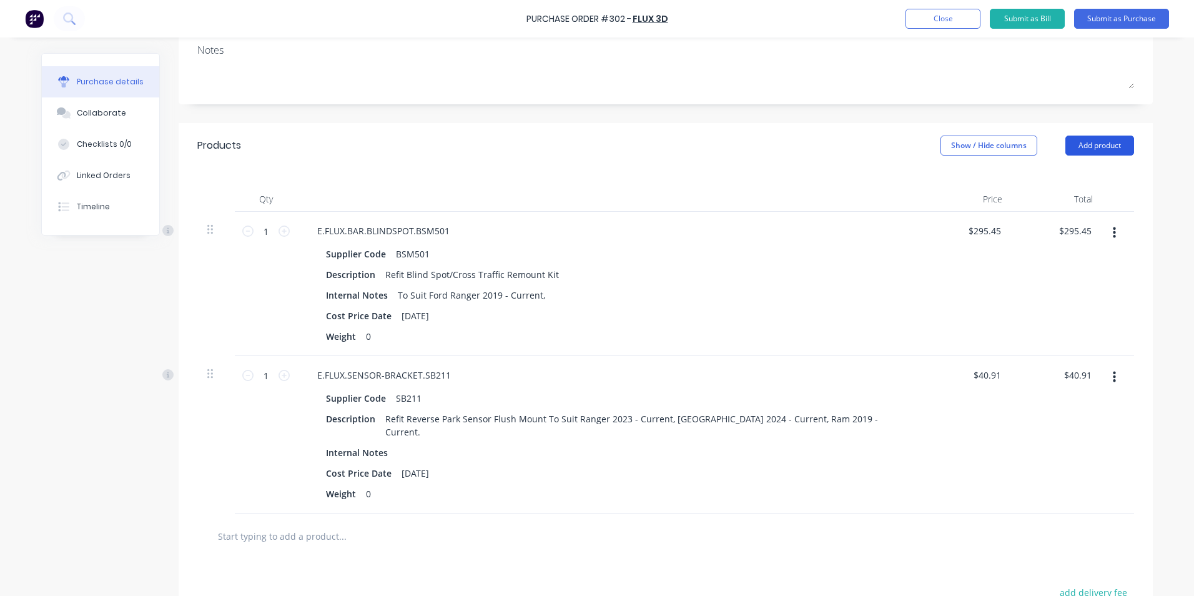
click at [1113, 139] on button "Add product" at bounding box center [1100, 146] width 69 height 20
click at [1078, 180] on div "Product catalogue" at bounding box center [1075, 178] width 96 height 18
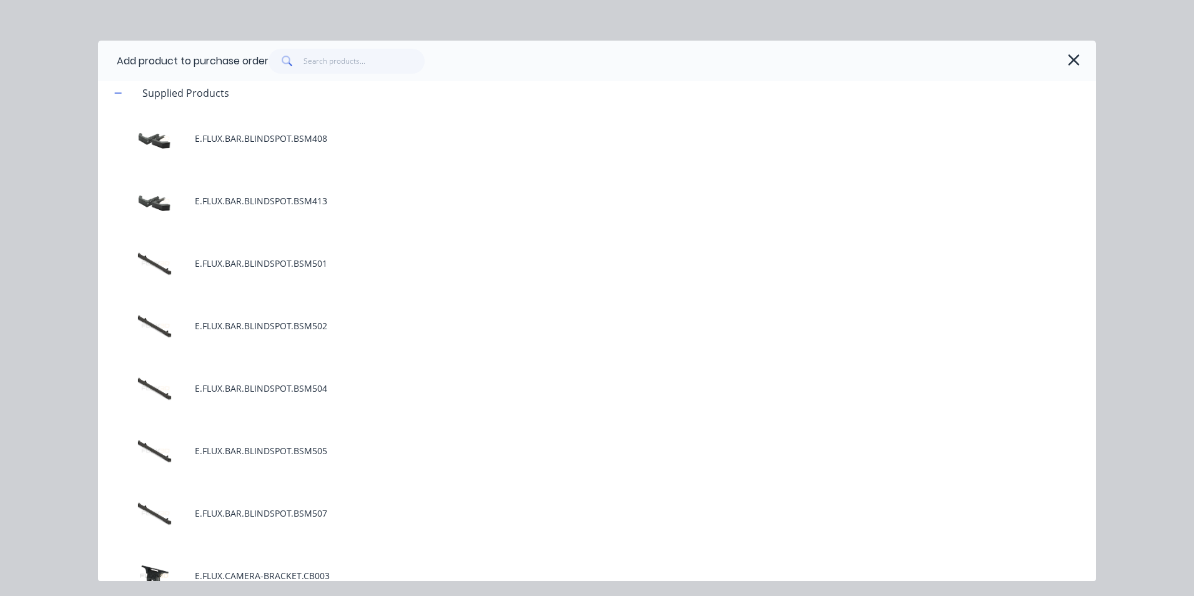
scroll to position [0, 0]
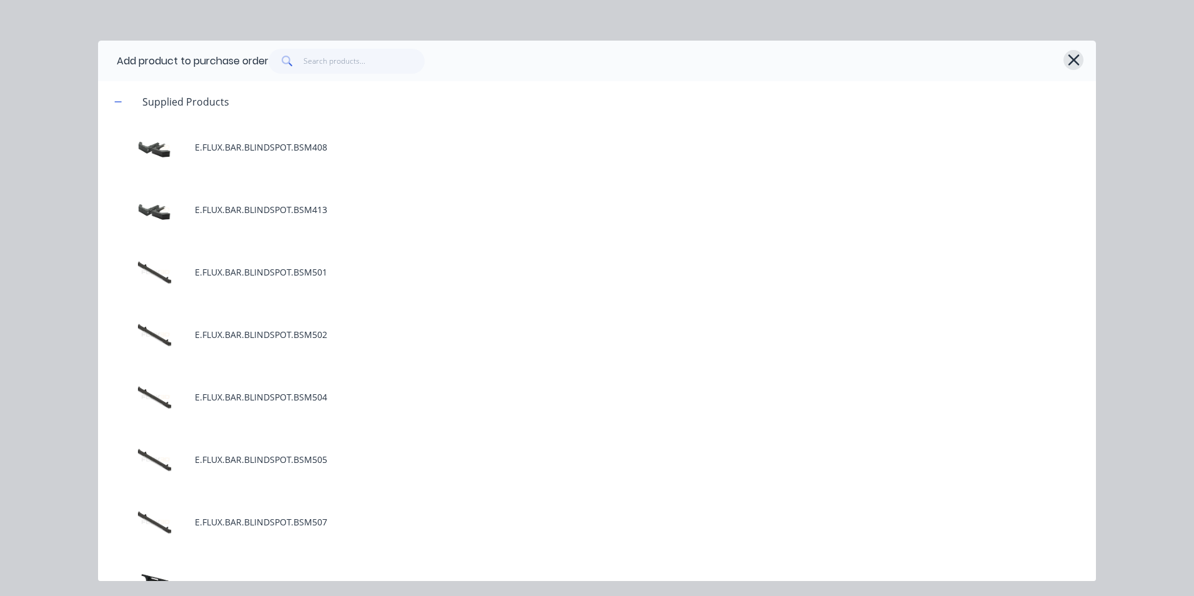
click at [1076, 63] on icon "button" at bounding box center [1074, 59] width 13 height 17
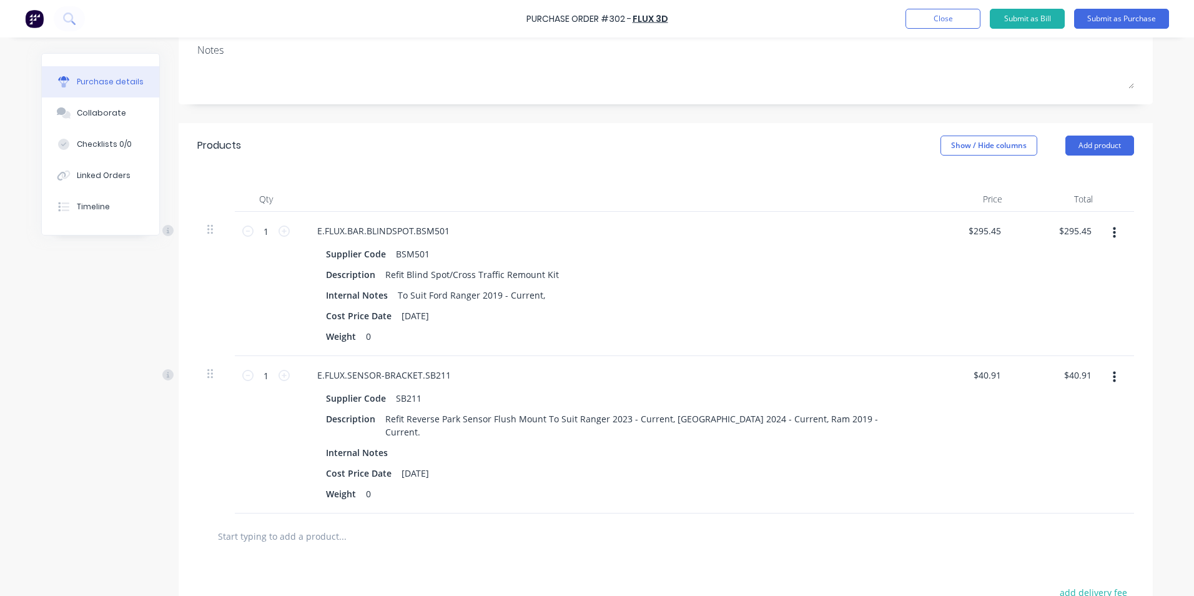
click at [304, 526] on input "text" at bounding box center [342, 535] width 250 height 25
type input "b"
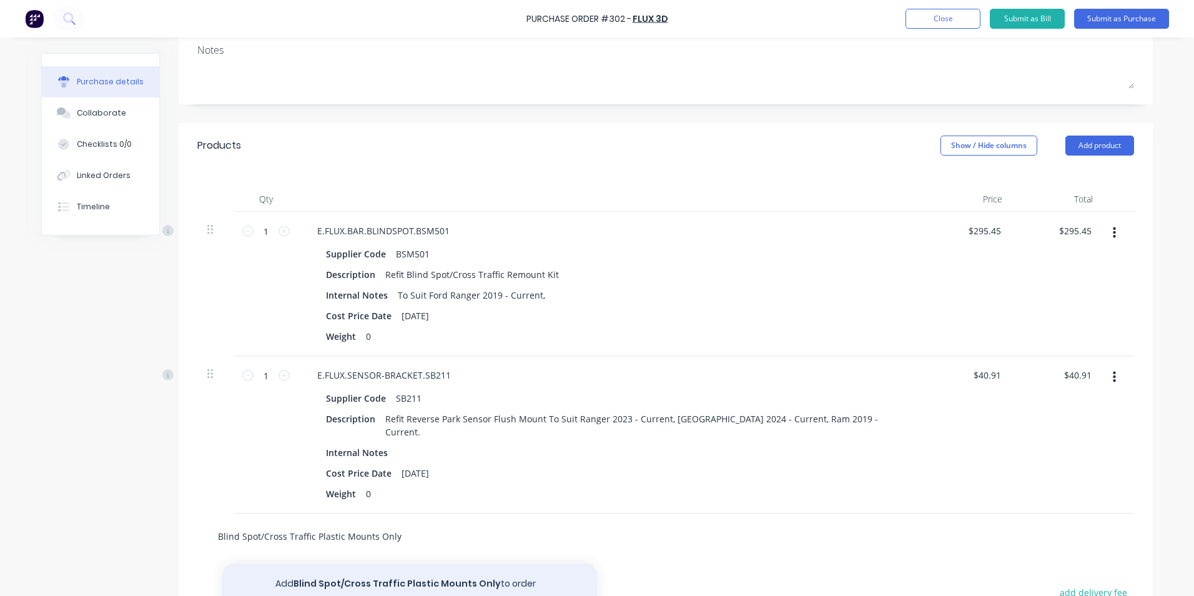
type input "Blind Spot/Cross Traffic Plastic Mounts Only"
click at [393, 567] on button "Add Blind Spot/Cross Traffic Plastic Mounts Only to order" at bounding box center [409, 583] width 375 height 40
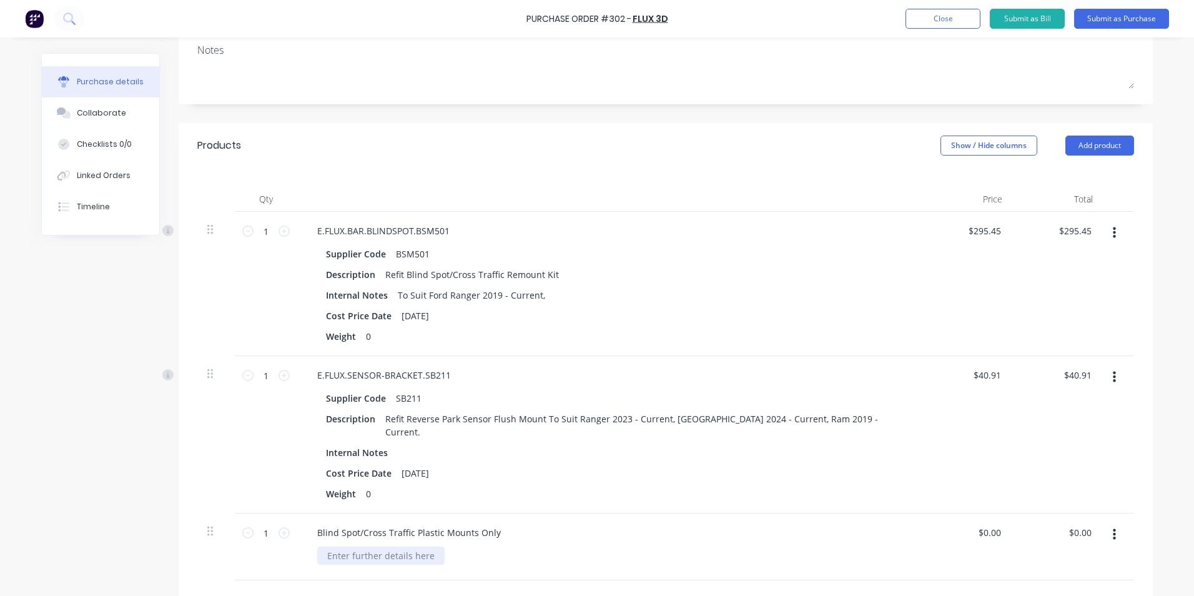
click at [358, 547] on div at bounding box center [380, 556] width 127 height 18
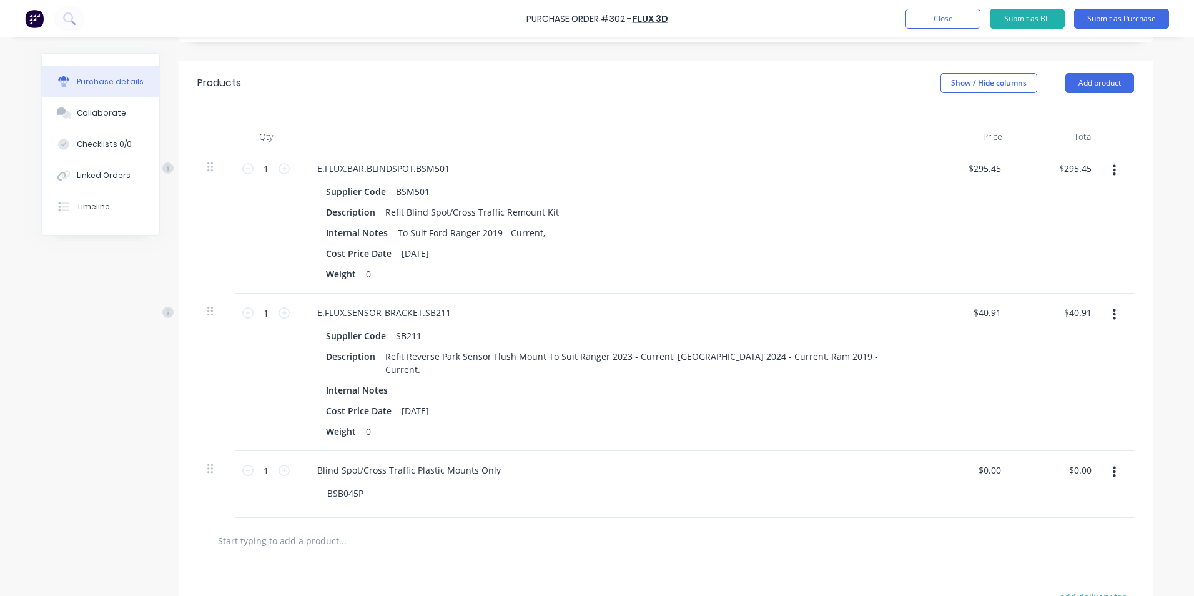
click at [607, 535] on div at bounding box center [665, 540] width 917 height 25
click at [1091, 81] on button "Add product" at bounding box center [1100, 83] width 69 height 20
click at [1052, 114] on div "Product catalogue" at bounding box center [1075, 115] width 96 height 18
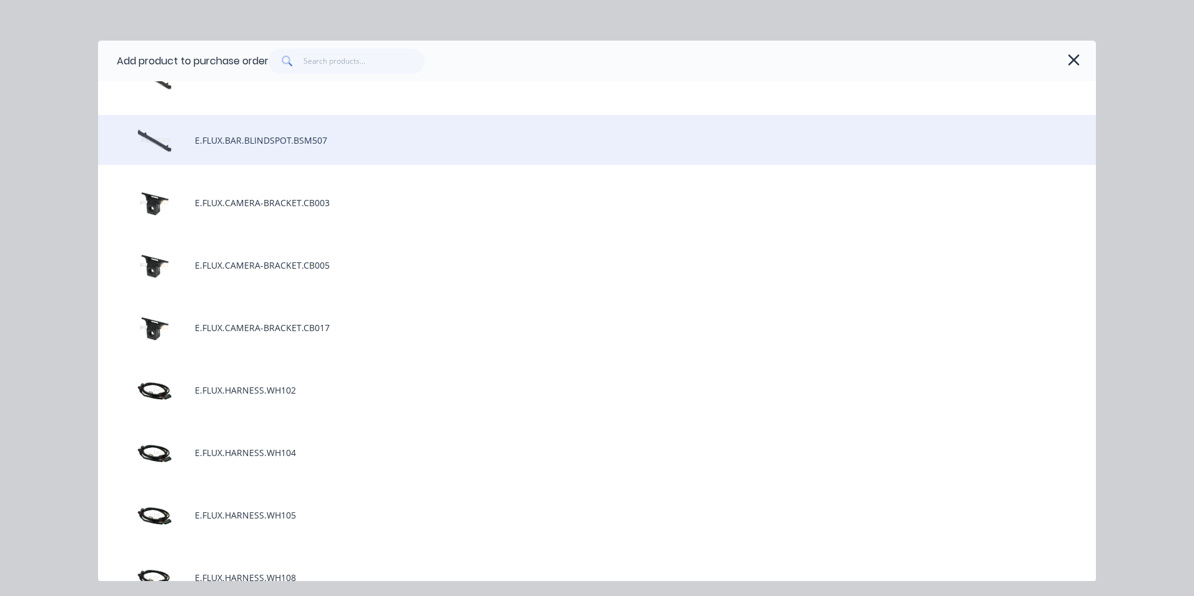
scroll to position [437, 0]
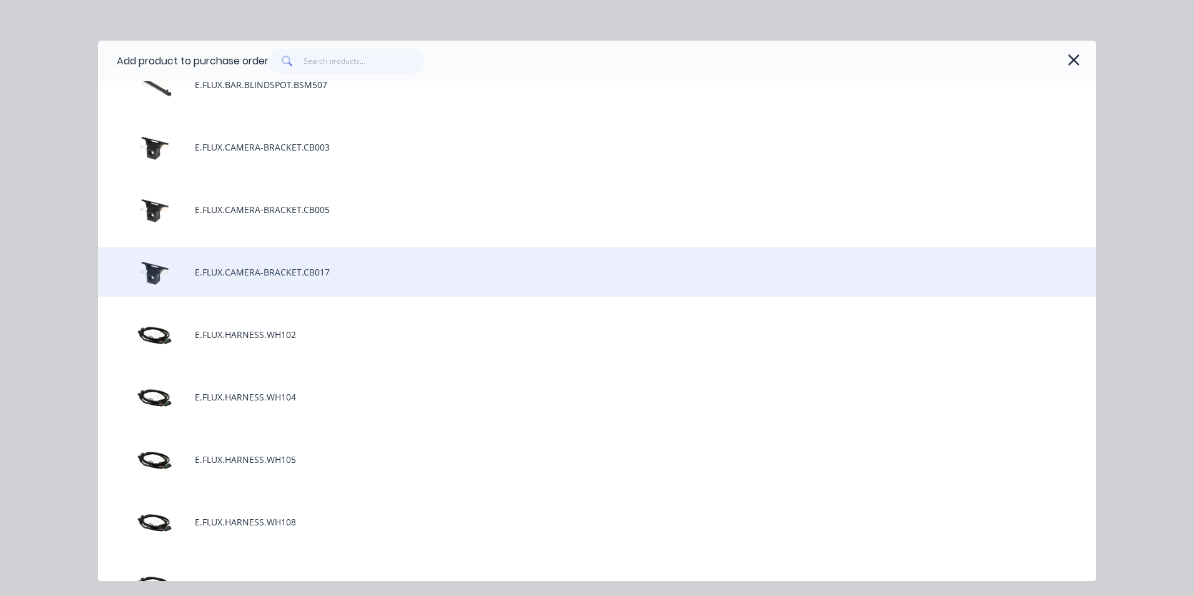
click at [317, 272] on div "E.FLUX.CAMERA-BRACKET.CB017" at bounding box center [597, 272] width 998 height 50
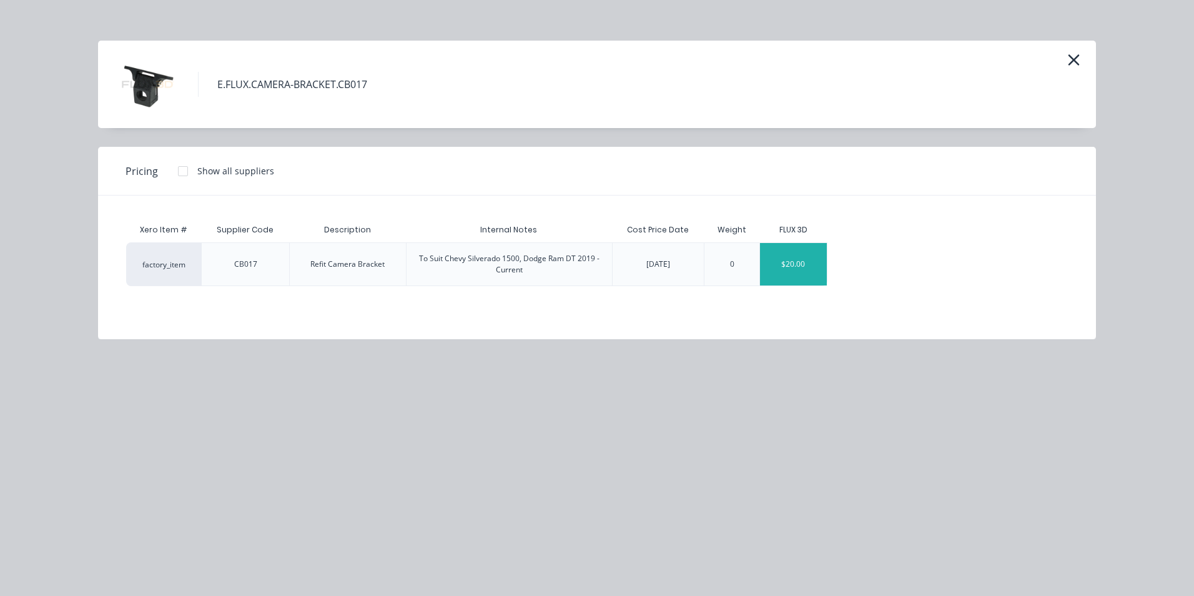
click at [810, 277] on div "$20.00" at bounding box center [793, 264] width 67 height 42
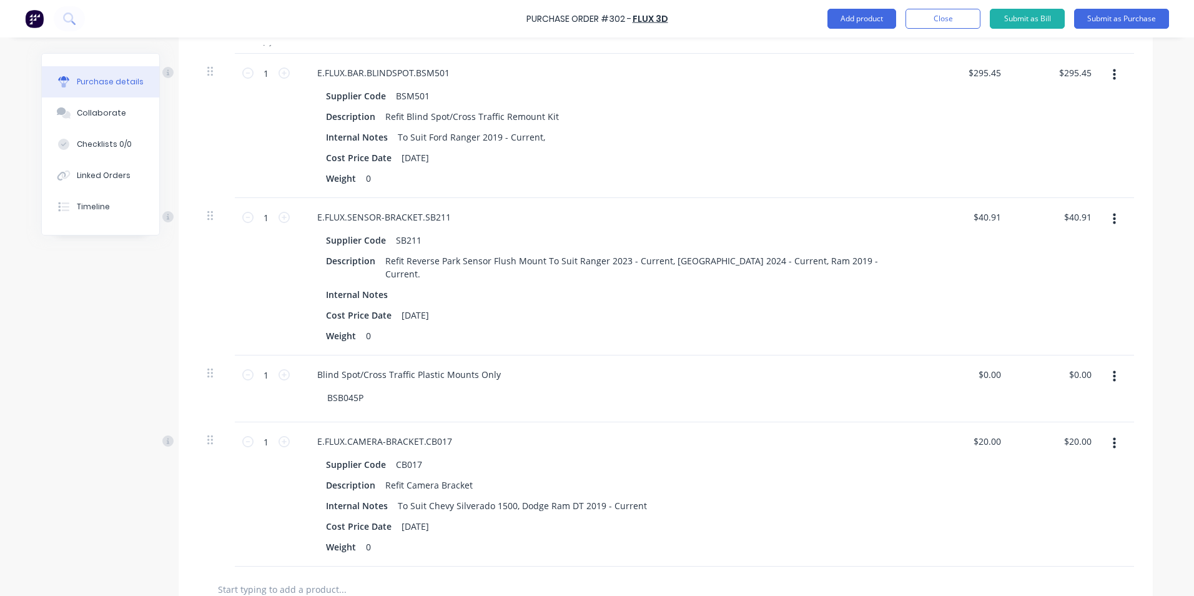
scroll to position [187, 0]
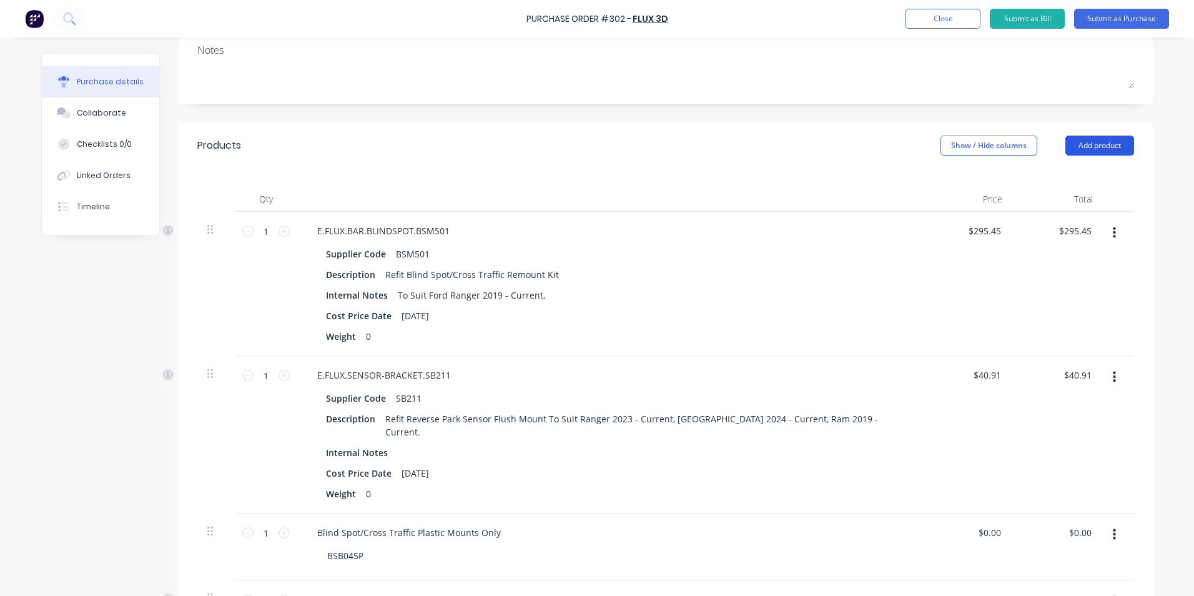
click at [1109, 146] on button "Add product" at bounding box center [1100, 146] width 69 height 20
click at [1072, 179] on div "Product catalogue" at bounding box center [1075, 178] width 96 height 18
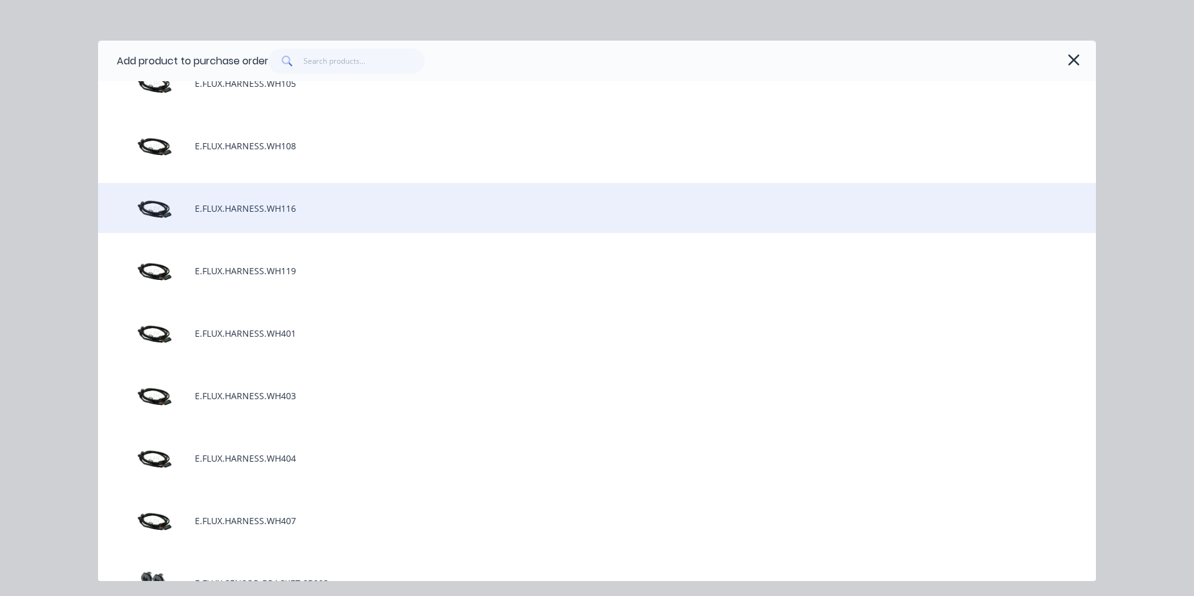
scroll to position [875, 0]
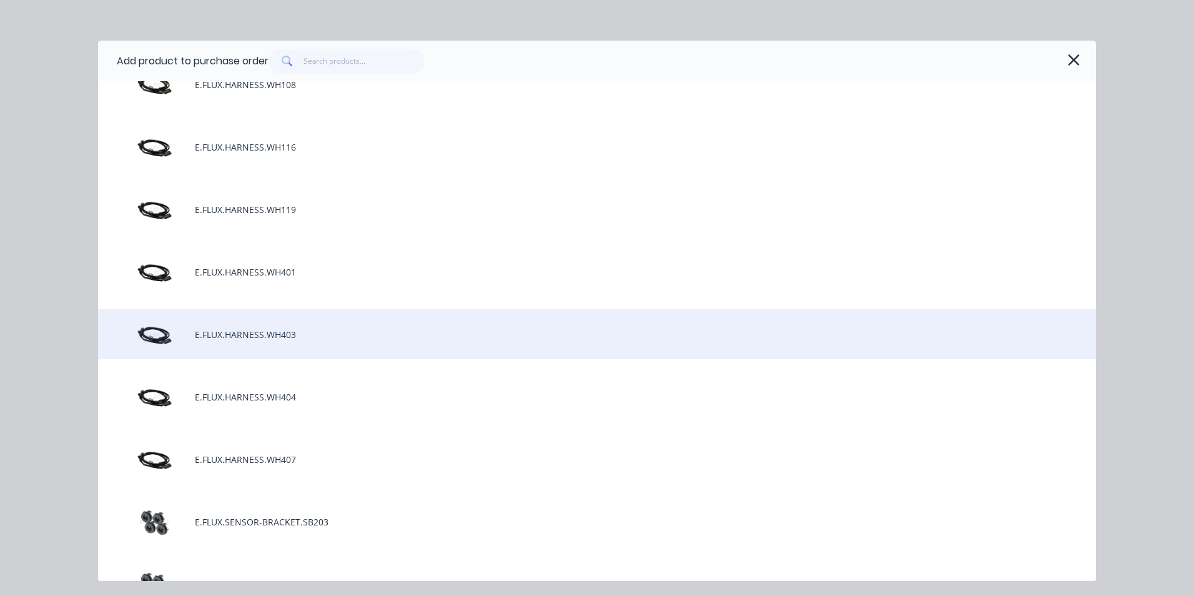
click at [288, 334] on div "E.FLUX.HARNESS.WH403" at bounding box center [597, 334] width 998 height 50
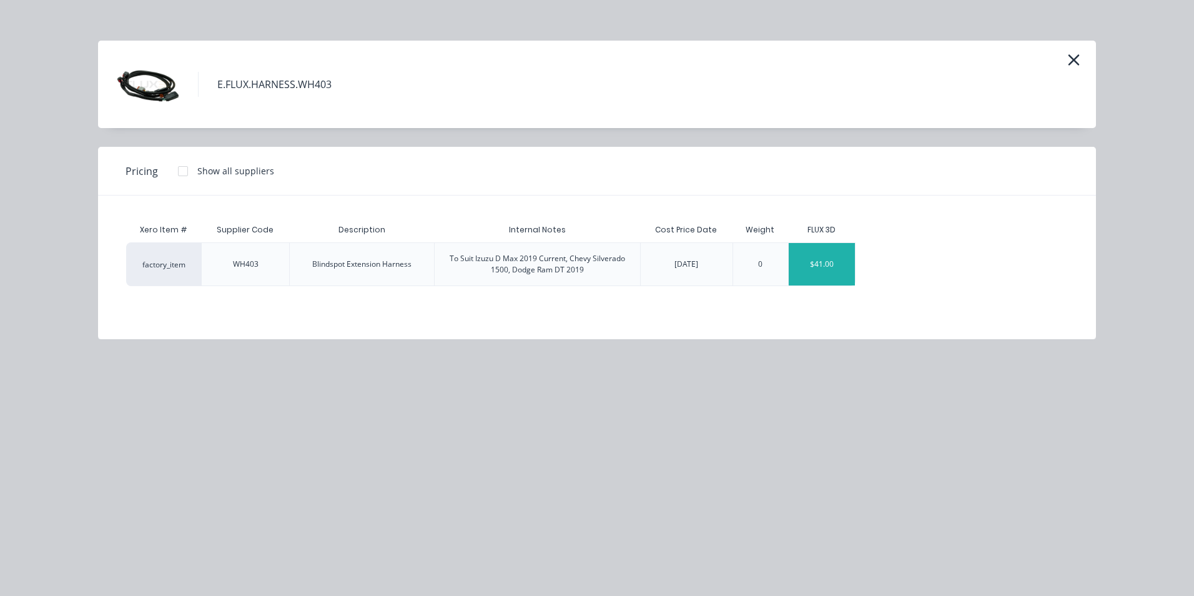
click at [801, 276] on div "$41.00" at bounding box center [822, 264] width 67 height 42
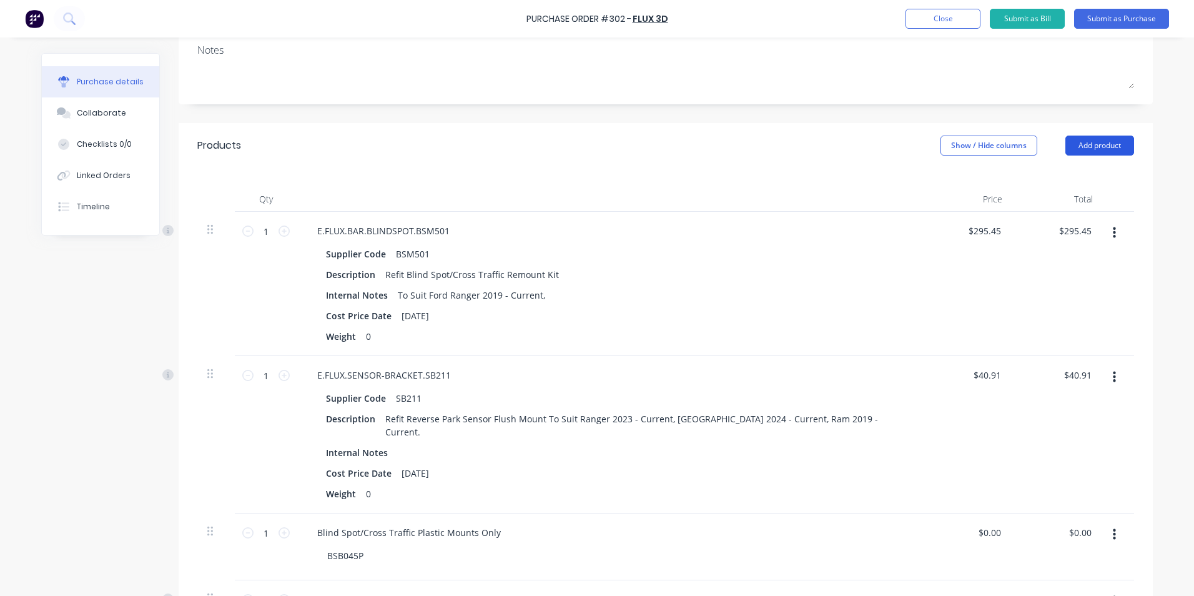
click at [1080, 147] on button "Add product" at bounding box center [1100, 146] width 69 height 20
click at [1033, 176] on div "Product catalogue" at bounding box center [1075, 178] width 96 height 18
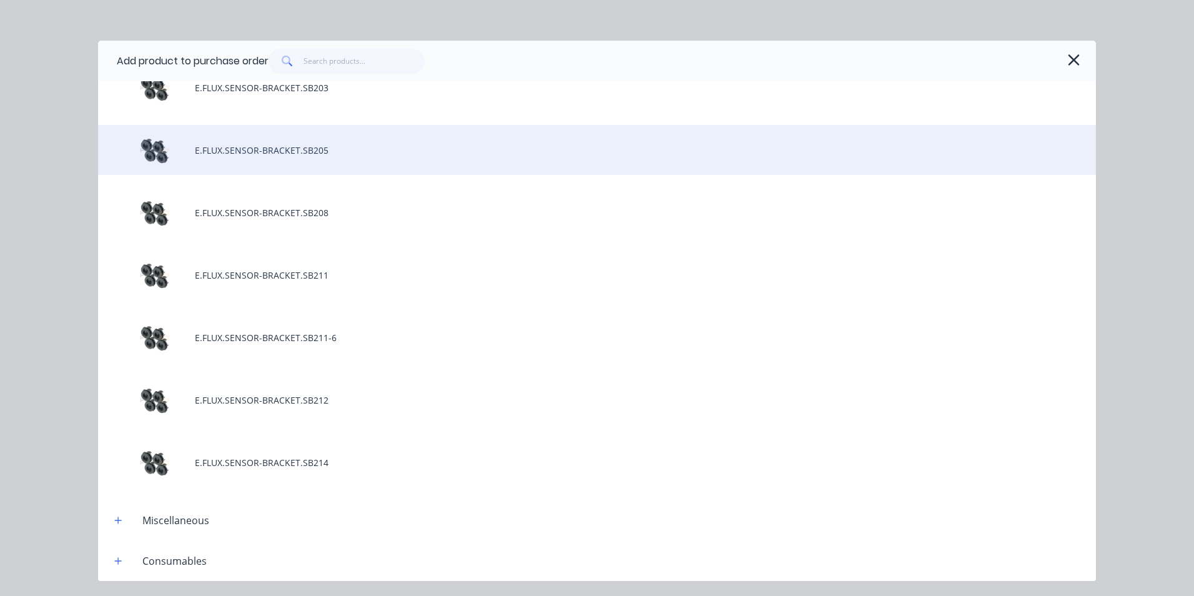
scroll to position [1312, 0]
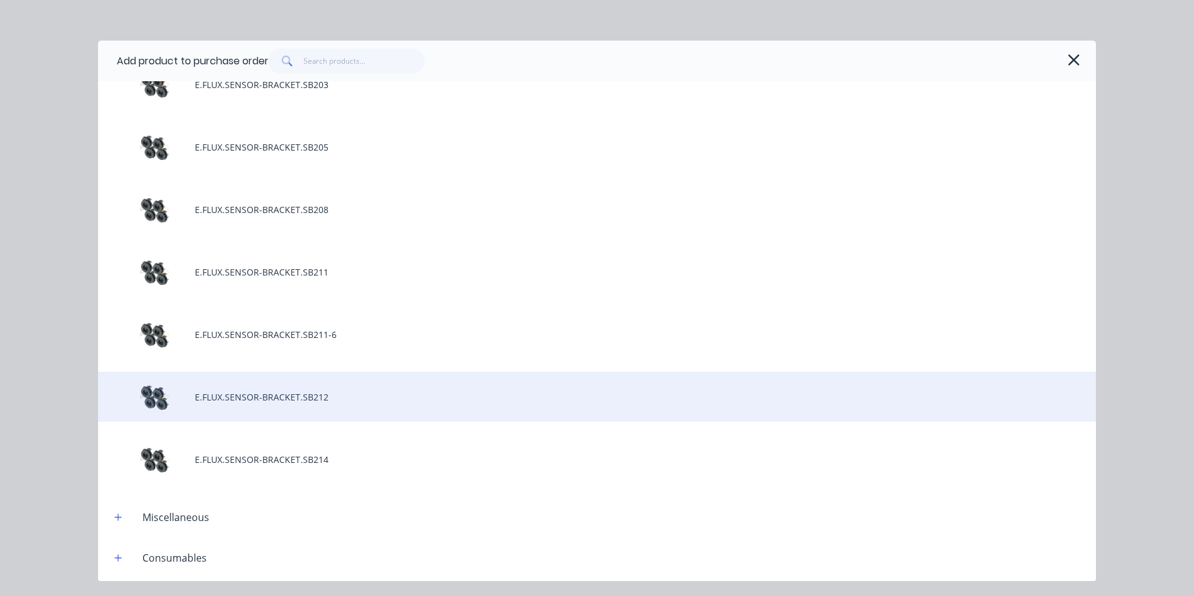
click at [329, 400] on div "E.FLUX.SENSOR-BRACKET.SB212" at bounding box center [597, 397] width 998 height 50
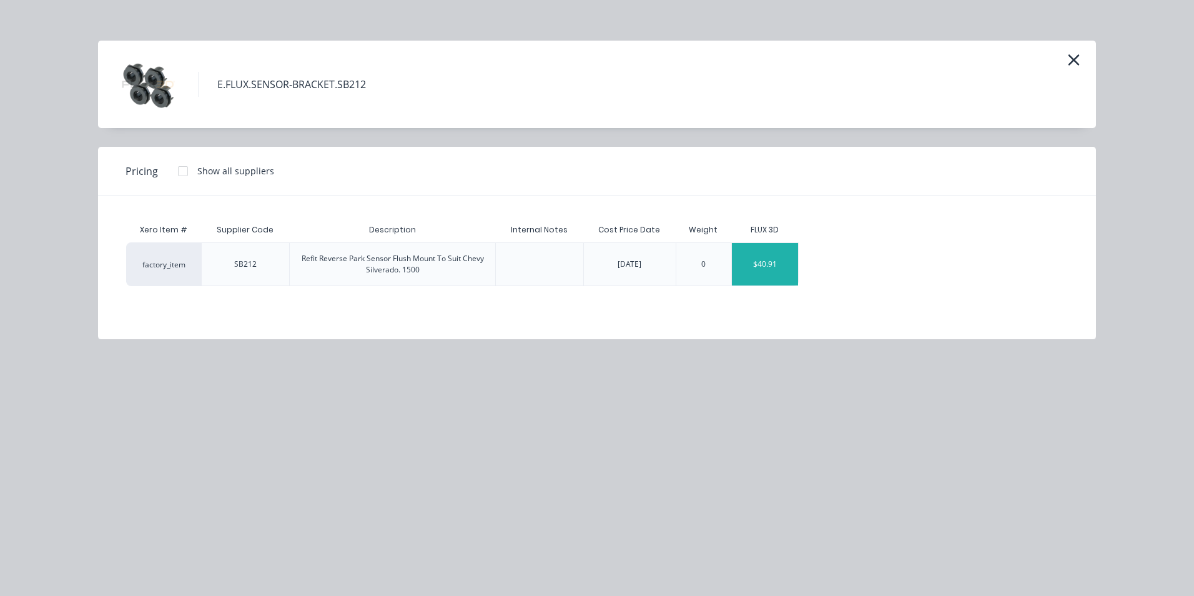
click at [755, 273] on div "$40.91" at bounding box center [765, 264] width 67 height 42
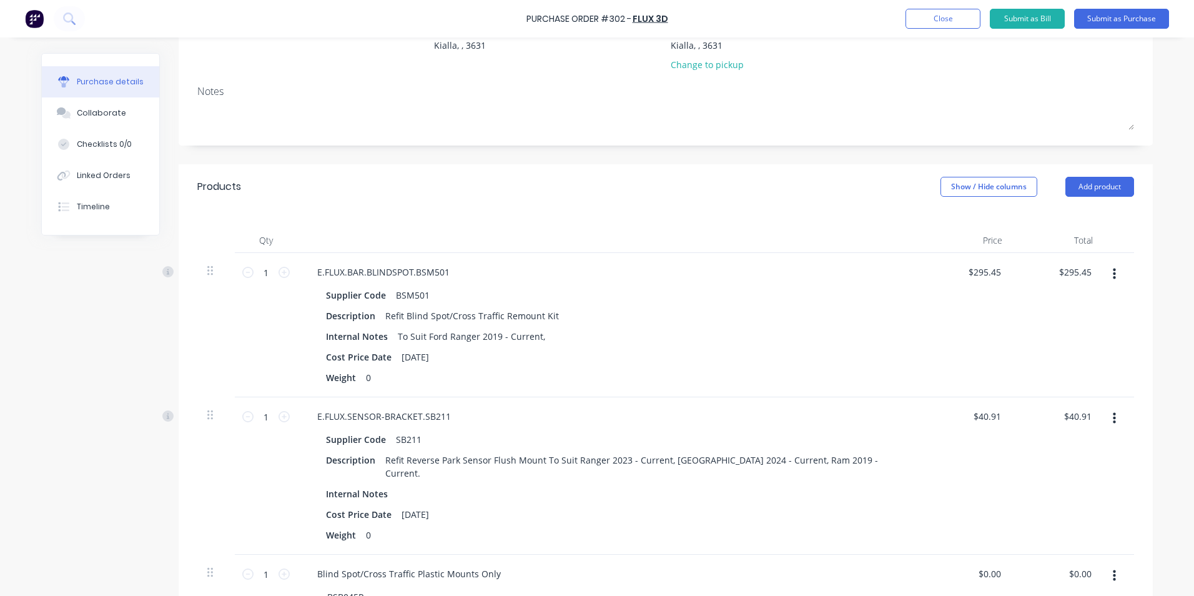
scroll to position [0, 0]
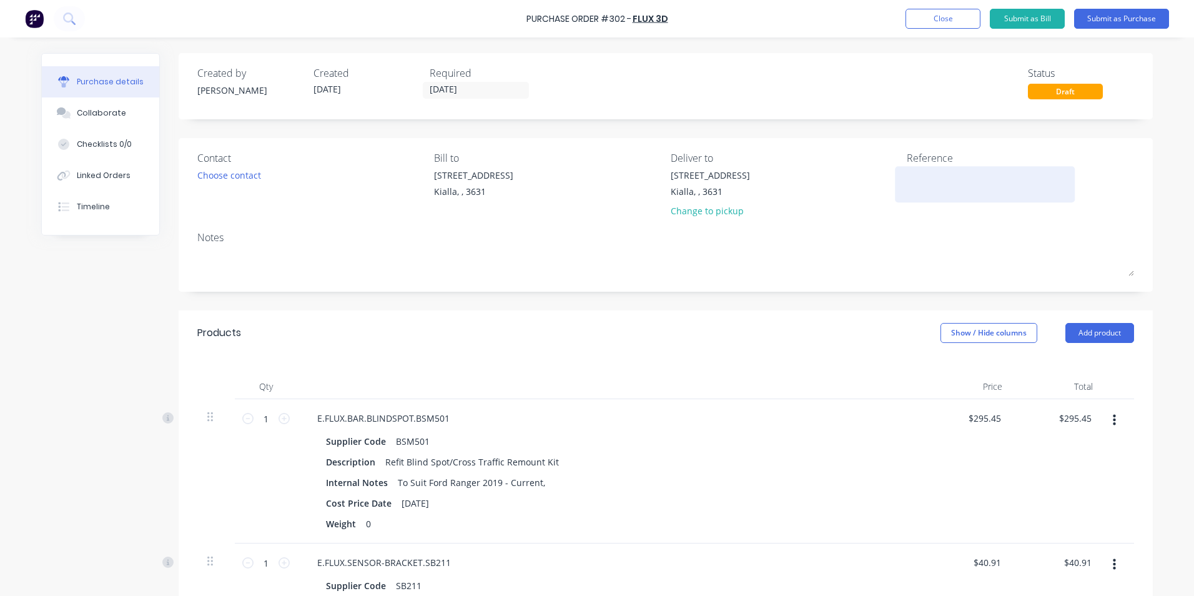
click at [907, 172] on textarea at bounding box center [985, 183] width 156 height 28
type textarea "Matt Hardy/Ryan Sargeant"
click at [1111, 19] on button "Submit as Purchase" at bounding box center [1121, 19] width 95 height 20
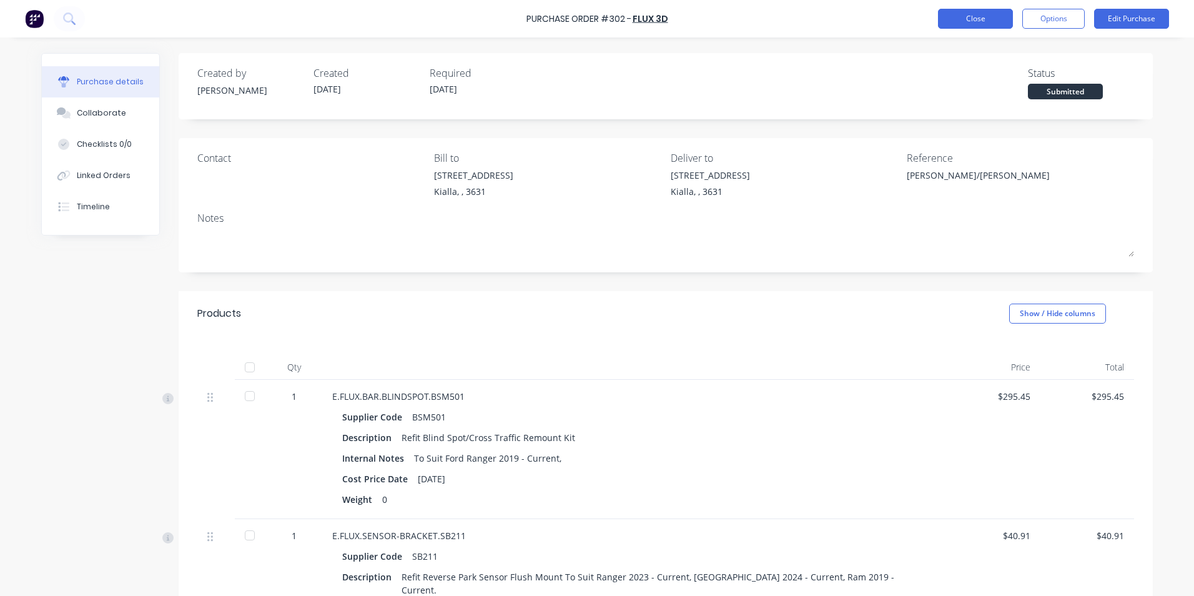
click at [958, 19] on button "Close" at bounding box center [975, 19] width 75 height 20
